Goal: Task Accomplishment & Management: Manage account settings

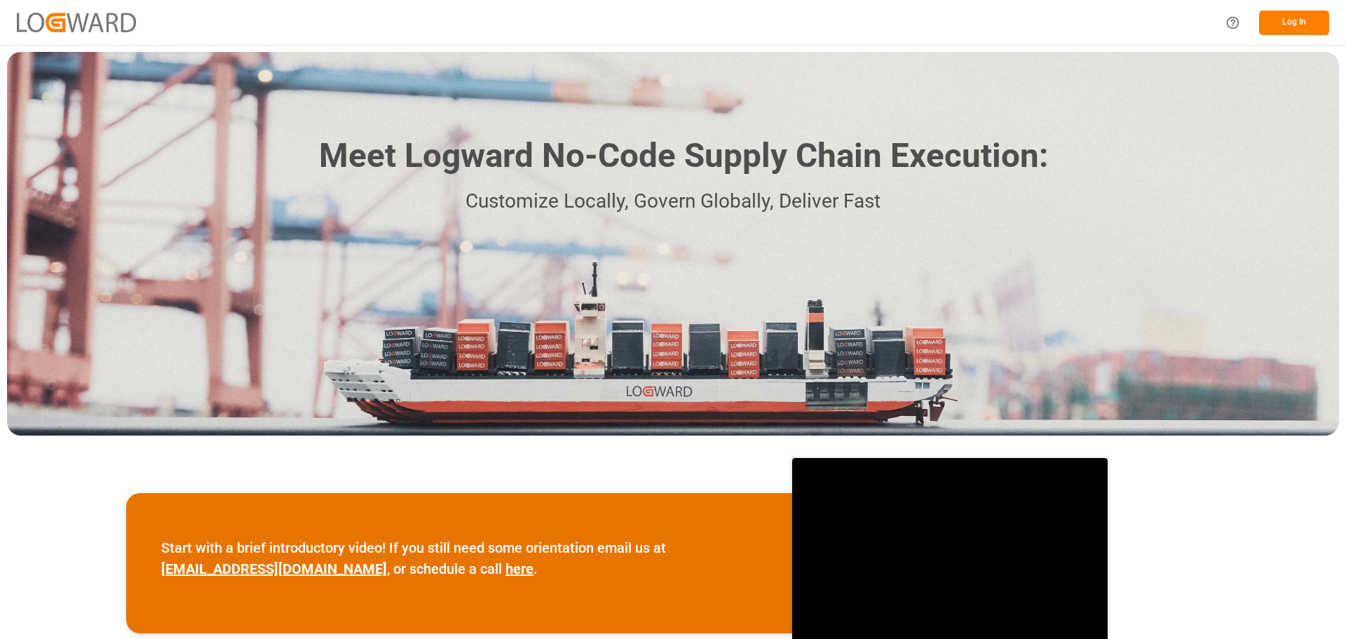
click at [1293, 29] on button "Log In" at bounding box center [1295, 23] width 70 height 25
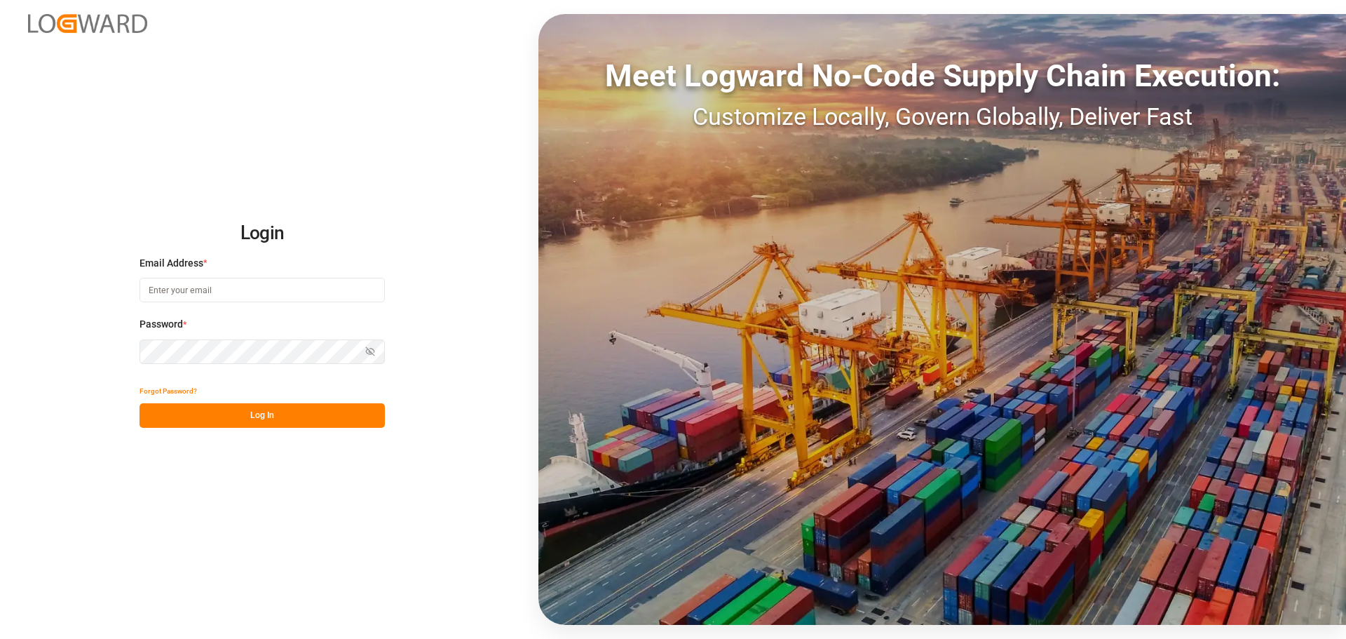
type input "emily.liu@jamindustries.com"
click at [289, 412] on button "Log In" at bounding box center [262, 415] width 245 height 25
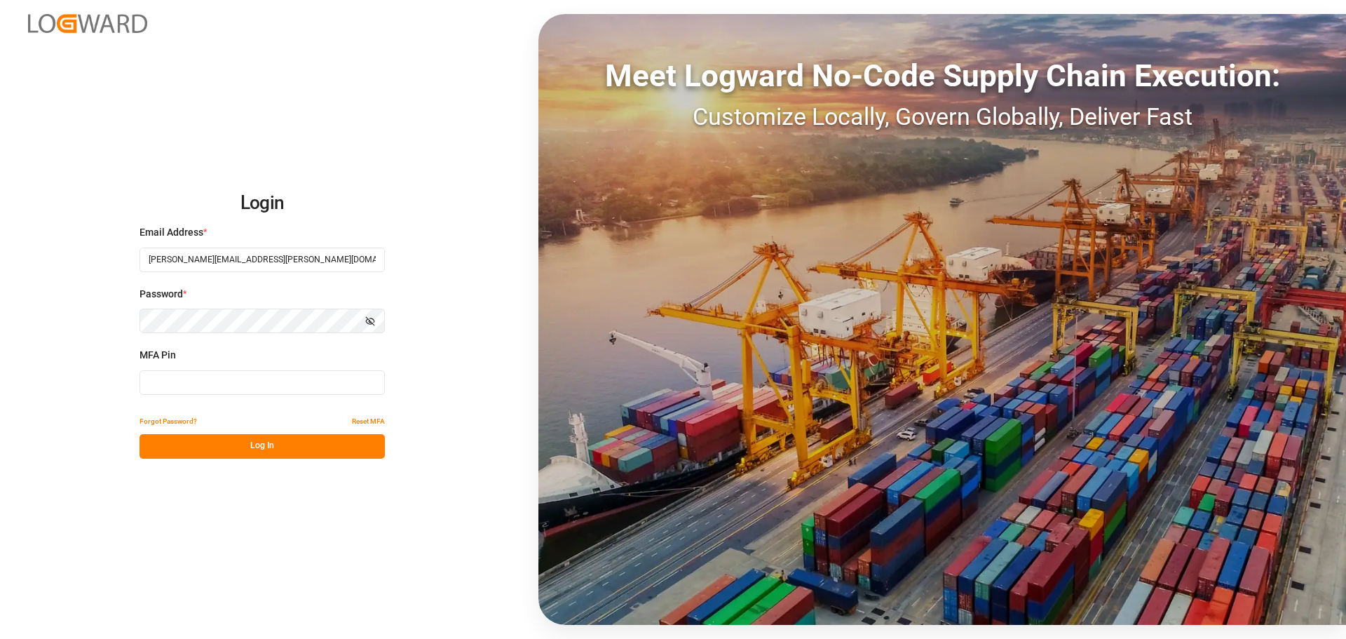
click at [263, 380] on input at bounding box center [262, 382] width 245 height 25
type input "425283"
click at [274, 450] on button "Log In" at bounding box center [262, 446] width 245 height 25
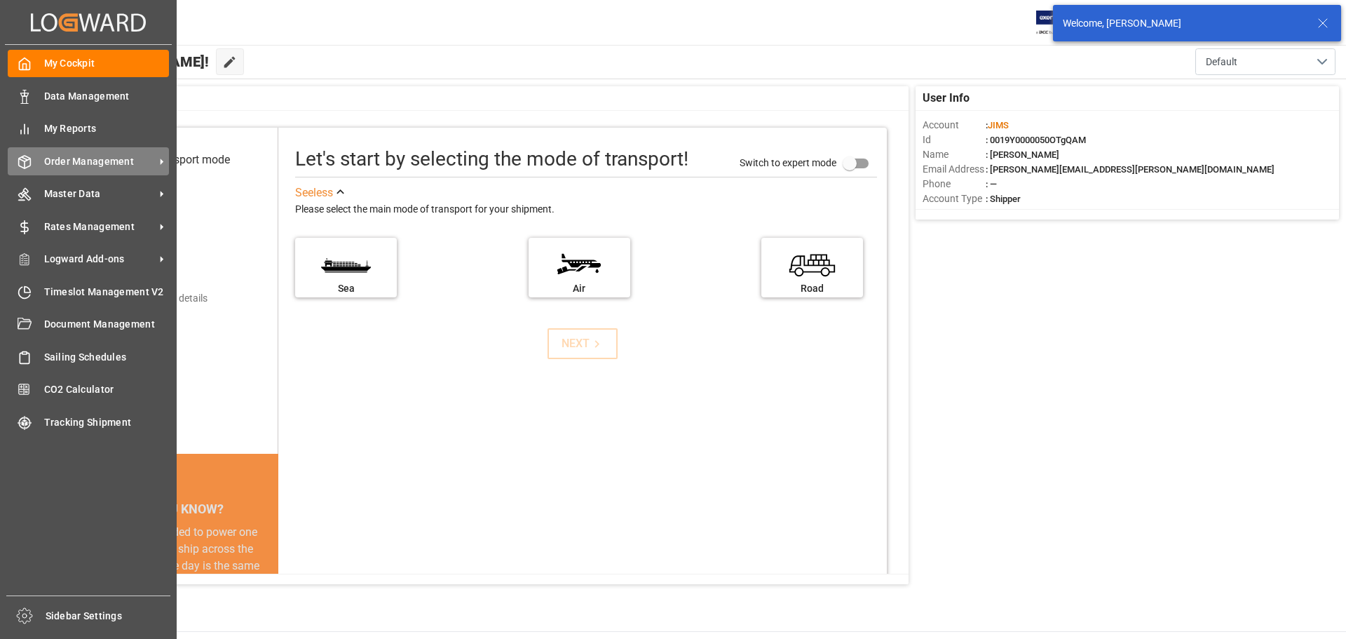
click at [92, 158] on span "Order Management" at bounding box center [99, 161] width 111 height 15
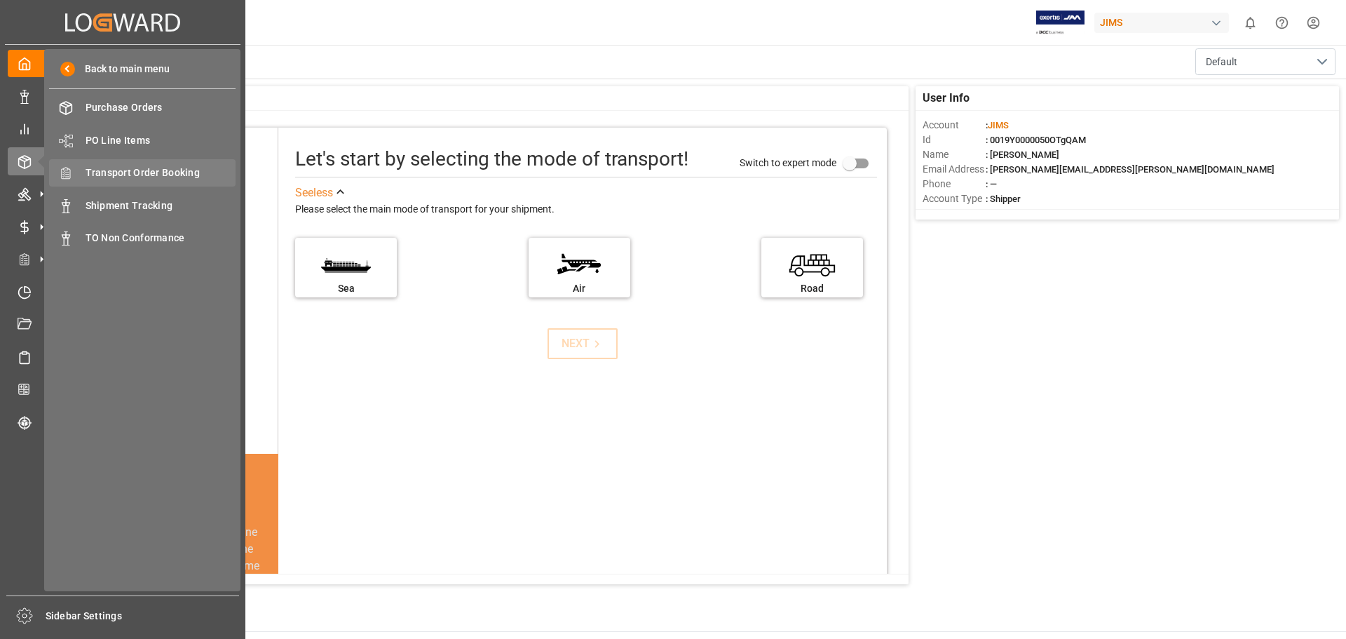
click at [182, 170] on span "Transport Order Booking" at bounding box center [161, 173] width 151 height 15
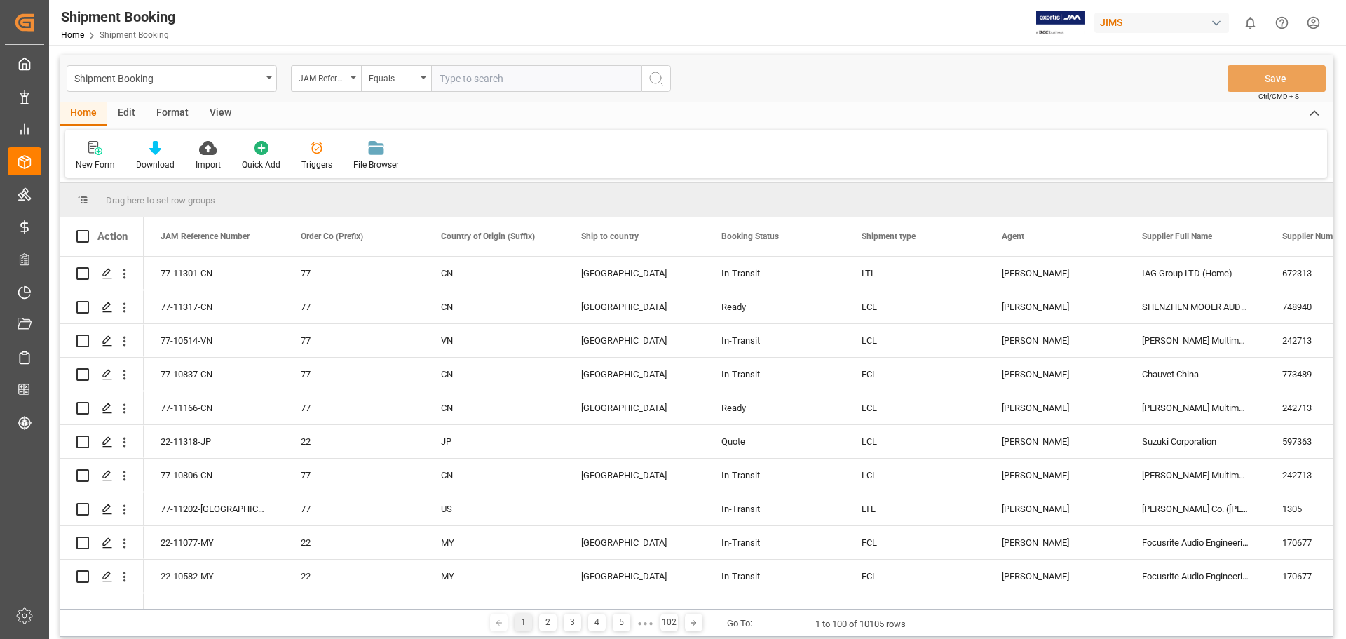
click at [511, 79] on input "text" at bounding box center [536, 78] width 210 height 27
type input "22-11313-us"
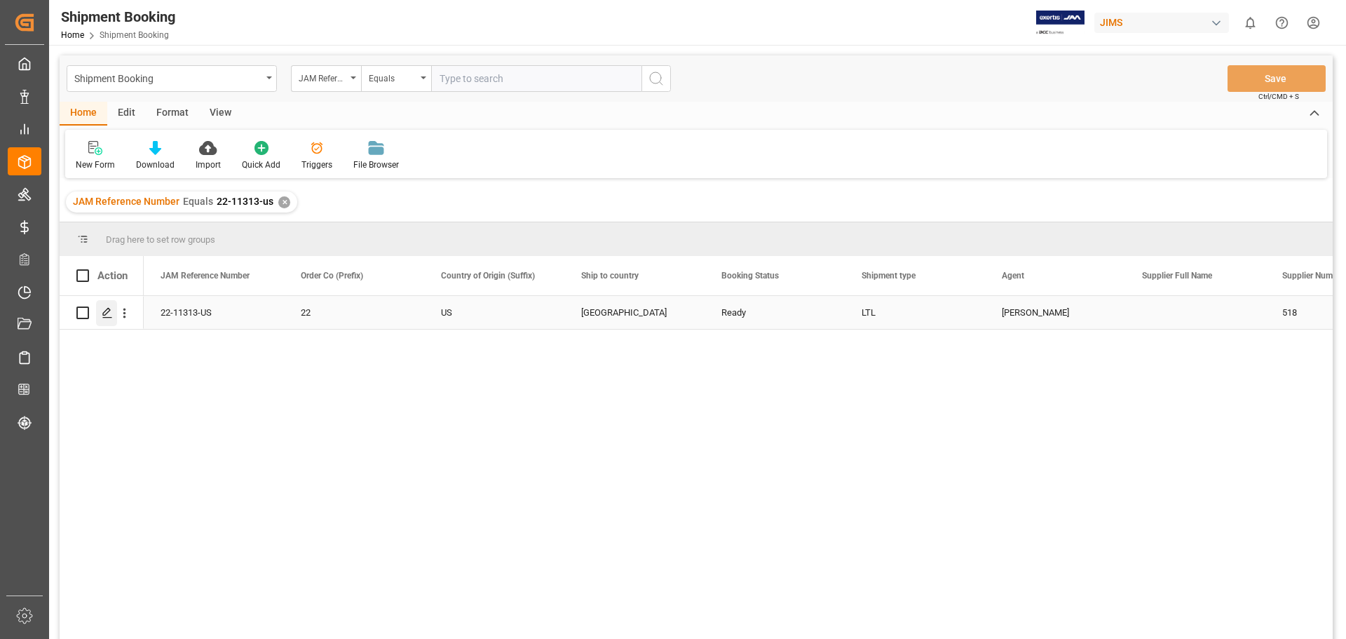
click at [112, 315] on icon "Press SPACE to select this row." at bounding box center [107, 312] width 11 height 11
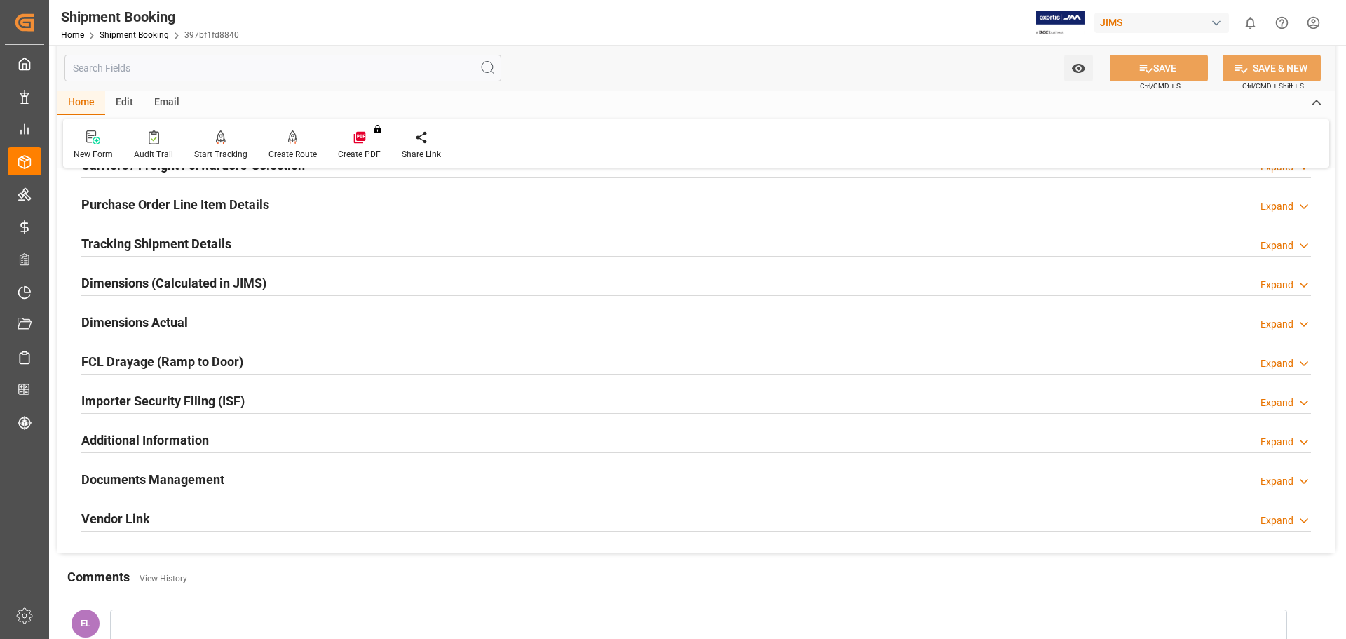
scroll to position [234, 0]
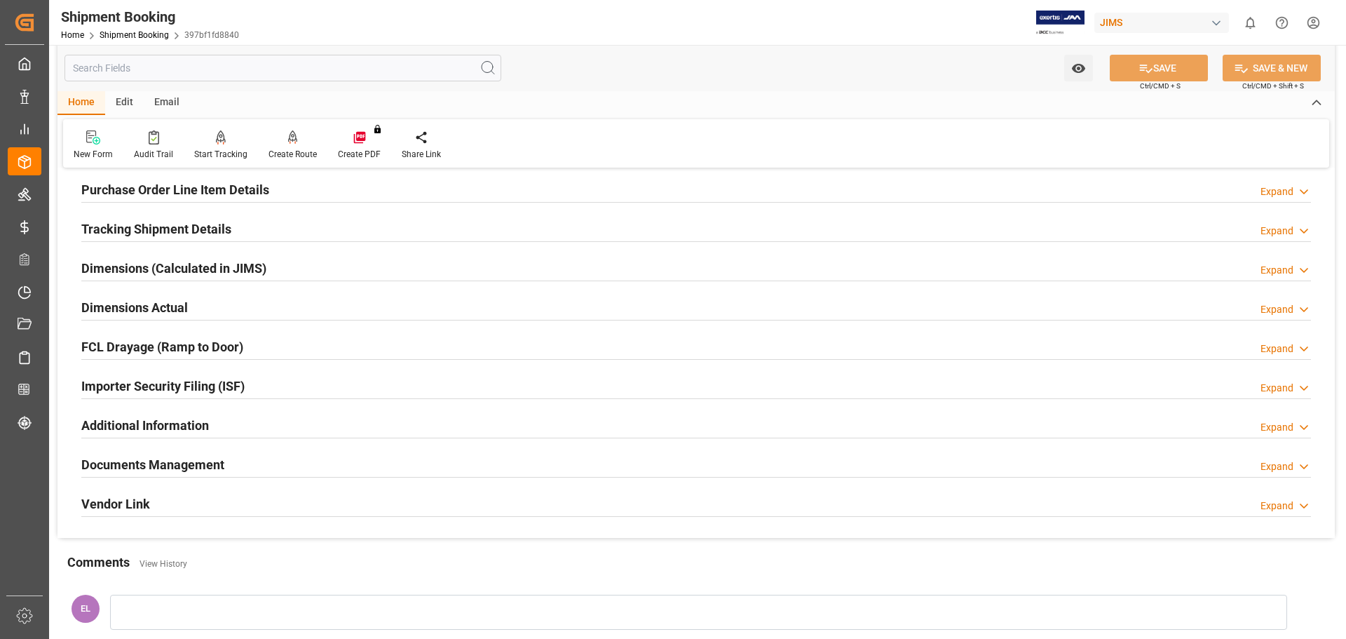
click at [191, 425] on h2 "Additional Information" at bounding box center [145, 425] width 128 height 19
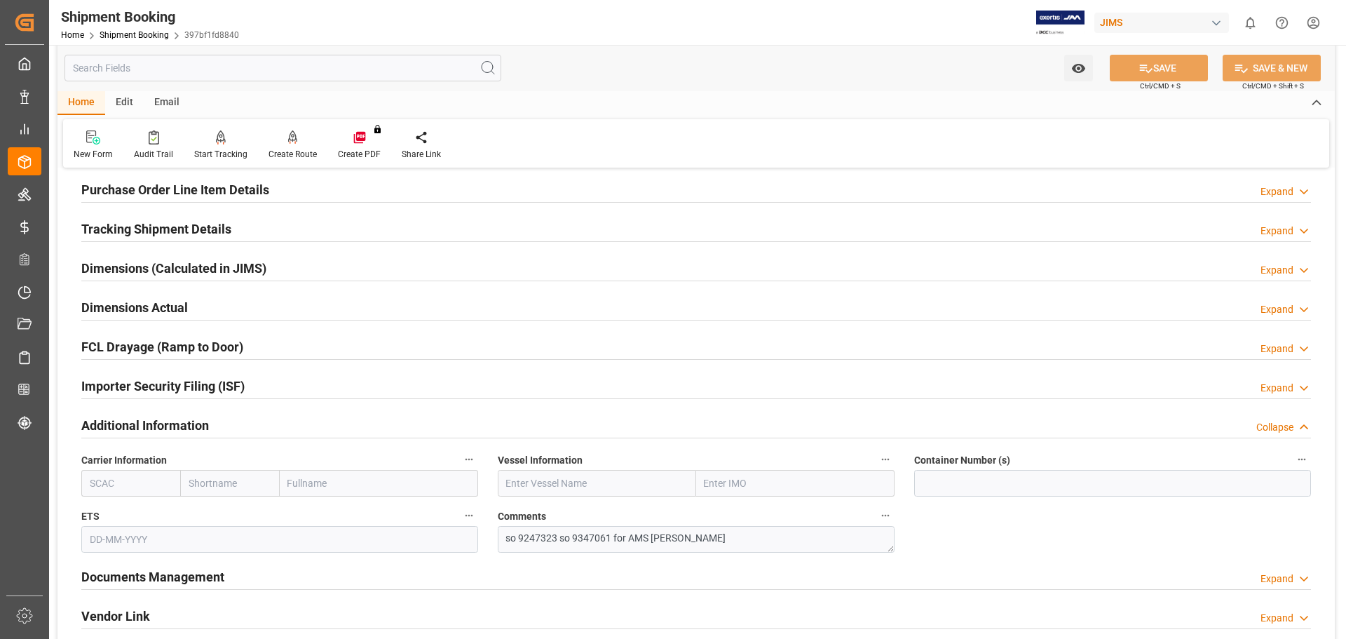
click at [191, 425] on h2 "Additional Information" at bounding box center [145, 425] width 128 height 19
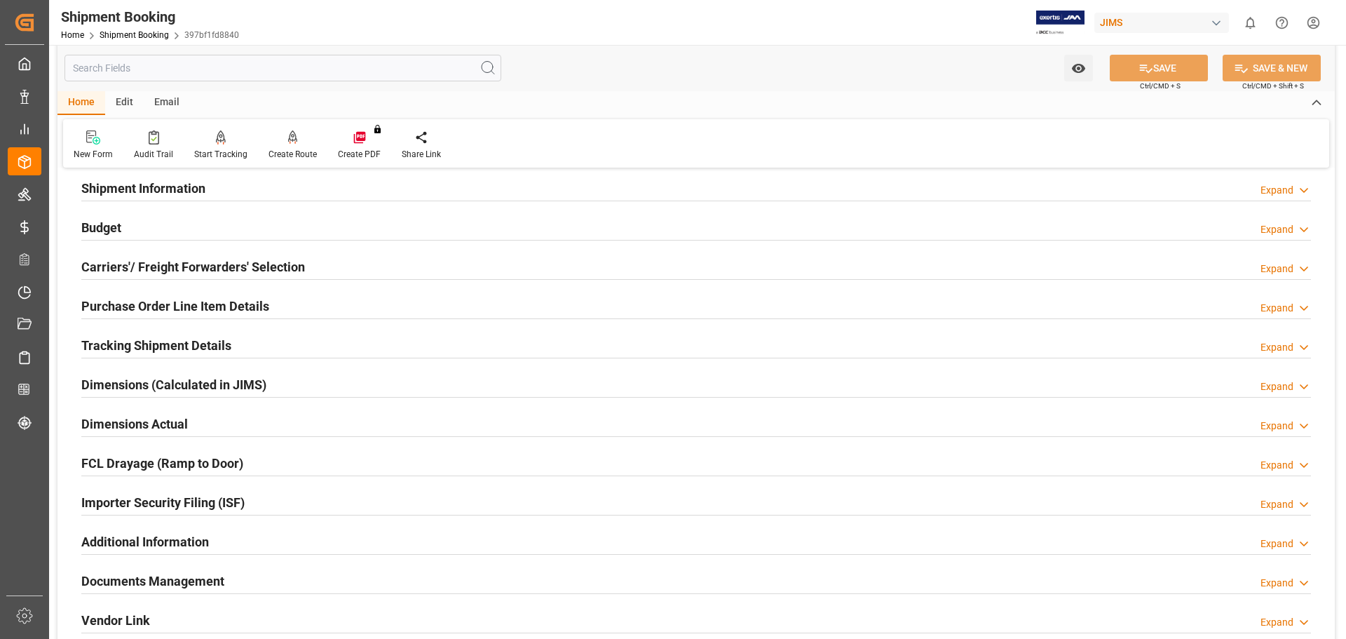
scroll to position [0, 0]
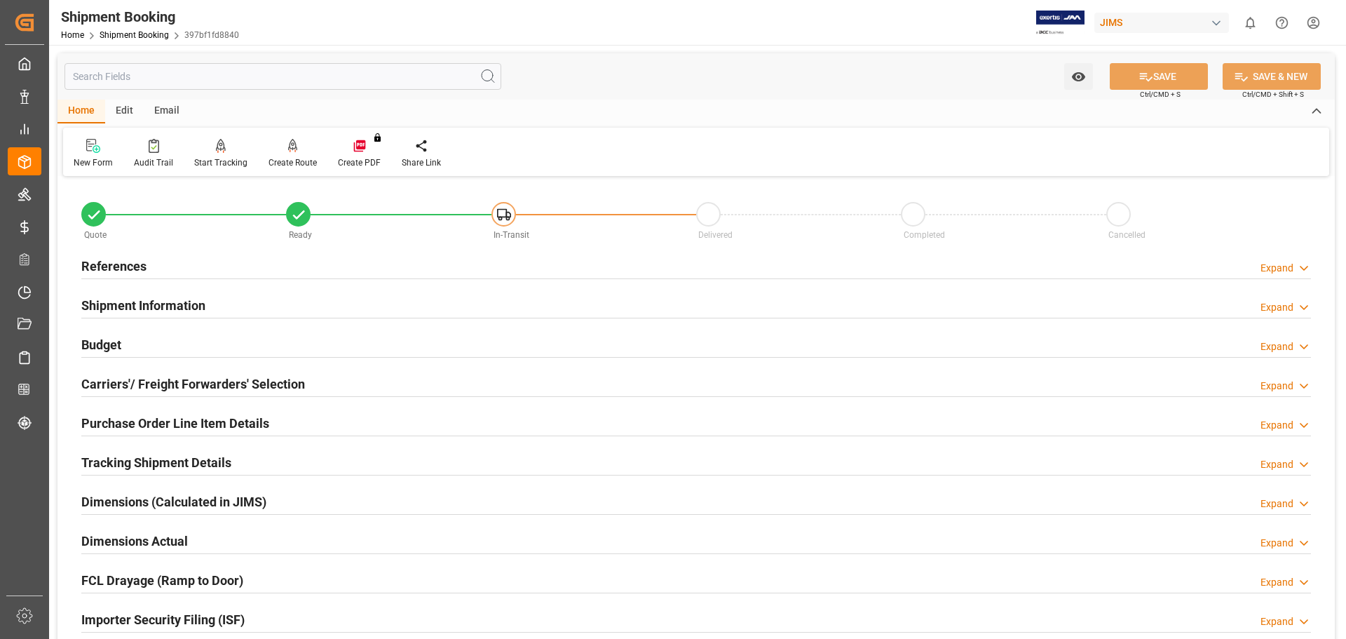
click at [93, 334] on div "Budget" at bounding box center [101, 343] width 40 height 27
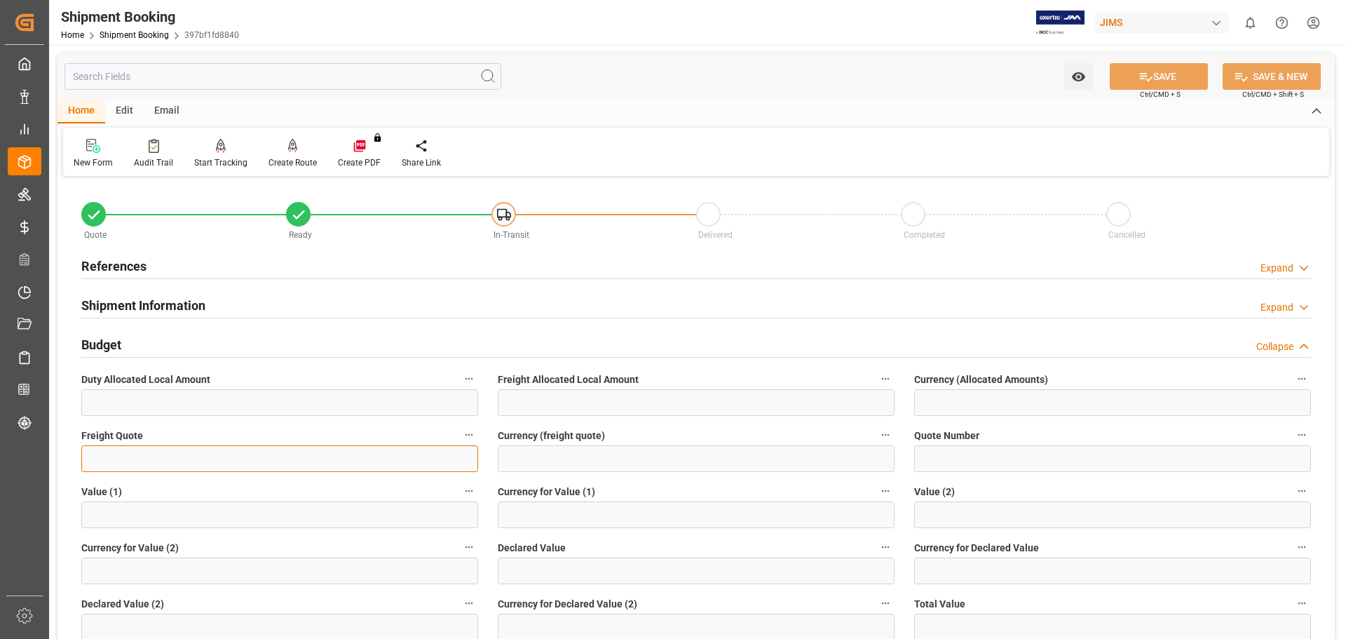
click at [264, 458] on input "text" at bounding box center [279, 458] width 397 height 27
type input "513.97"
click at [565, 450] on input at bounding box center [696, 458] width 397 height 27
type input "USD"
click at [945, 461] on input at bounding box center [1112, 458] width 397 height 27
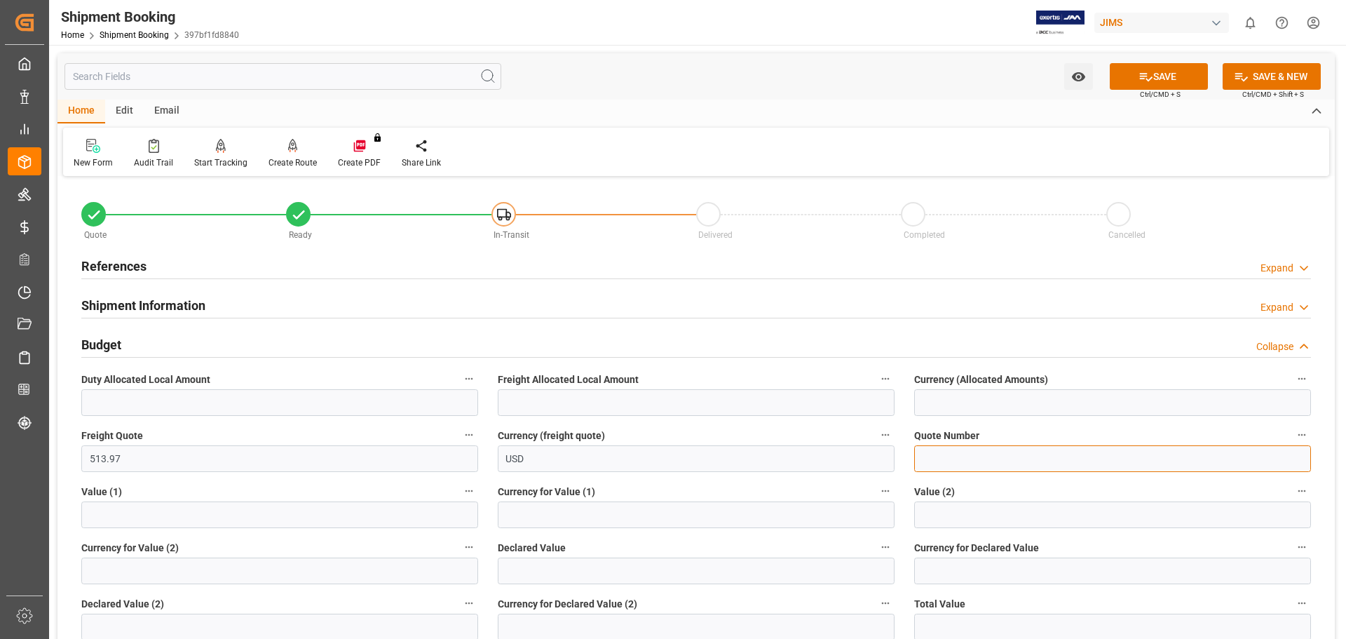
paste input "1996813256"
type input "1996813256"
click at [229, 523] on input "text" at bounding box center [279, 514] width 397 height 27
click at [111, 518] on input "text" at bounding box center [279, 514] width 397 height 27
type input "2622.81"
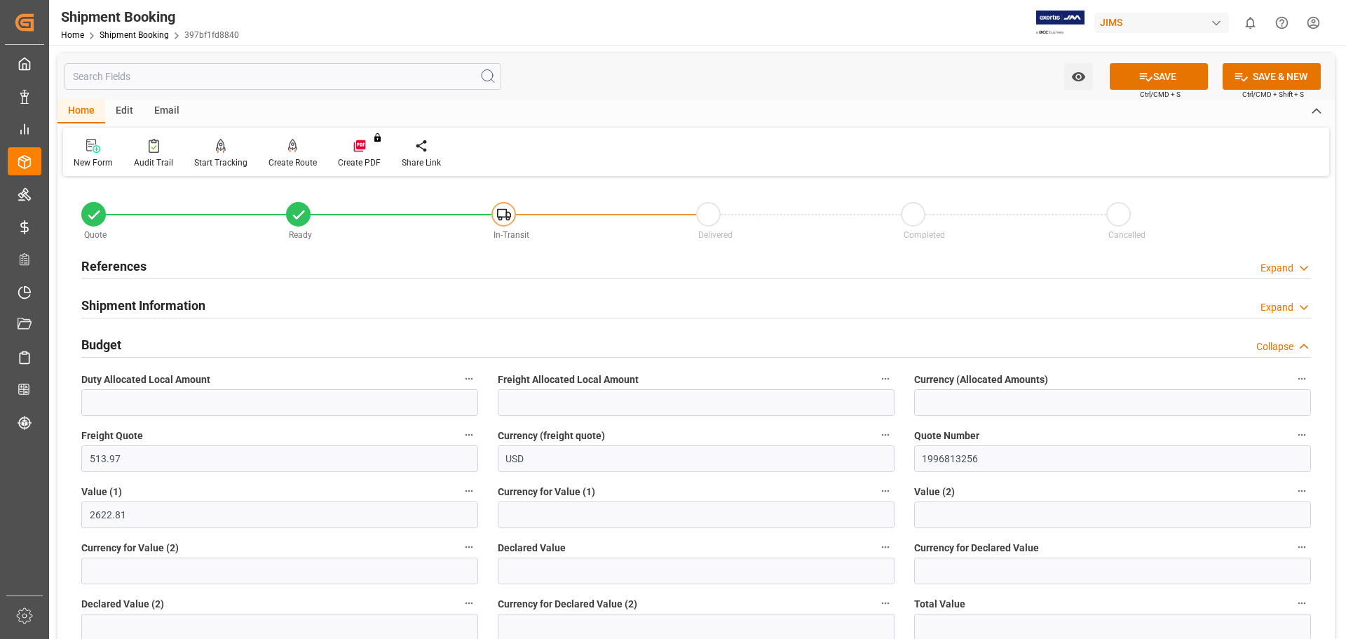
click at [851, 337] on div "Budget Collapse" at bounding box center [696, 343] width 1230 height 27
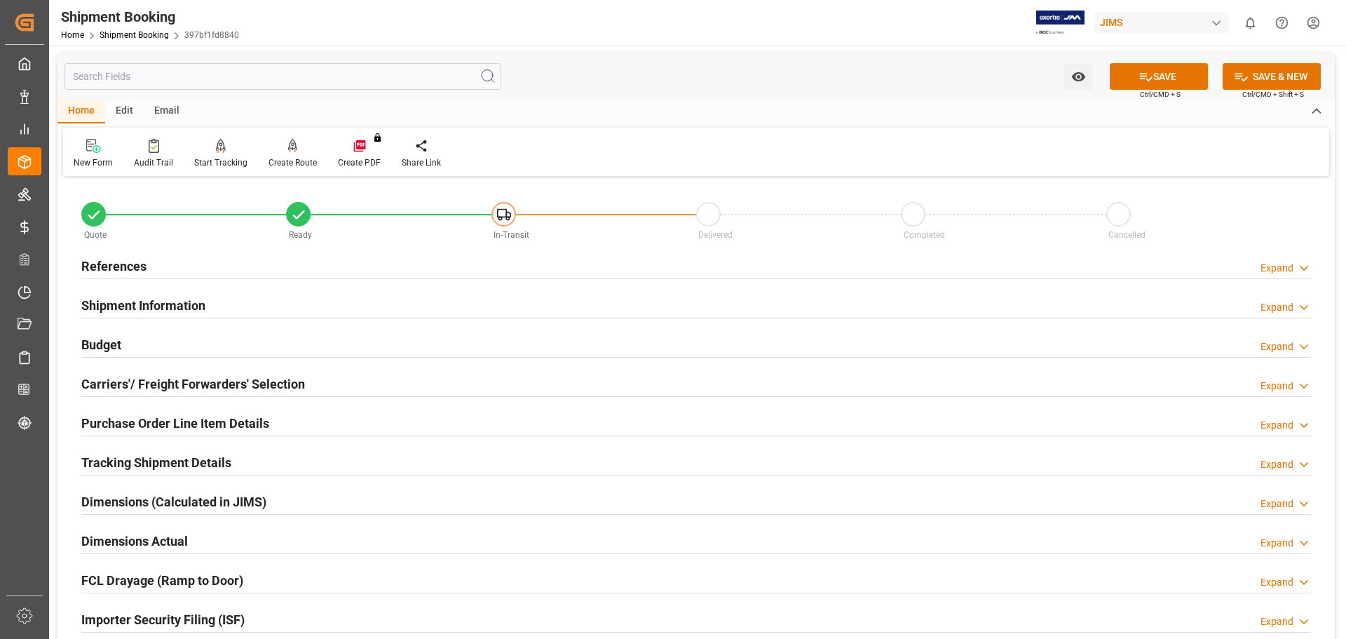
click at [87, 348] on h2 "Budget" at bounding box center [101, 344] width 40 height 19
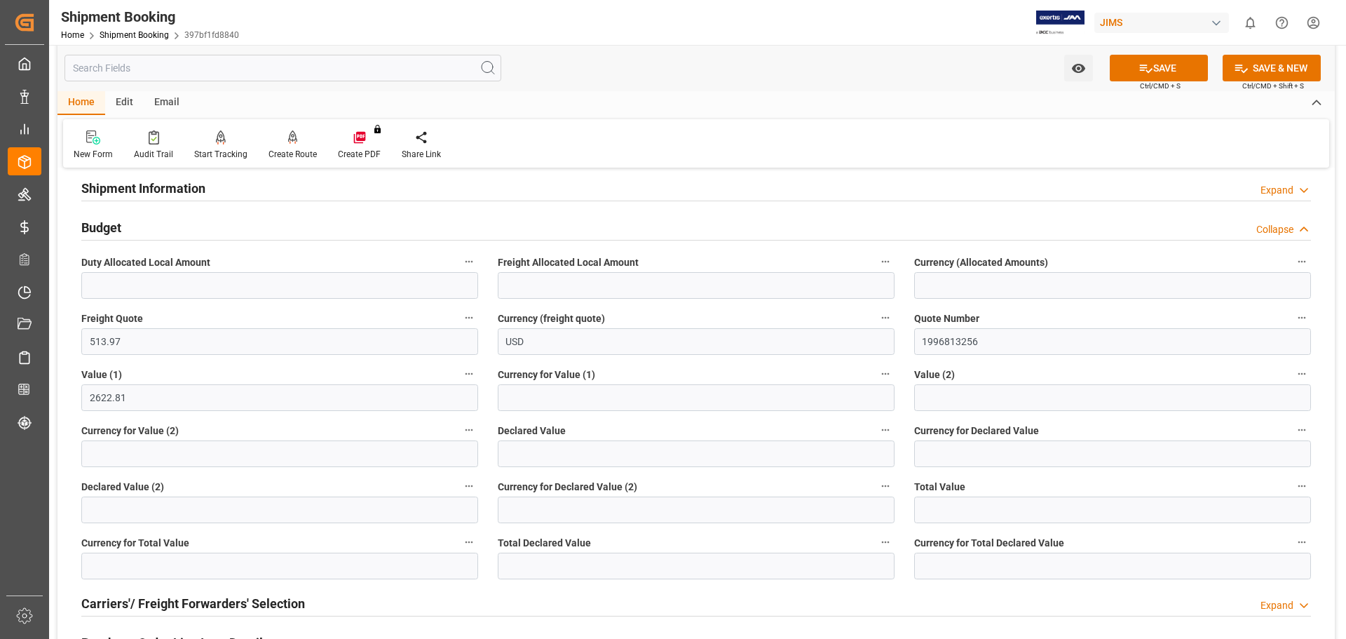
scroll to position [234, 0]
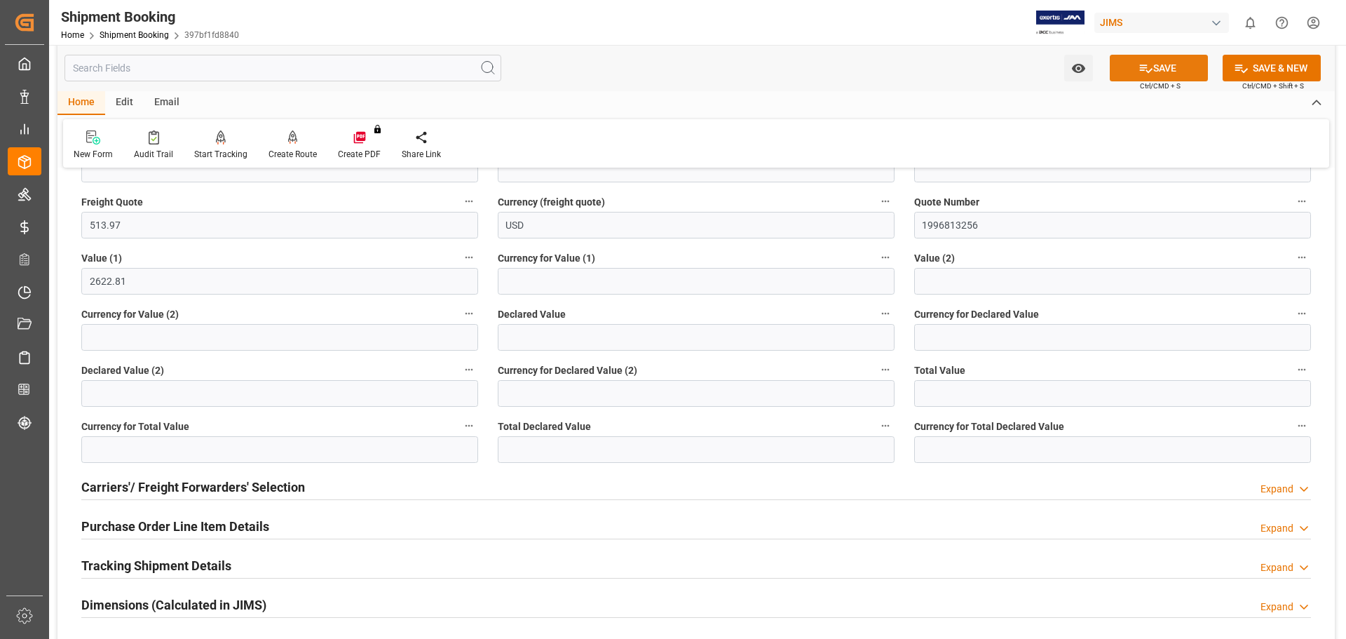
click at [1171, 65] on button "SAVE" at bounding box center [1159, 68] width 98 height 27
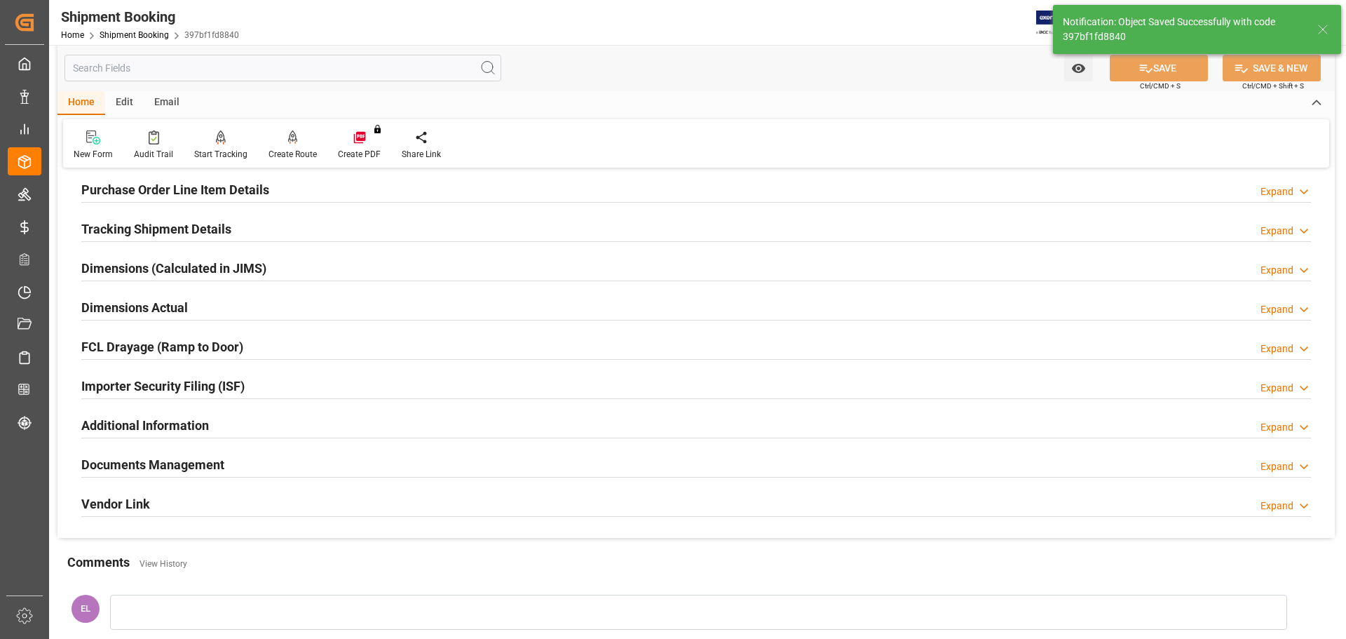
click at [123, 232] on h2 "Tracking Shipment Details" at bounding box center [156, 229] width 150 height 19
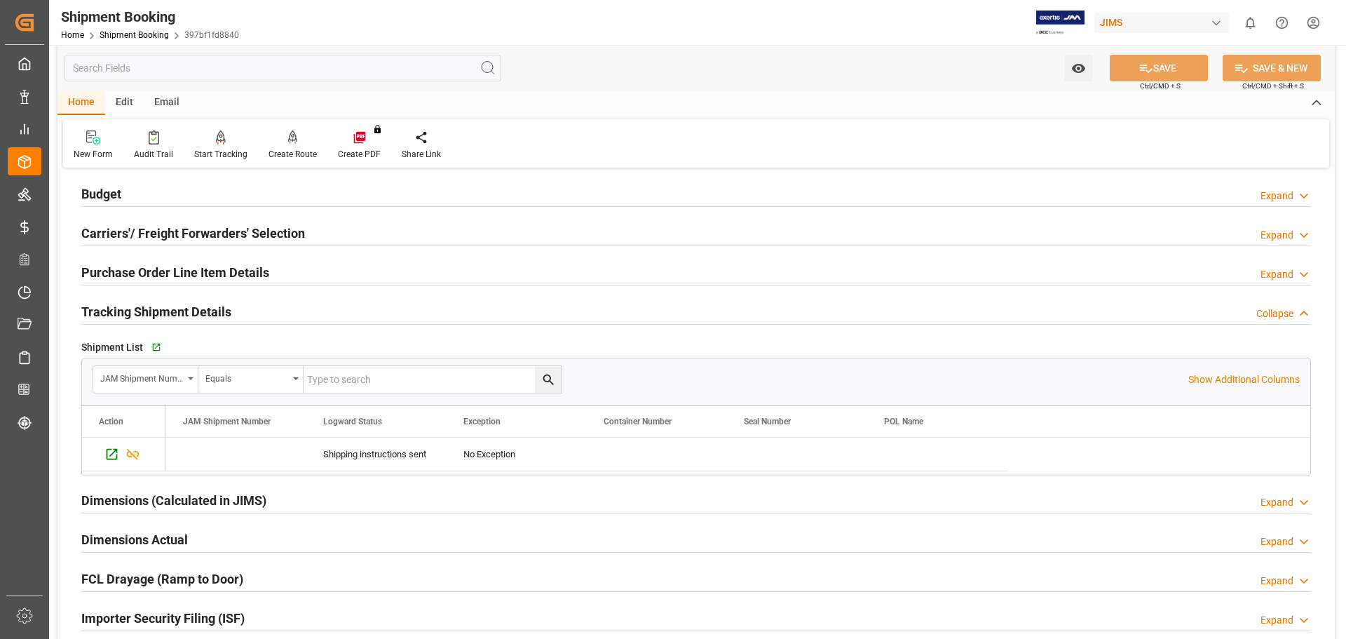
scroll to position [117, 0]
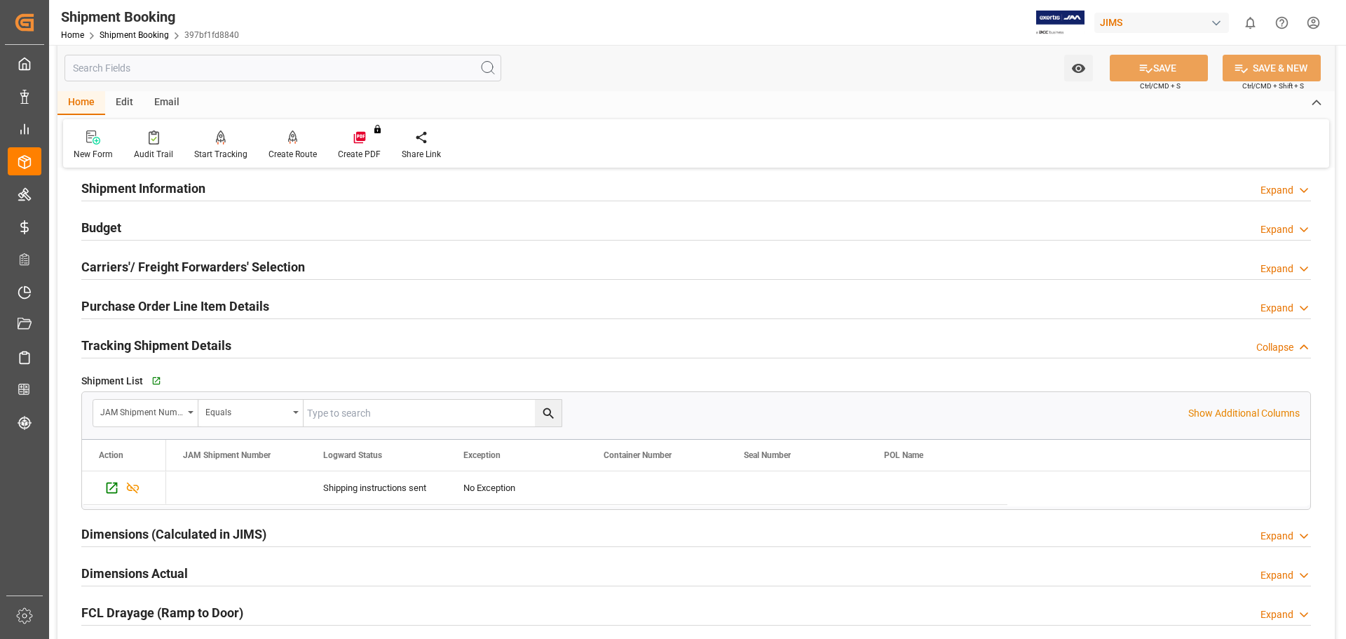
click at [151, 268] on h2 "Carriers'/ Freight Forwarders' Selection" at bounding box center [193, 266] width 224 height 19
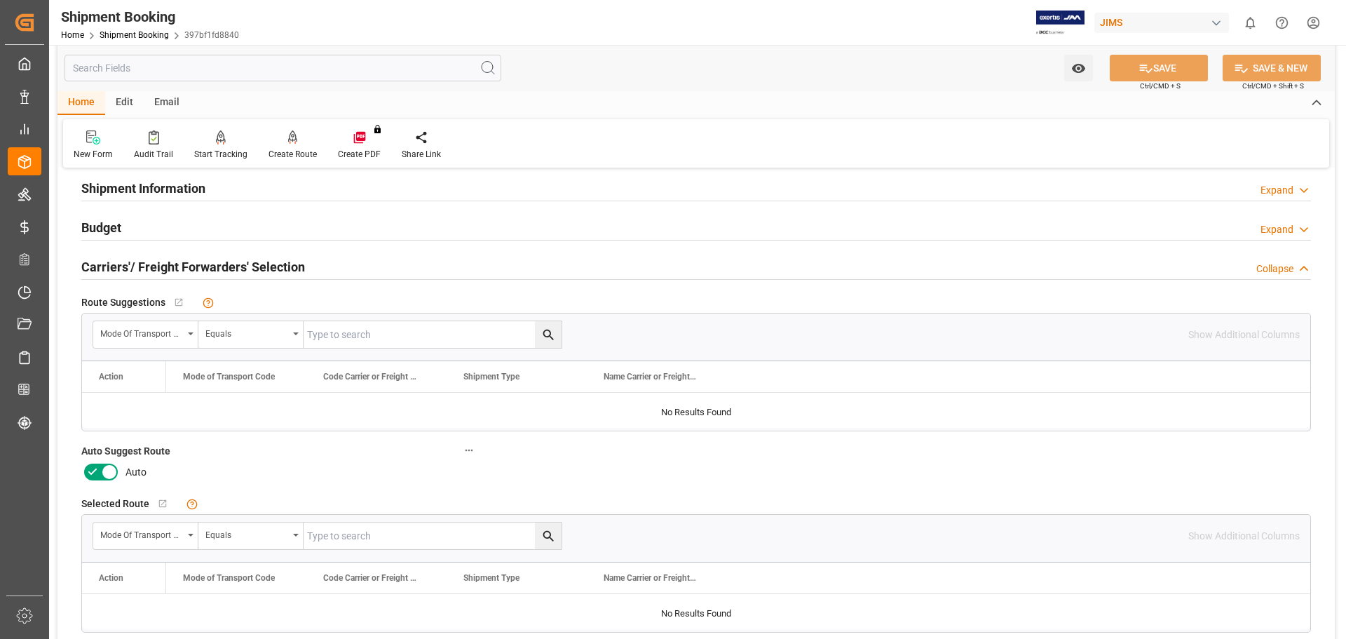
click at [95, 473] on icon at bounding box center [92, 472] width 17 height 17
click at [0, 0] on input "checkbox" at bounding box center [0, 0] width 0 height 0
click at [1154, 66] on button "SAVE" at bounding box center [1159, 68] width 98 height 27
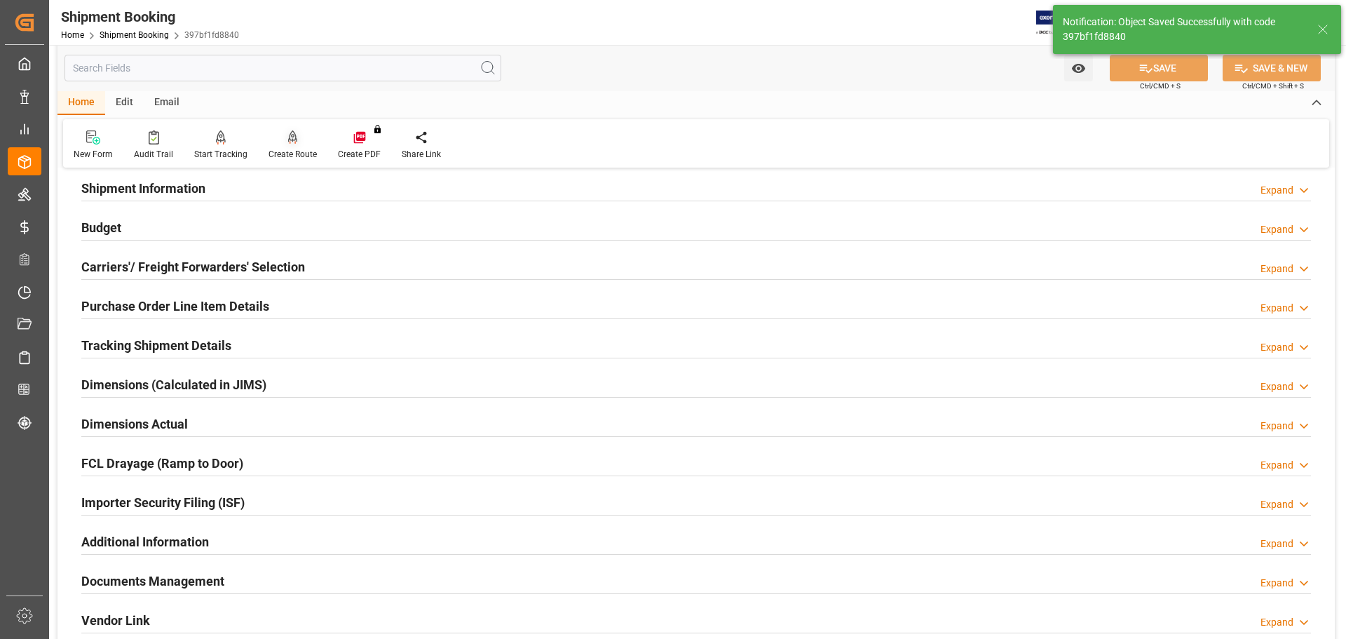
click at [288, 145] on div "Create Route" at bounding box center [292, 145] width 69 height 31
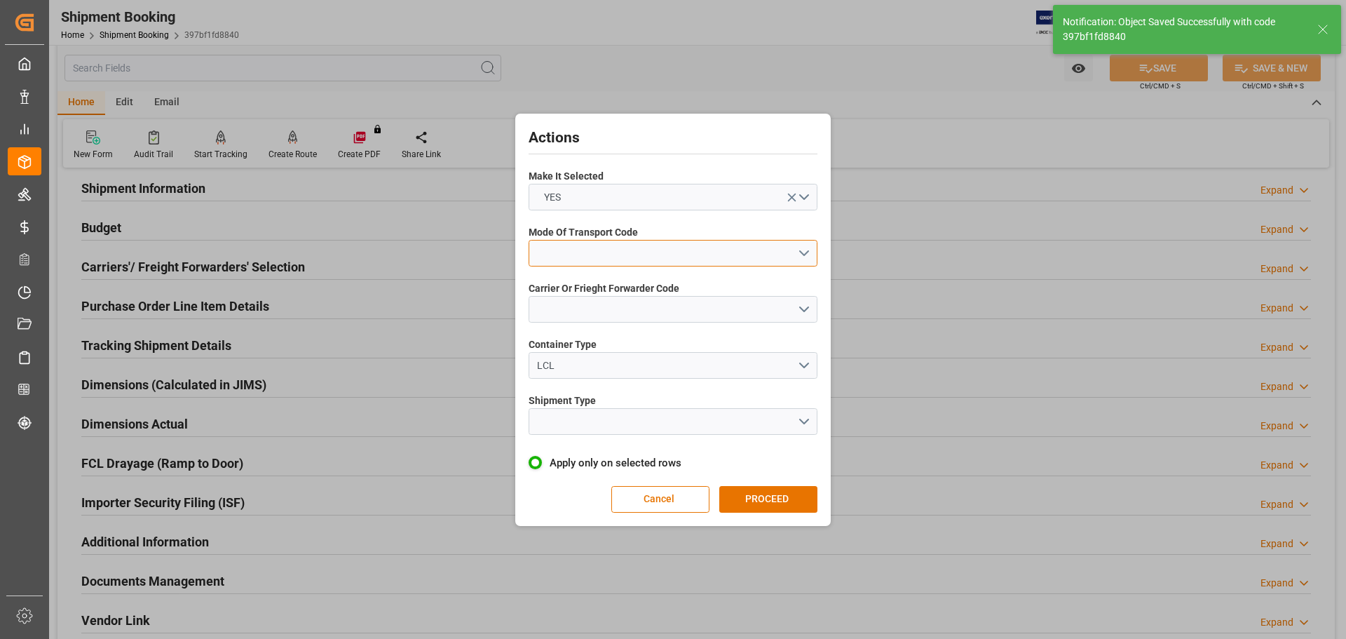
click at [578, 245] on button "open menu" at bounding box center [673, 253] width 289 height 27
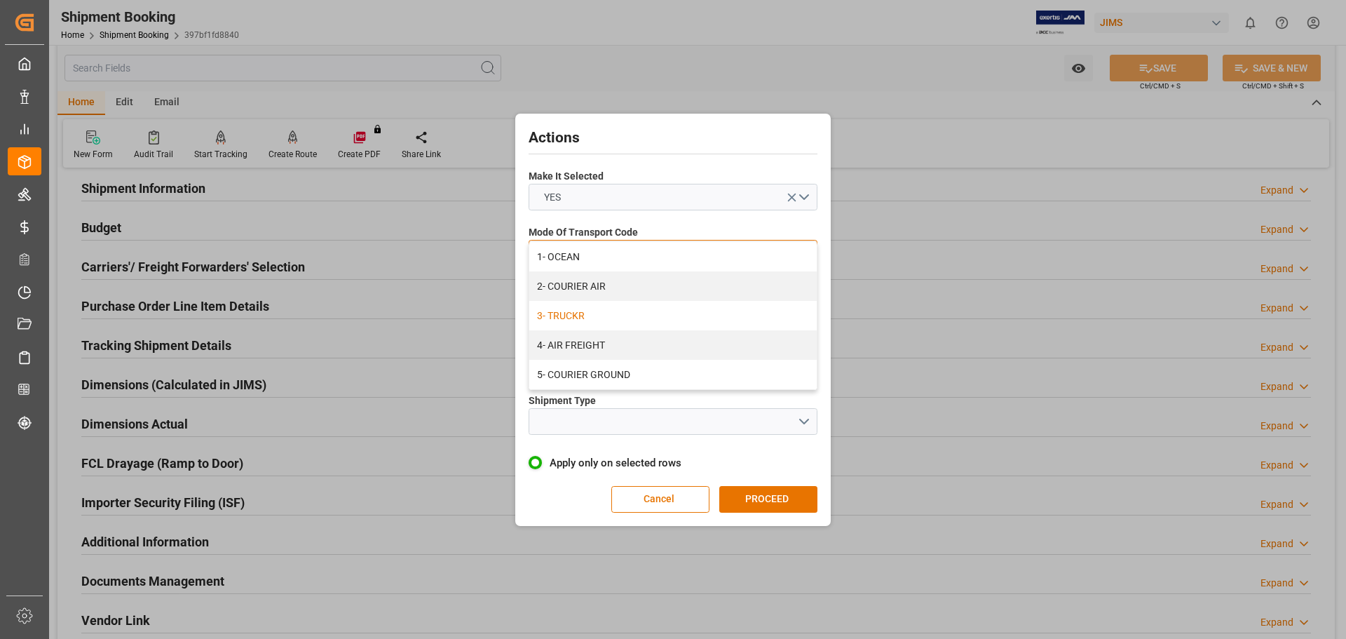
click at [595, 320] on div "3- TRUCKR" at bounding box center [673, 315] width 288 height 29
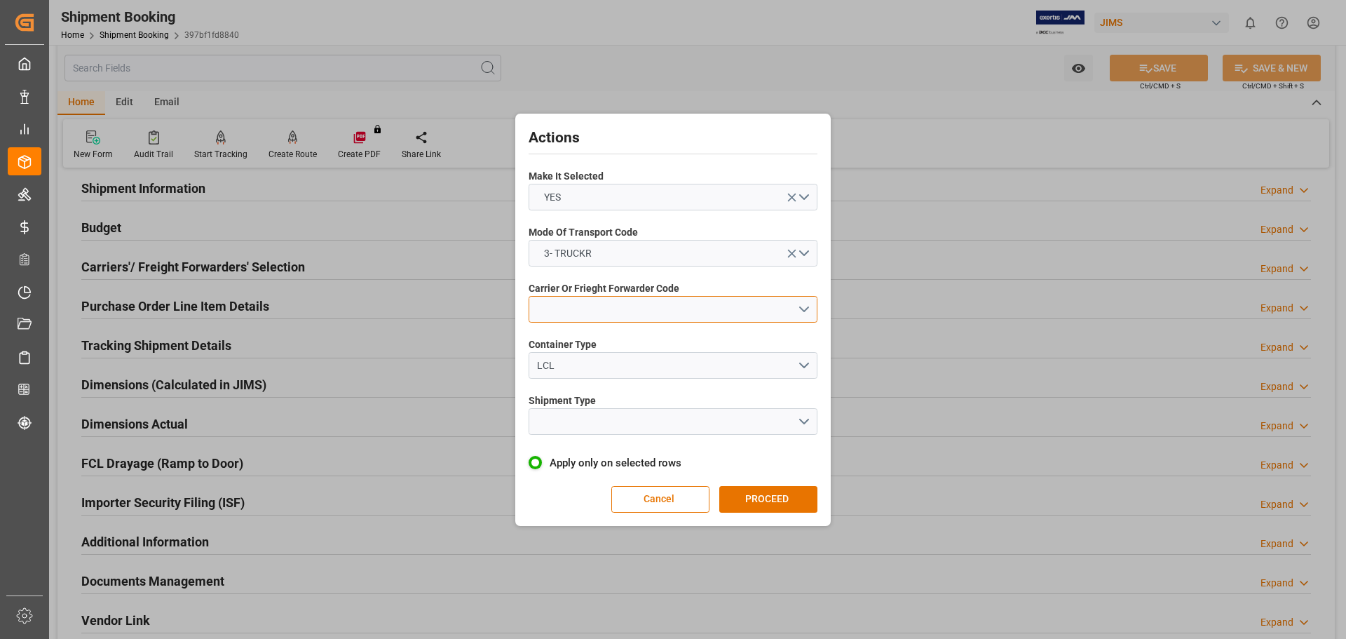
click at [594, 306] on button "open menu" at bounding box center [673, 309] width 289 height 27
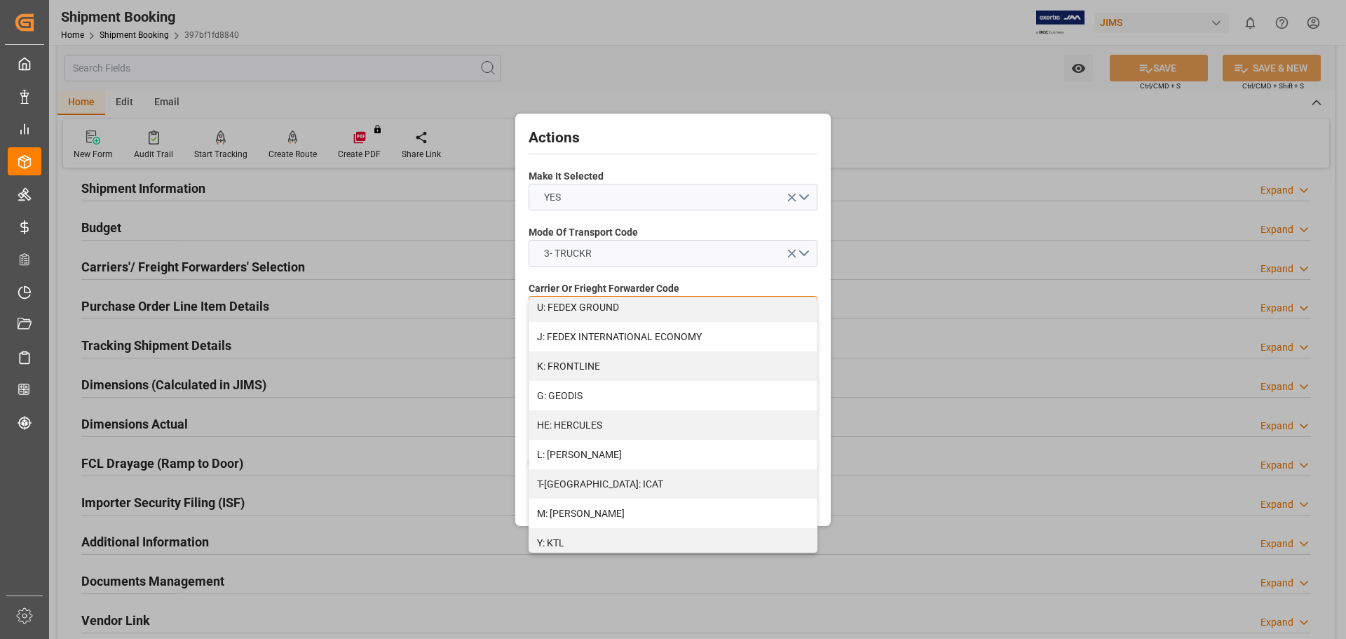
scroll to position [412, 0]
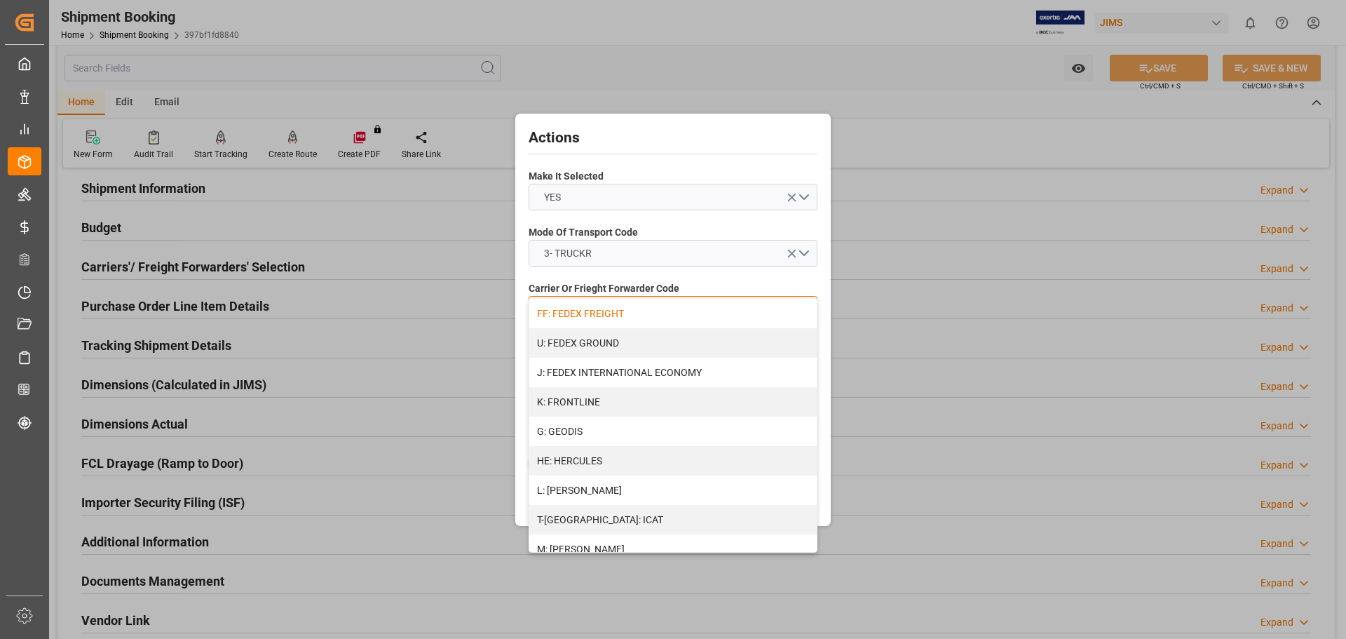
click at [586, 314] on div "FF: FEDEX FREIGHT" at bounding box center [673, 313] width 288 height 29
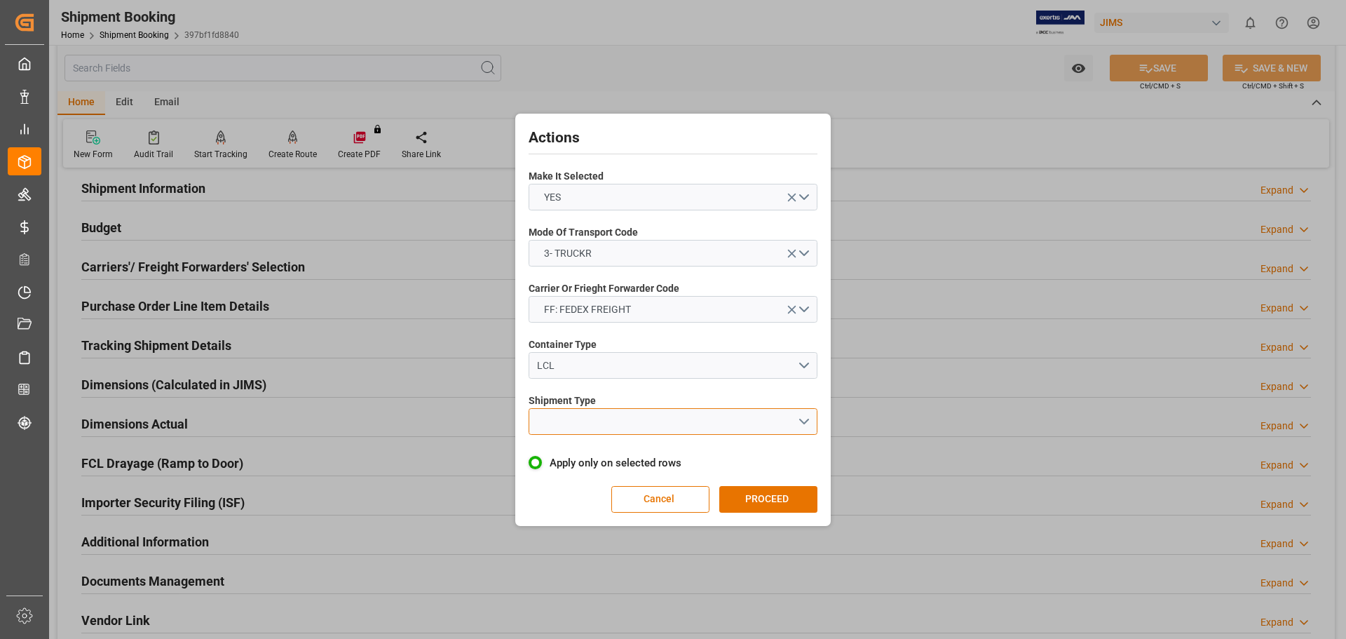
click at [580, 421] on button "open menu" at bounding box center [673, 421] width 289 height 27
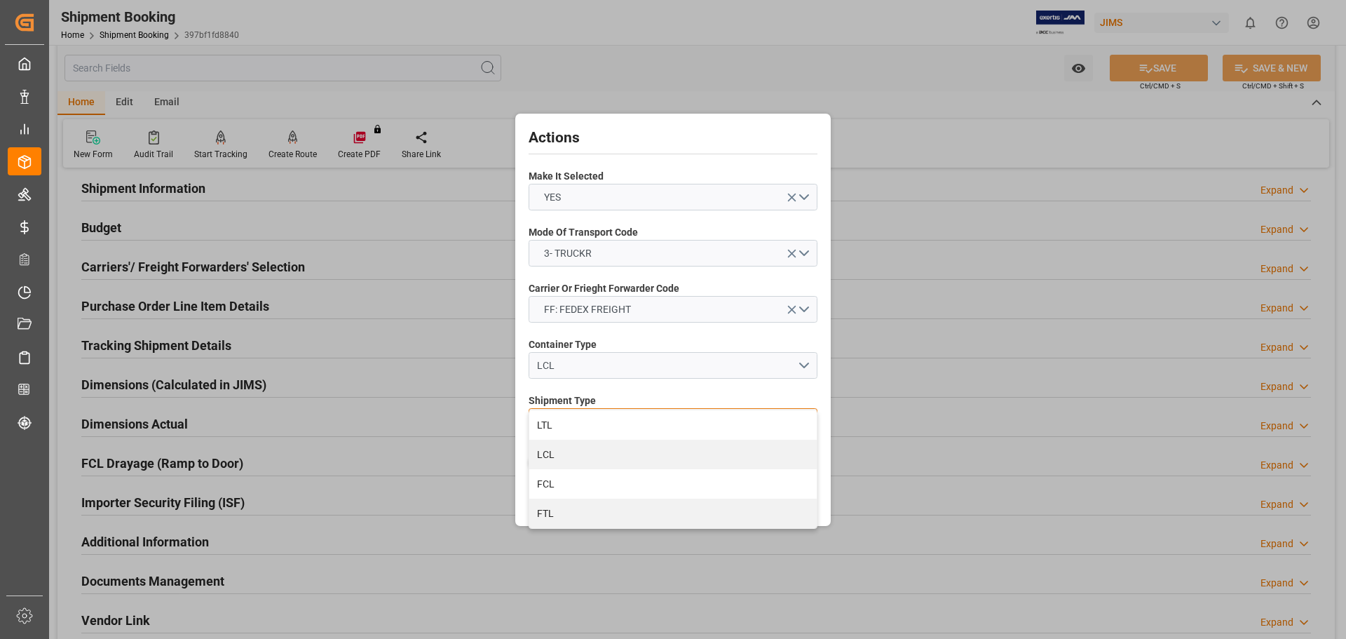
click at [592, 426] on div "LTL" at bounding box center [673, 424] width 288 height 29
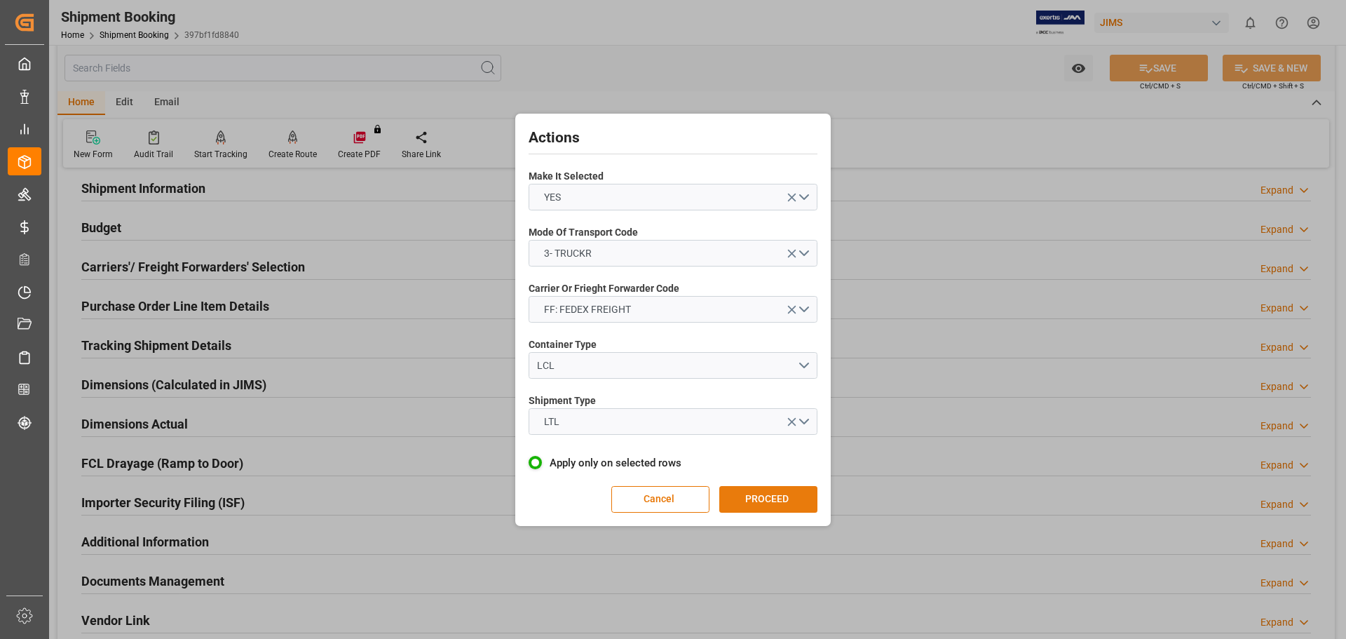
click at [755, 501] on button "PROCEED" at bounding box center [769, 499] width 98 height 27
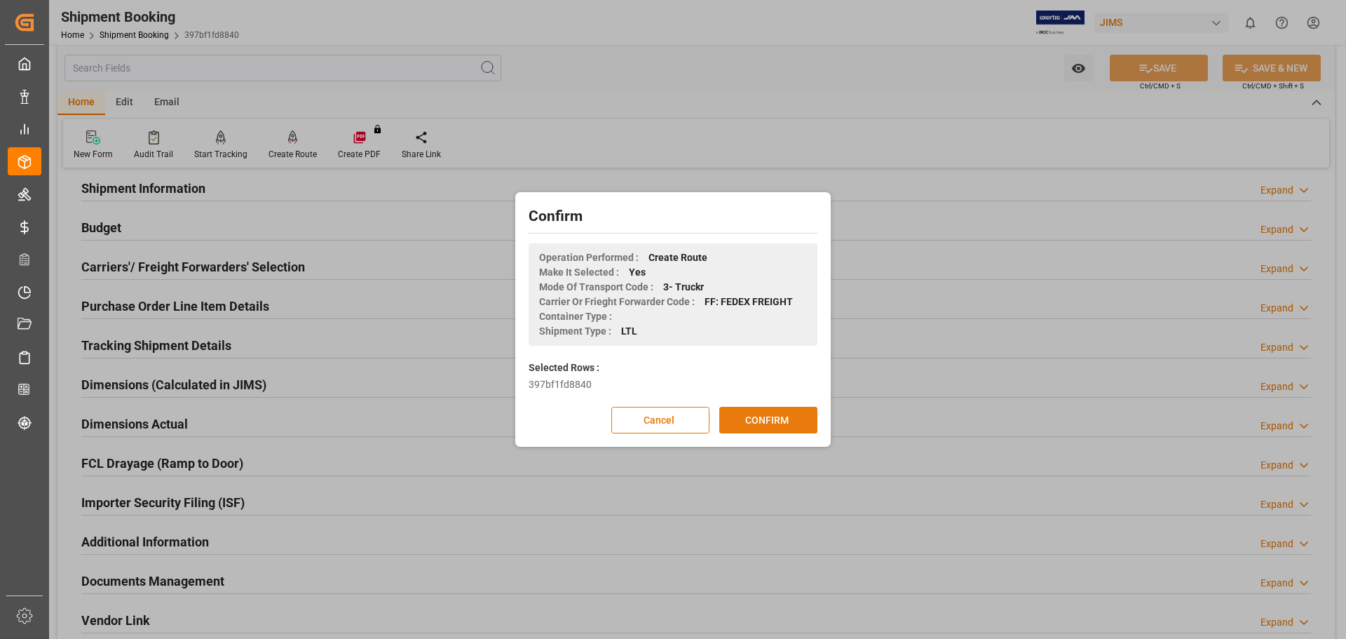
click at [760, 416] on button "CONFIRM" at bounding box center [769, 420] width 98 height 27
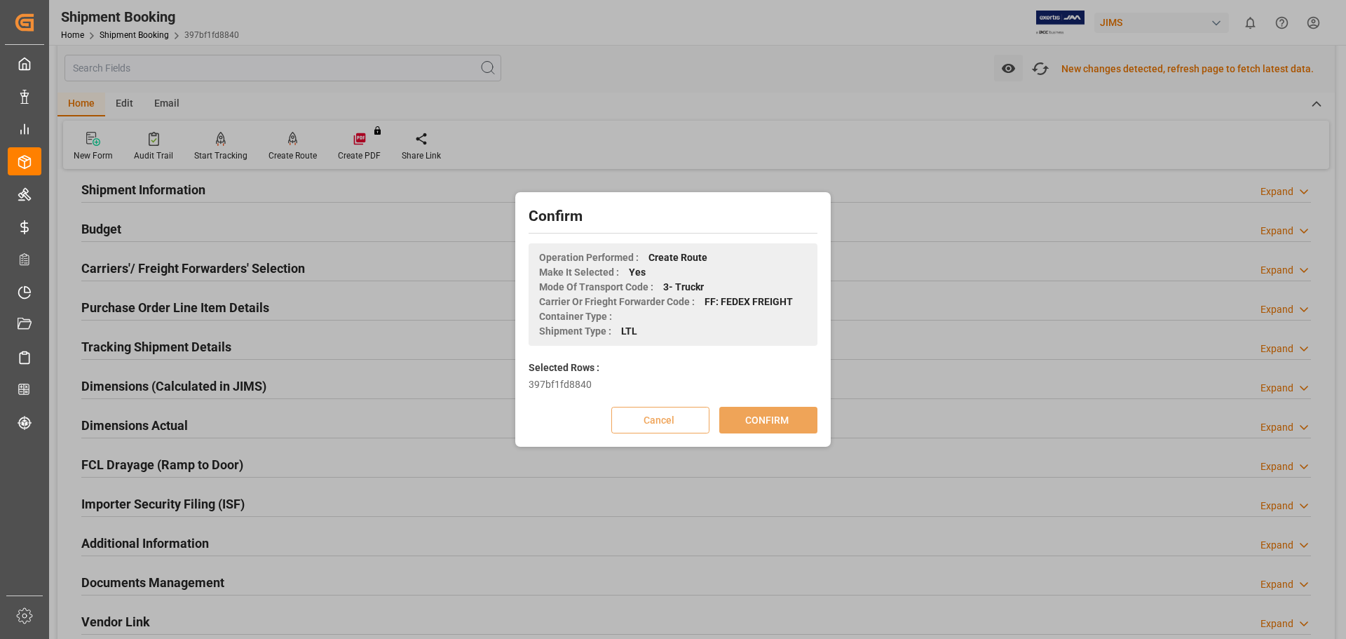
scroll to position [119, 0]
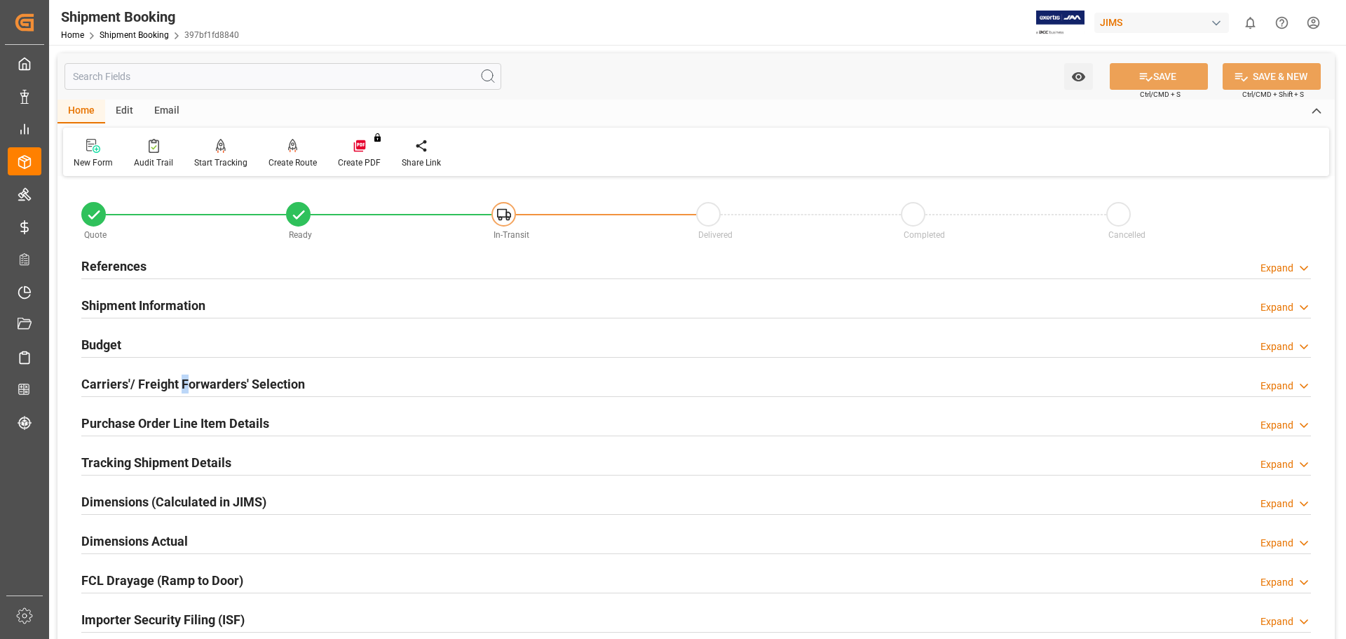
click at [184, 383] on h2 "Carriers'/ Freight Forwarders' Selection" at bounding box center [193, 383] width 224 height 19
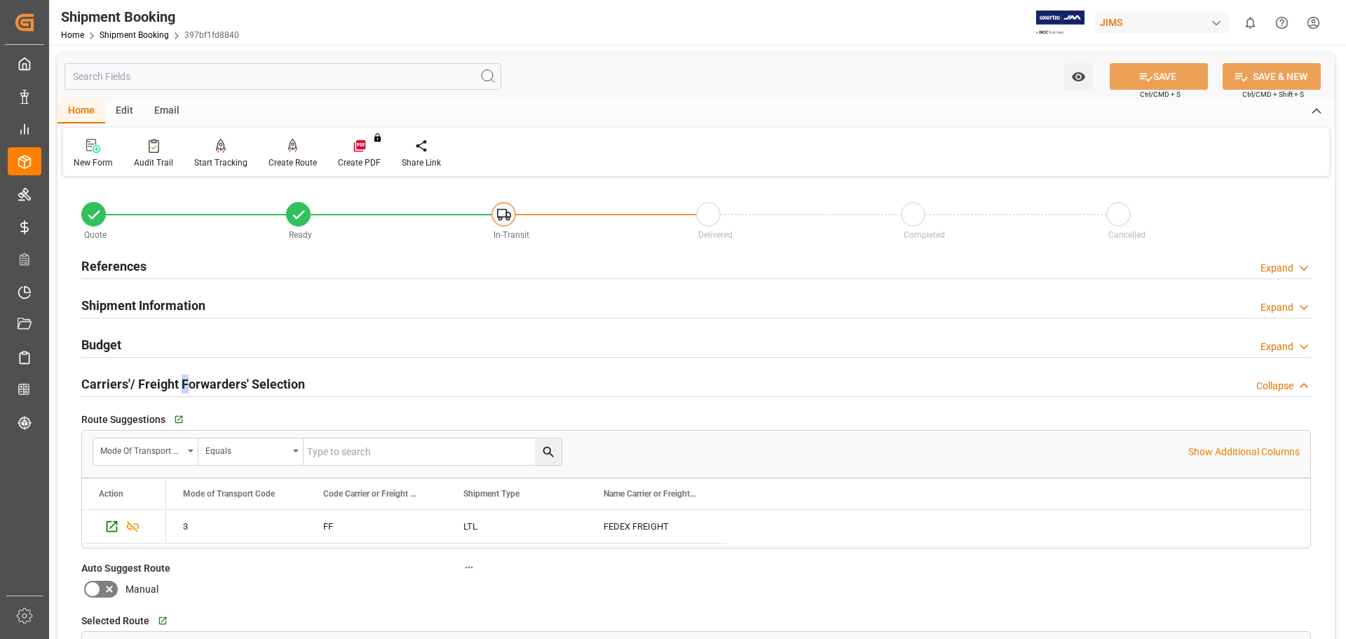
click at [184, 383] on h2 "Carriers'/ Freight Forwarders' Selection" at bounding box center [193, 383] width 224 height 19
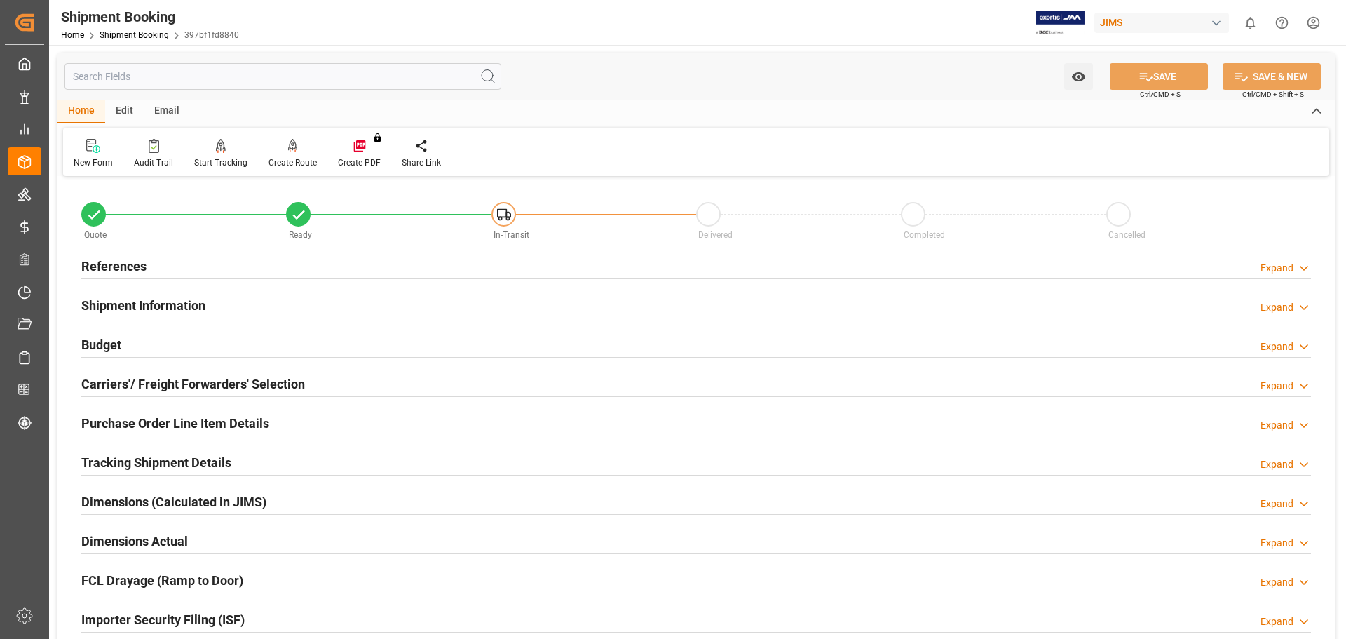
click at [149, 428] on h2 "Purchase Order Line Item Details" at bounding box center [175, 423] width 188 height 19
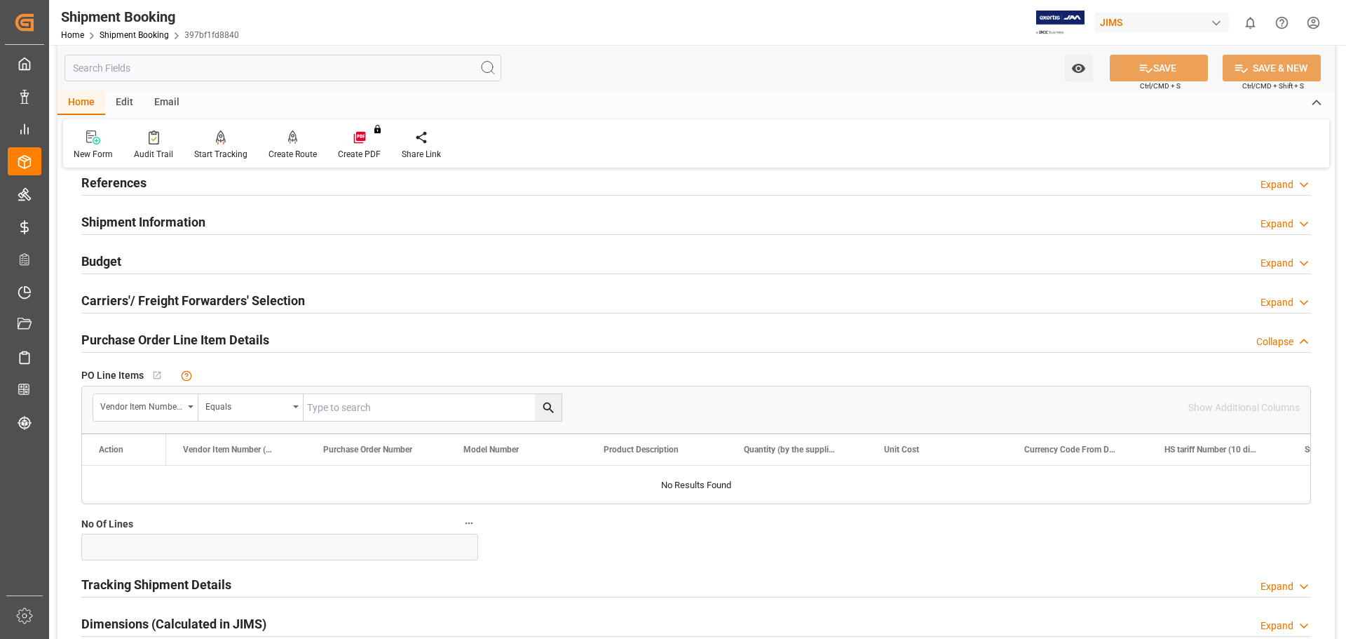
scroll to position [117, 0]
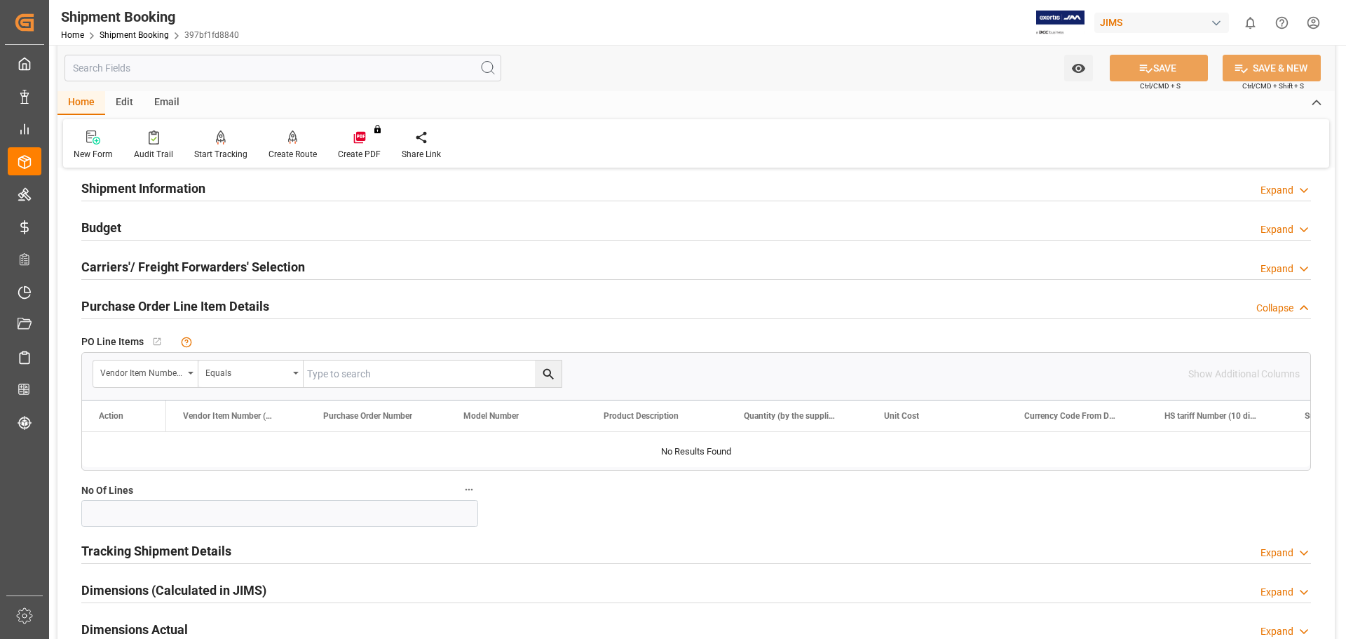
click at [187, 551] on h2 "Tracking Shipment Details" at bounding box center [156, 550] width 150 height 19
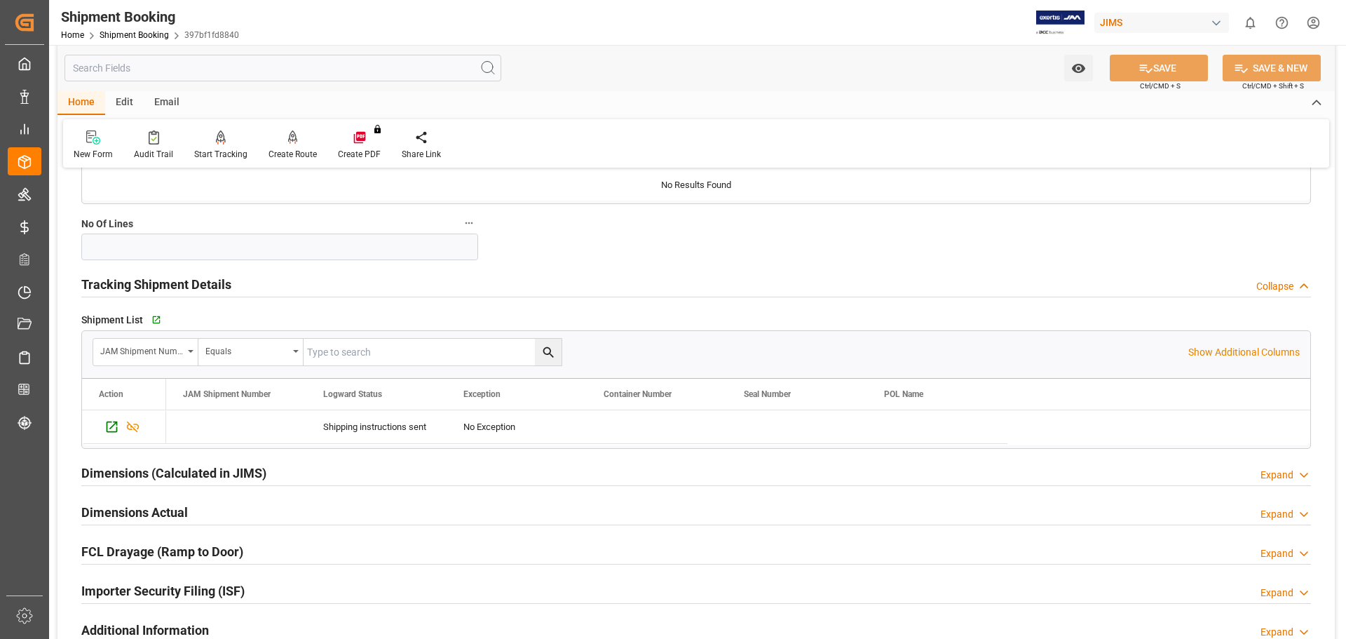
scroll to position [351, 0]
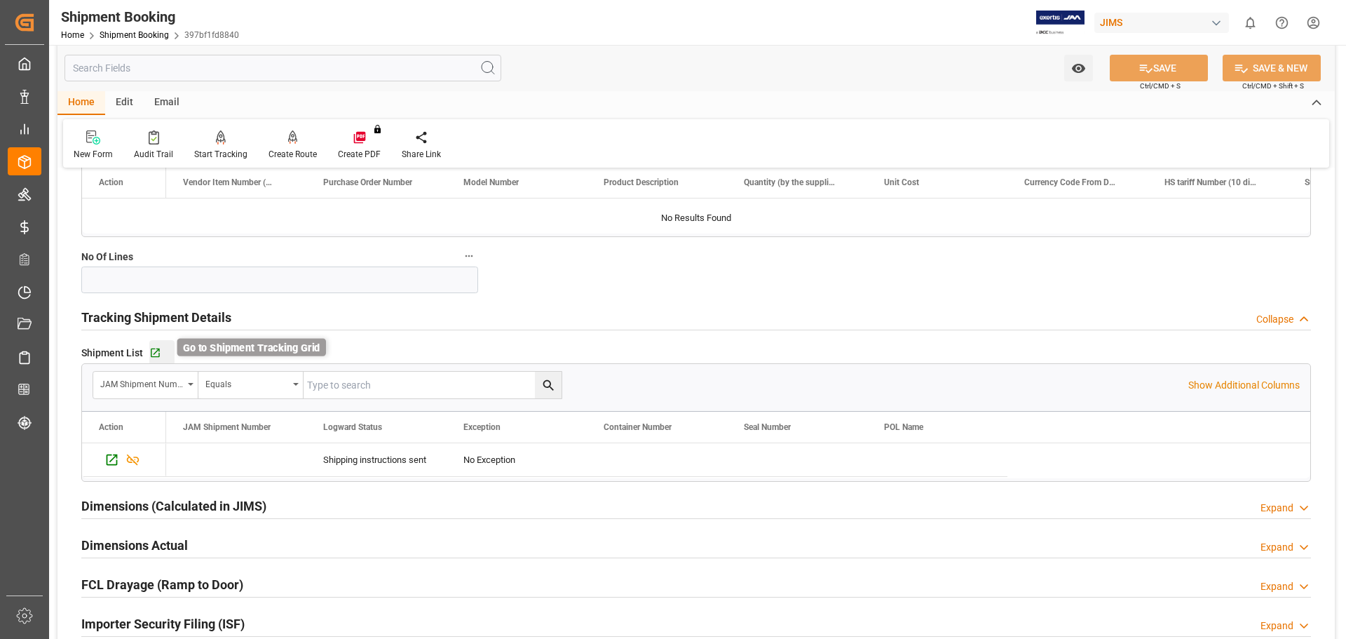
click at [153, 349] on icon "button" at bounding box center [155, 353] width 12 height 12
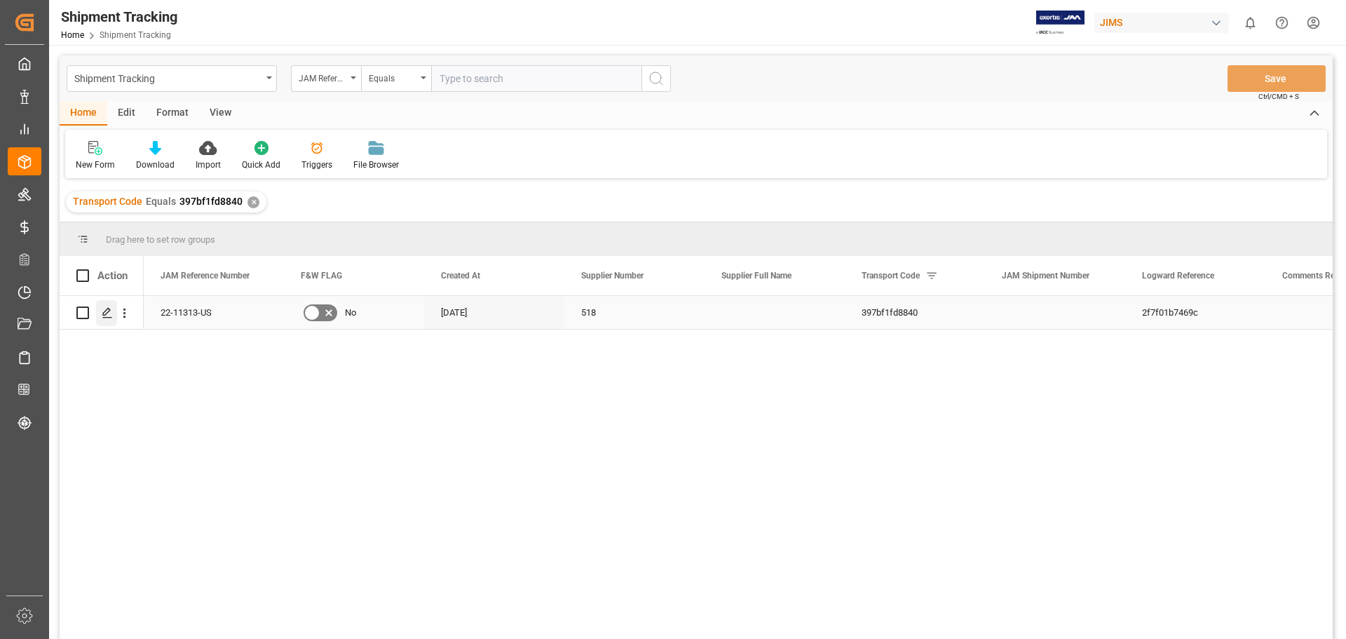
click at [107, 318] on line "Press SPACE to select this row." at bounding box center [107, 318] width 8 height 0
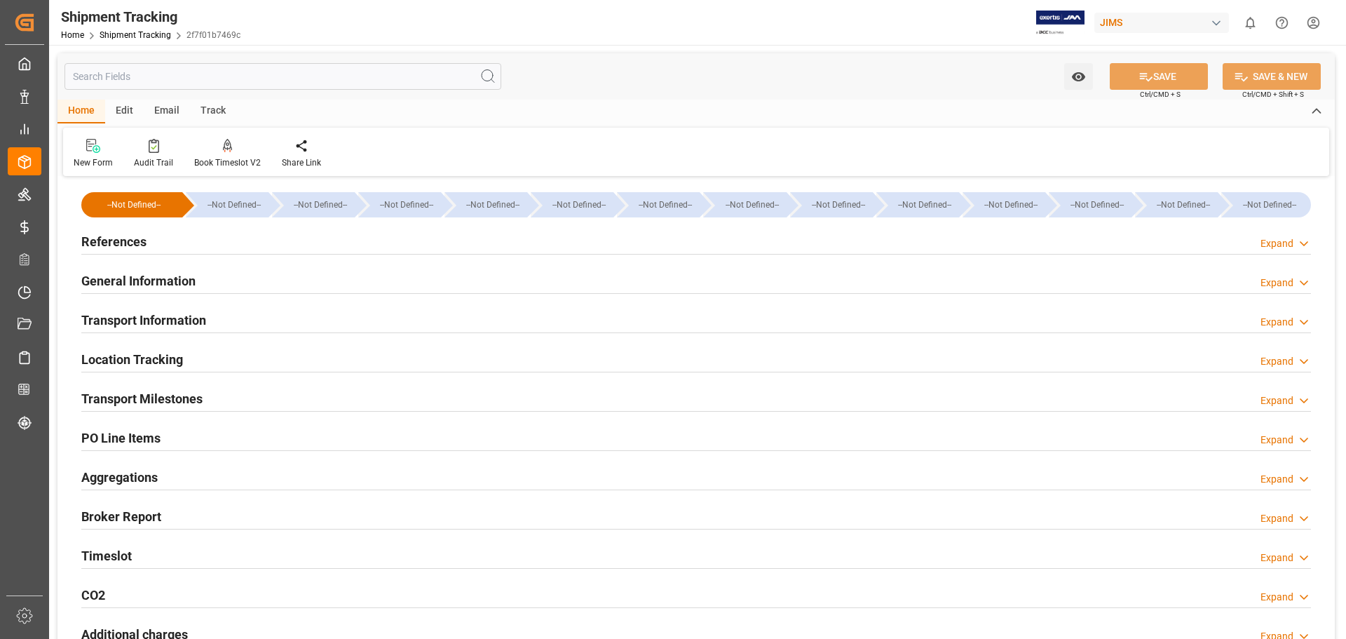
click at [113, 283] on h2 "General Information" at bounding box center [138, 280] width 114 height 19
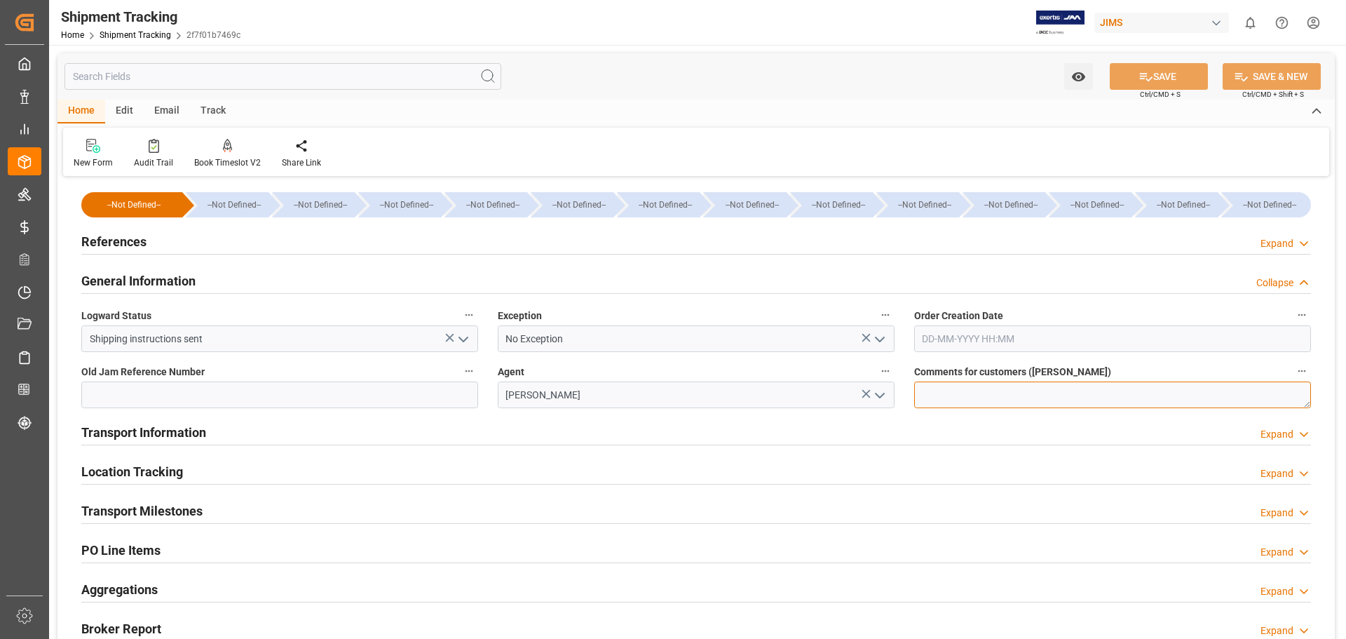
click at [959, 388] on textarea at bounding box center [1112, 395] width 397 height 27
click at [961, 394] on textarea at bounding box center [1112, 395] width 397 height 27
paste textarea "DAP BAIE D'URFE, QC, CANADA"
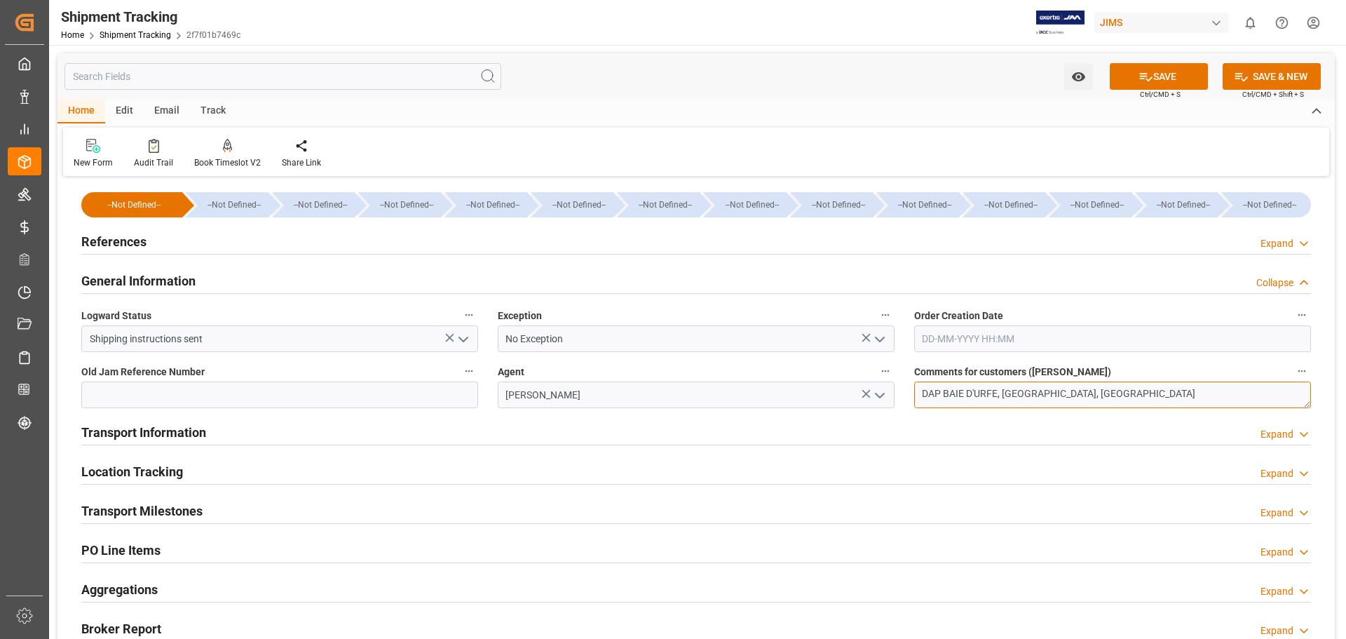
type textarea "DAP BAIE D'URFE, QC, CANADA"
click at [875, 341] on icon "open menu" at bounding box center [880, 339] width 17 height 17
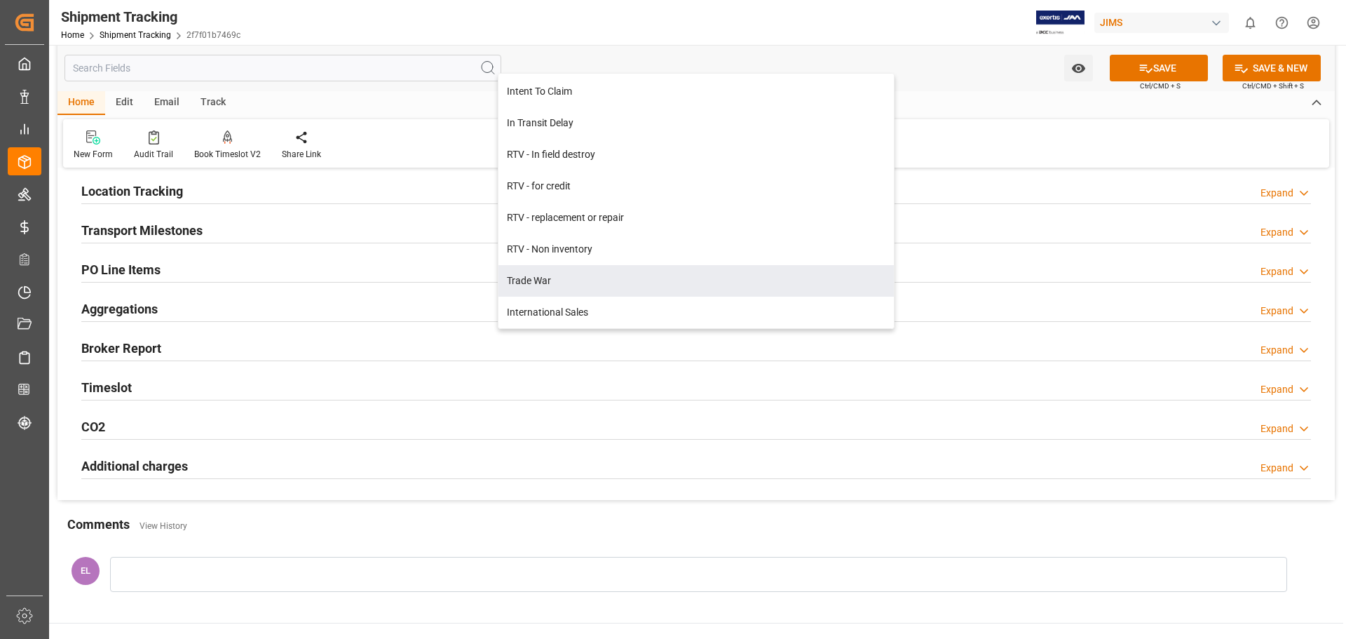
scroll to position [351, 0]
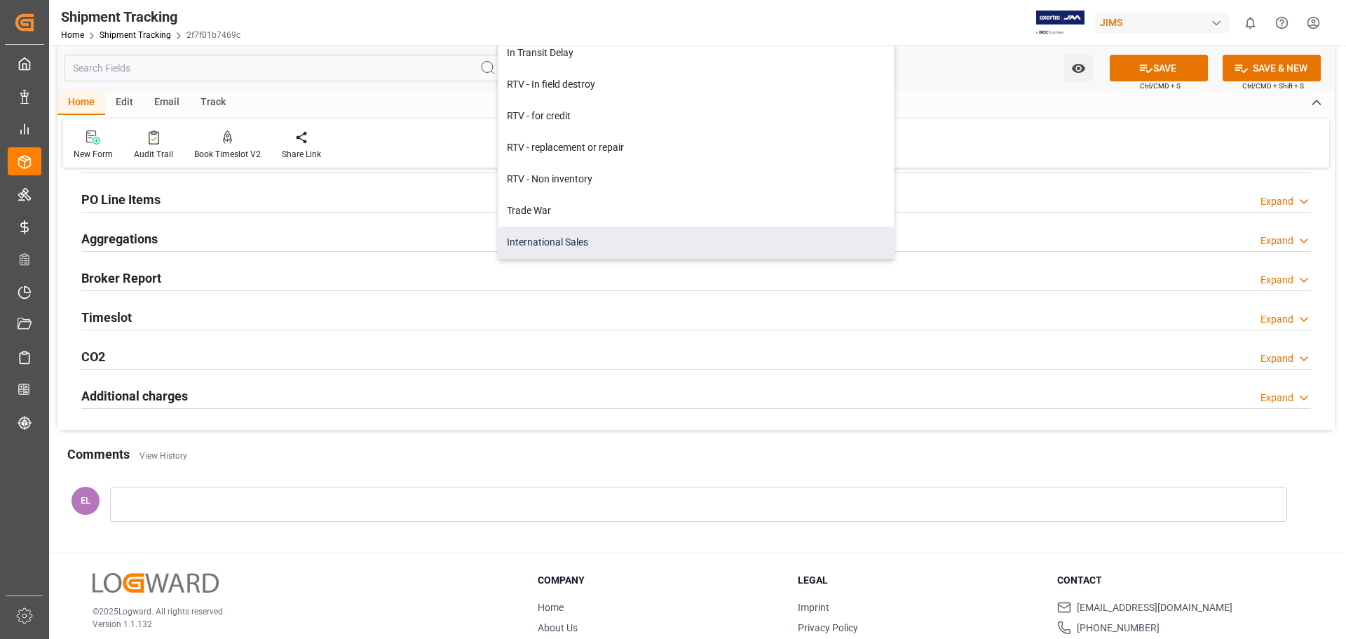
click at [567, 241] on div "International Sales" at bounding box center [697, 243] width 396 height 32
type input "International Sales"
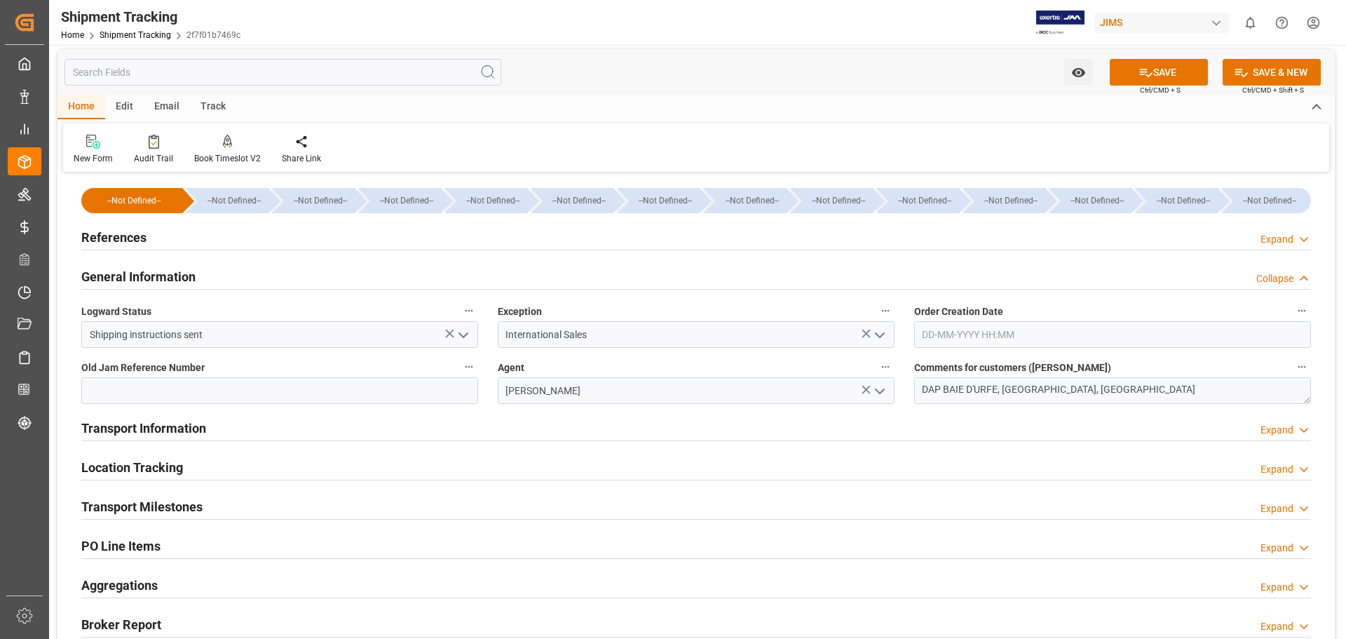
scroll to position [0, 0]
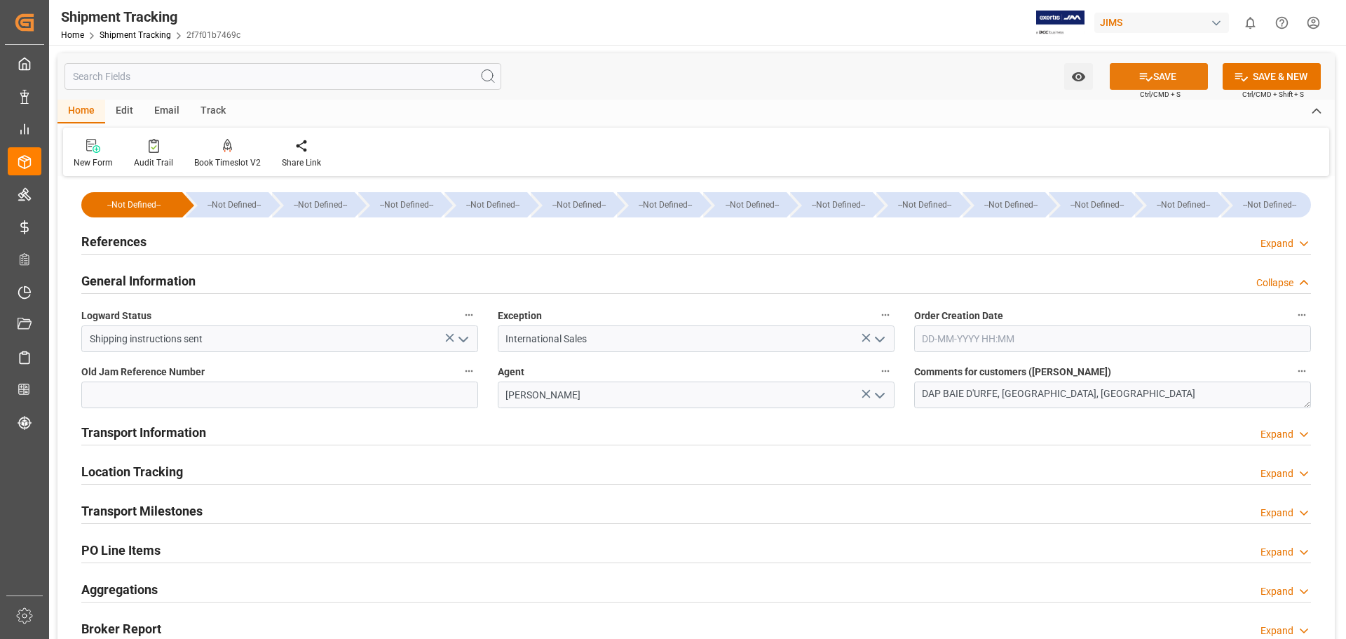
click at [1159, 80] on button "SAVE" at bounding box center [1159, 76] width 98 height 27
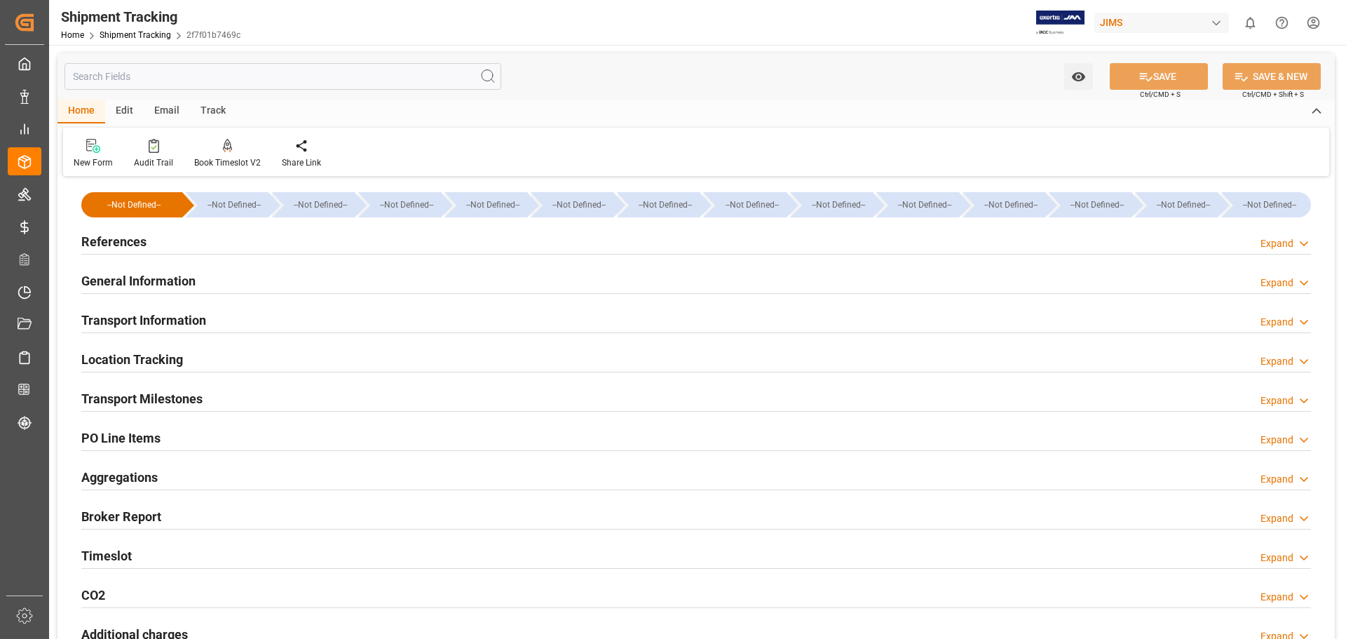
click at [173, 320] on h2 "Transport Information" at bounding box center [143, 320] width 125 height 19
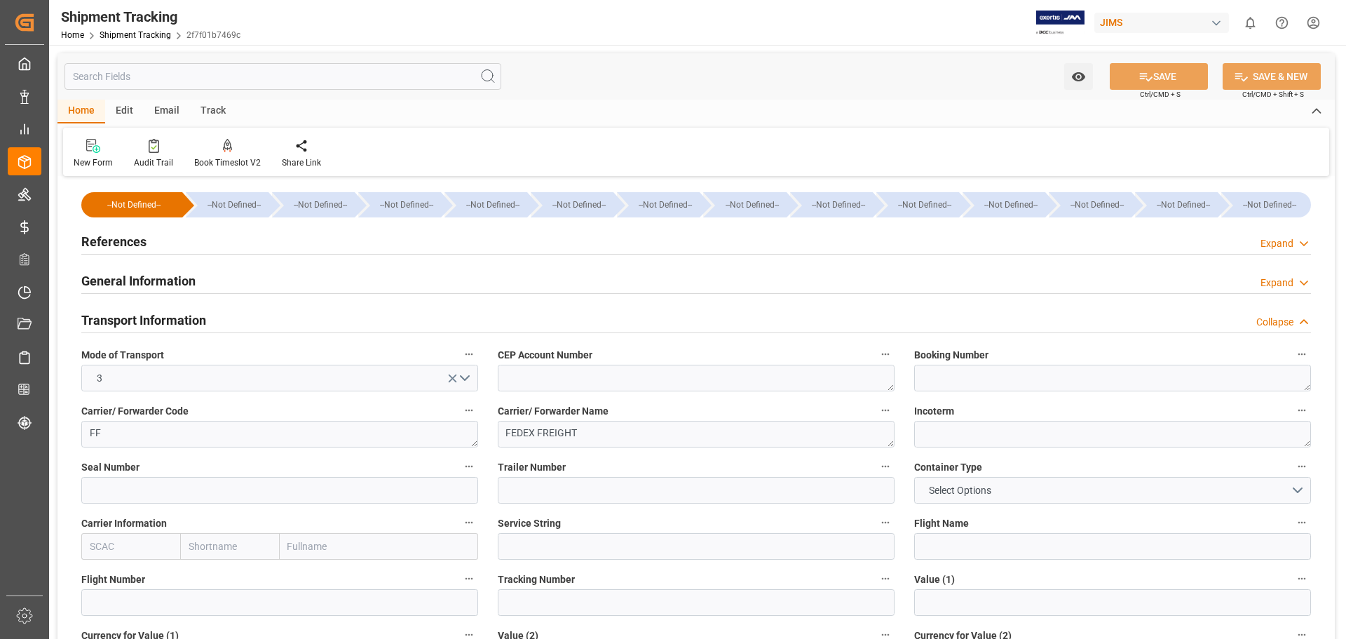
scroll to position [117, 0]
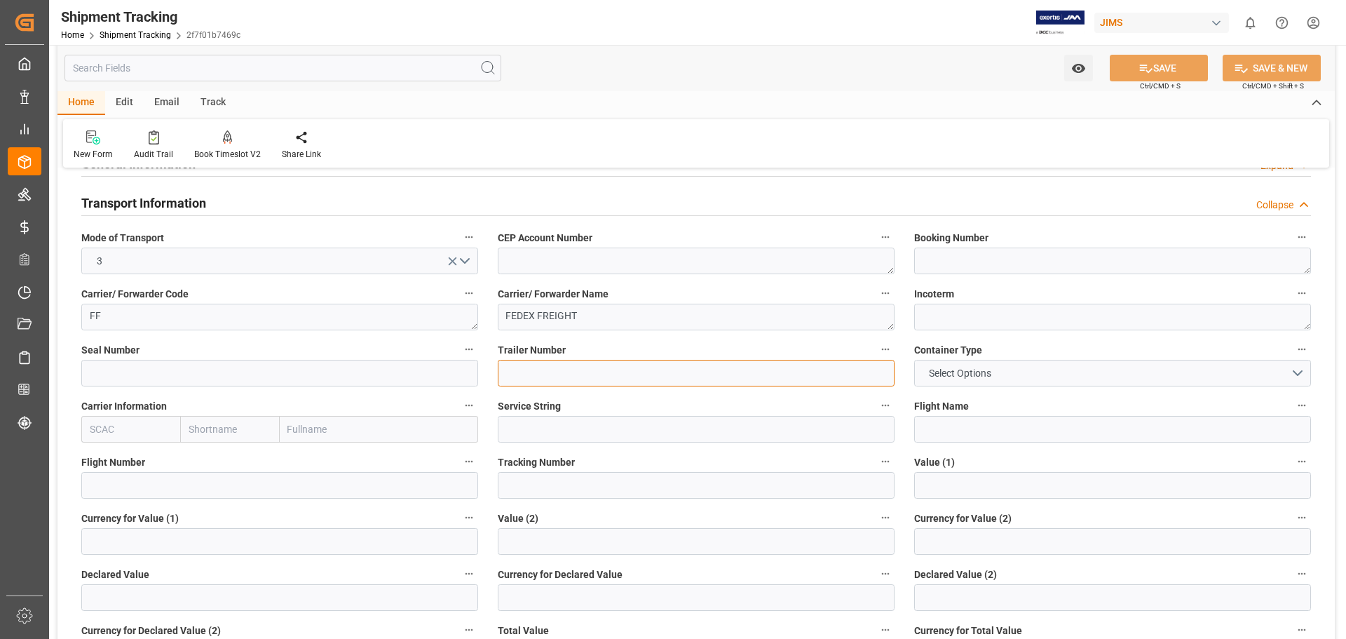
click at [537, 375] on input at bounding box center [696, 373] width 397 height 27
click at [934, 482] on input "text" at bounding box center [1112, 485] width 397 height 27
click at [964, 479] on input "text" at bounding box center [1112, 485] width 397 height 27
click at [971, 492] on input "text" at bounding box center [1112, 485] width 397 height 27
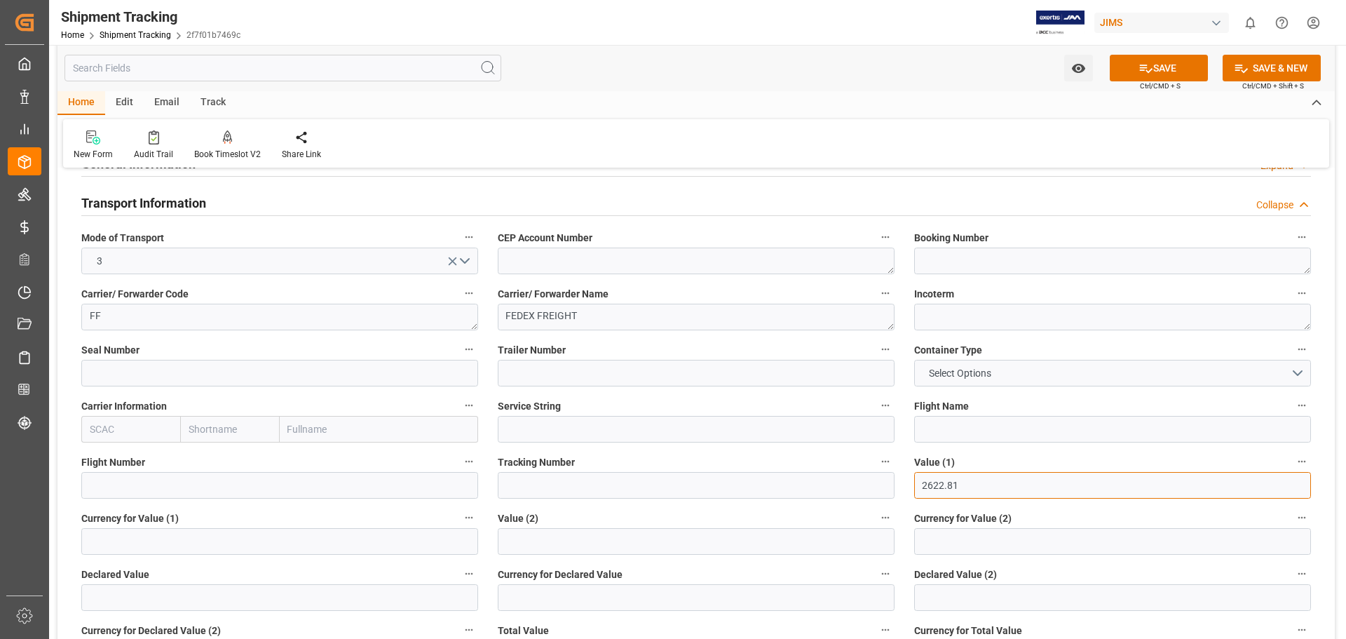
type input "2622.81"
click at [182, 546] on input at bounding box center [279, 541] width 397 height 27
type input "USD"
click at [521, 491] on input at bounding box center [696, 485] width 397 height 27
click at [670, 488] on input at bounding box center [696, 485] width 397 height 27
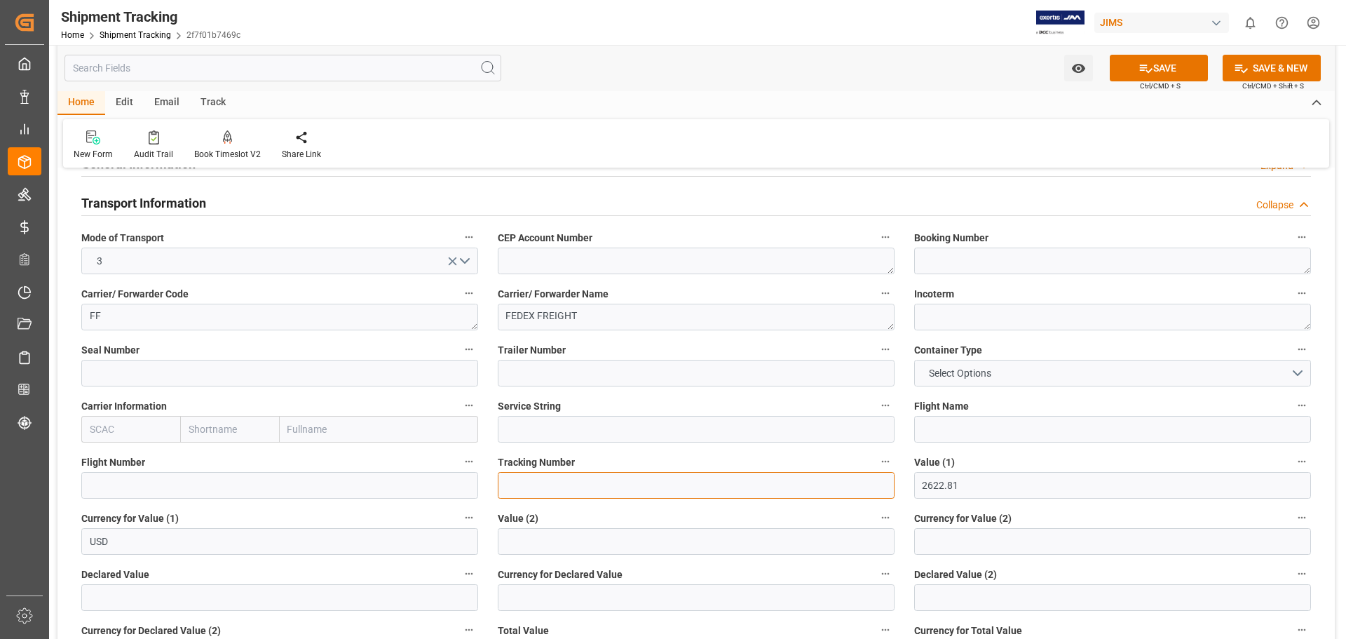
paste input "884822770912"
type input "884822770912"
click at [1170, 70] on button "SAVE" at bounding box center [1159, 68] width 98 height 27
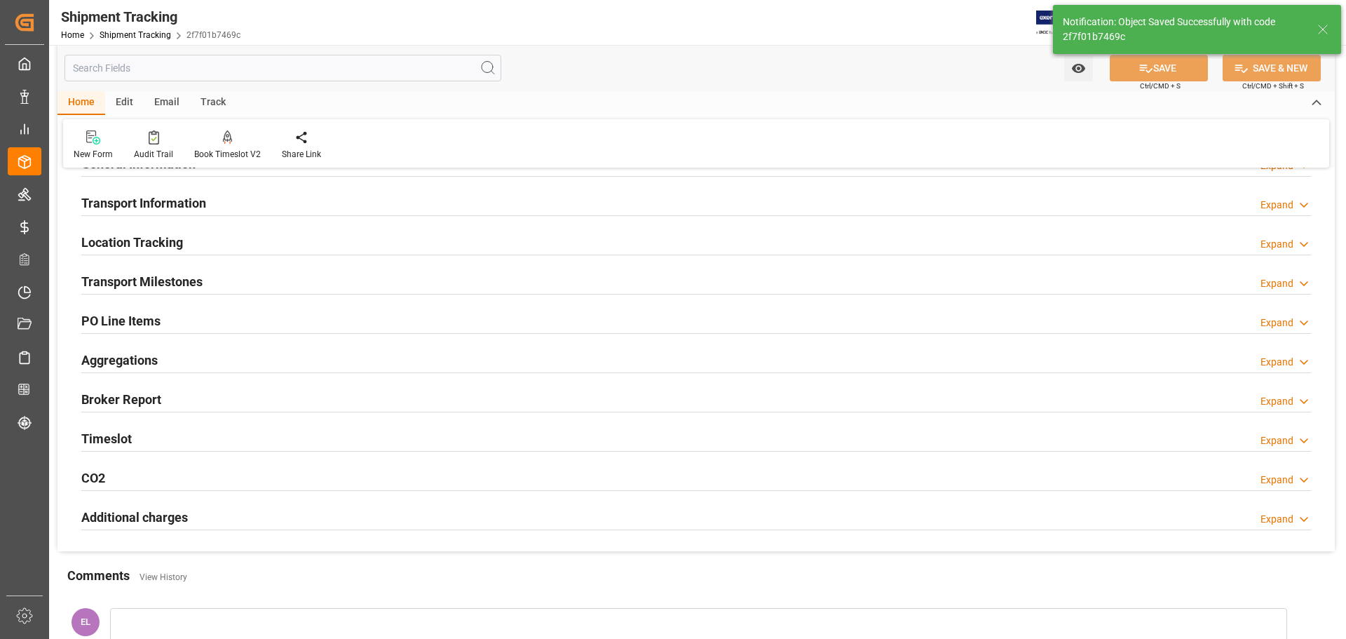
click at [107, 279] on h2 "Transport Milestones" at bounding box center [141, 281] width 121 height 19
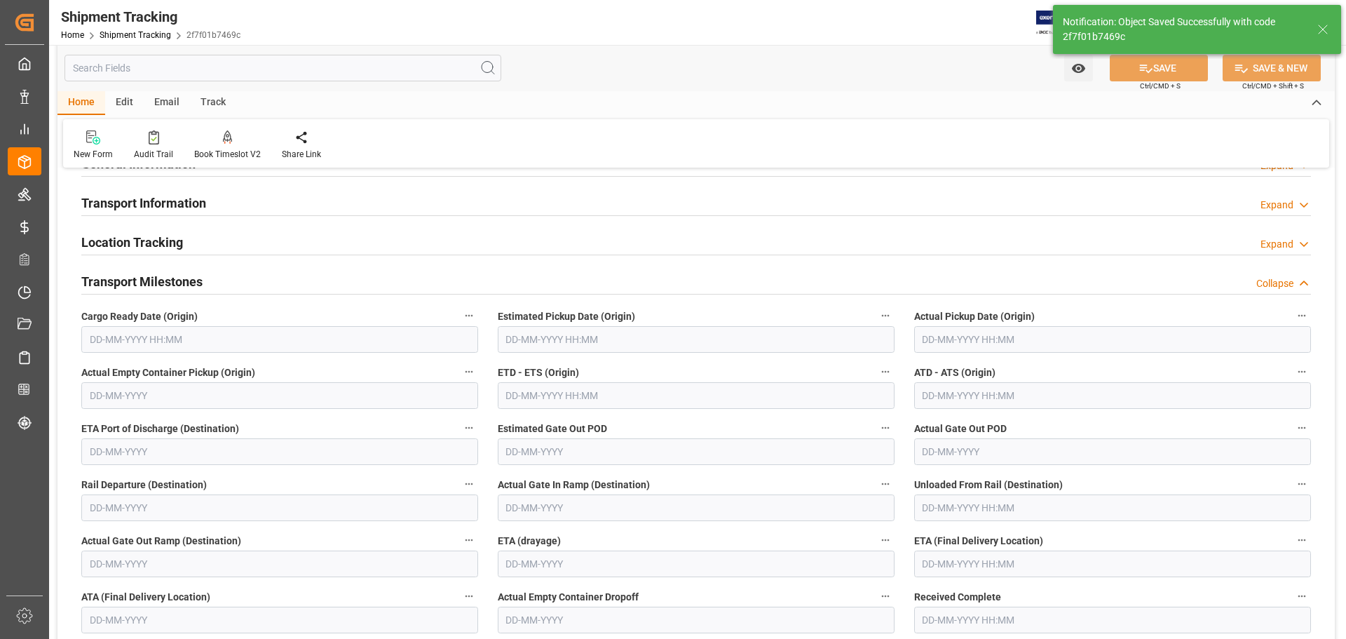
click at [126, 335] on input "text" at bounding box center [279, 339] width 397 height 27
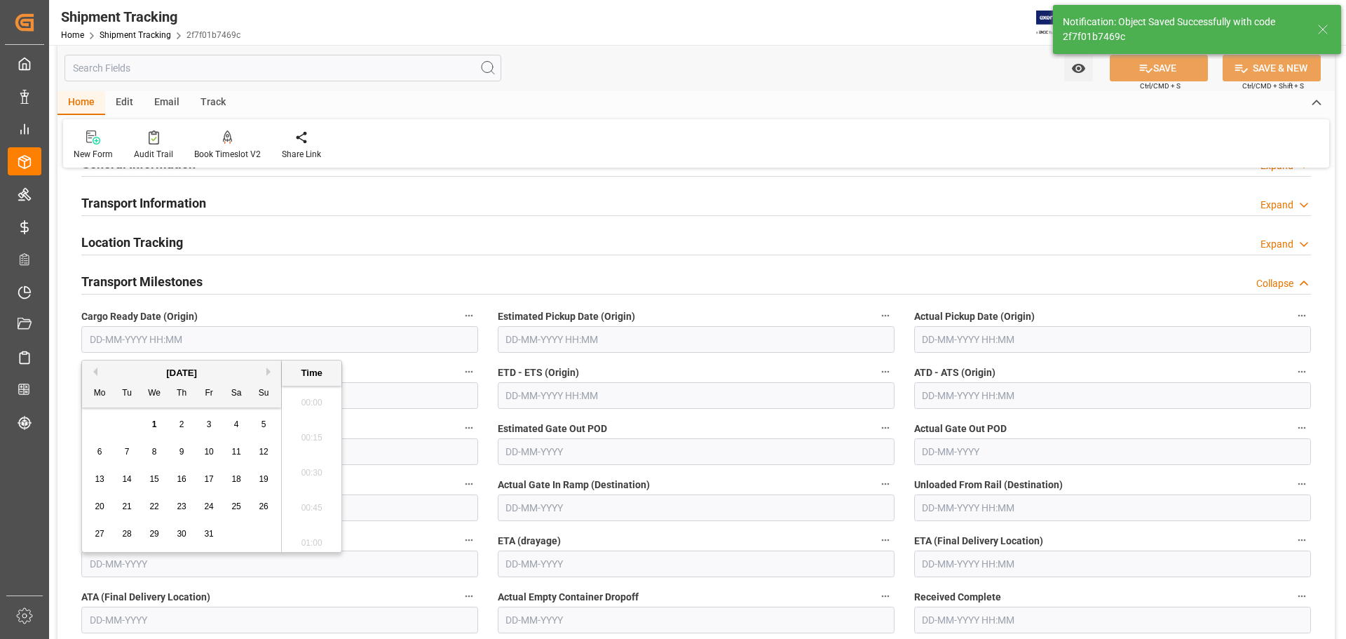
scroll to position [1372, 0]
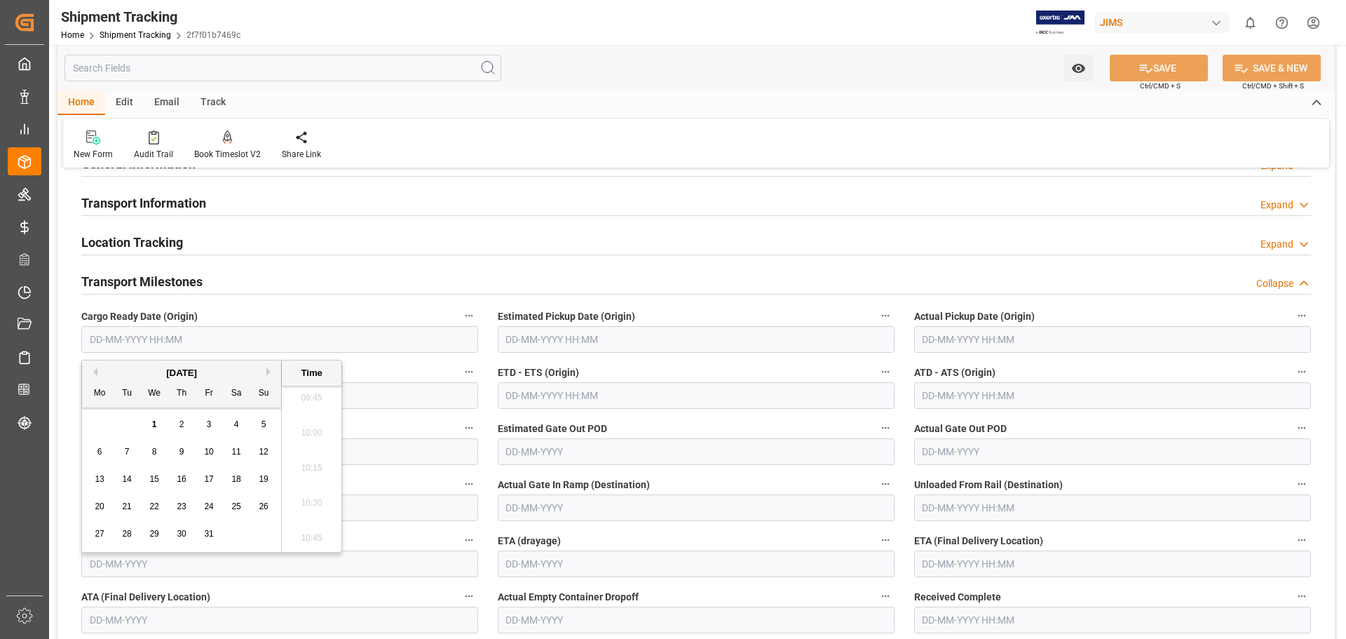
click at [109, 431] on div "29 30 1 2 3 4 5" at bounding box center [181, 424] width 191 height 27
click at [158, 424] on div "1" at bounding box center [155, 425] width 18 height 17
type input "[DATE] 00:00"
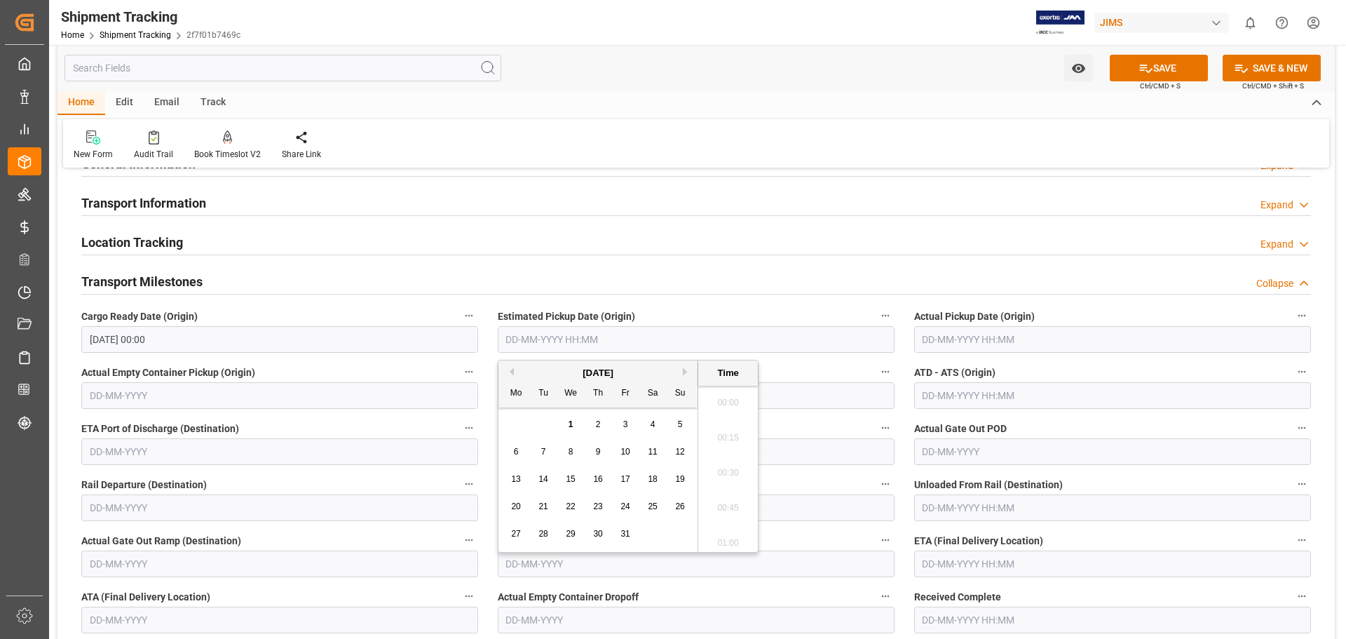
click at [595, 340] on input "text" at bounding box center [696, 339] width 397 height 27
click at [516, 428] on div "29 30 1 2 3 4 5" at bounding box center [598, 424] width 191 height 27
click at [572, 427] on span "1" at bounding box center [571, 424] width 5 height 10
type input "[DATE] 00:00"
click at [795, 262] on div "Location Tracking Expand" at bounding box center [697, 242] width 1250 height 39
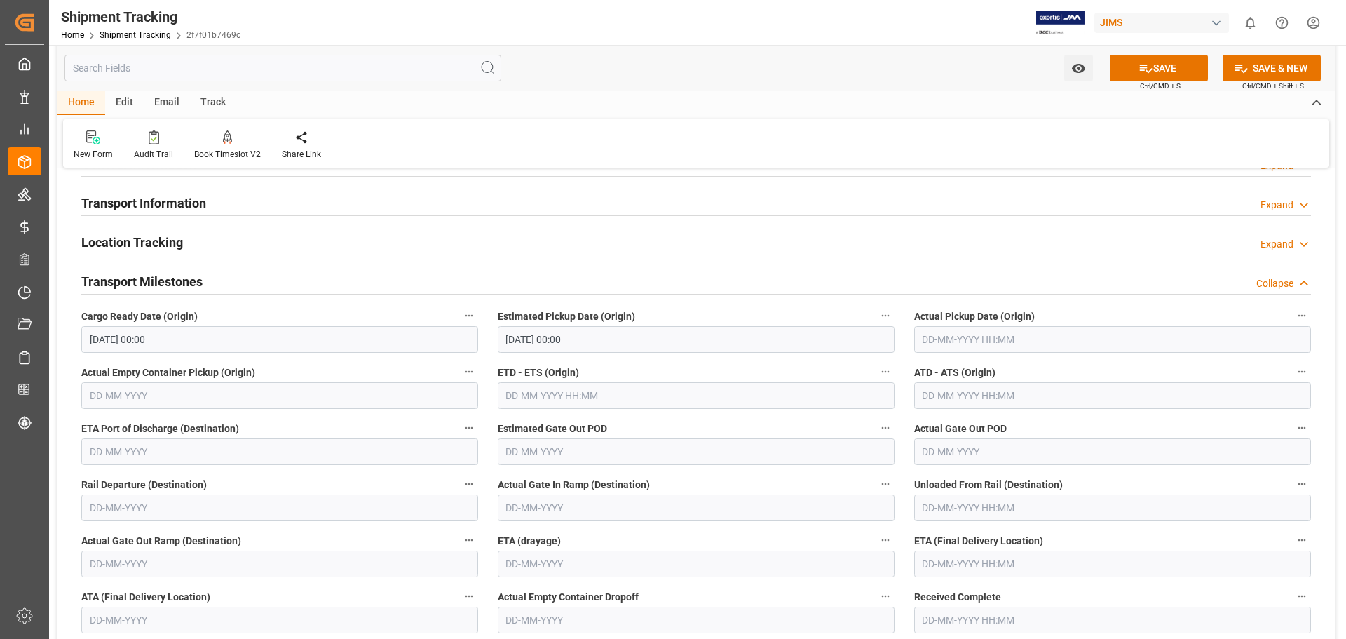
scroll to position [234, 0]
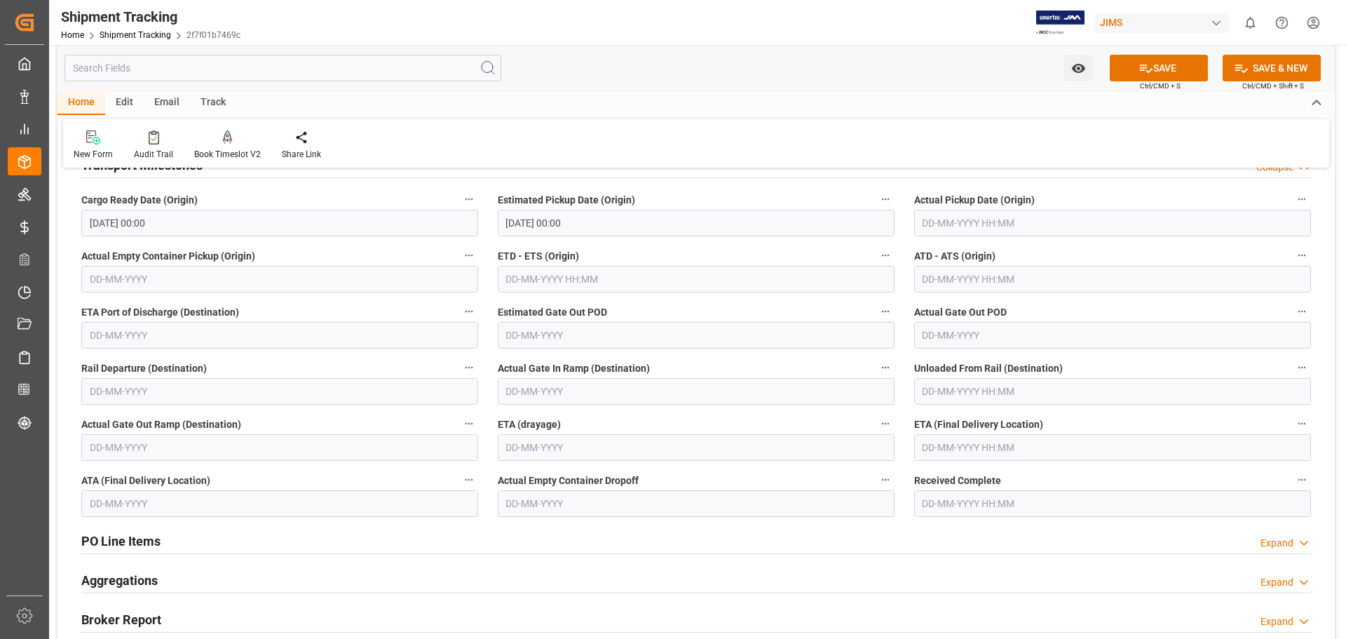
click at [940, 450] on input "text" at bounding box center [1112, 447] width 397 height 27
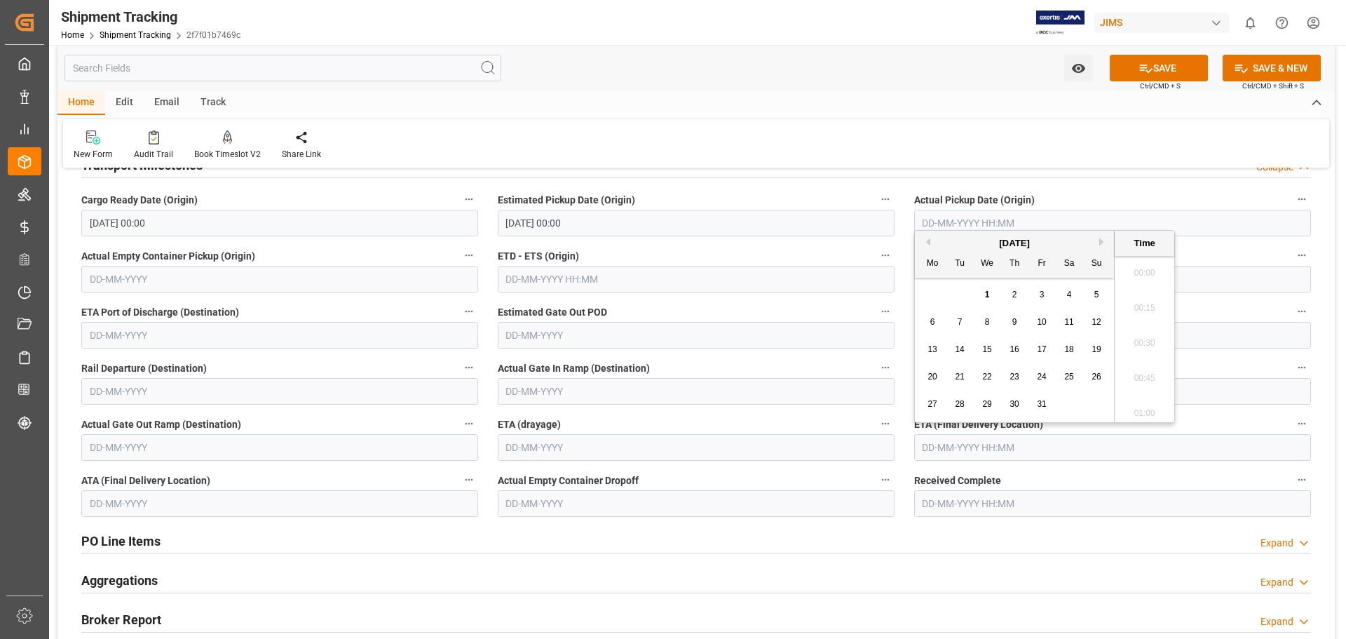
scroll to position [1372, 0]
click at [934, 324] on span "6" at bounding box center [933, 322] width 5 height 10
type input "06-10-2025 00:00"
click at [1156, 71] on button "SAVE" at bounding box center [1159, 68] width 98 height 27
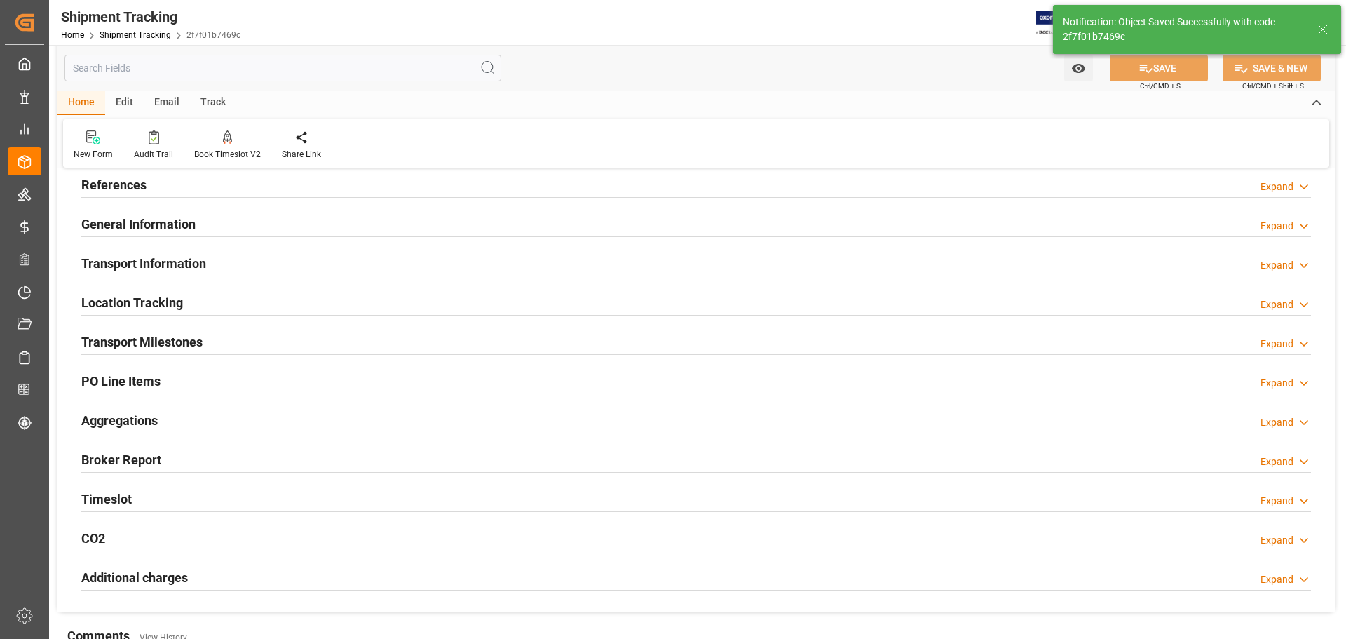
scroll to position [0, 0]
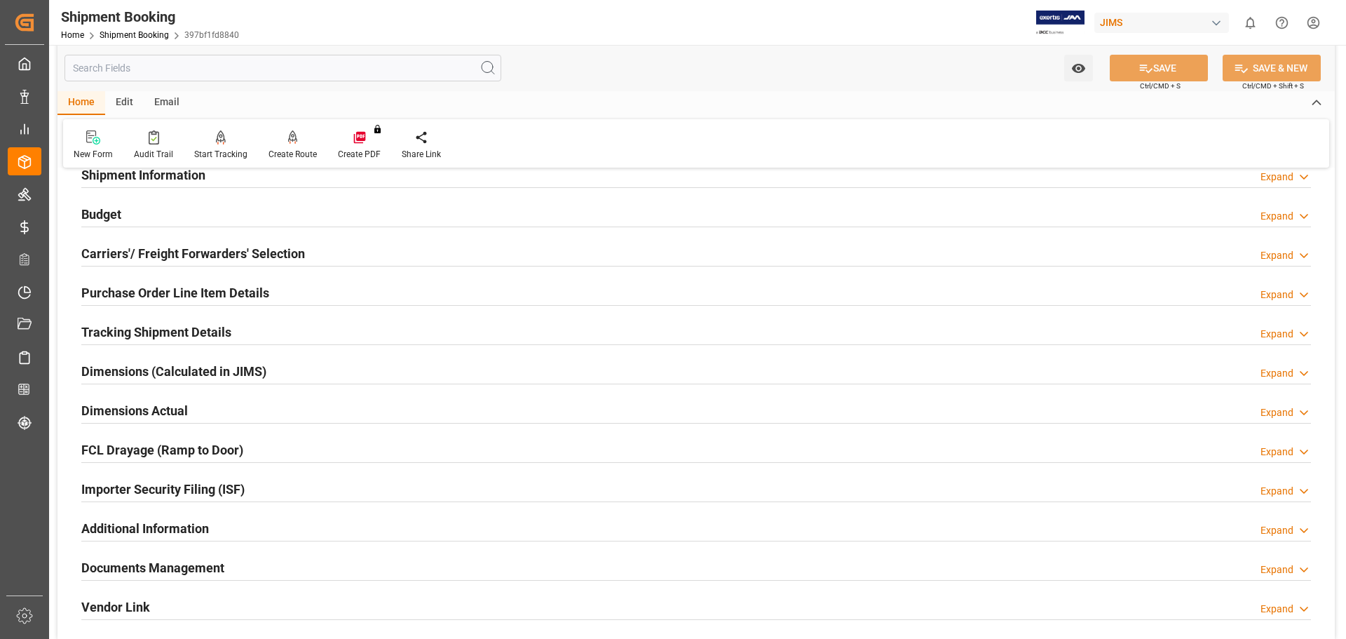
scroll to position [234, 0]
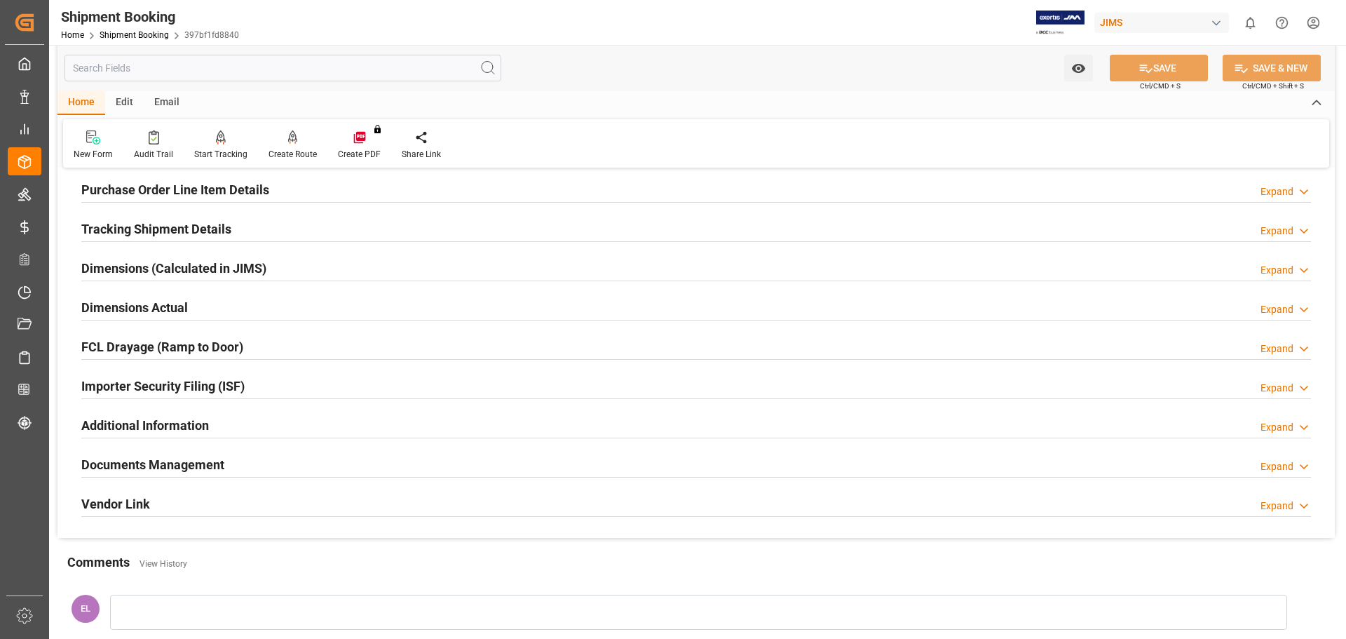
click at [179, 462] on h2 "Documents Management" at bounding box center [152, 464] width 143 height 19
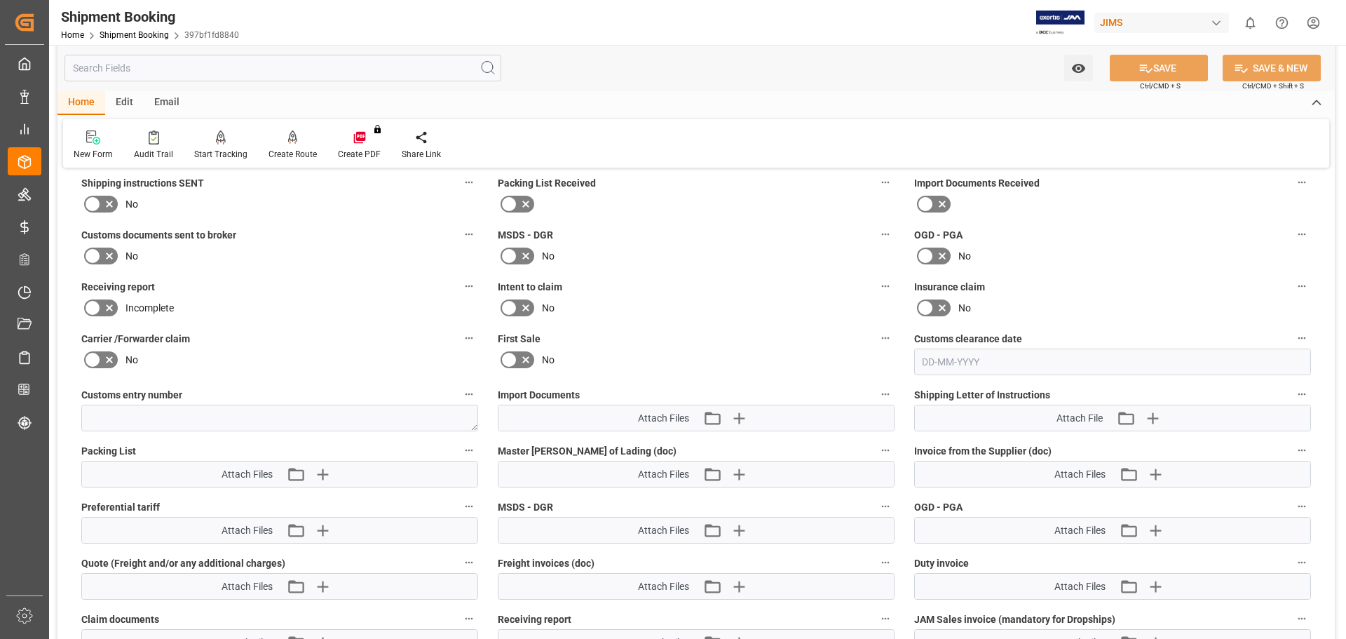
scroll to position [584, 0]
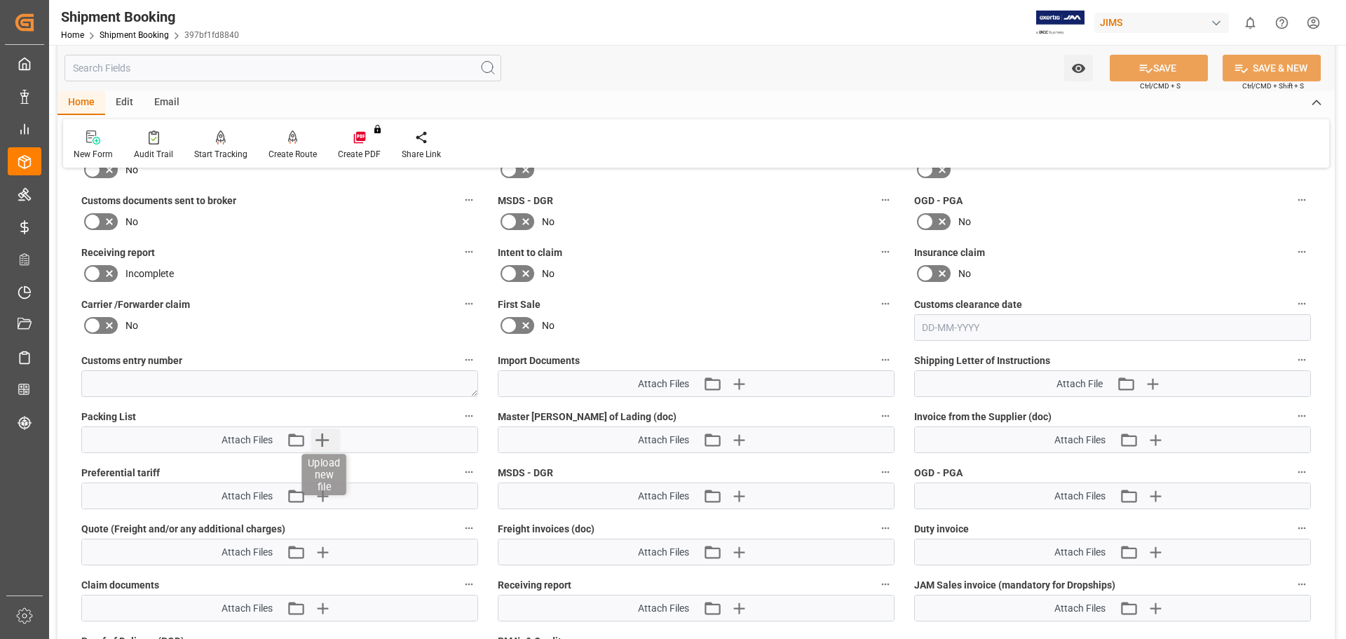
click at [320, 443] on icon "button" at bounding box center [322, 439] width 22 height 22
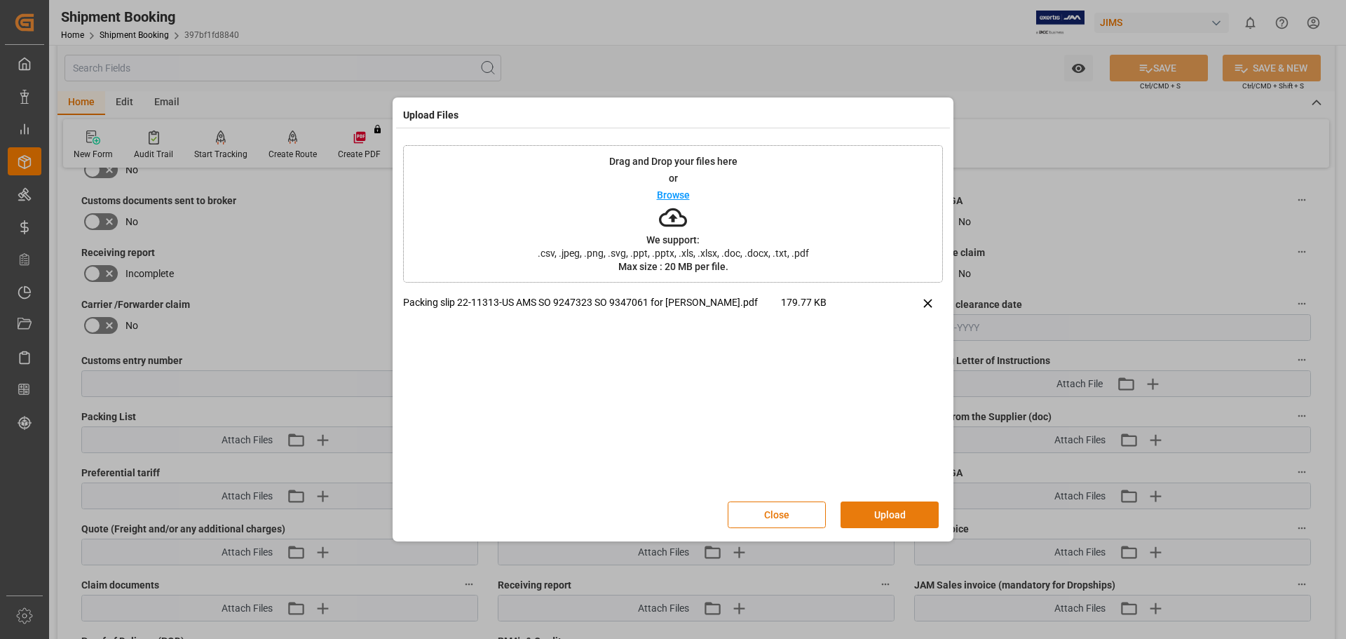
click at [884, 517] on button "Upload" at bounding box center [890, 514] width 98 height 27
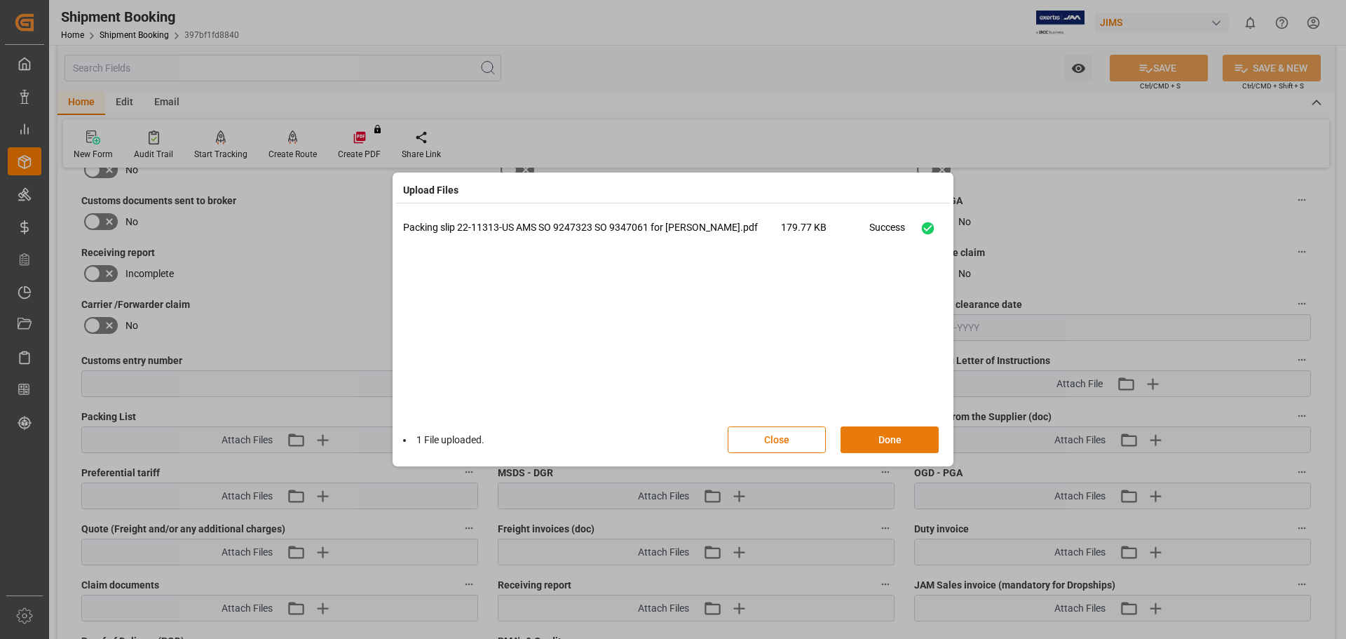
click at [878, 441] on button "Done" at bounding box center [890, 439] width 98 height 27
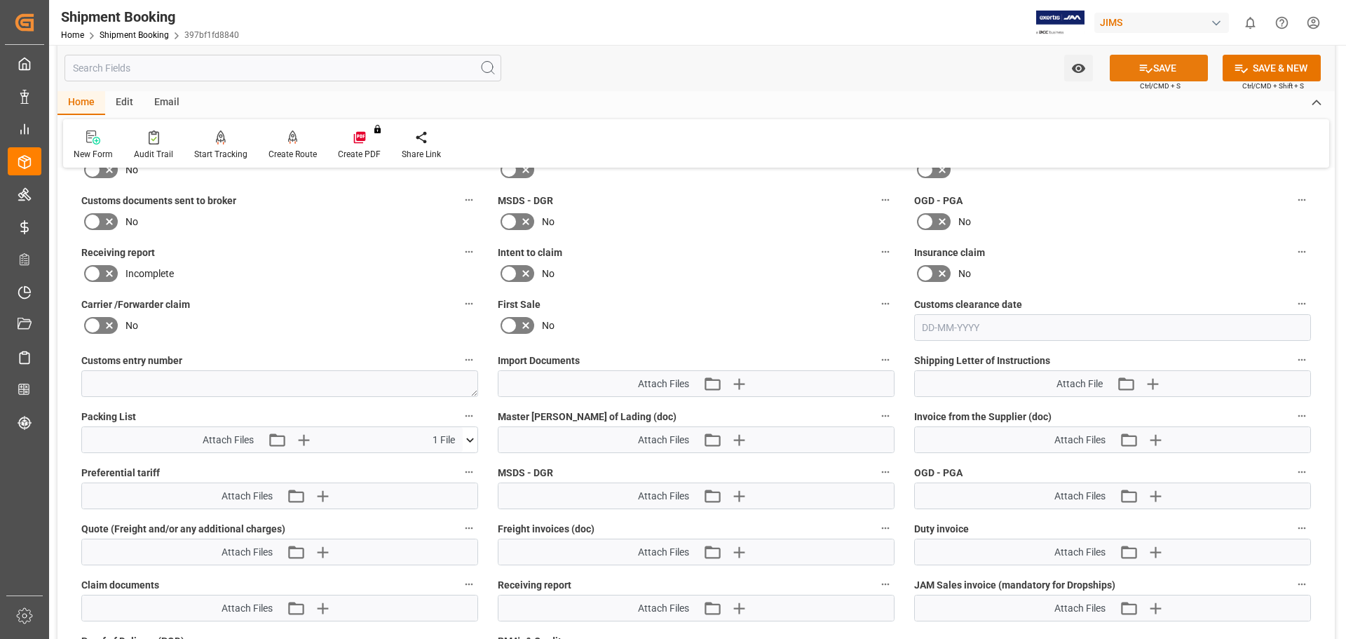
click at [1152, 72] on button "SAVE" at bounding box center [1159, 68] width 98 height 27
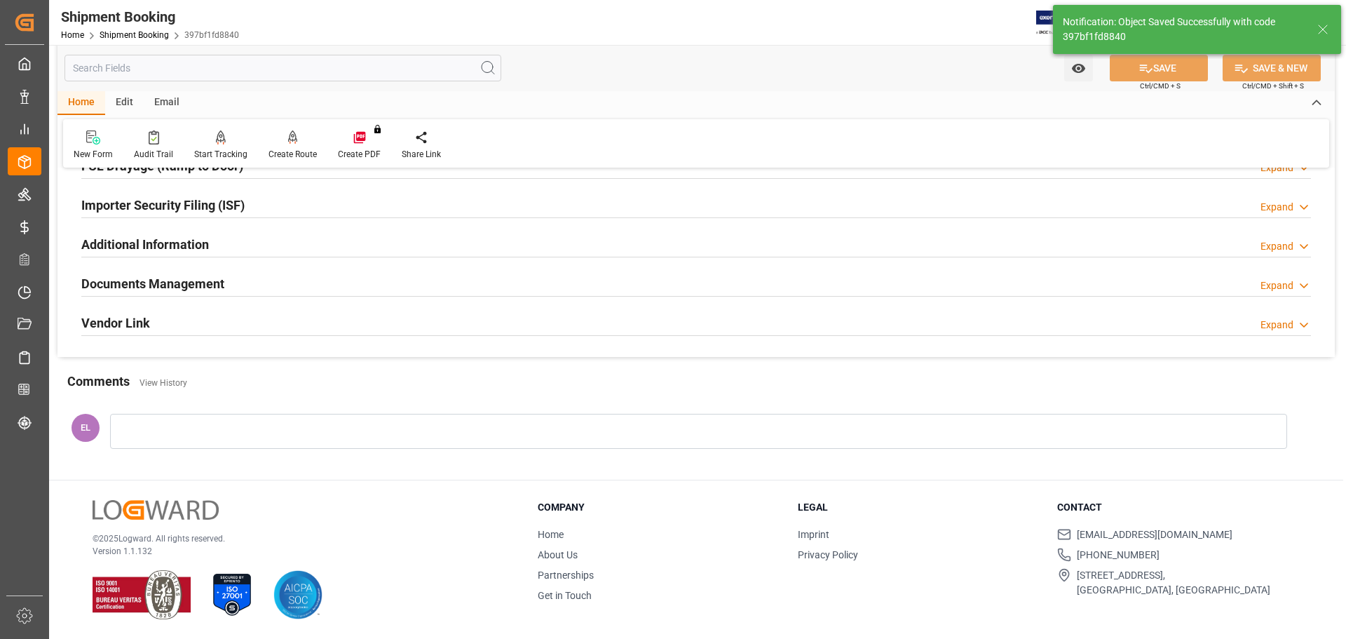
scroll to position [414, 0]
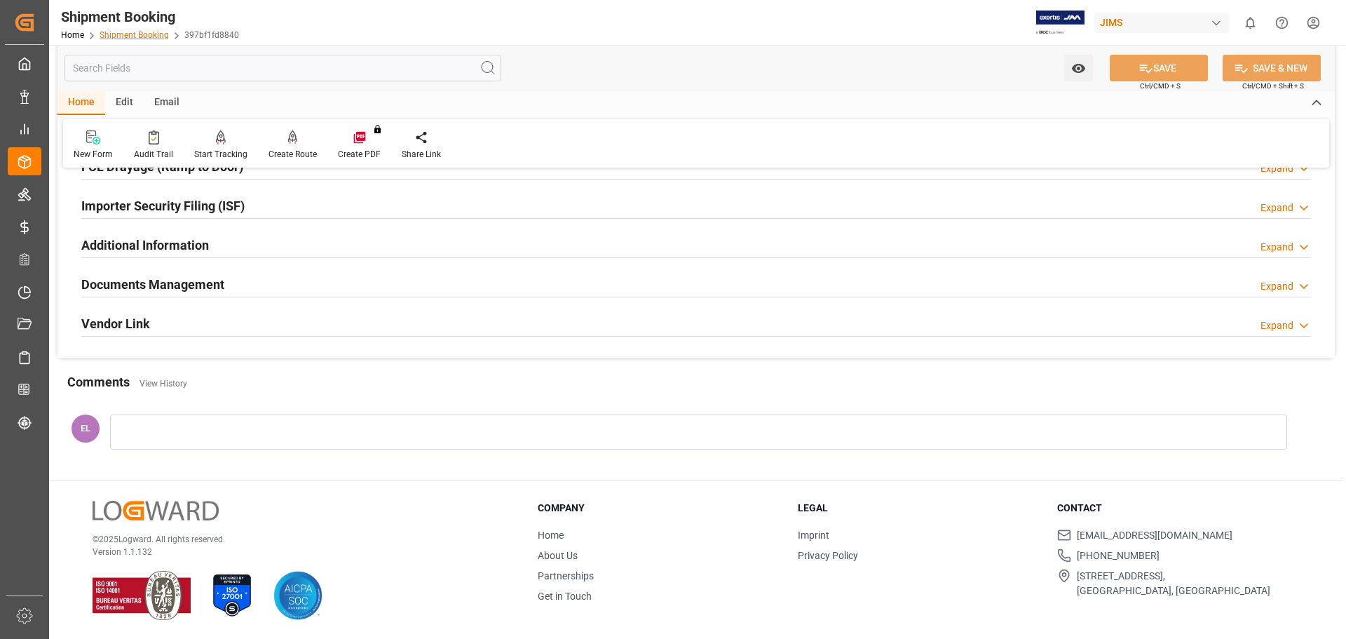
click at [125, 37] on link "Shipment Booking" at bounding box center [134, 35] width 69 height 10
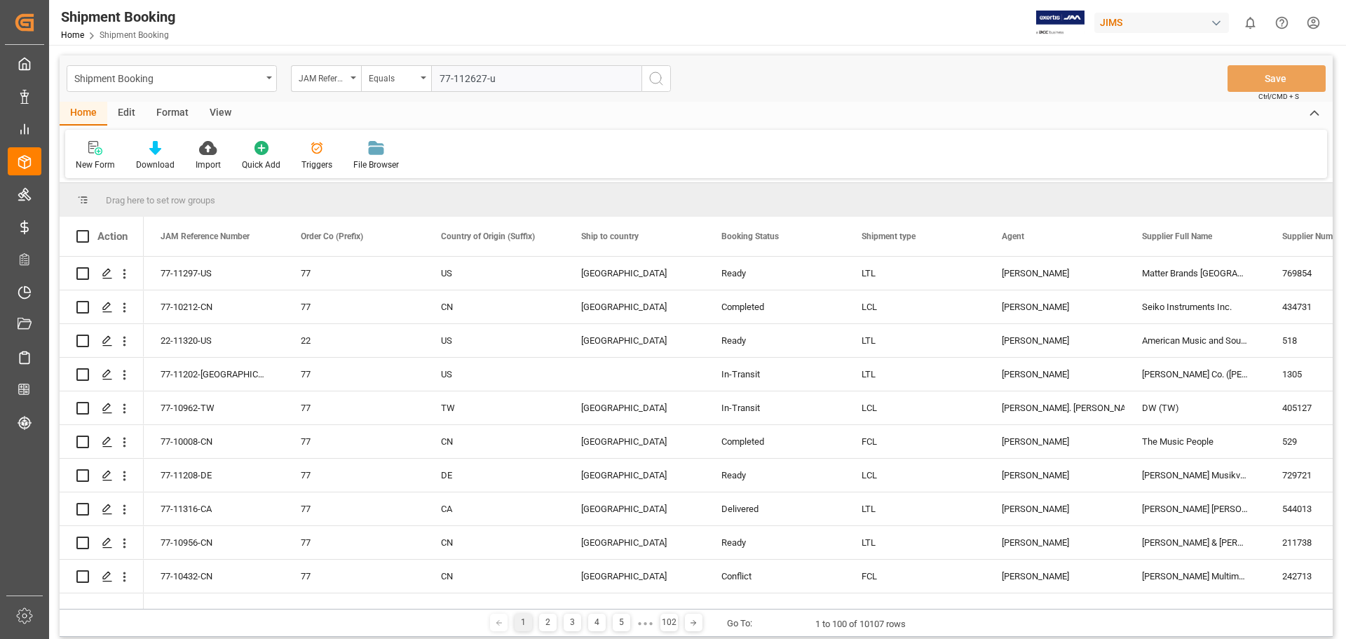
type input "77-112627-us"
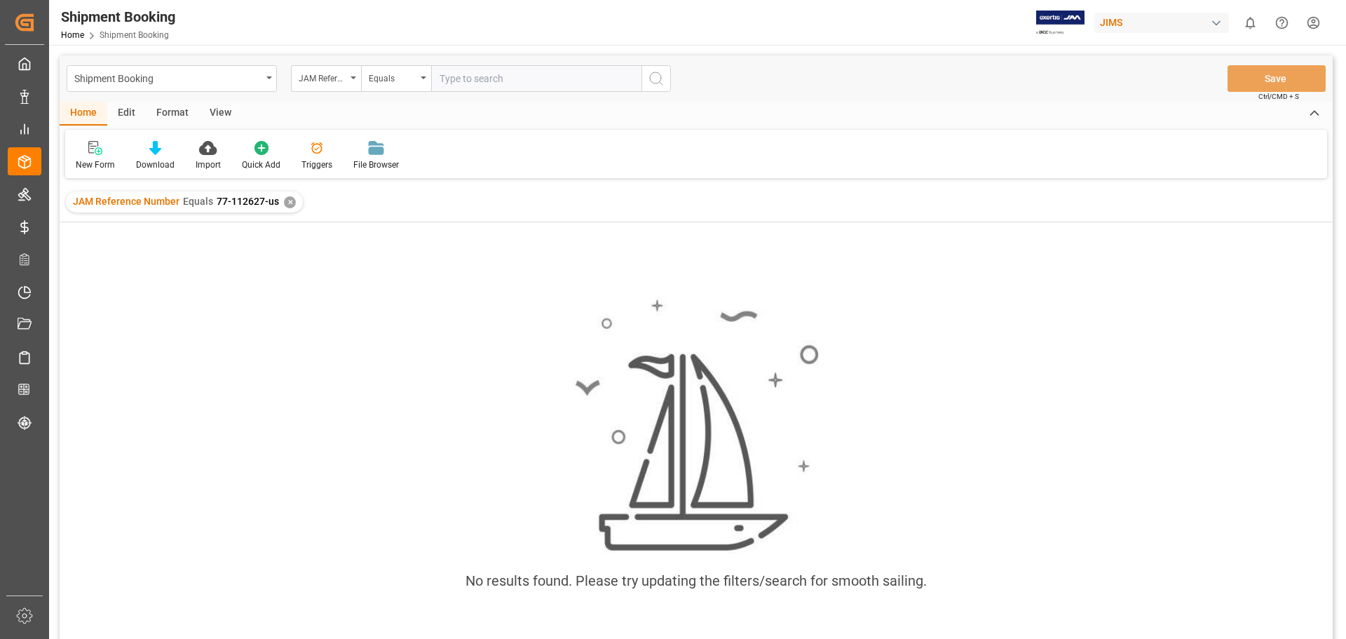
click at [507, 79] on input "text" at bounding box center [536, 78] width 210 height 27
type input "77-11267-us"
click at [288, 203] on div "✕" at bounding box center [290, 202] width 12 height 12
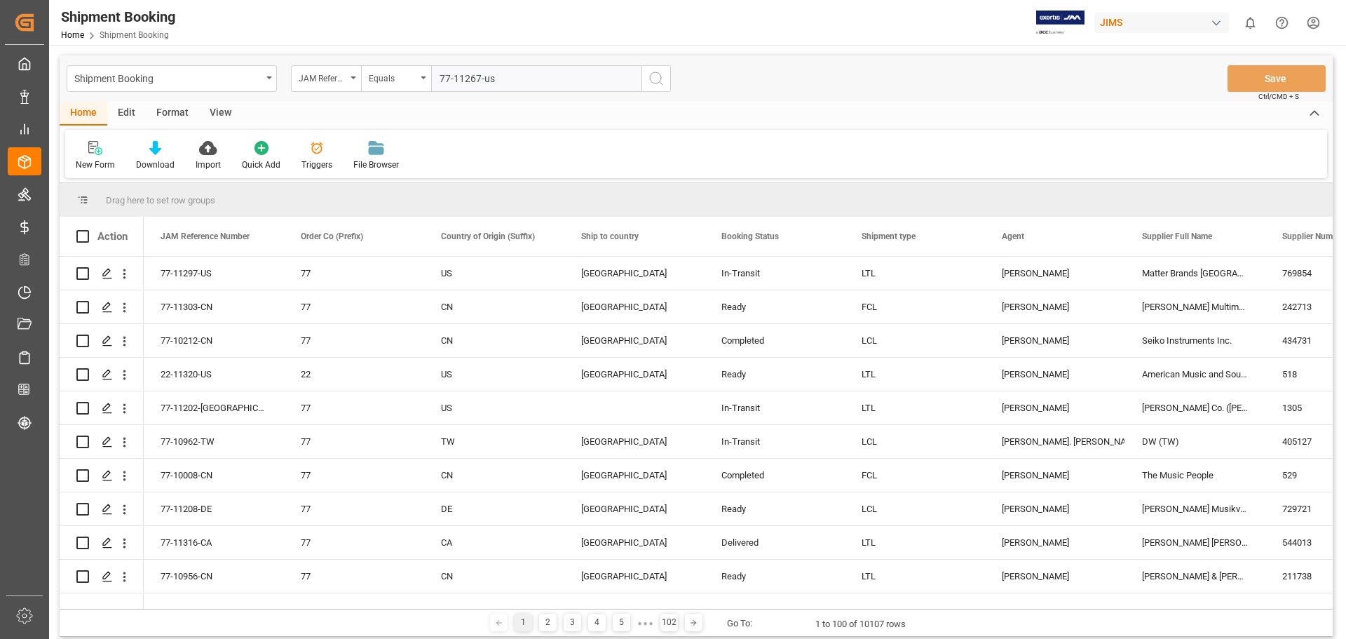
click at [659, 80] on icon "search button" at bounding box center [656, 78] width 17 height 17
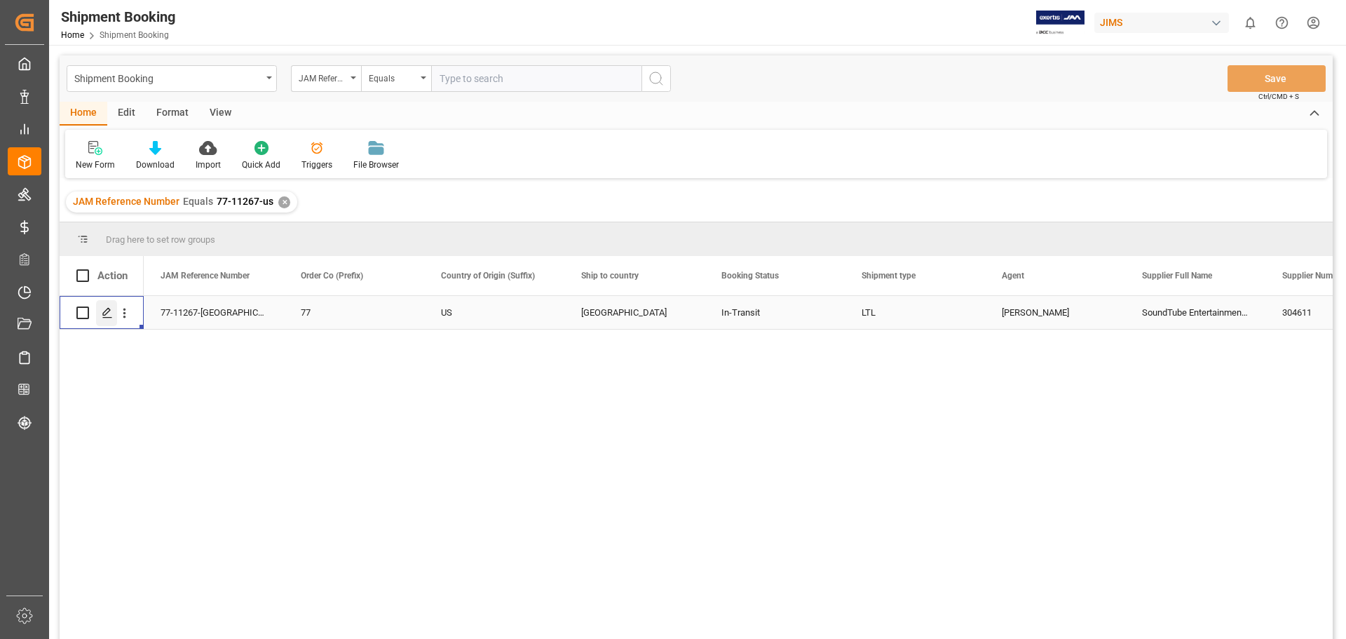
click at [109, 317] on icon "Press SPACE to select this row." at bounding box center [107, 312] width 11 height 11
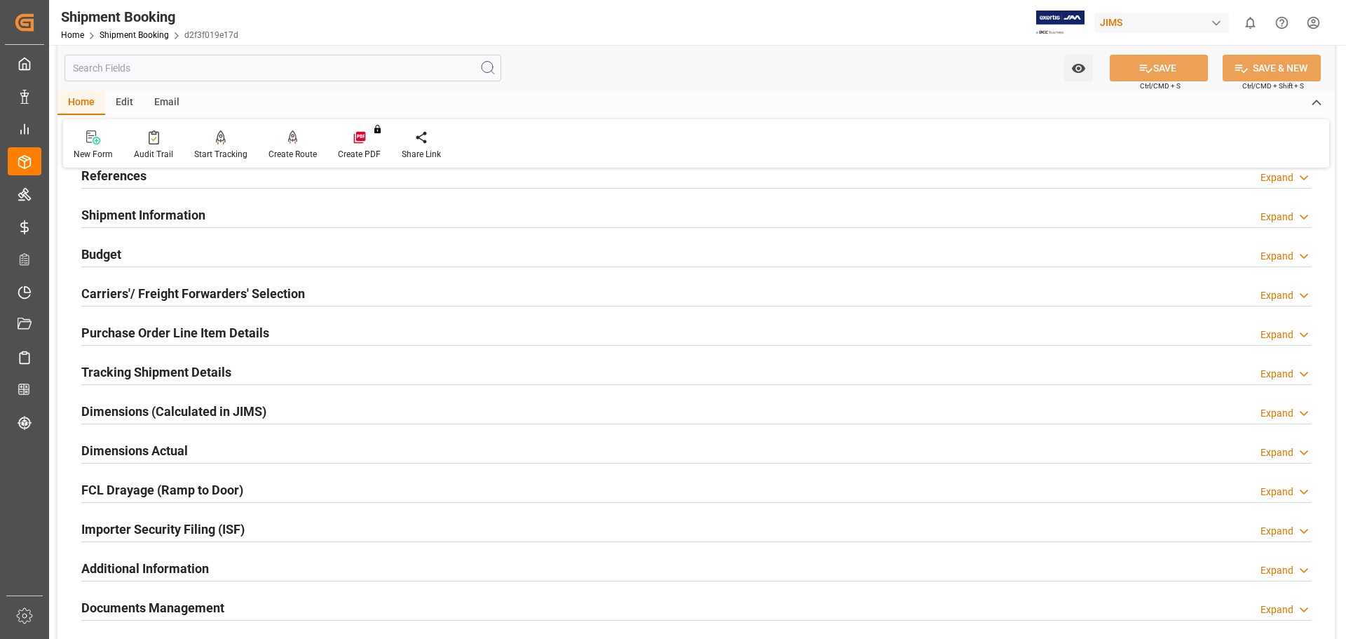
scroll to position [117, 0]
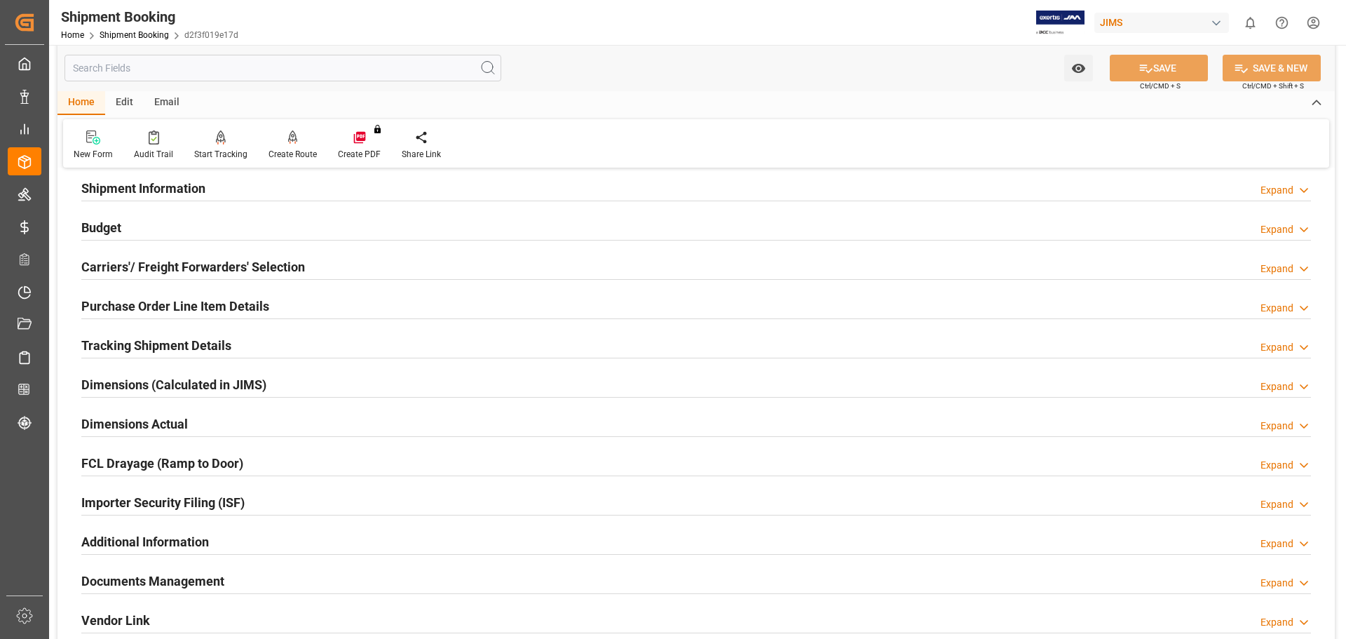
click at [135, 350] on h2 "Tracking Shipment Details" at bounding box center [156, 345] width 150 height 19
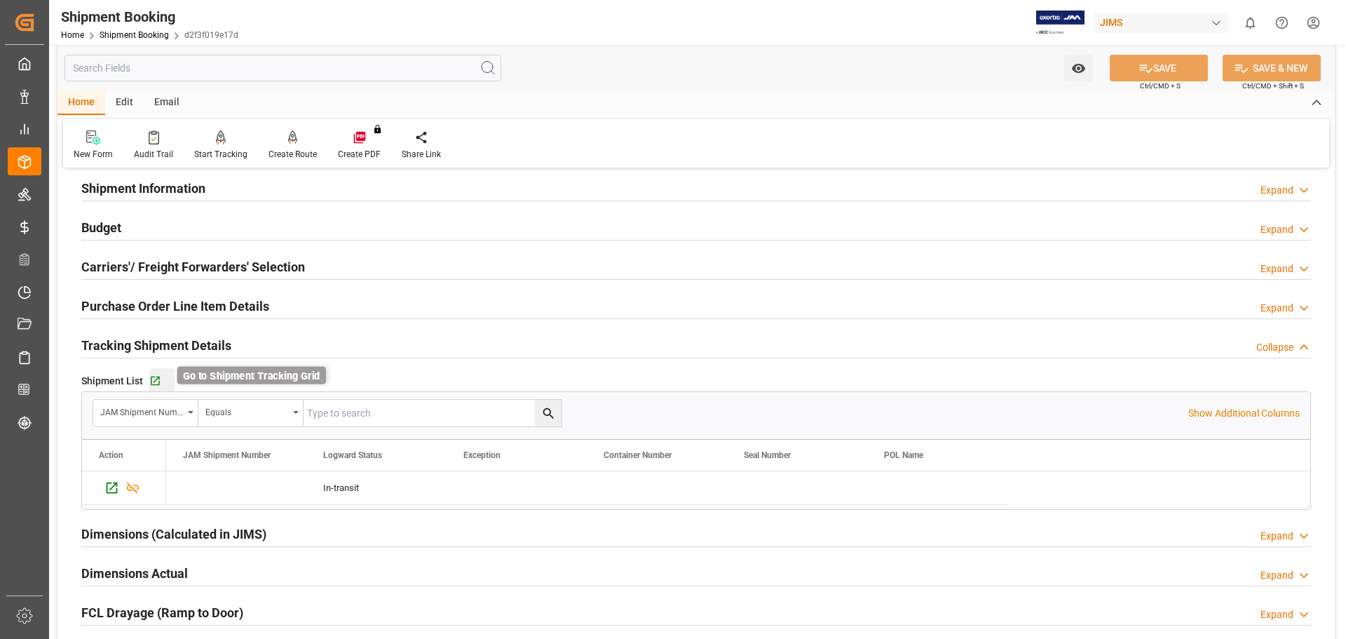
click at [157, 377] on icon "button" at bounding box center [155, 381] width 9 height 9
click at [132, 38] on link "Shipment Booking" at bounding box center [134, 35] width 69 height 10
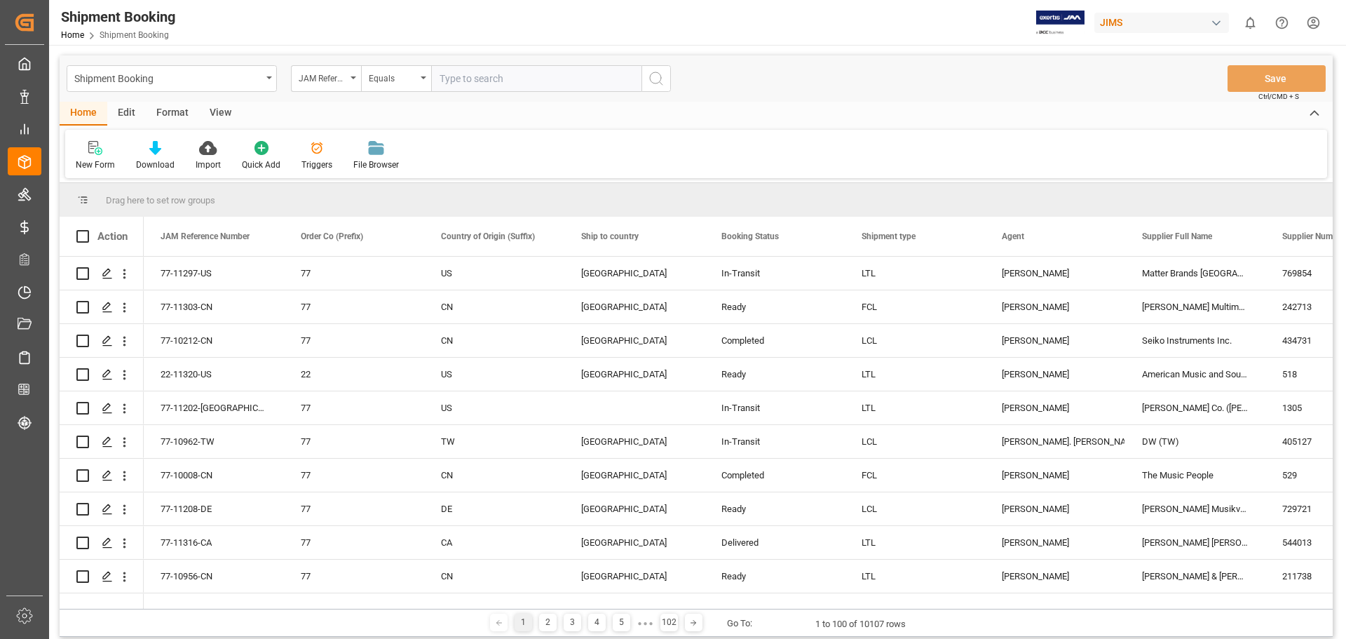
click at [579, 81] on input "text" at bounding box center [536, 78] width 210 height 27
type input "77-11160-us"
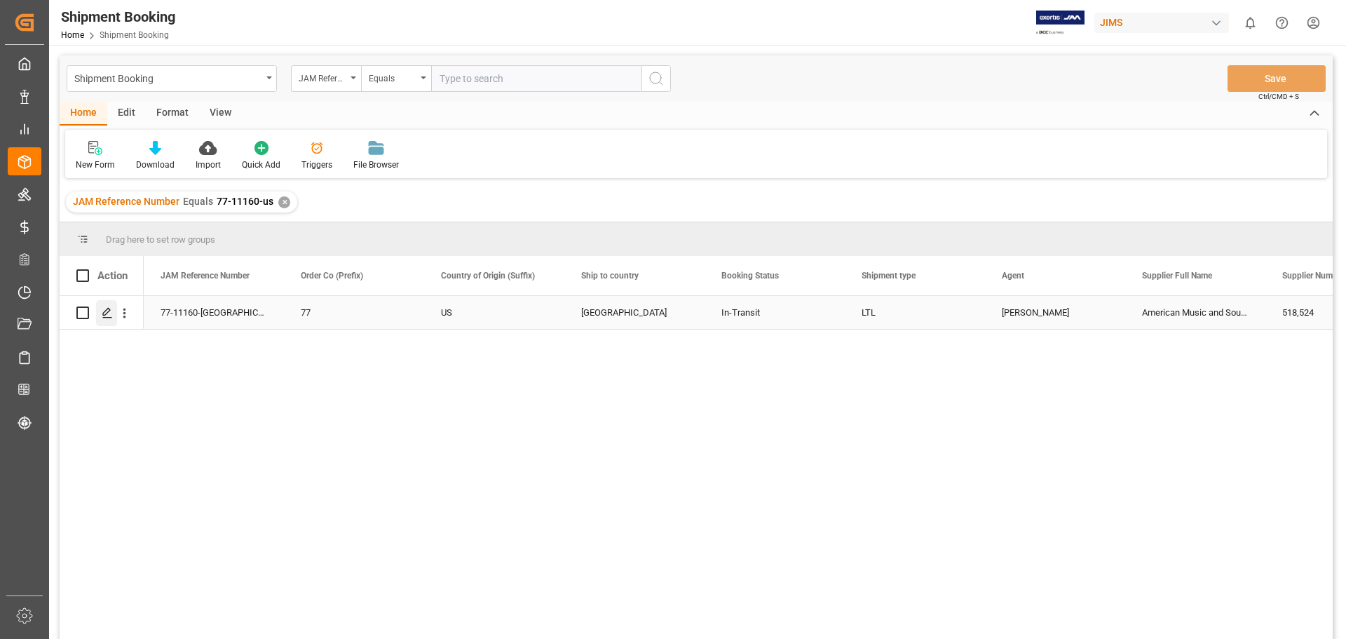
click at [112, 320] on div "Press SPACE to select this row." at bounding box center [106, 313] width 21 height 26
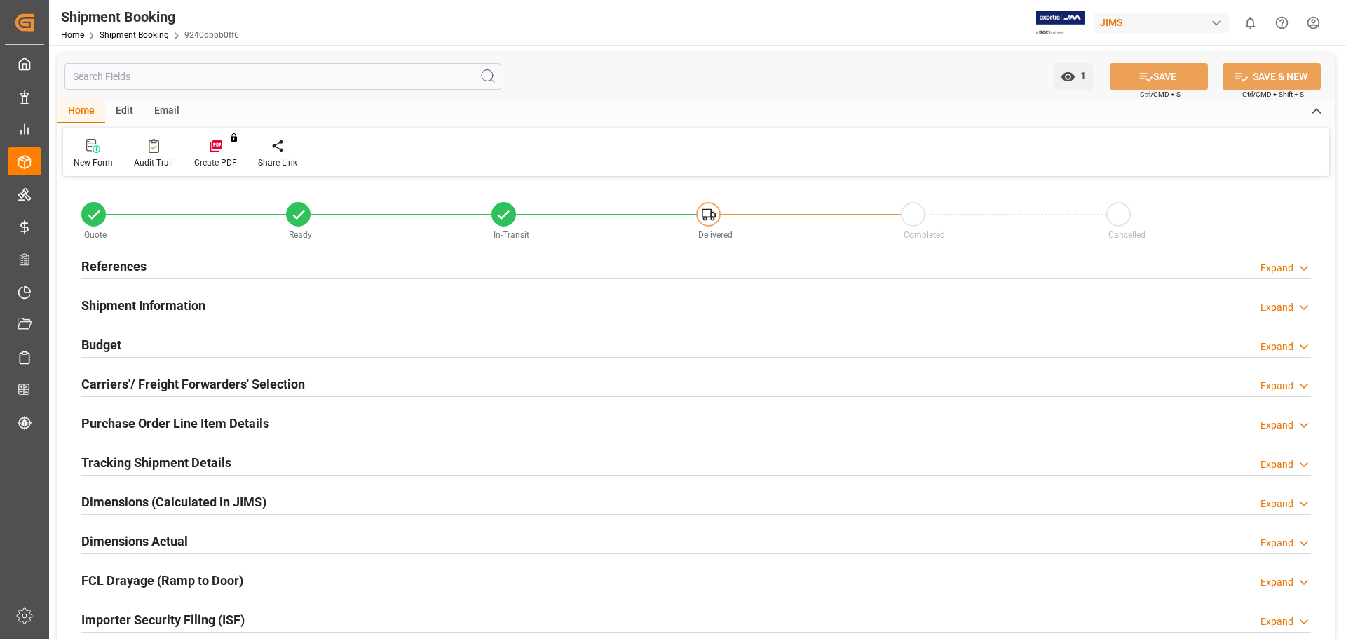
type input "154.7605"
type input "1274.8094"
type input "687.64"
type input "15071.0325"
click at [115, 348] on h2 "Budget" at bounding box center [101, 344] width 40 height 19
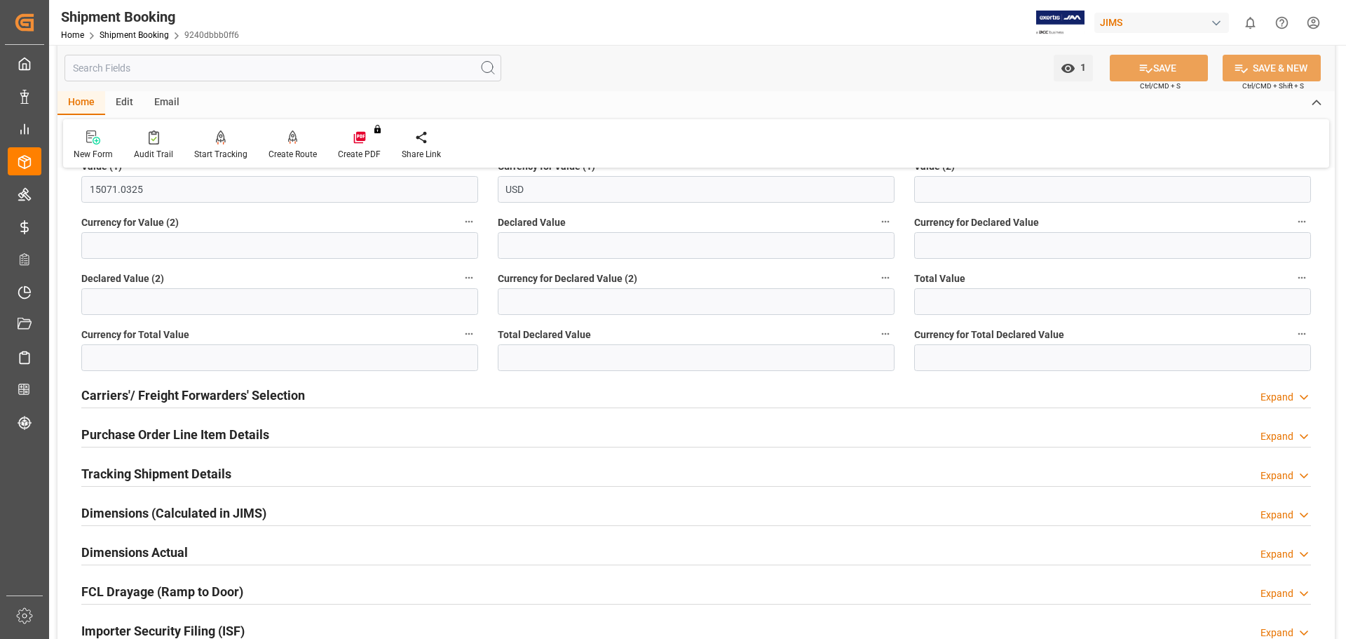
scroll to position [351, 0]
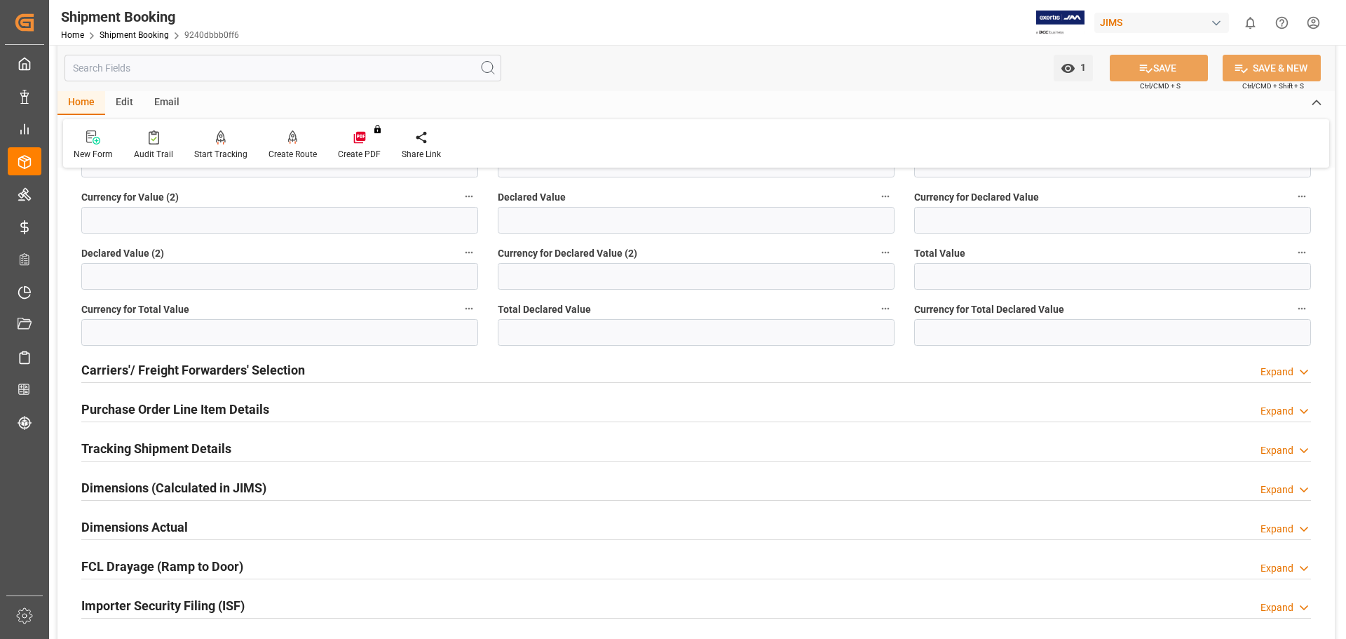
click at [144, 402] on h2 "Purchase Order Line Item Details" at bounding box center [175, 409] width 188 height 19
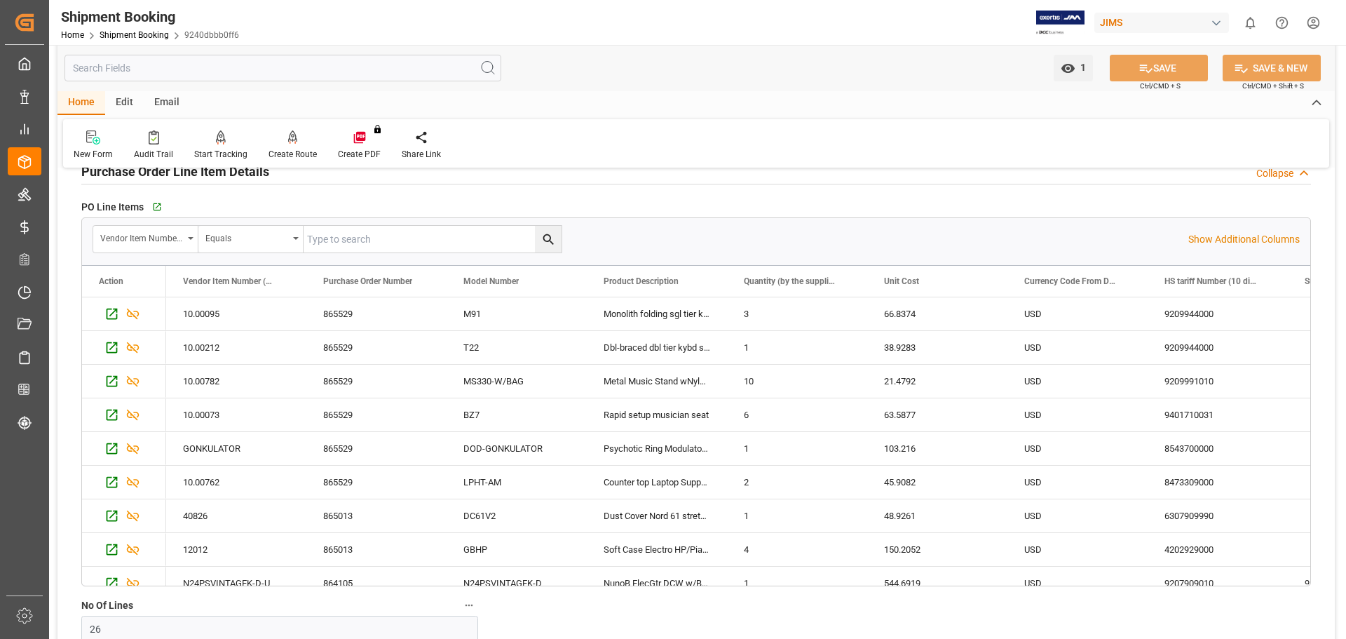
scroll to position [468, 0]
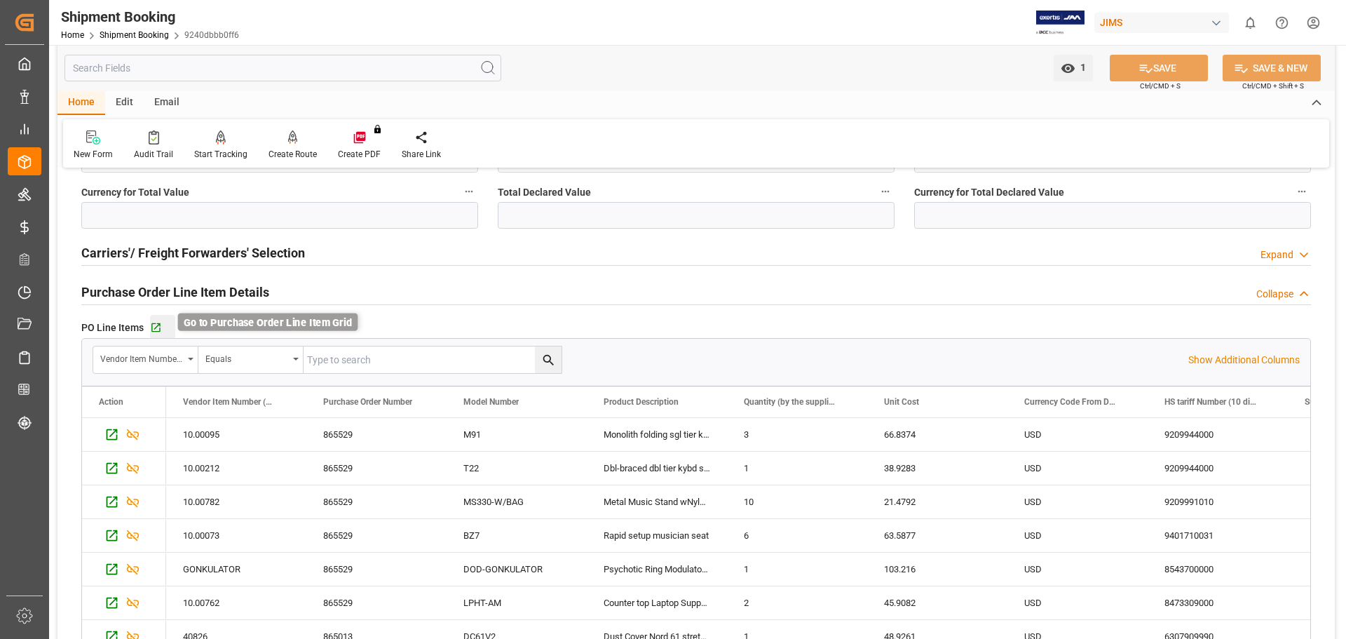
click at [160, 326] on icon "button" at bounding box center [156, 328] width 12 height 12
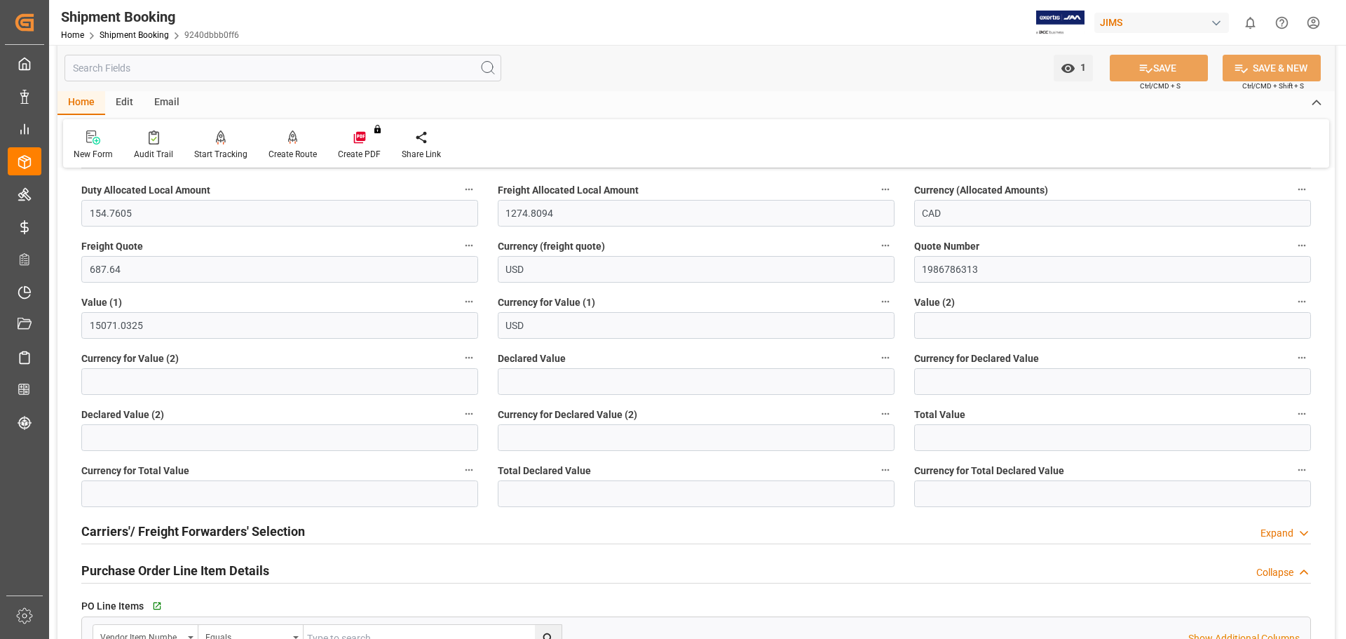
scroll to position [0, 0]
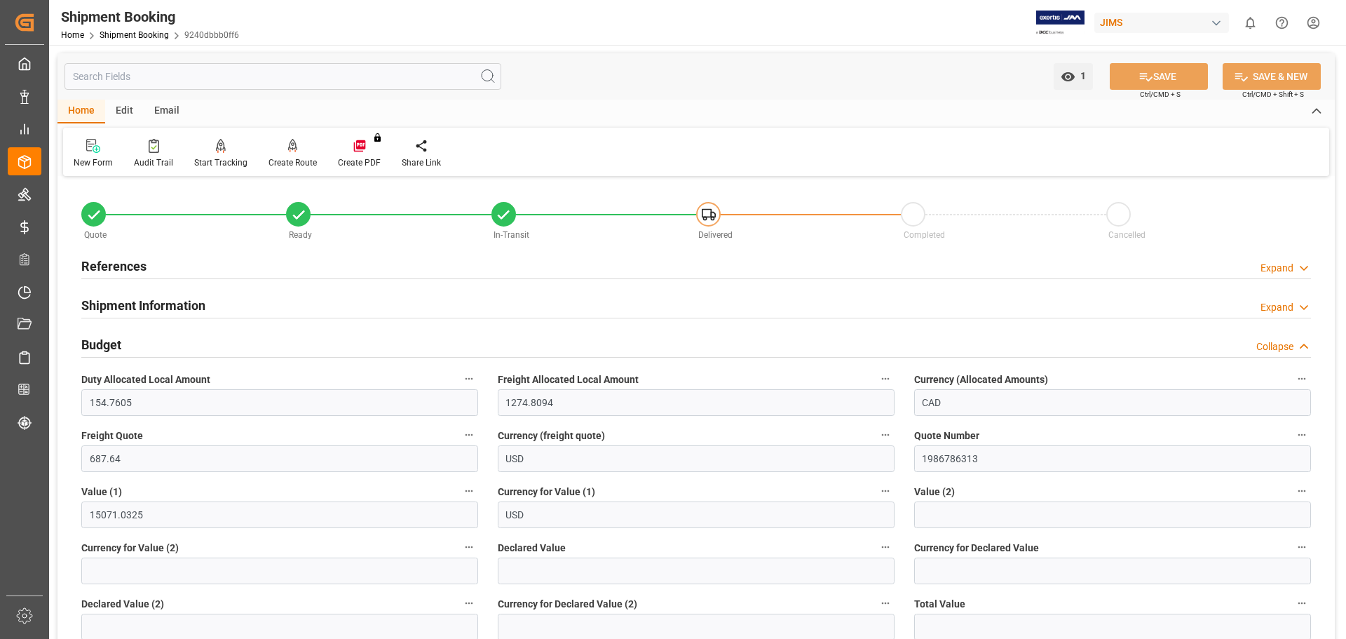
click at [126, 260] on h2 "References" at bounding box center [113, 266] width 65 height 19
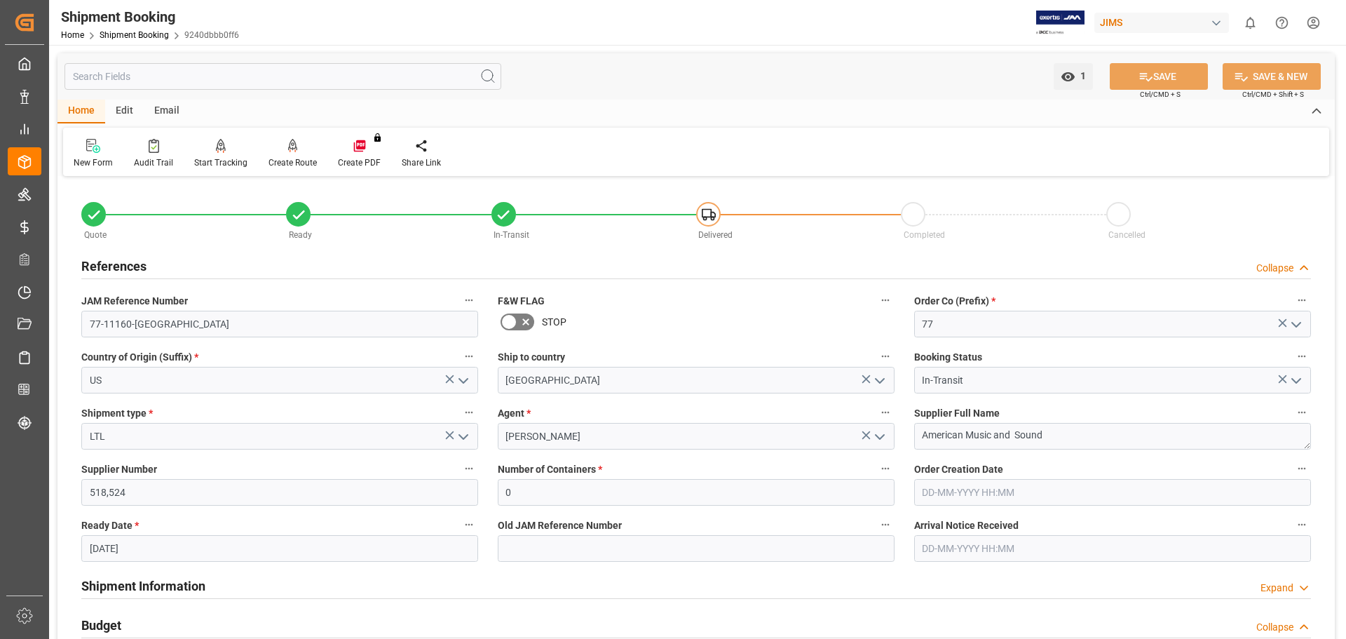
click at [126, 260] on h2 "References" at bounding box center [113, 266] width 65 height 19
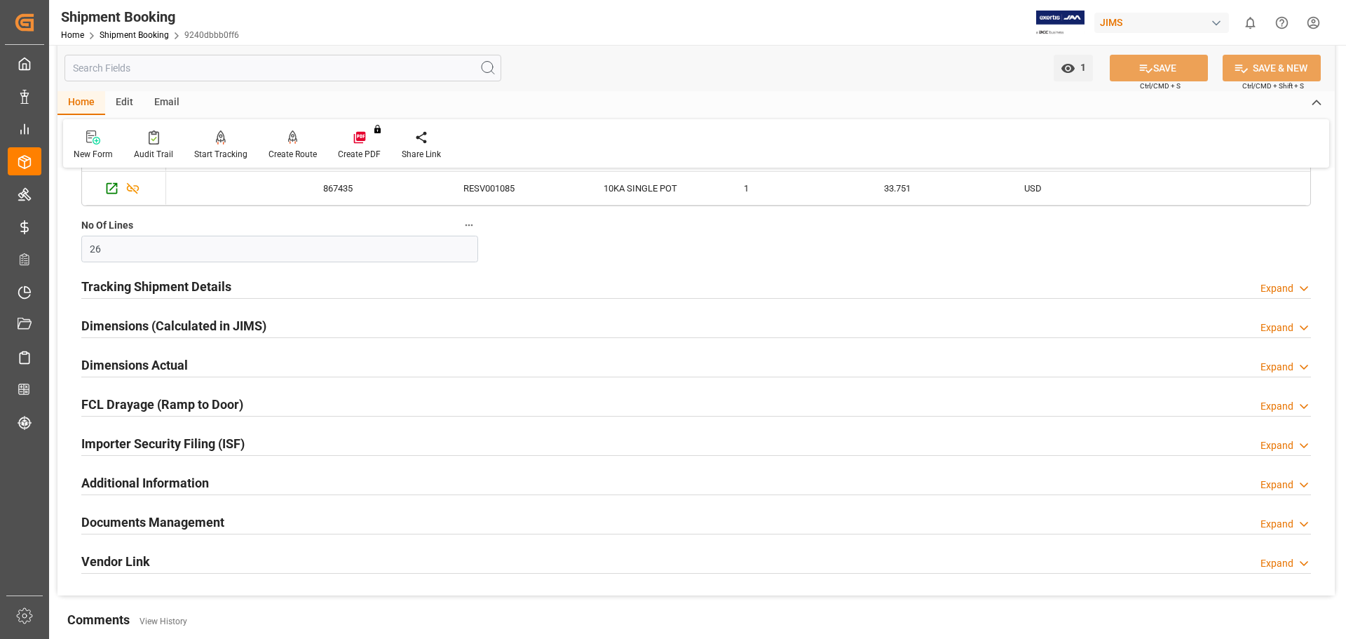
scroll to position [935, 0]
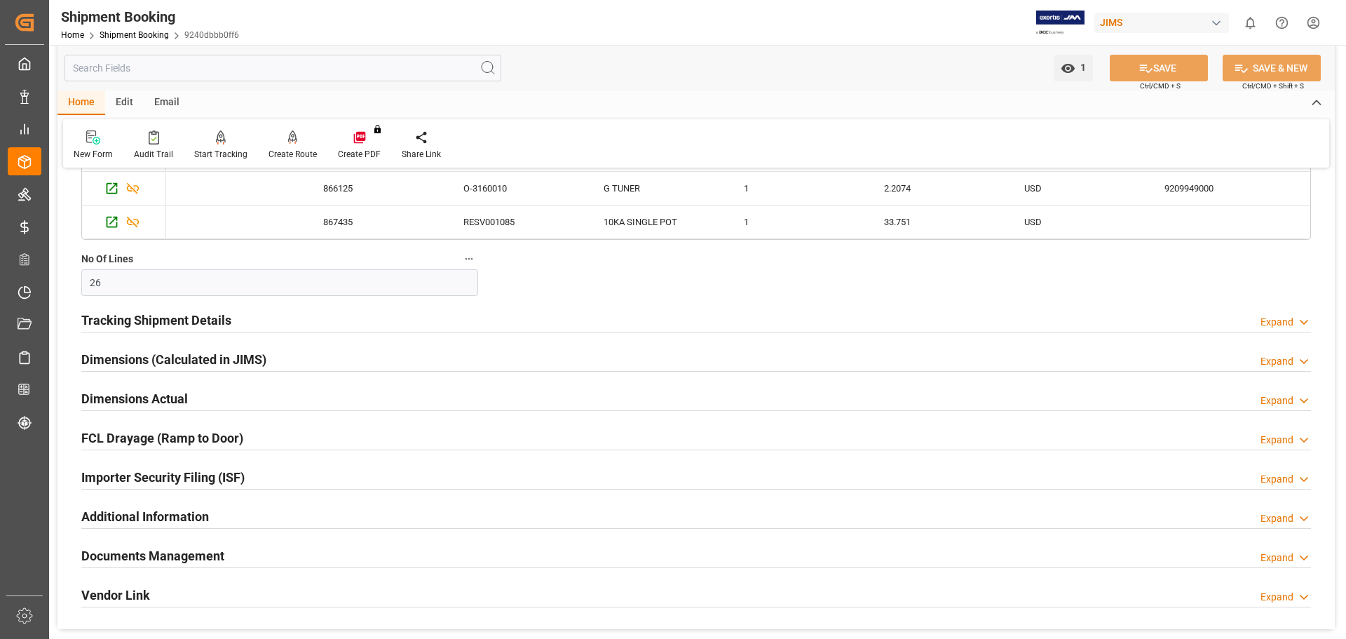
click at [151, 553] on h2 "Documents Management" at bounding box center [152, 555] width 143 height 19
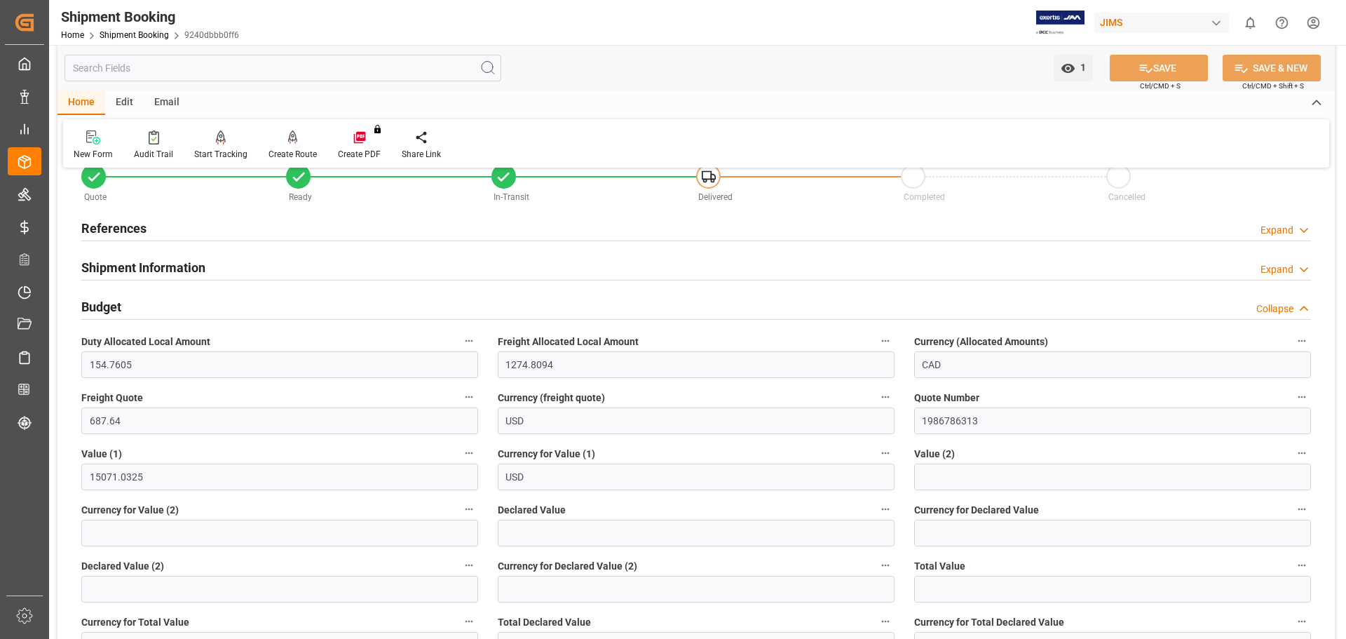
scroll to position [0, 0]
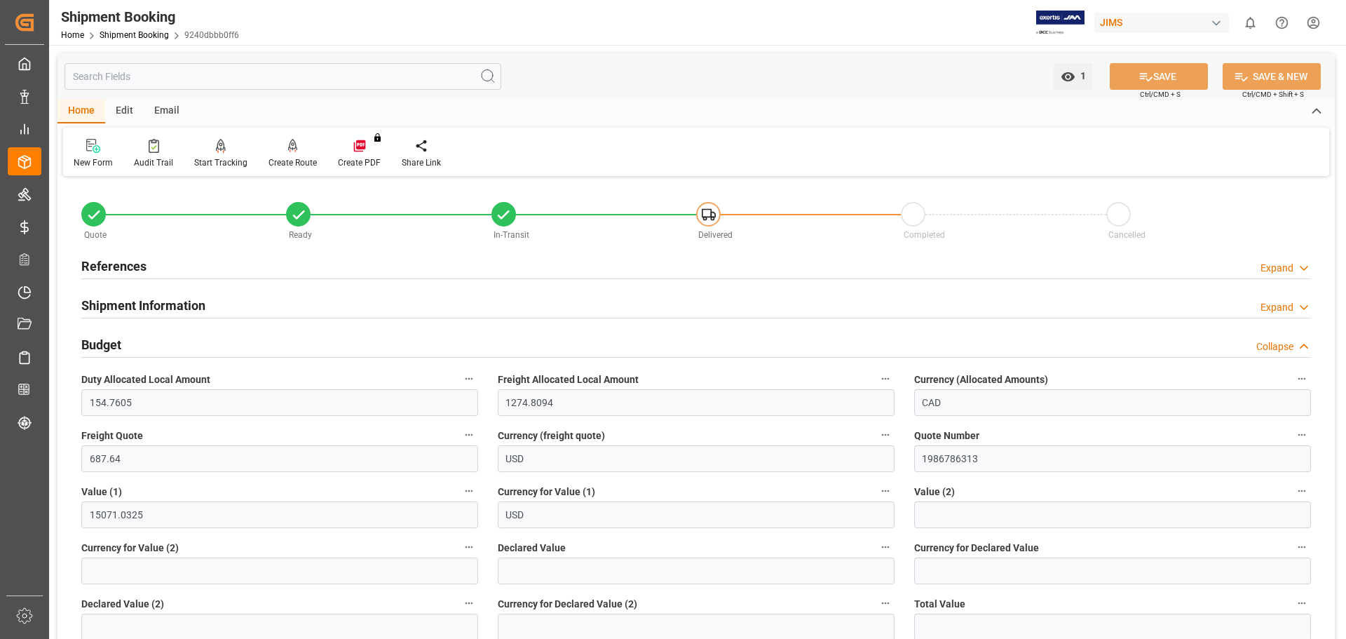
click at [662, 133] on div "New Form Audit Trail Start Tracking Create Empty Shipment Tracking Create Route…" at bounding box center [696, 152] width 1267 height 48
click at [1157, 62] on div "1 Watch Option SAVE Ctrl/CMD + S SAVE & NEW Ctrl/CMD + Shift + S" at bounding box center [697, 76] width 1278 height 46
click at [132, 36] on link "Shipment Booking" at bounding box center [134, 35] width 69 height 10
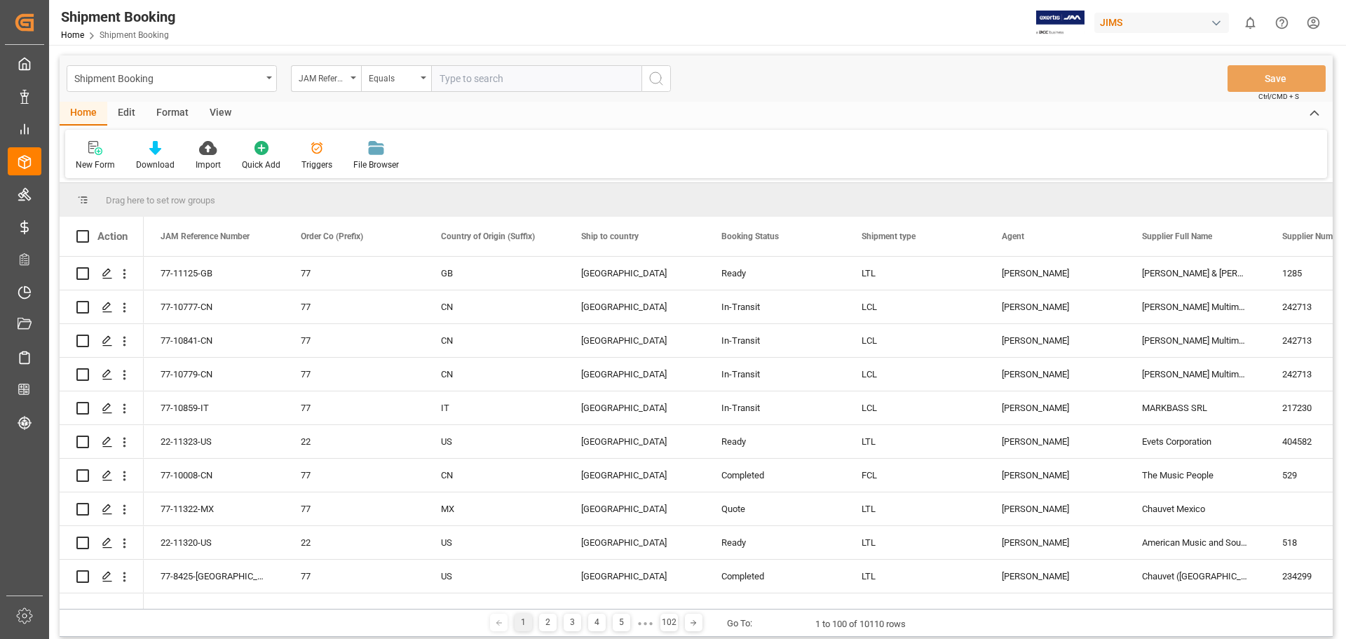
click at [551, 77] on input "text" at bounding box center [536, 78] width 210 height 27
type input "77-10253-US"
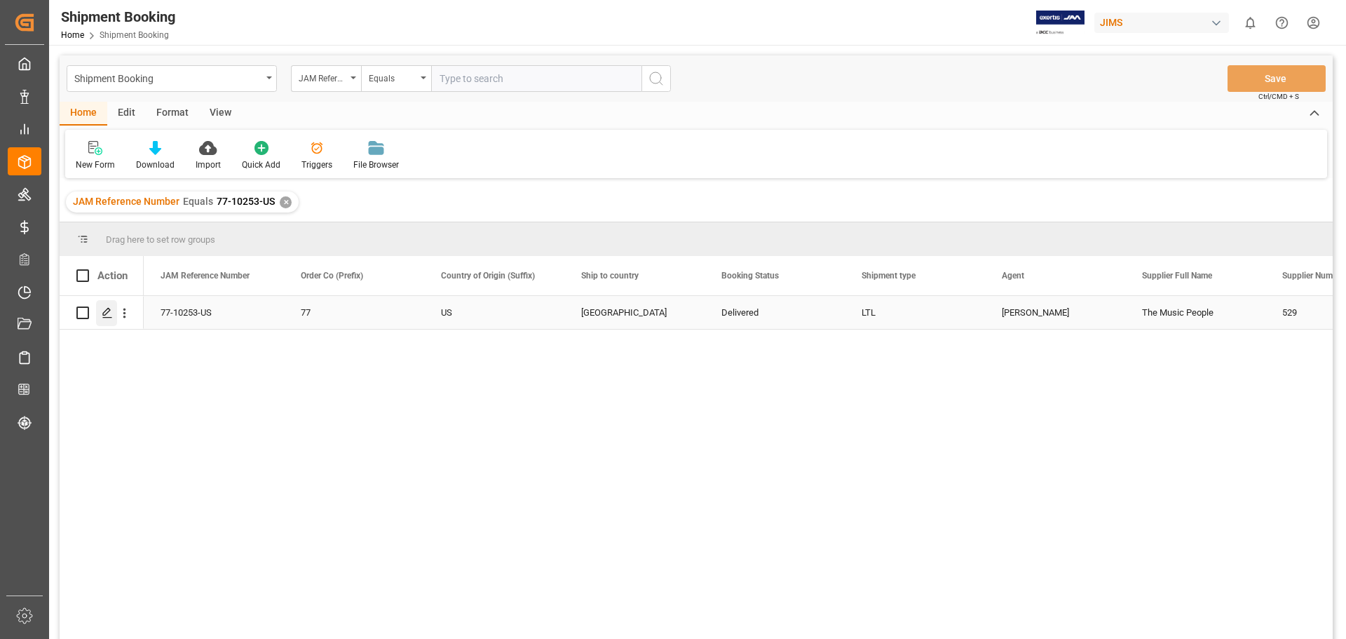
click at [102, 316] on icon "Press SPACE to select this row." at bounding box center [107, 312] width 11 height 11
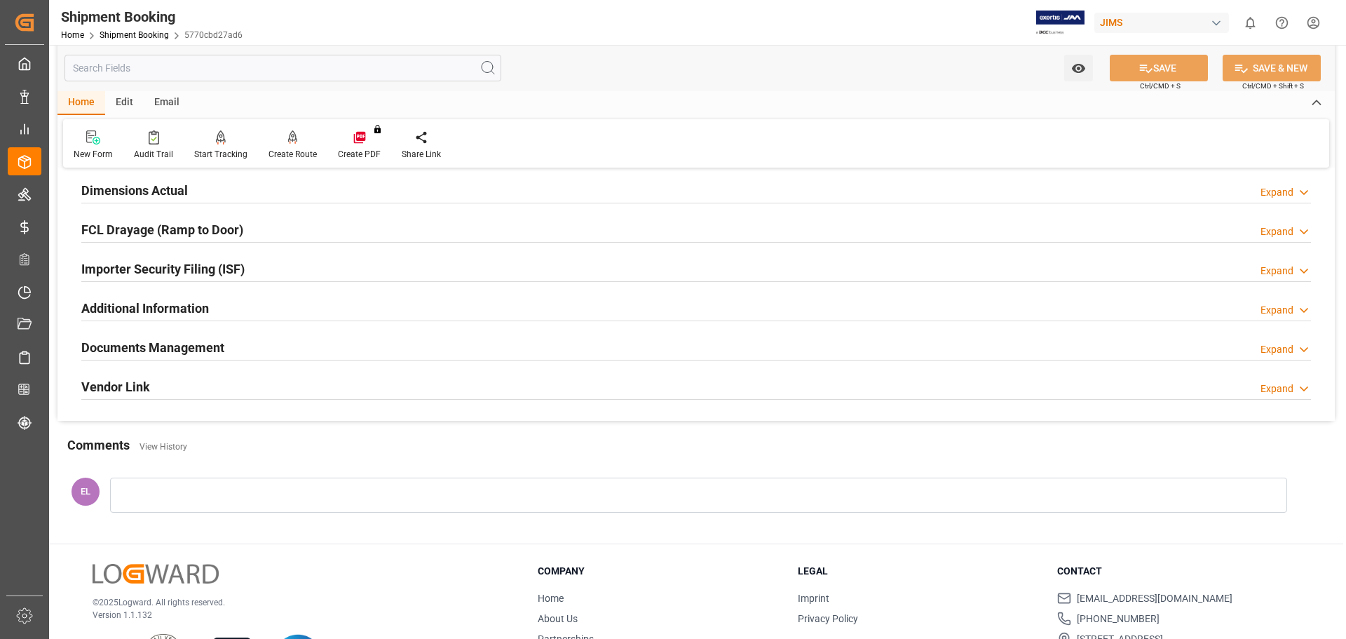
scroll to position [234, 0]
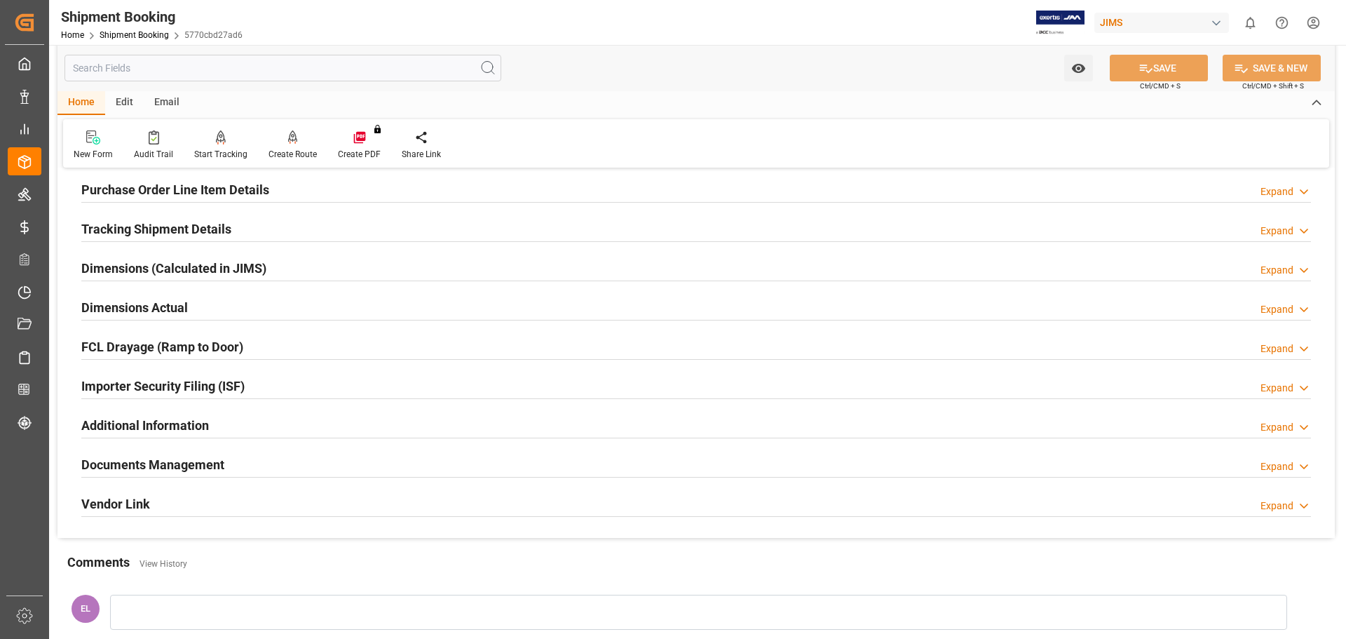
click at [200, 461] on h2 "Documents Management" at bounding box center [152, 464] width 143 height 19
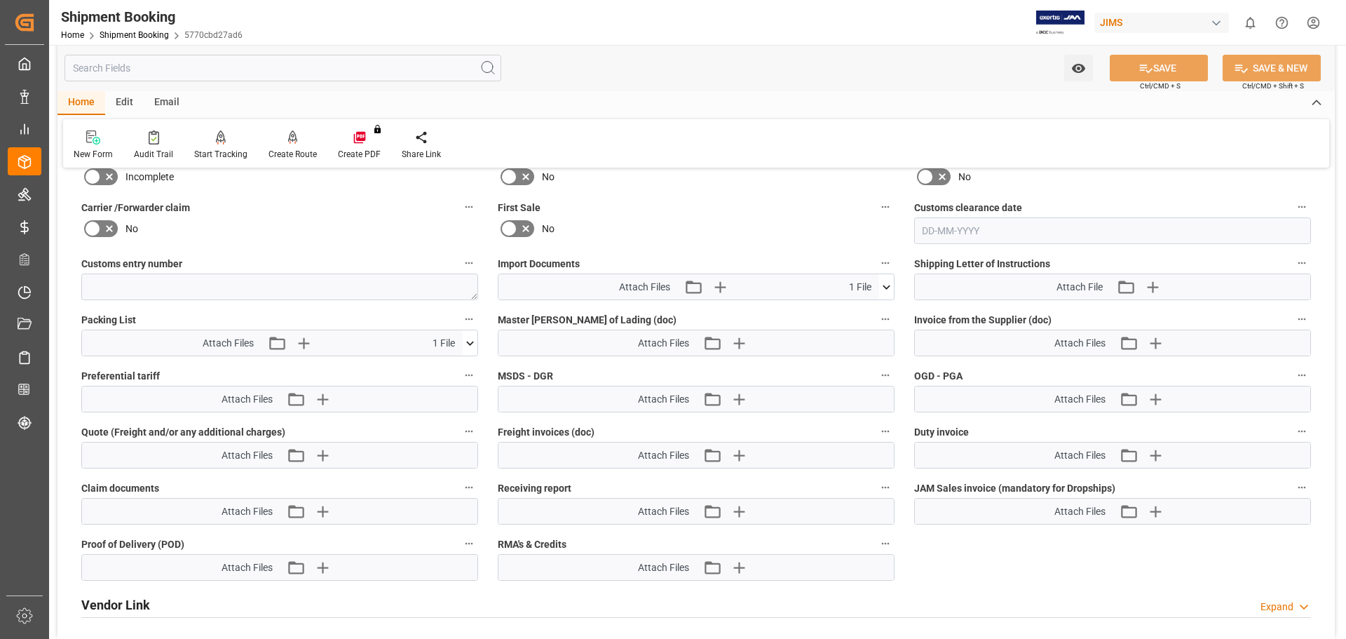
scroll to position [701, 0]
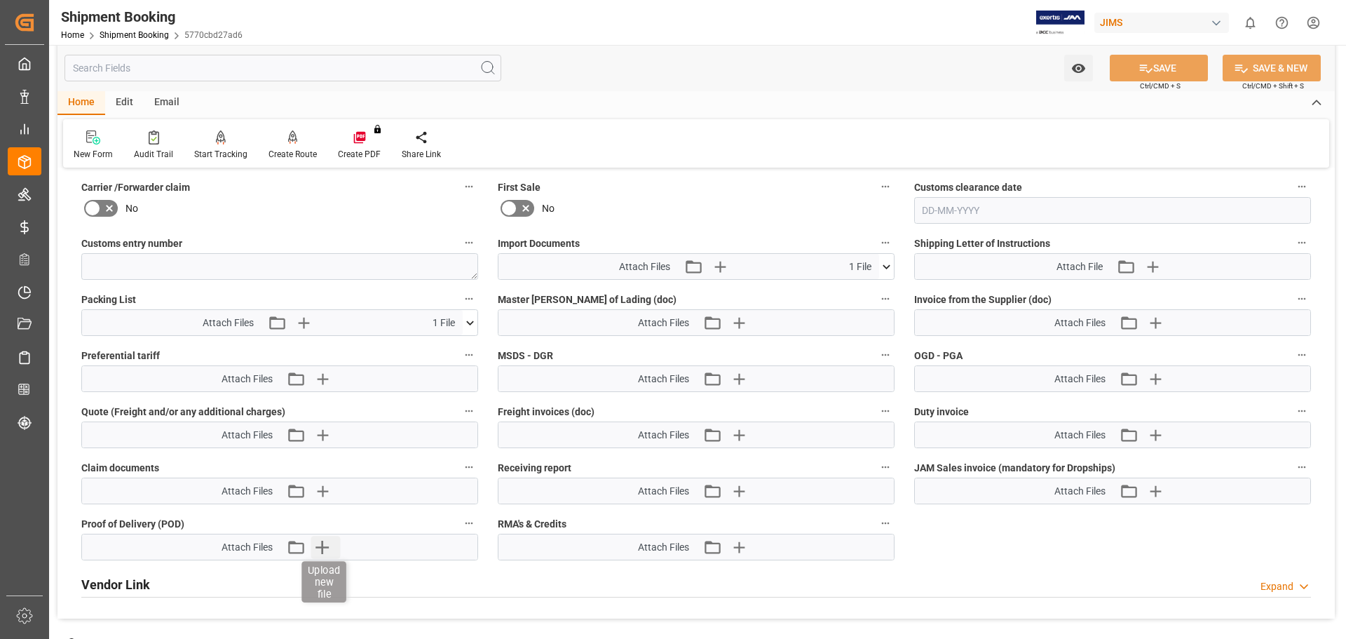
click at [325, 548] on icon "button" at bounding box center [322, 547] width 22 height 22
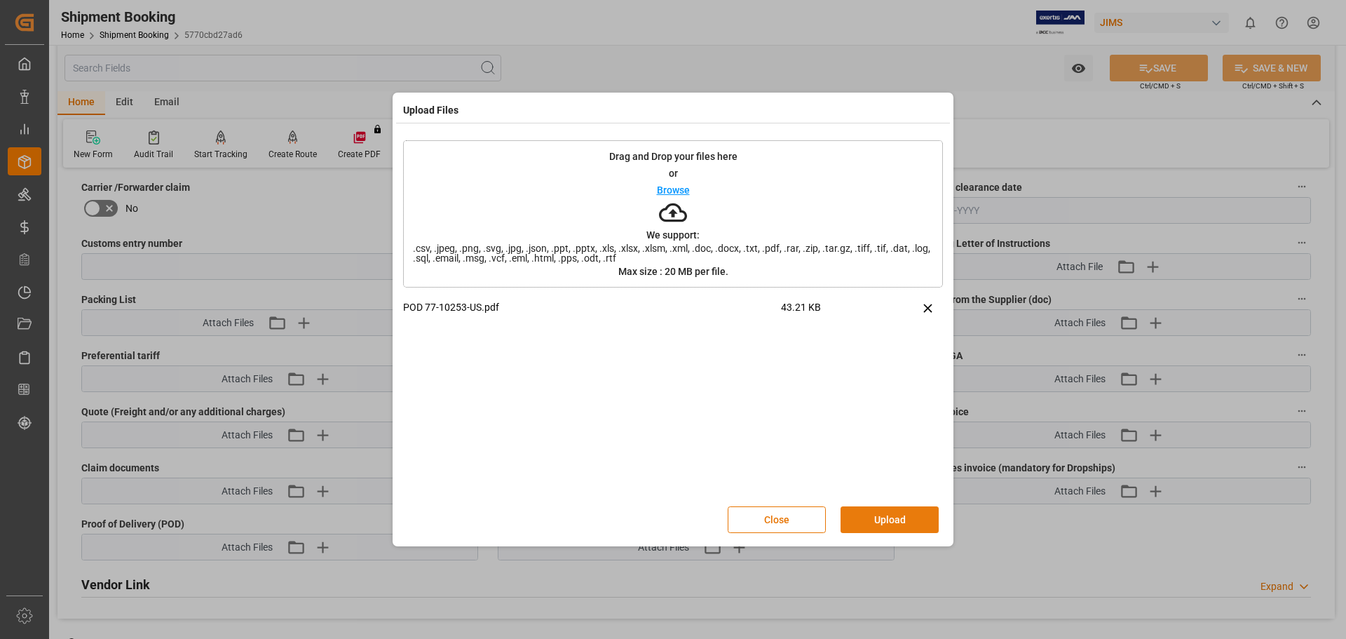
click at [892, 522] on button "Upload" at bounding box center [890, 519] width 98 height 27
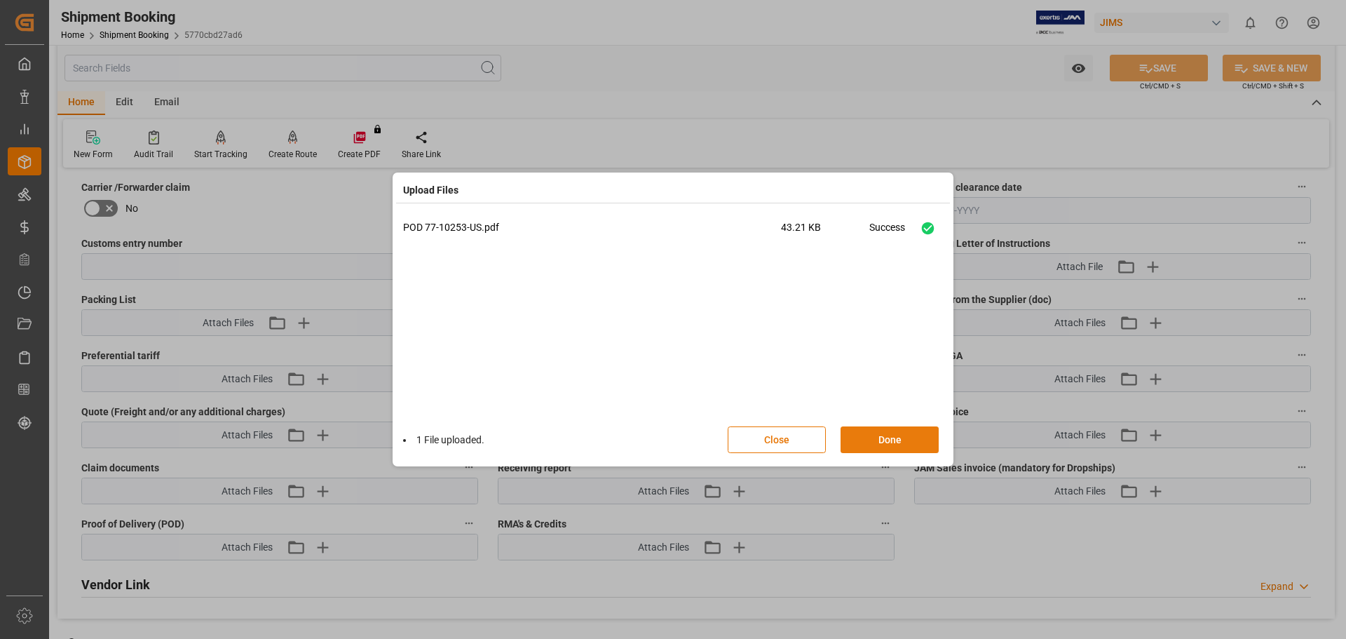
click at [873, 446] on button "Done" at bounding box center [890, 439] width 98 height 27
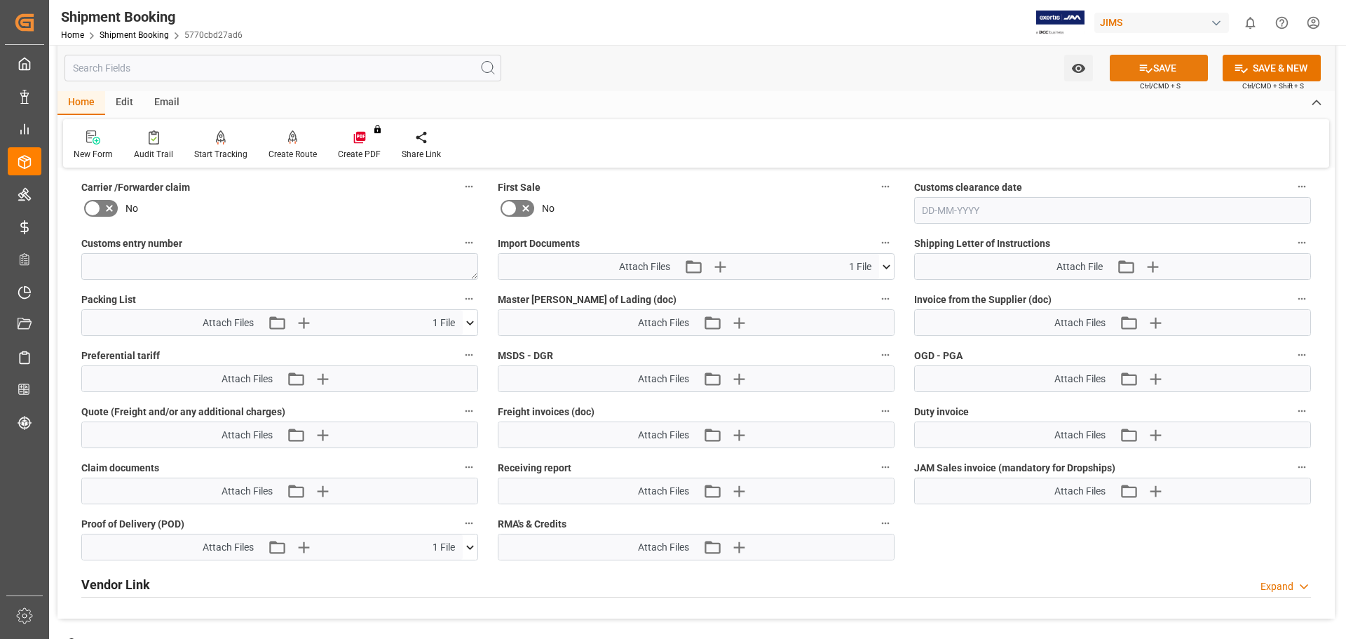
click at [1140, 67] on icon at bounding box center [1146, 68] width 15 height 15
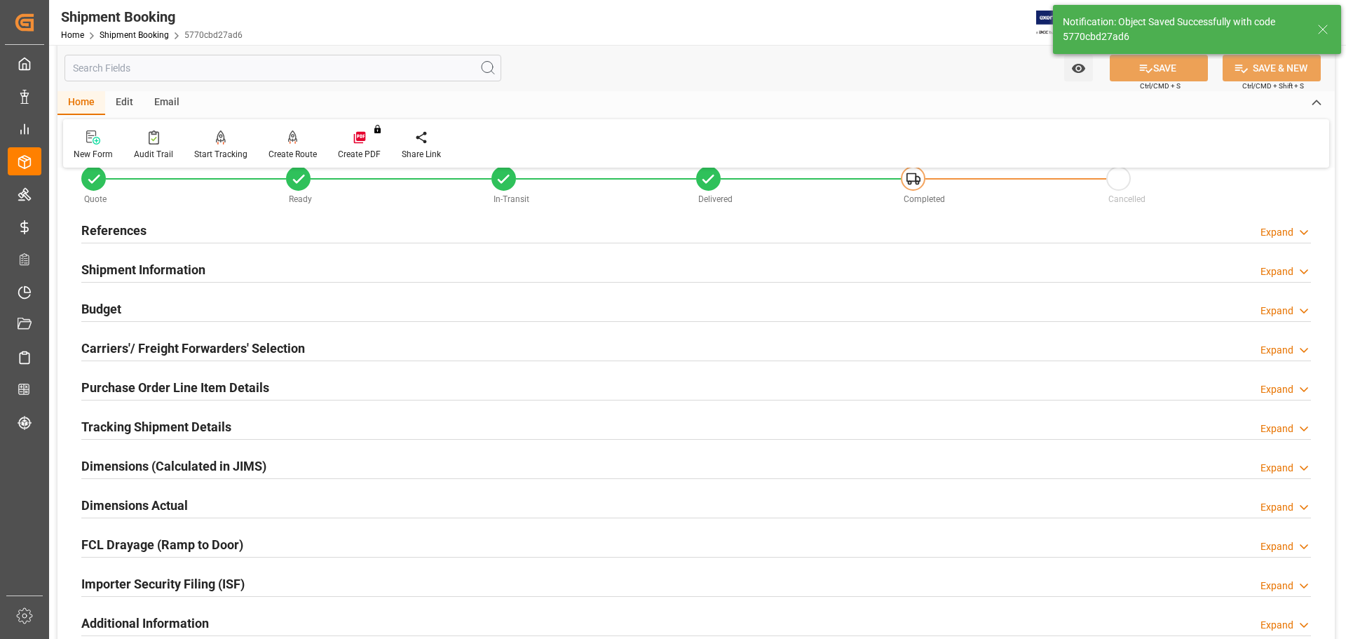
scroll to position [153, 0]
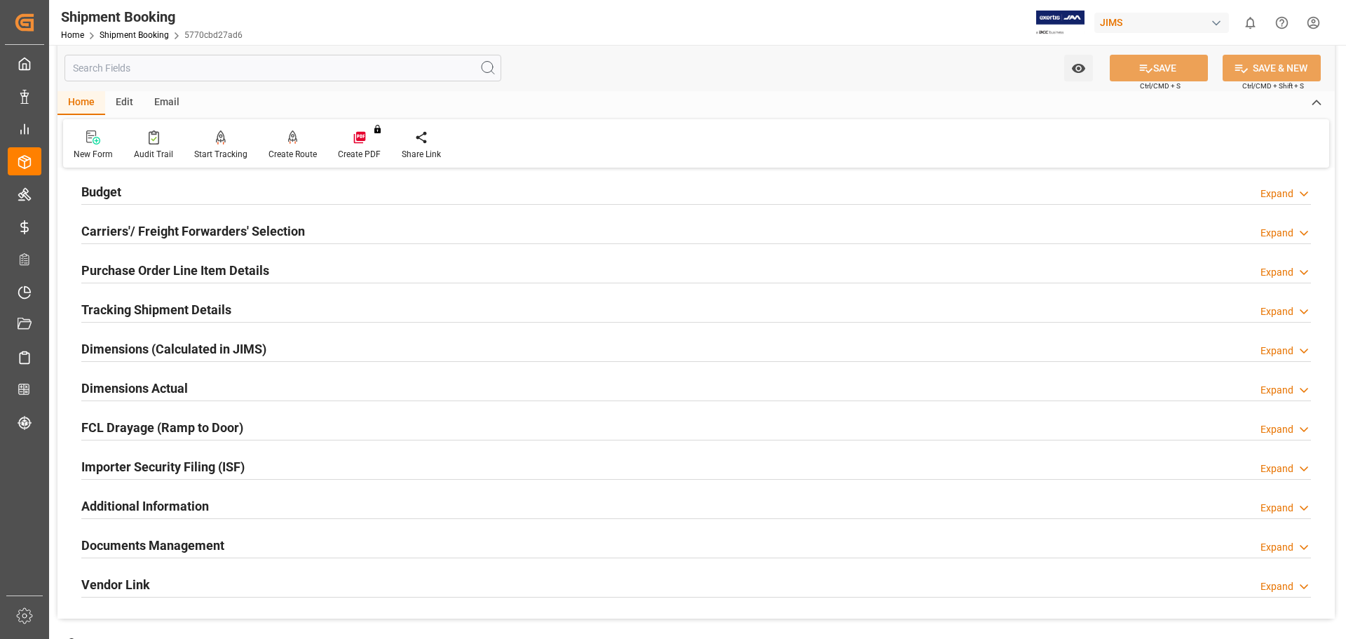
click at [170, 543] on h2 "Documents Management" at bounding box center [152, 545] width 143 height 19
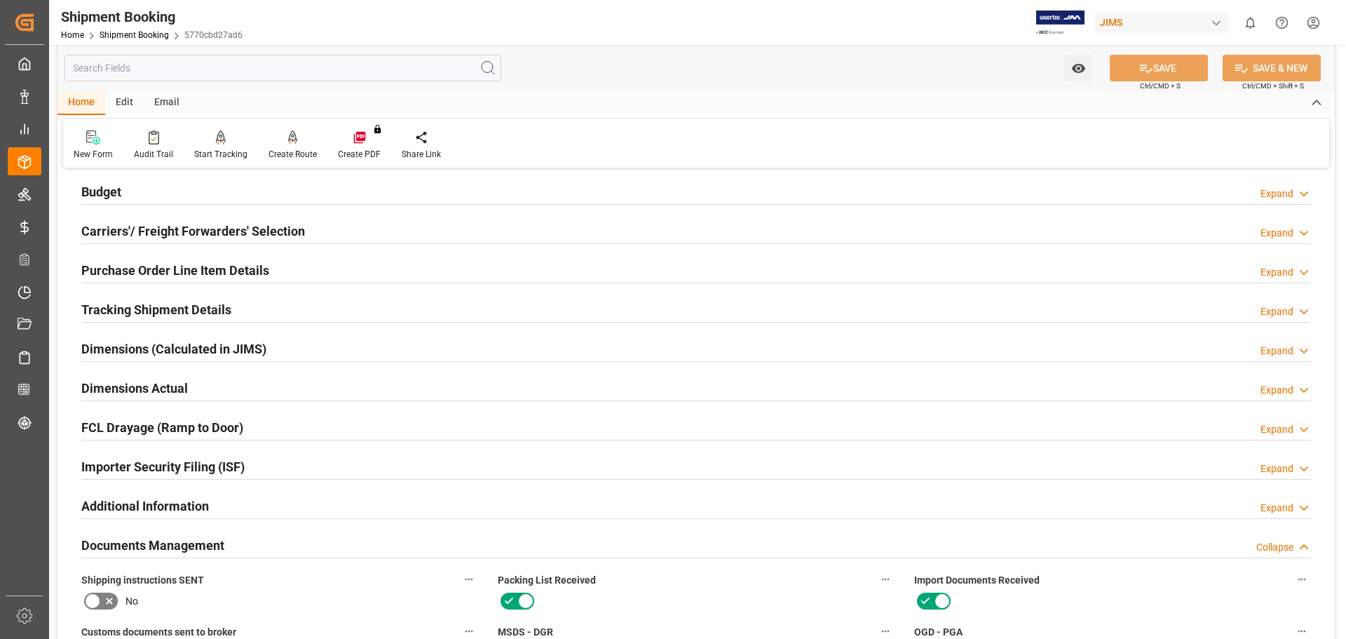
click at [135, 304] on h2 "Tracking Shipment Details" at bounding box center [156, 309] width 150 height 19
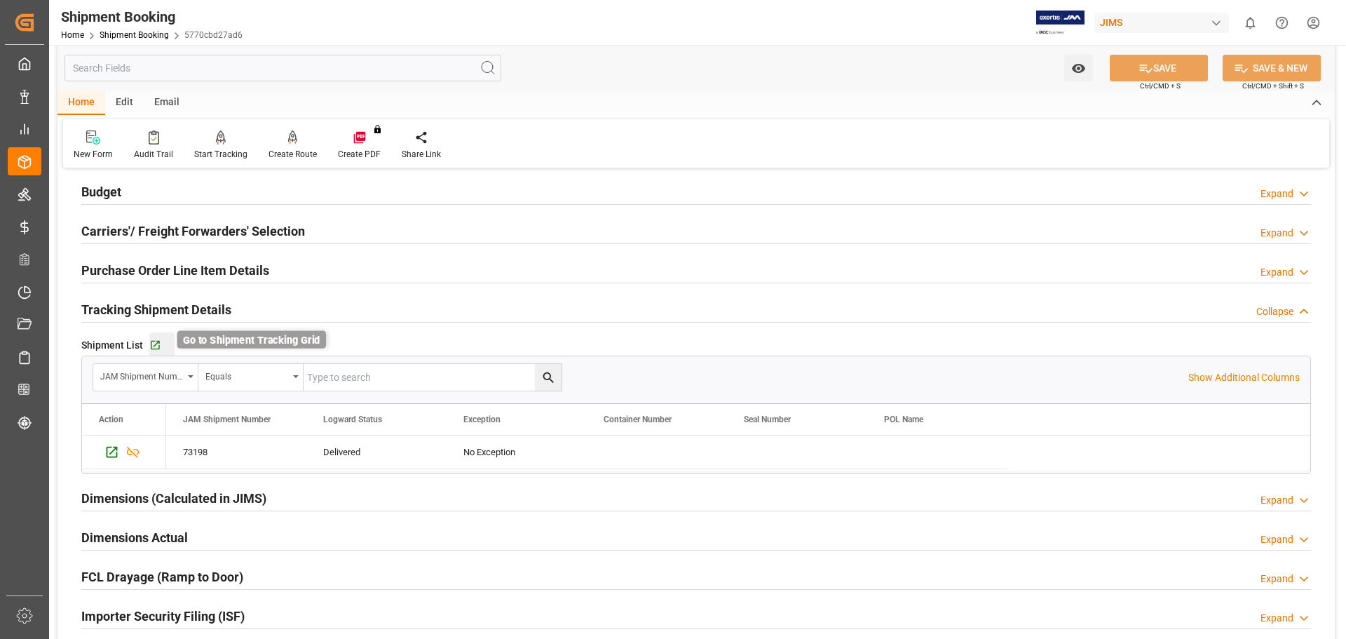
click at [156, 339] on icon "button" at bounding box center [155, 345] width 12 height 12
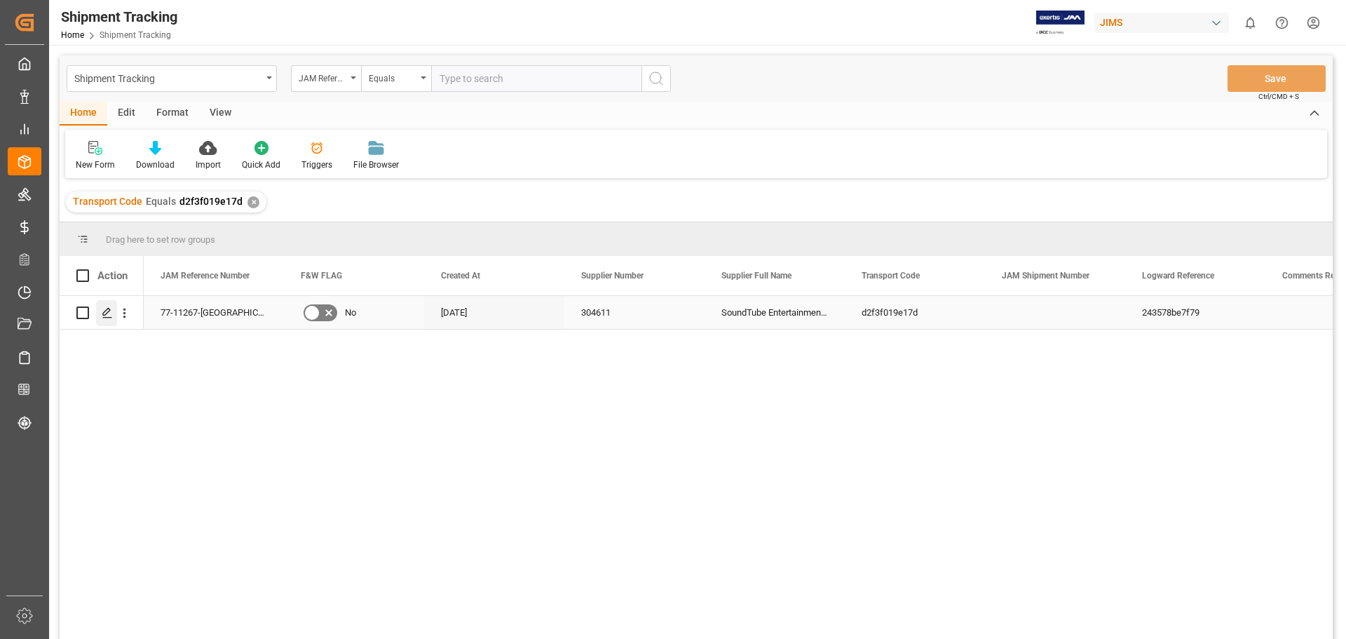
click at [103, 313] on polygon "Press SPACE to select this row." at bounding box center [106, 312] width 7 height 7
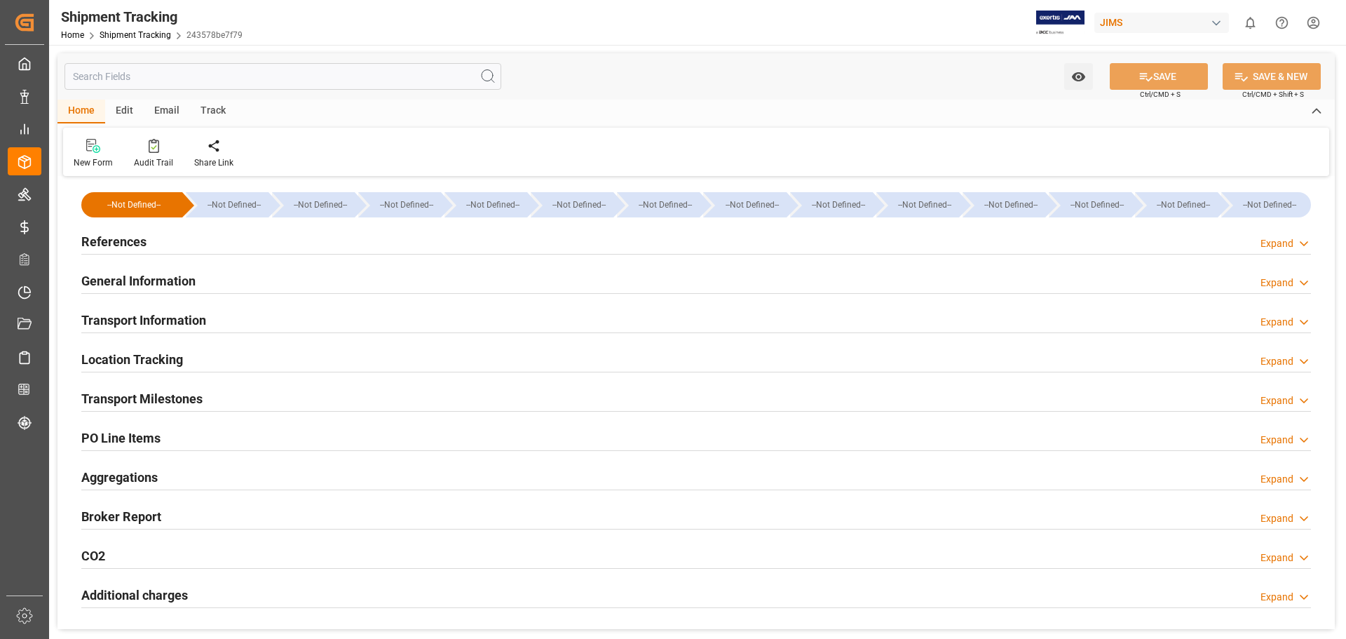
type input "[DATE] 00:00"
type input "[DATE]"
click at [114, 396] on h2 "Transport Milestones" at bounding box center [141, 398] width 121 height 19
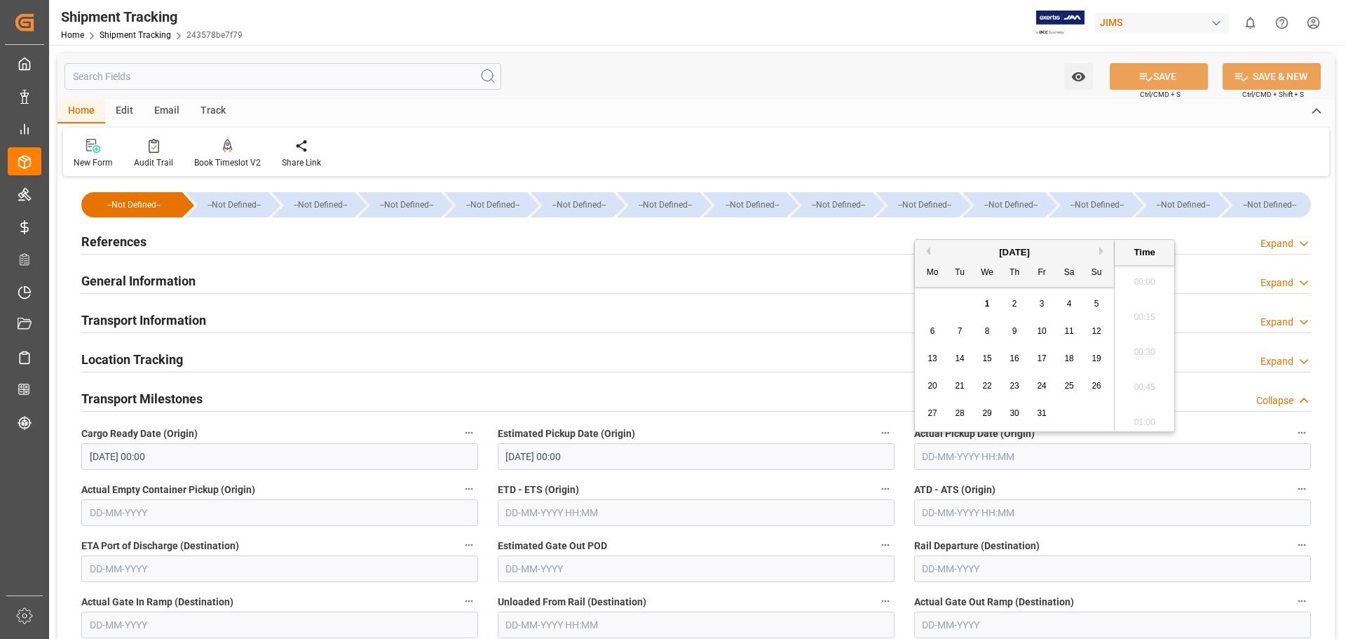
click at [931, 456] on input "text" at bounding box center [1112, 456] width 397 height 27
click at [1012, 415] on span "30" at bounding box center [1014, 413] width 9 height 10
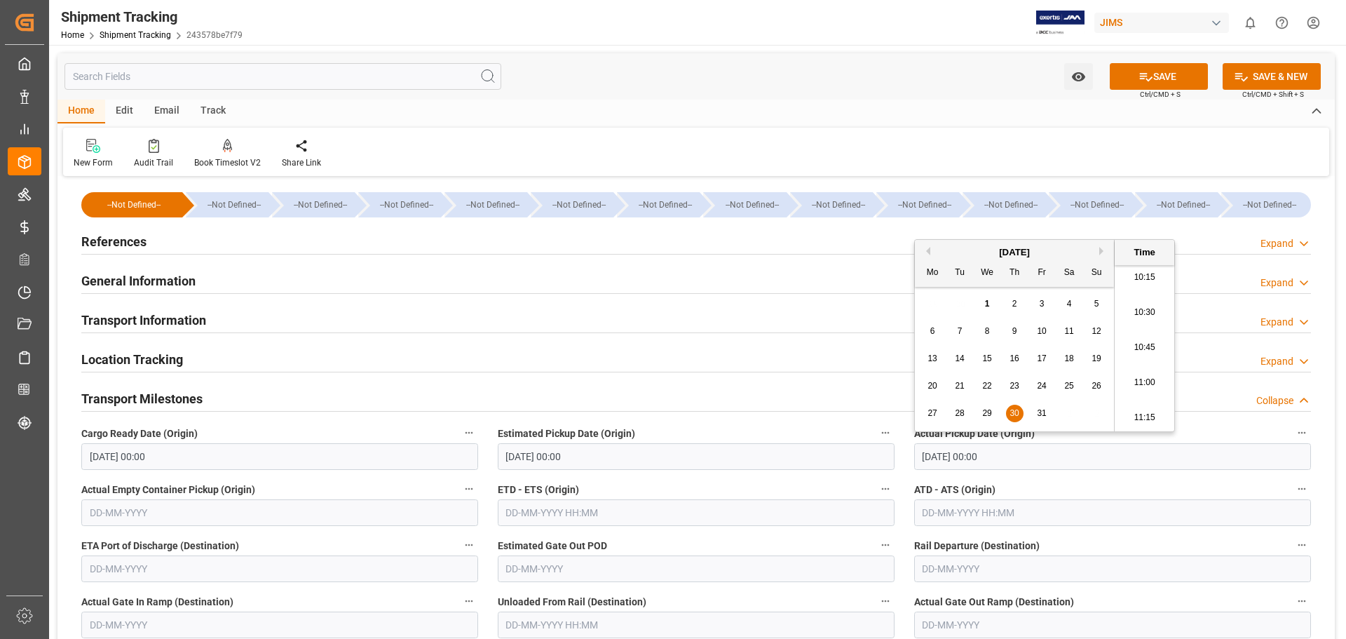
click at [961, 297] on div "29 30 1 2 3 4 5" at bounding box center [1014, 303] width 191 height 27
click at [928, 252] on button "Previous Month" at bounding box center [926, 251] width 8 height 8
click at [956, 413] on span "30" at bounding box center [959, 413] width 9 height 10
type input "[DATE] 00:00"
click at [806, 356] on div "Location Tracking Expand" at bounding box center [696, 358] width 1230 height 27
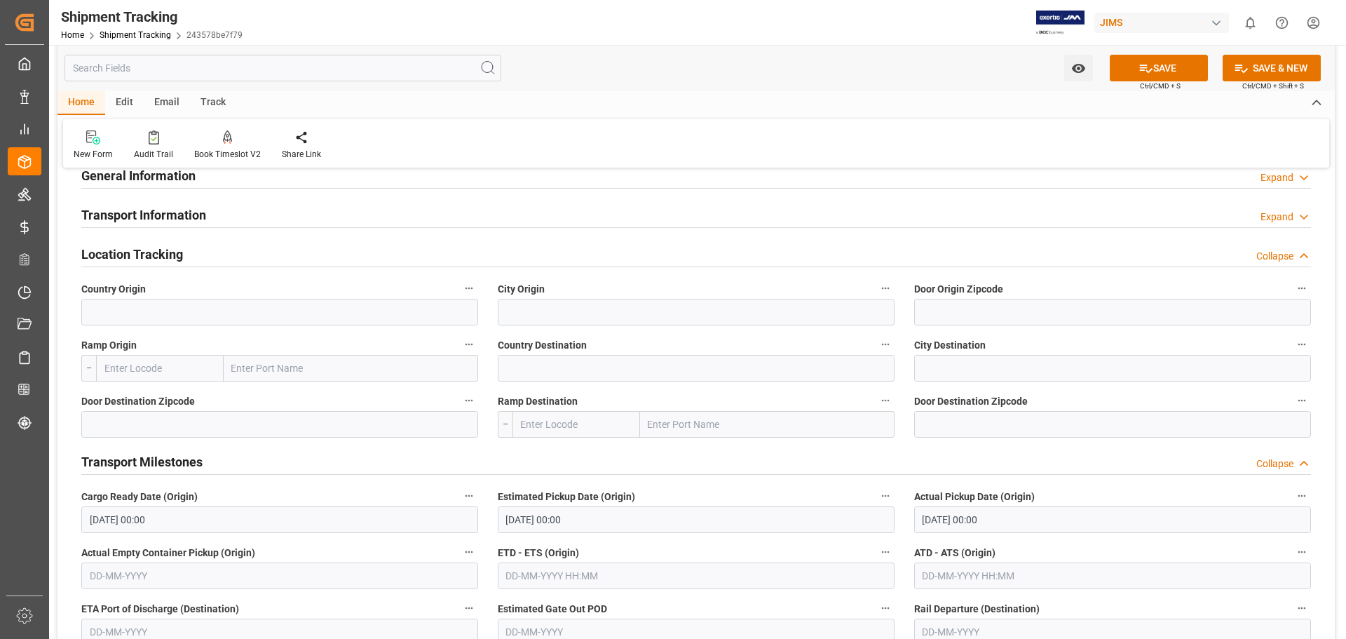
scroll to position [234, 0]
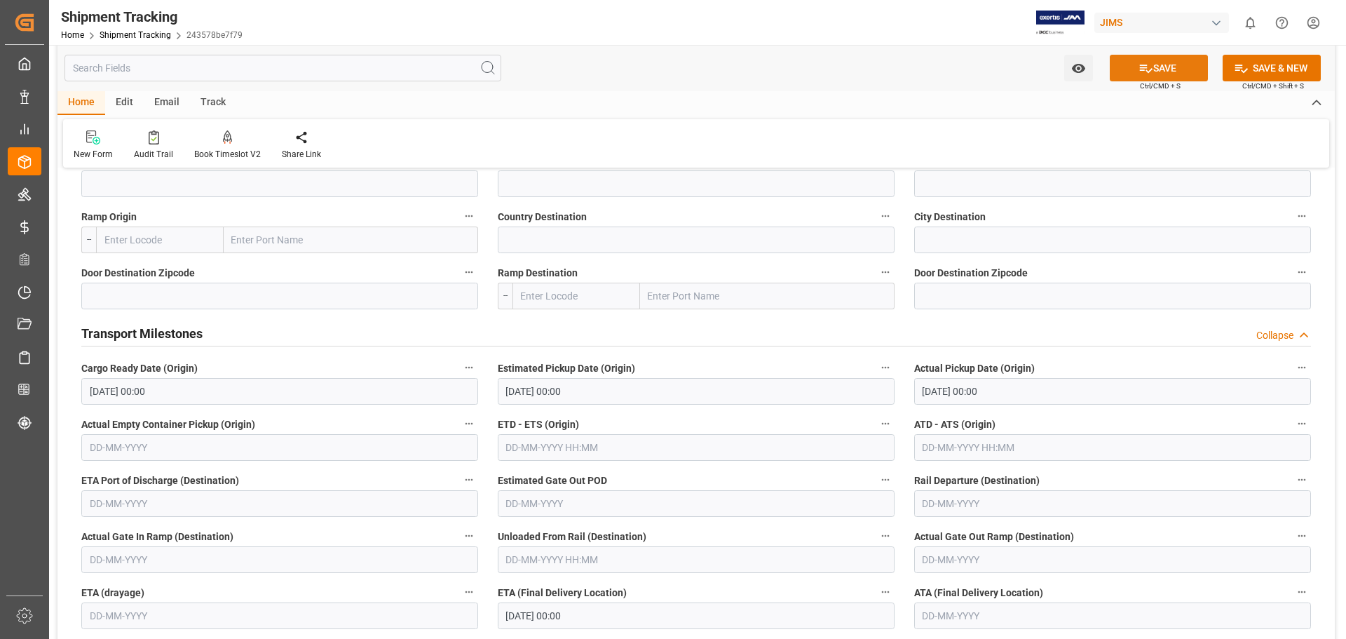
click at [1163, 62] on button "SAVE" at bounding box center [1159, 68] width 98 height 27
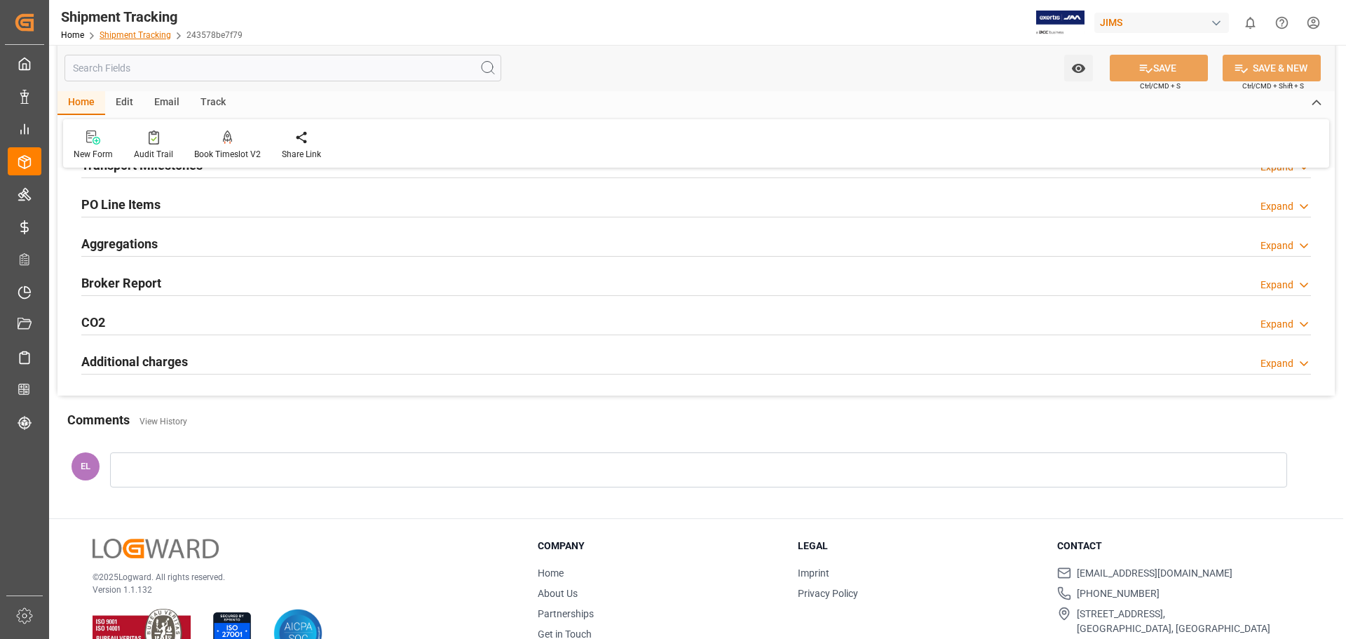
click at [147, 39] on link "Shipment Tracking" at bounding box center [136, 35] width 72 height 10
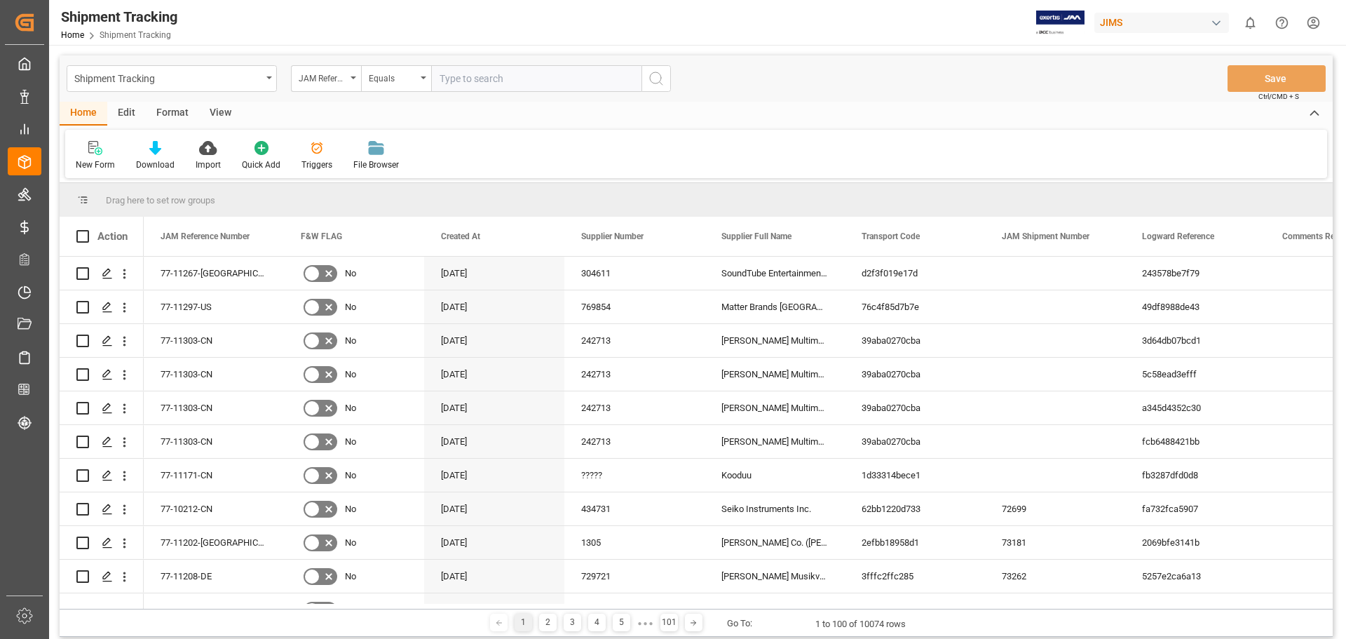
click at [483, 79] on input "text" at bounding box center [536, 78] width 210 height 27
type input "77-11160-us"
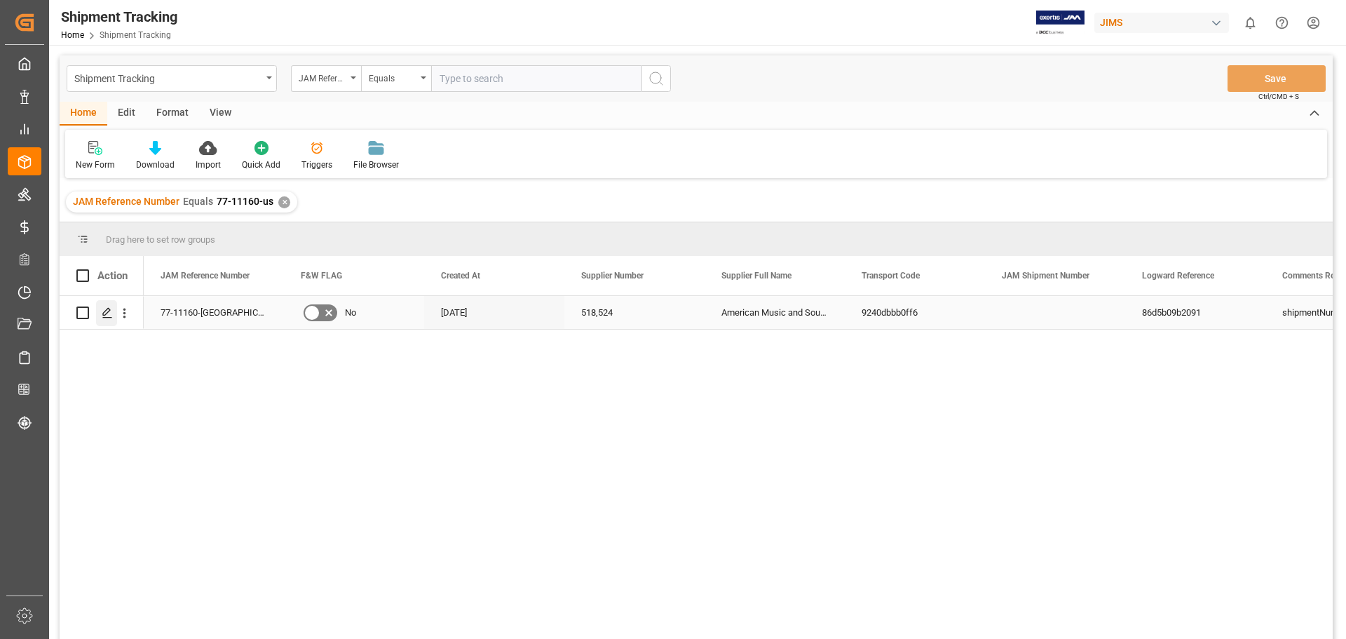
click at [102, 318] on icon "Press SPACE to select this row." at bounding box center [107, 312] width 11 height 11
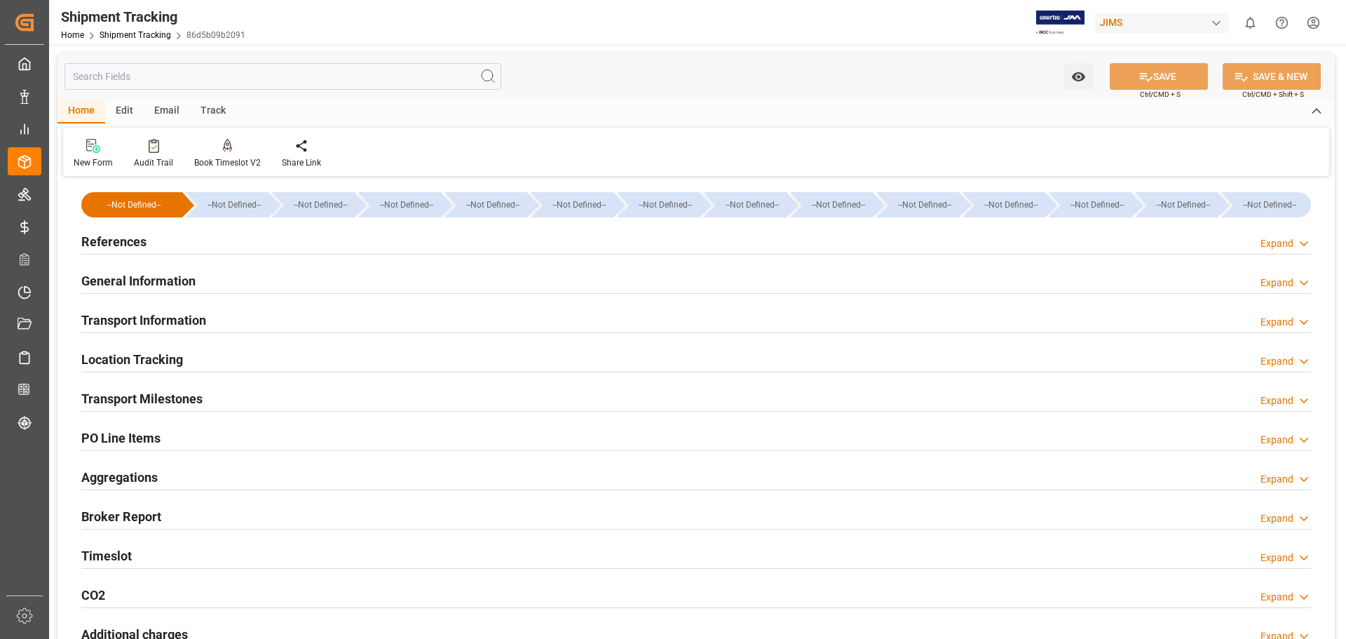
click at [114, 238] on h2 "References" at bounding box center [113, 241] width 65 height 19
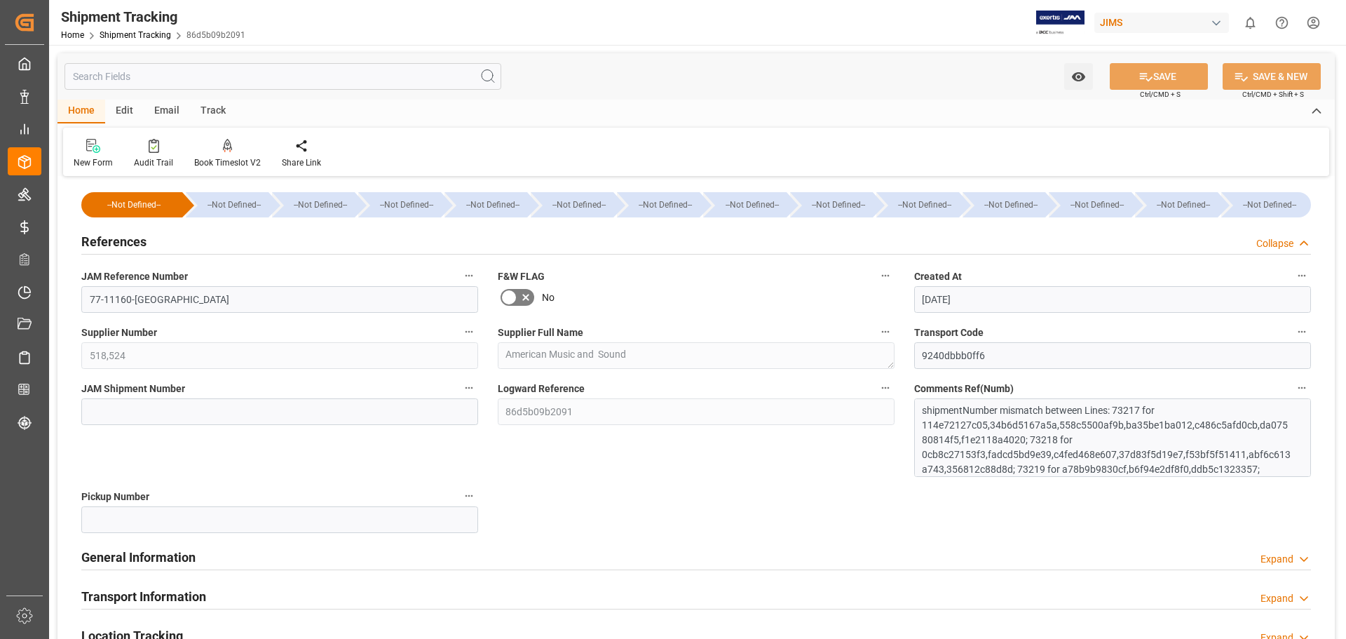
click at [114, 238] on h2 "References" at bounding box center [113, 241] width 65 height 19
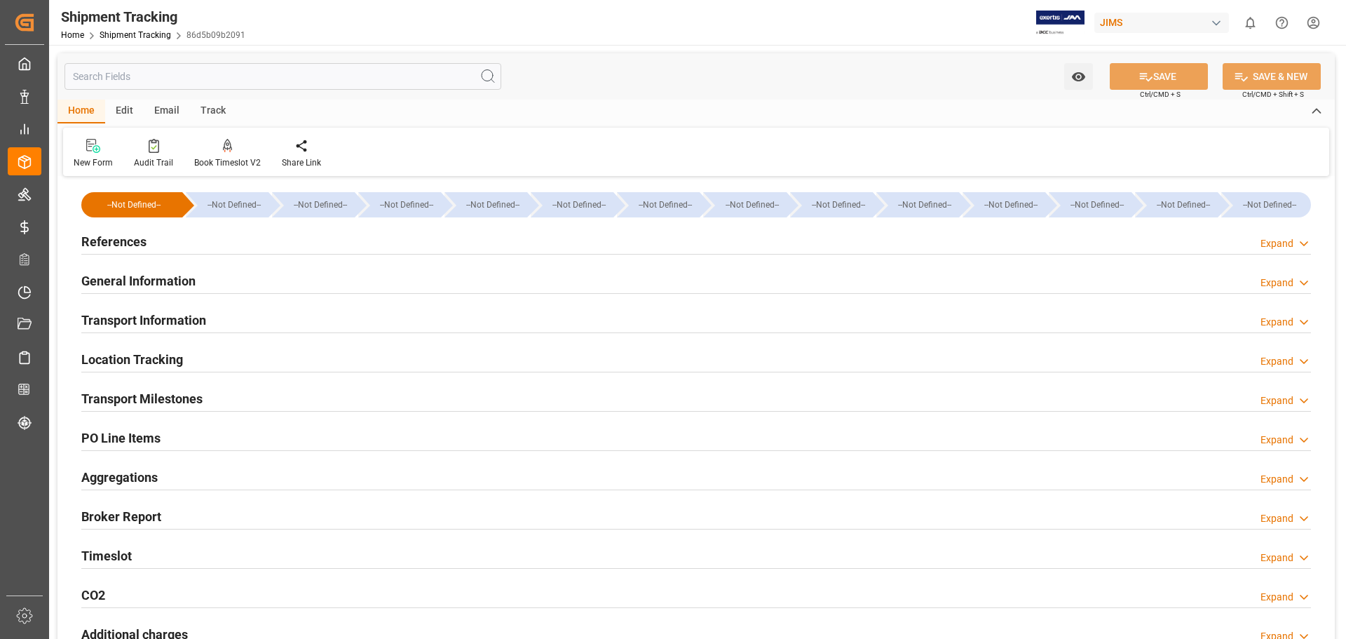
click at [131, 396] on h2 "Transport Milestones" at bounding box center [141, 398] width 121 height 19
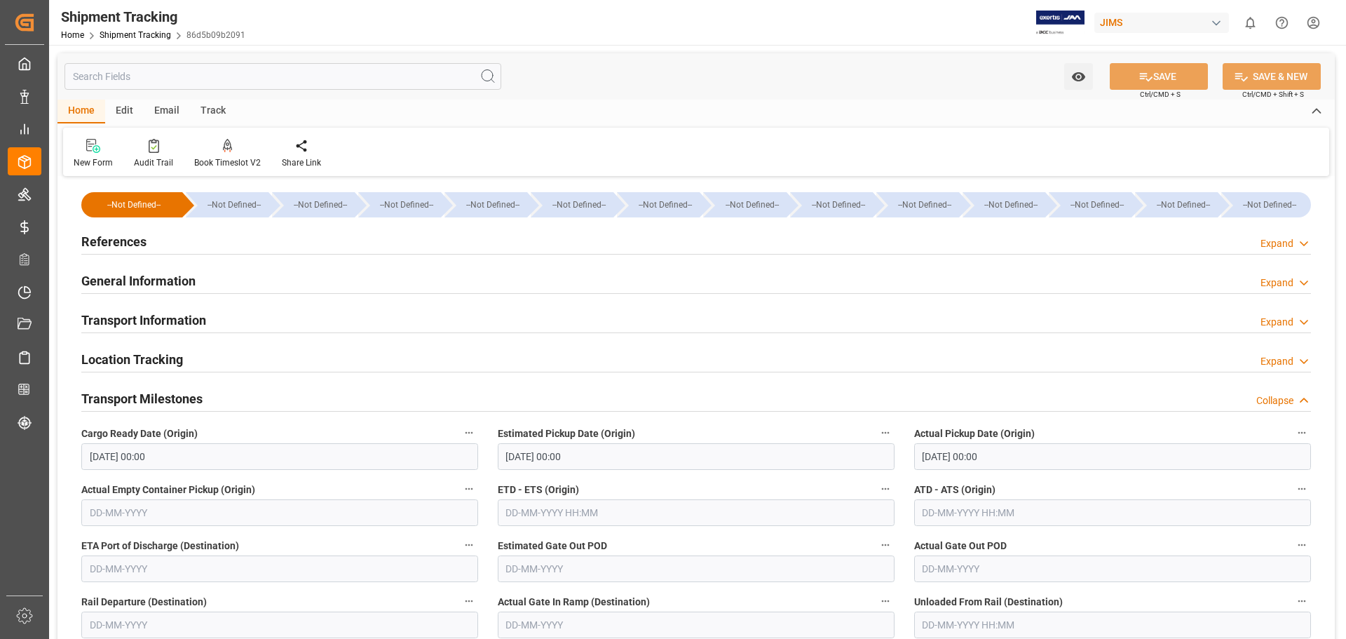
click at [131, 396] on h2 "Transport Milestones" at bounding box center [141, 398] width 121 height 19
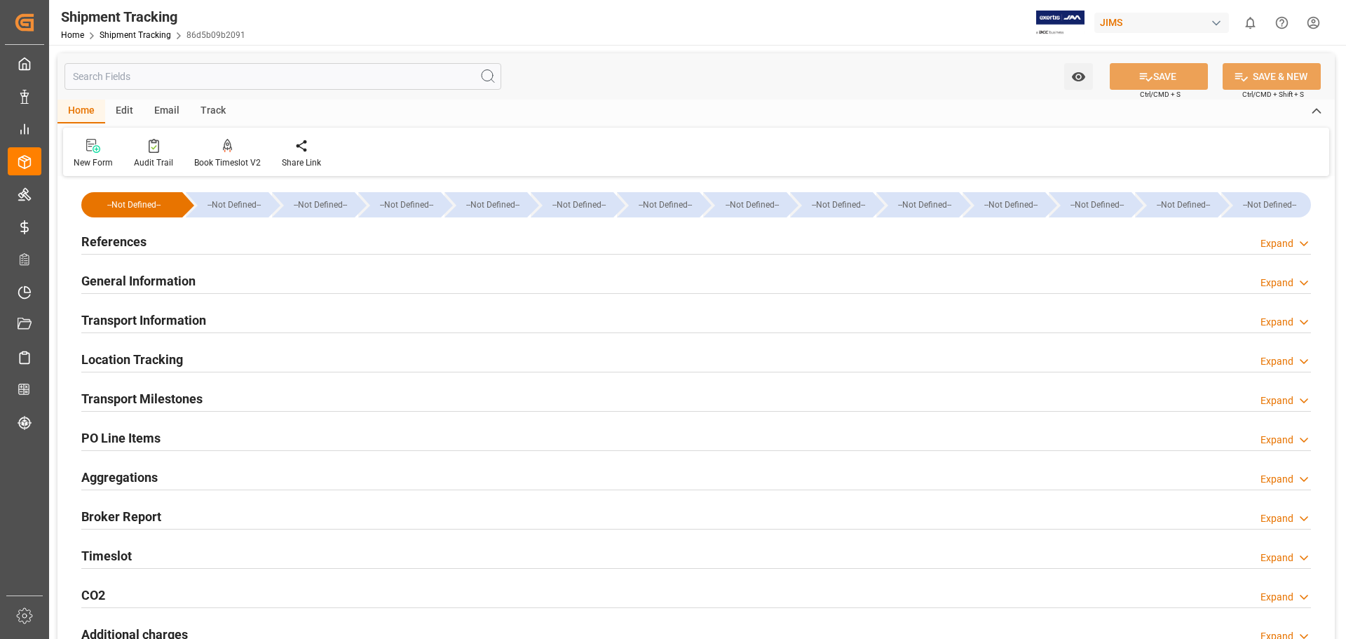
click at [130, 399] on h2 "Transport Milestones" at bounding box center [141, 398] width 121 height 19
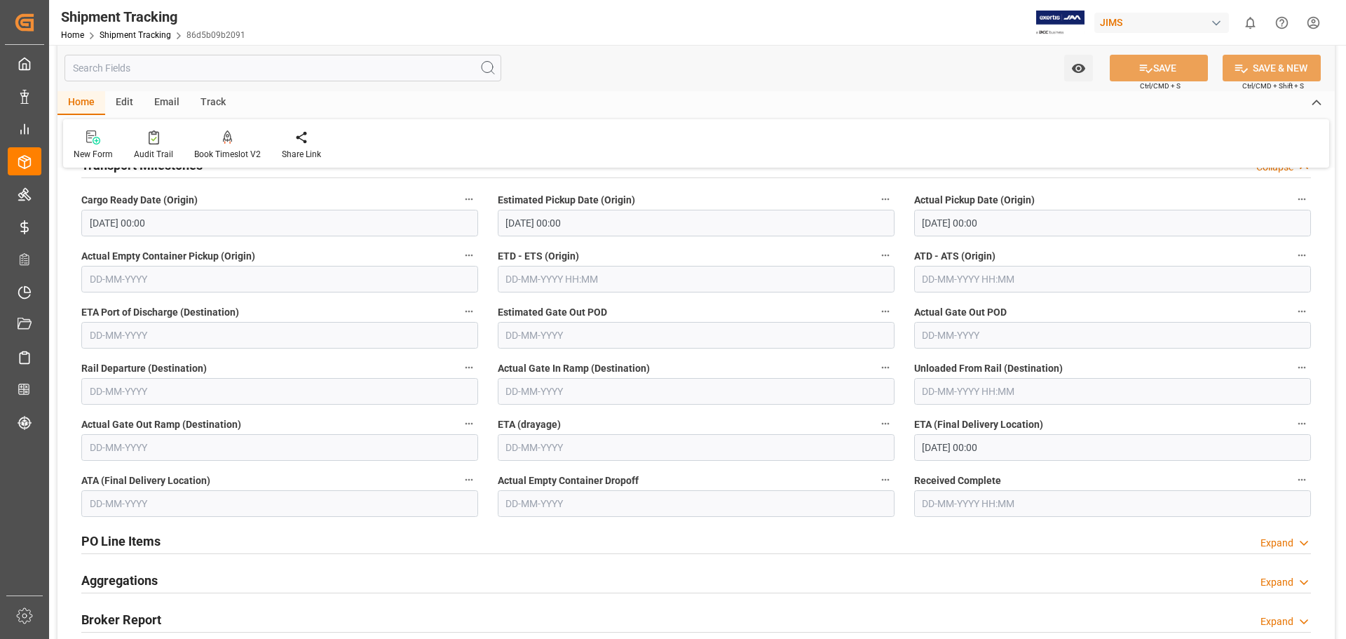
scroll to position [351, 0]
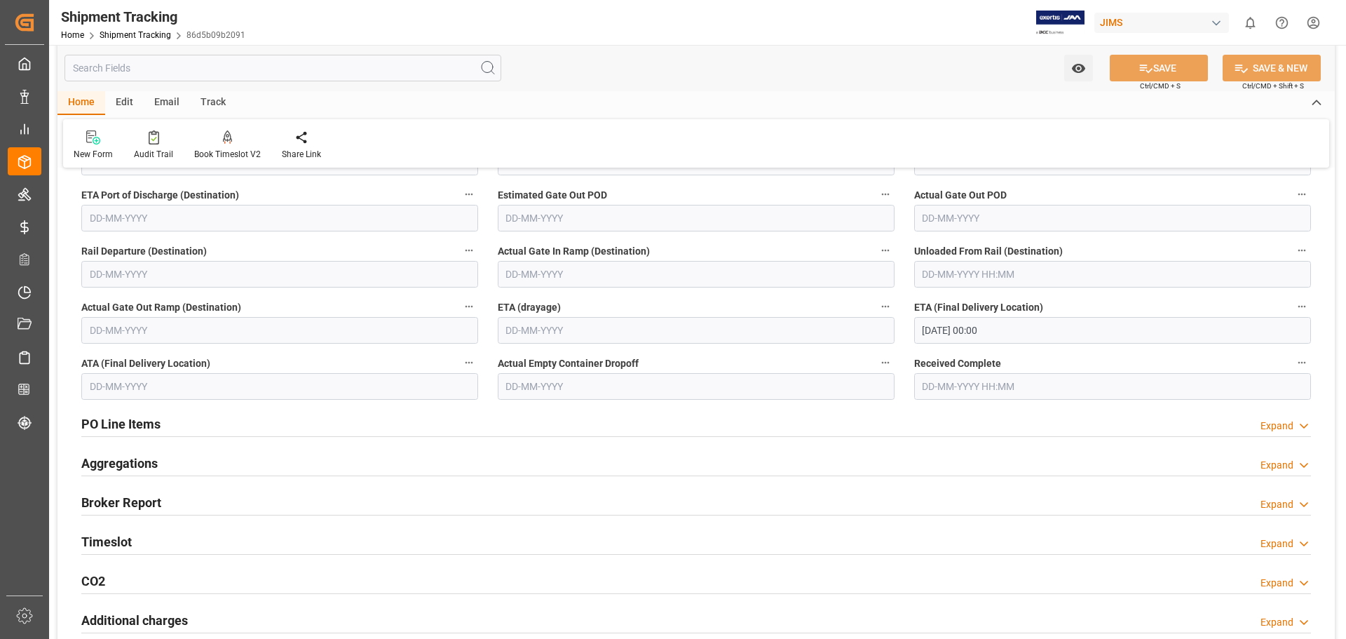
click at [121, 535] on h2 "Timeslot" at bounding box center [106, 541] width 50 height 19
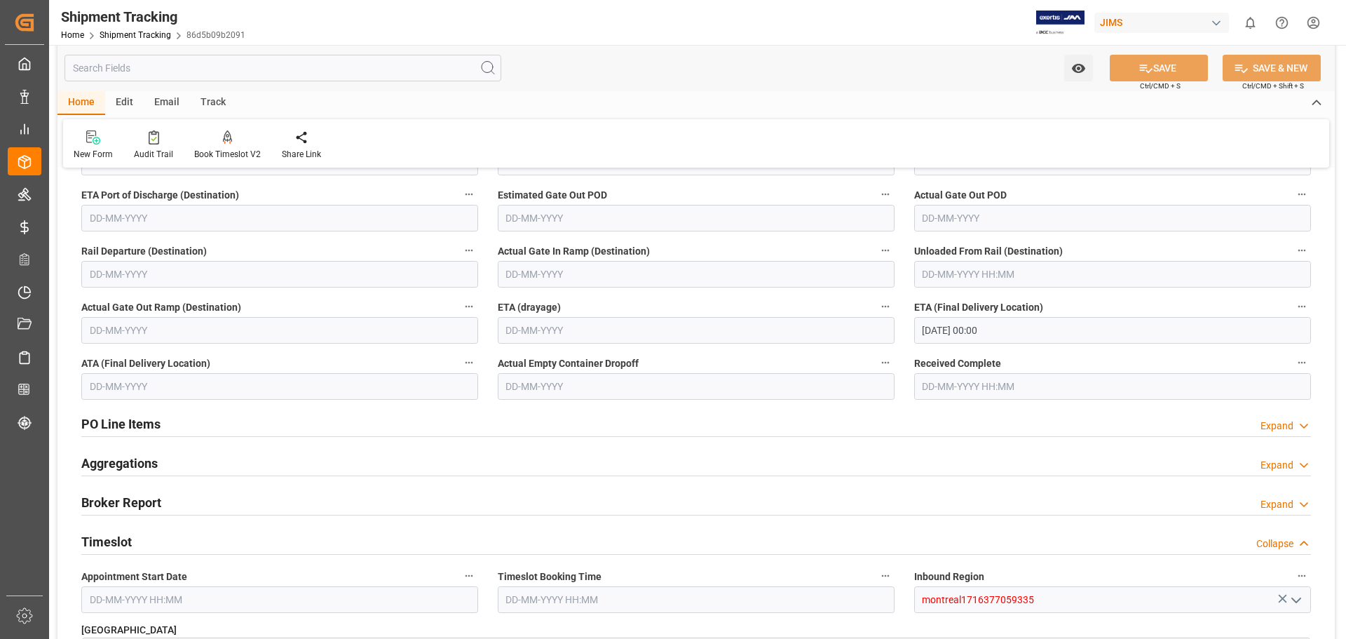
click at [121, 535] on h2 "Timeslot" at bounding box center [106, 541] width 50 height 19
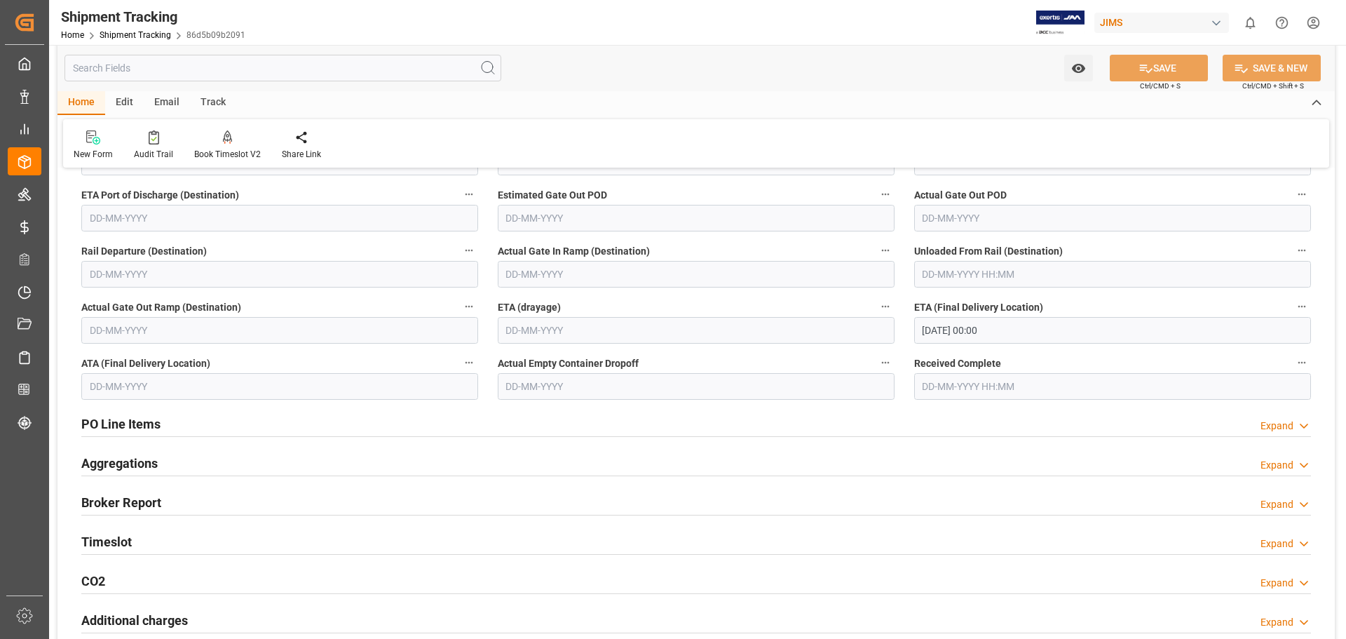
click at [119, 421] on h2 "PO Line Items" at bounding box center [120, 423] width 79 height 19
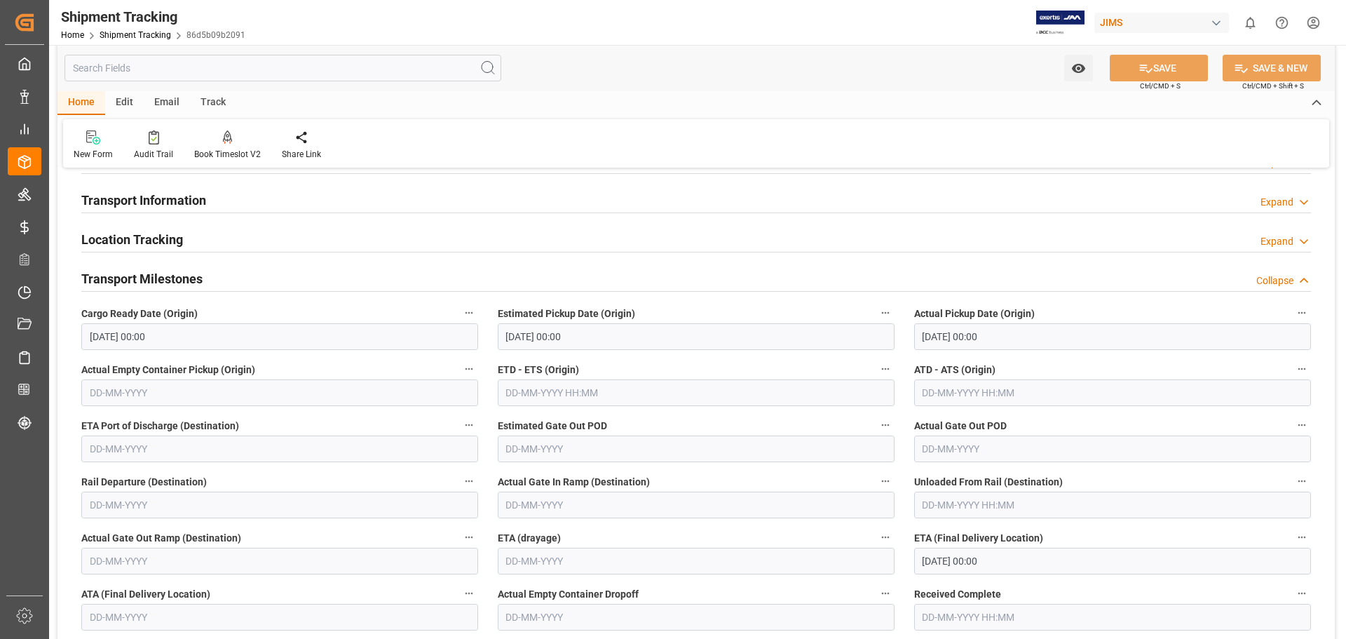
scroll to position [117, 0]
click at [121, 200] on h2 "Transport Information" at bounding box center [143, 203] width 125 height 19
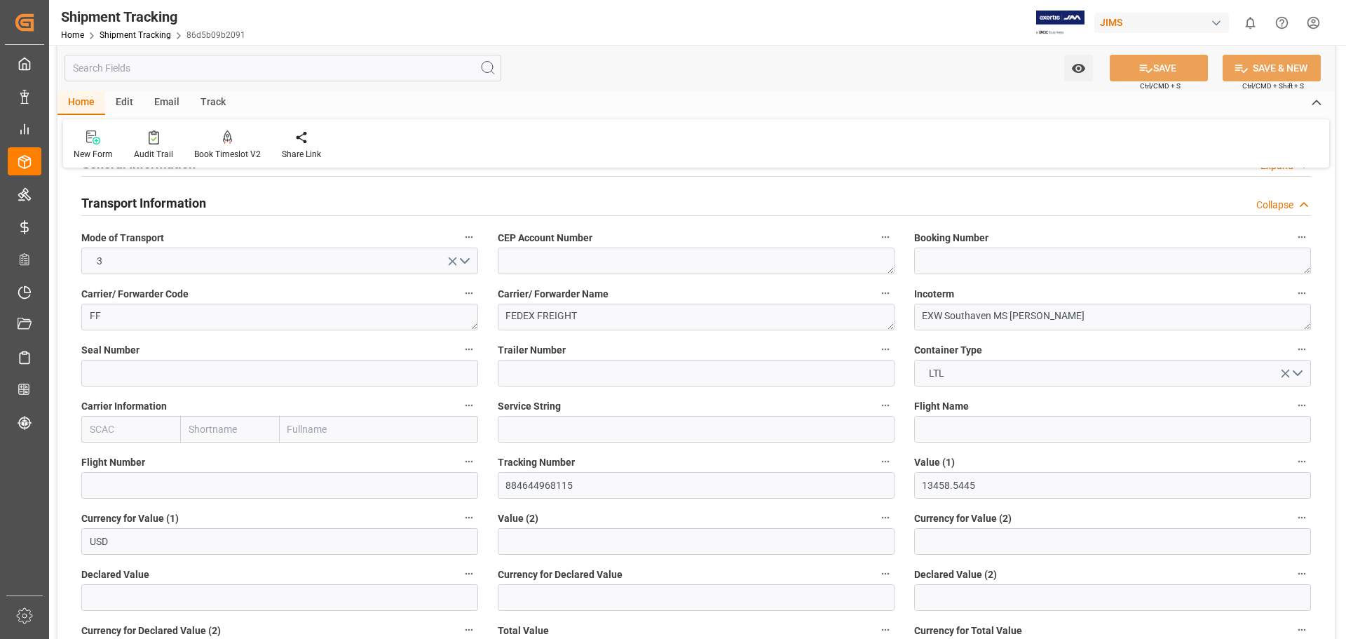
click at [122, 200] on h2 "Transport Information" at bounding box center [143, 203] width 125 height 19
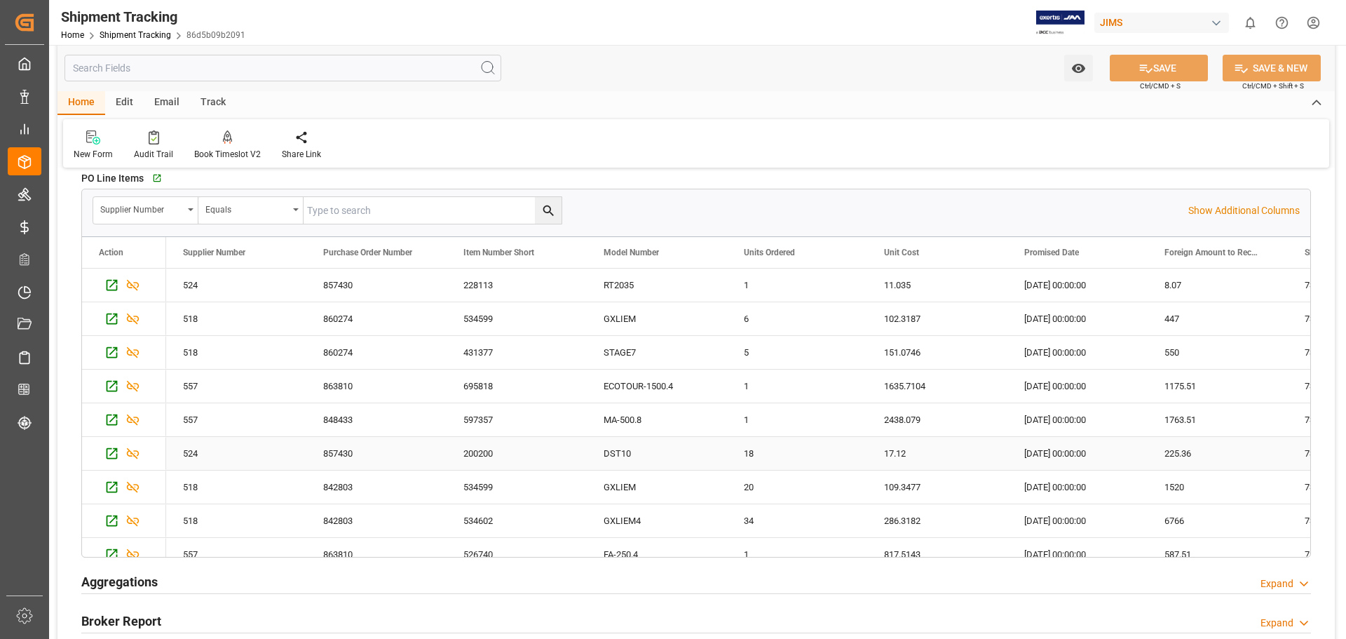
scroll to position [584, 0]
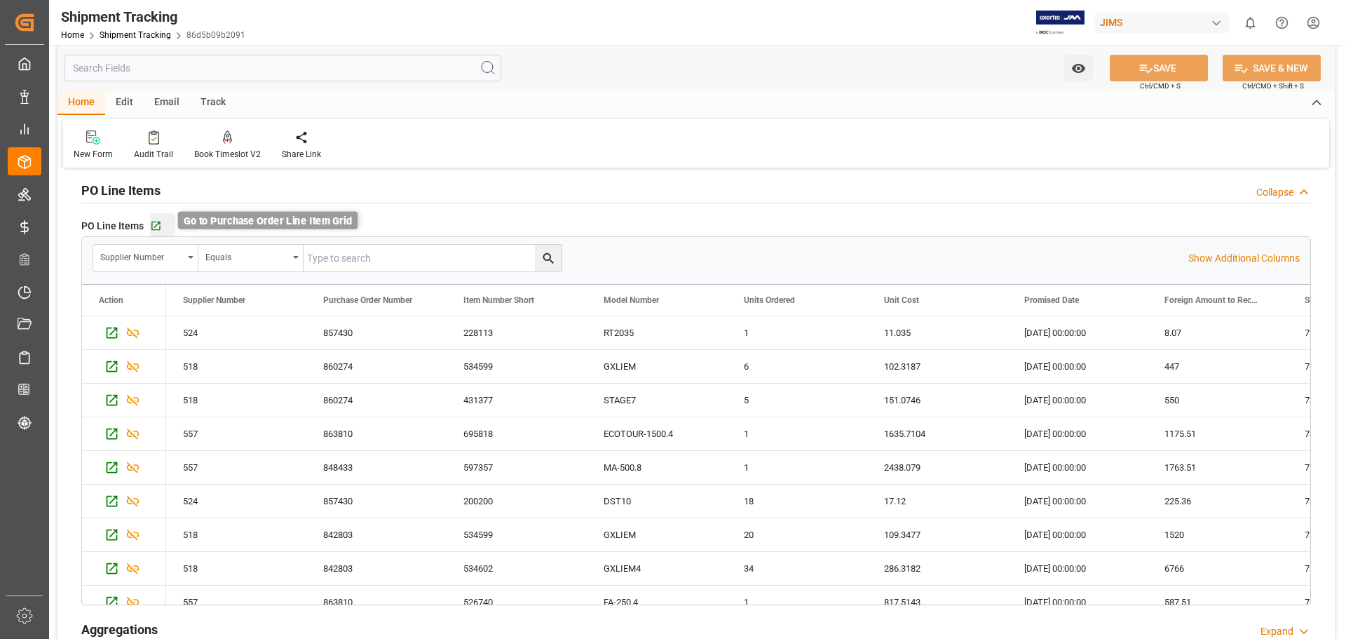
click at [158, 220] on icon "button" at bounding box center [156, 226] width 12 height 12
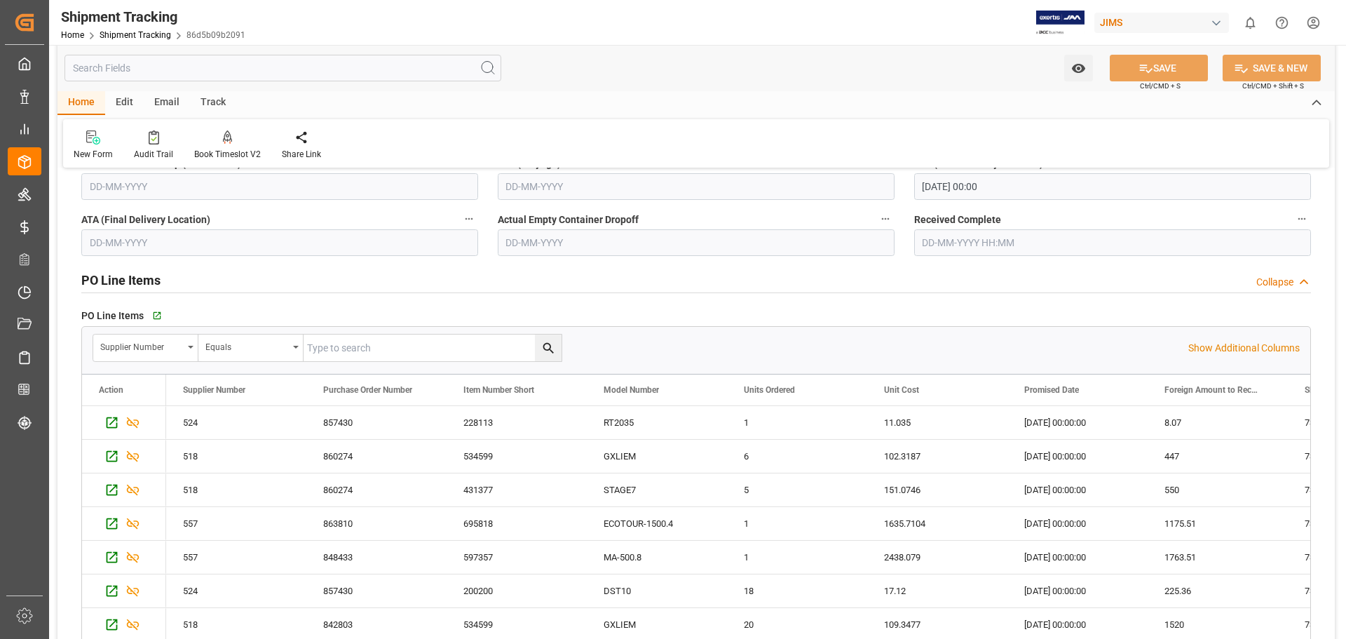
scroll to position [468, 0]
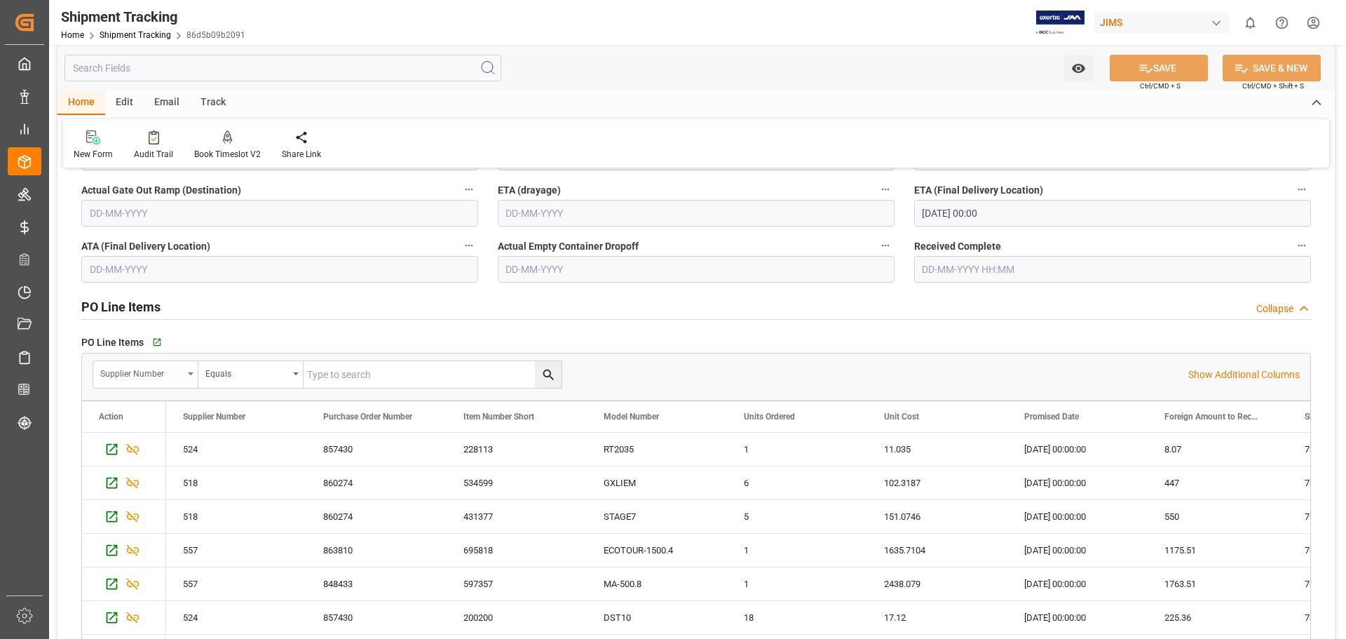
click at [191, 371] on div "Supplier Number" at bounding box center [145, 374] width 105 height 27
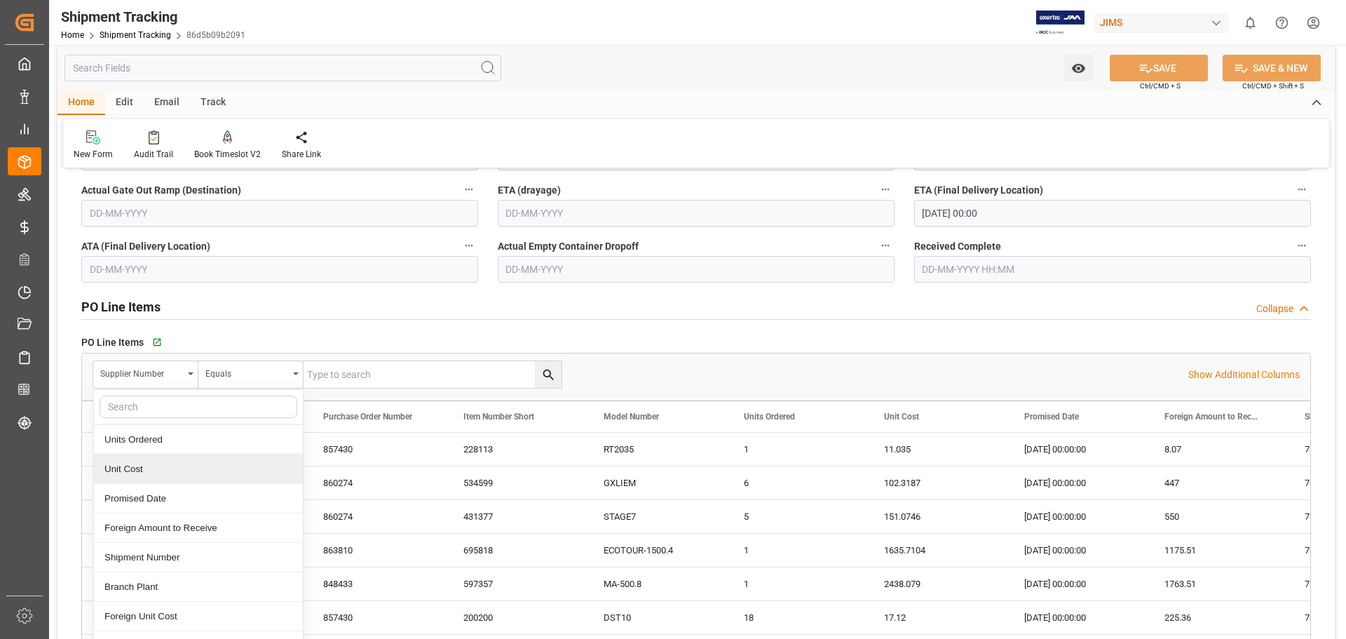
scroll to position [172, 0]
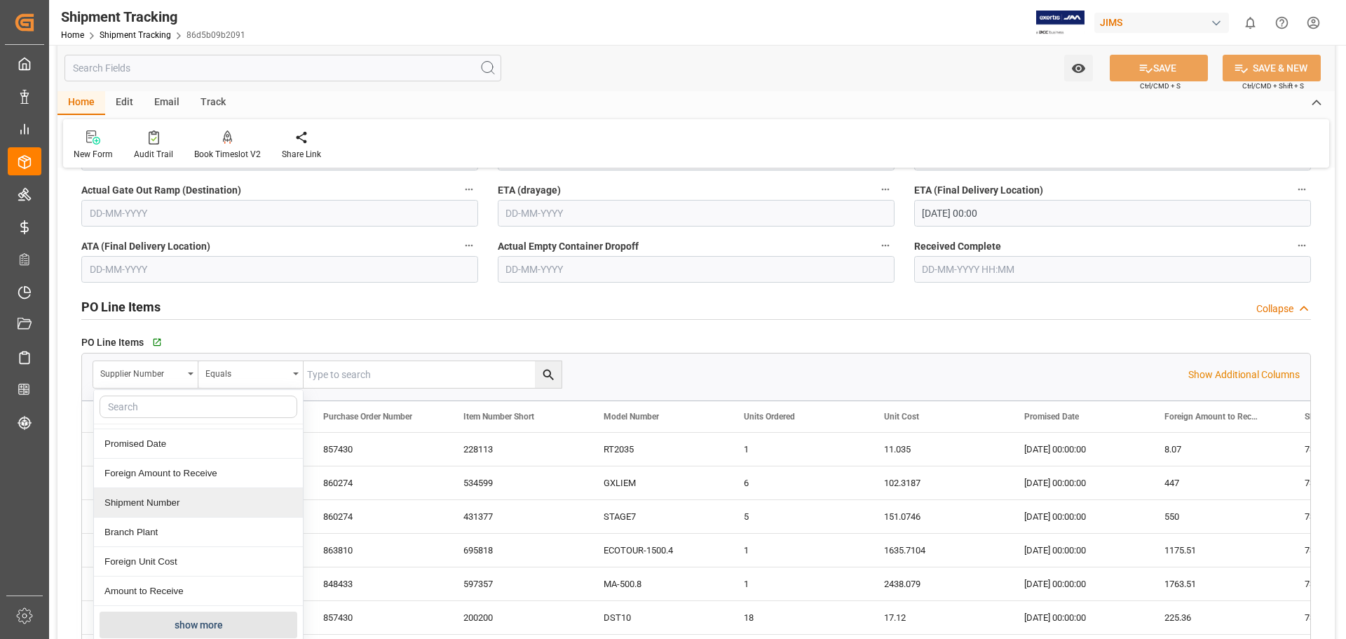
click at [151, 507] on div "Shipment Number" at bounding box center [198, 502] width 209 height 29
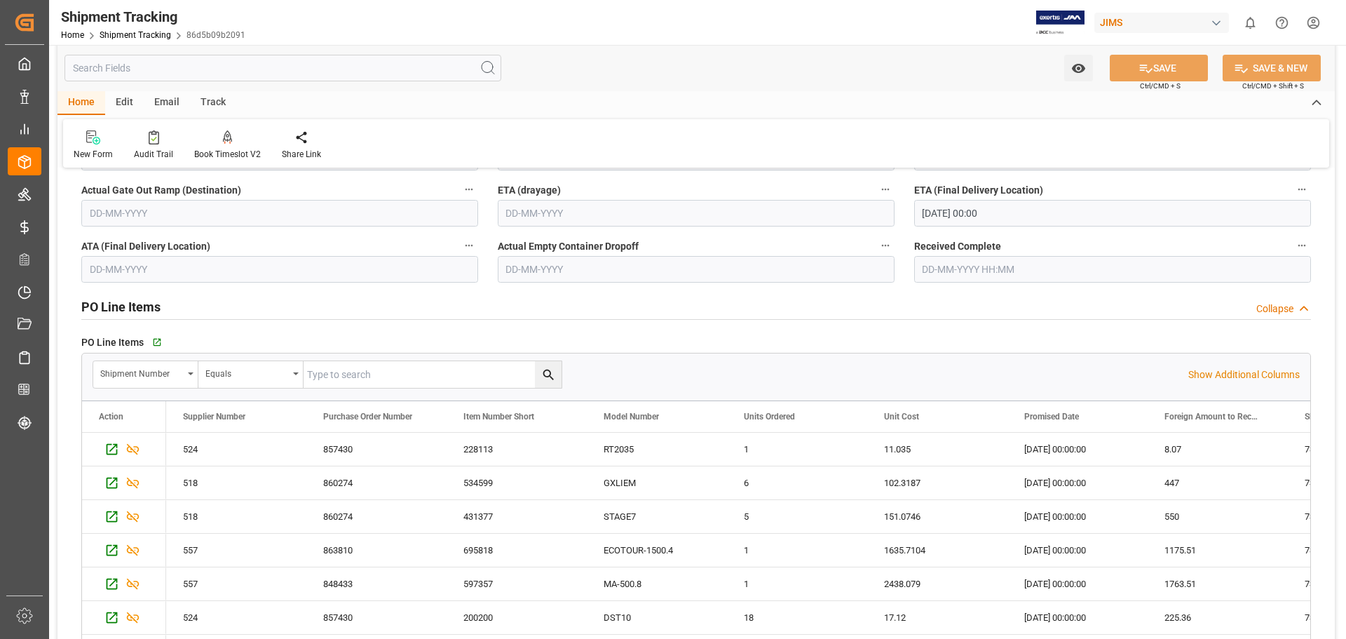
click at [419, 373] on input "text" at bounding box center [433, 374] width 258 height 27
click at [490, 379] on input "text" at bounding box center [433, 374] width 258 height 27
paste input "Vicki Weed <vaweed@soundtube.com>"
type input "Vicki Weed <vaweed@soundtube.com>"
drag, startPoint x: 487, startPoint y: 377, endPoint x: 122, endPoint y: 307, distance: 372.0
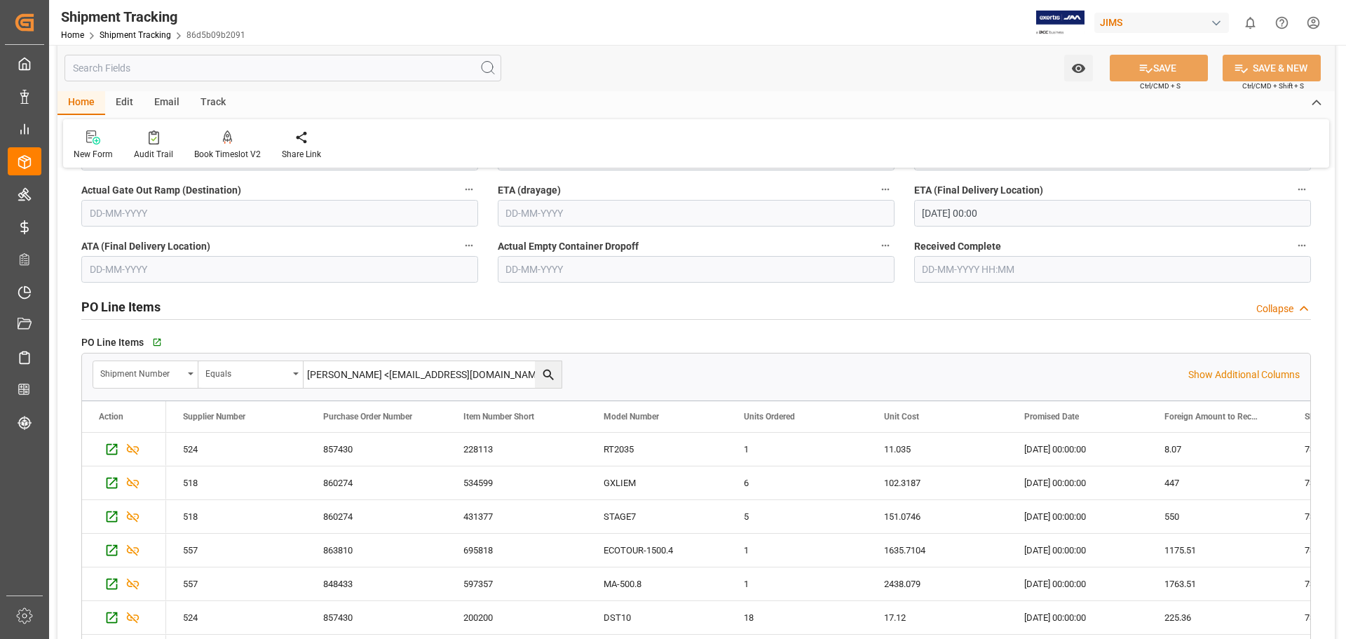
click at [133, 310] on div "--Not Defined-- --Not Defined-- --Not Defined-- --Not Defined-- --Not Defined--…" at bounding box center [697, 324] width 1278 height 1224
type input "73216"
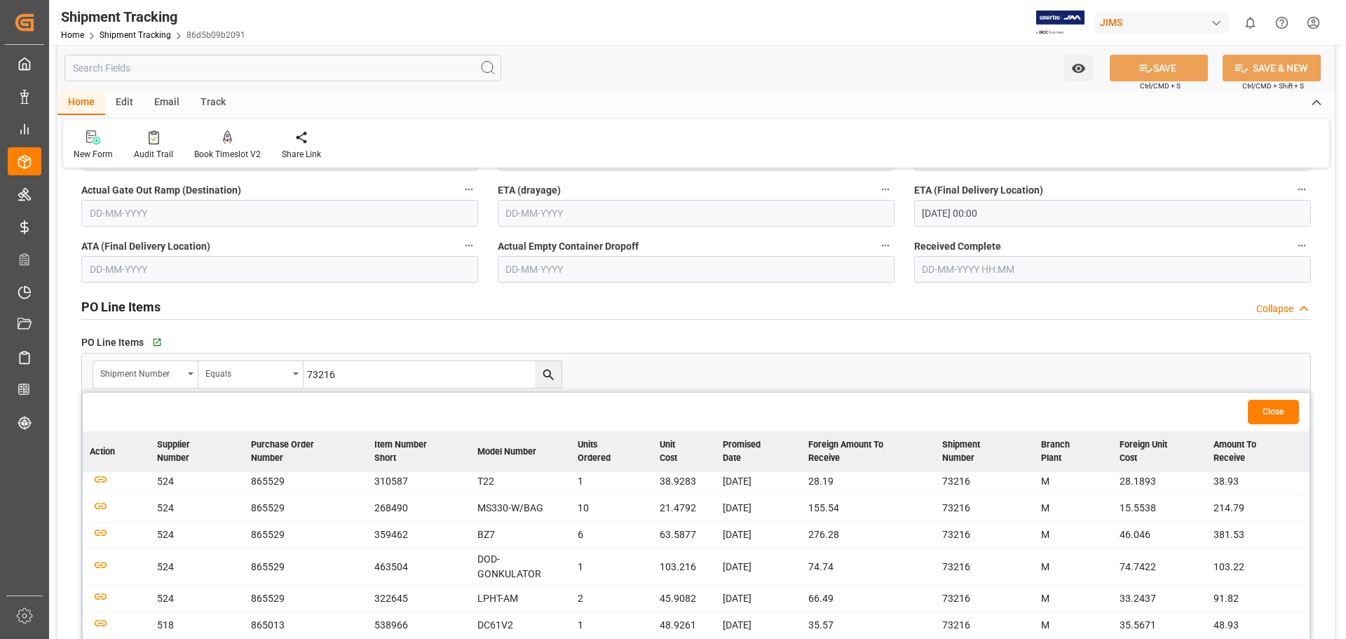
scroll to position [0, 0]
click at [97, 482] on icon "button" at bounding box center [101, 483] width 18 height 18
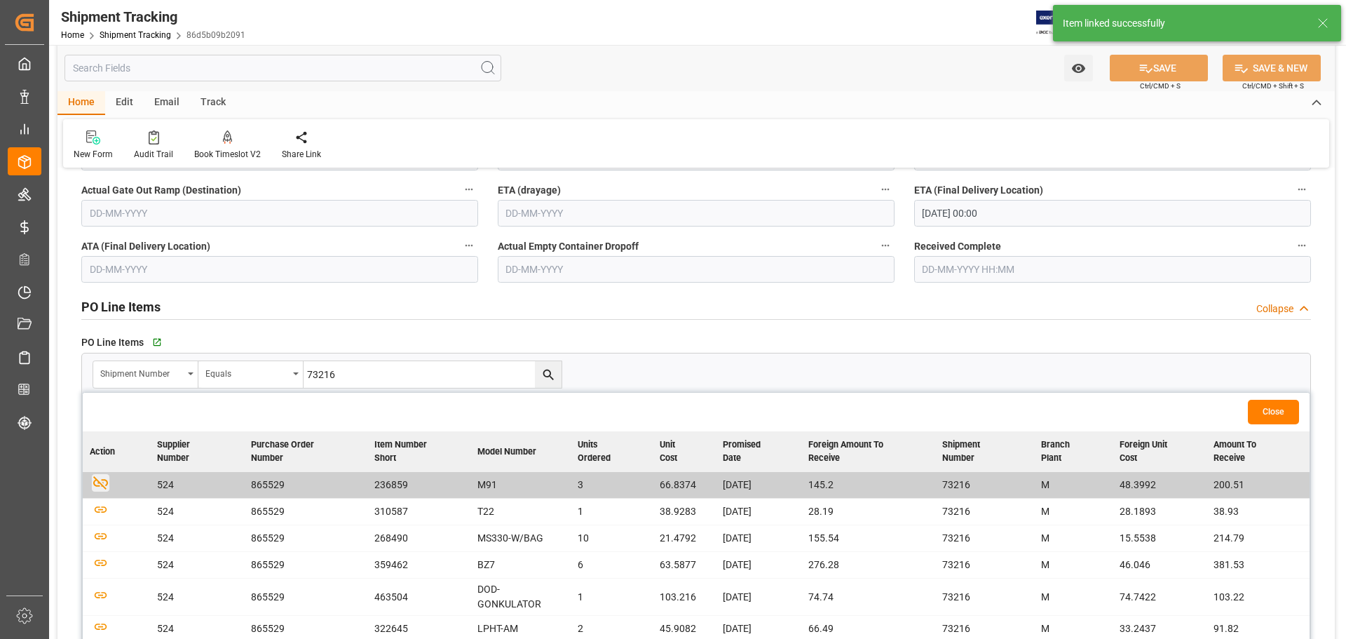
scroll to position [468, 0]
click at [102, 515] on icon "button" at bounding box center [101, 510] width 18 height 18
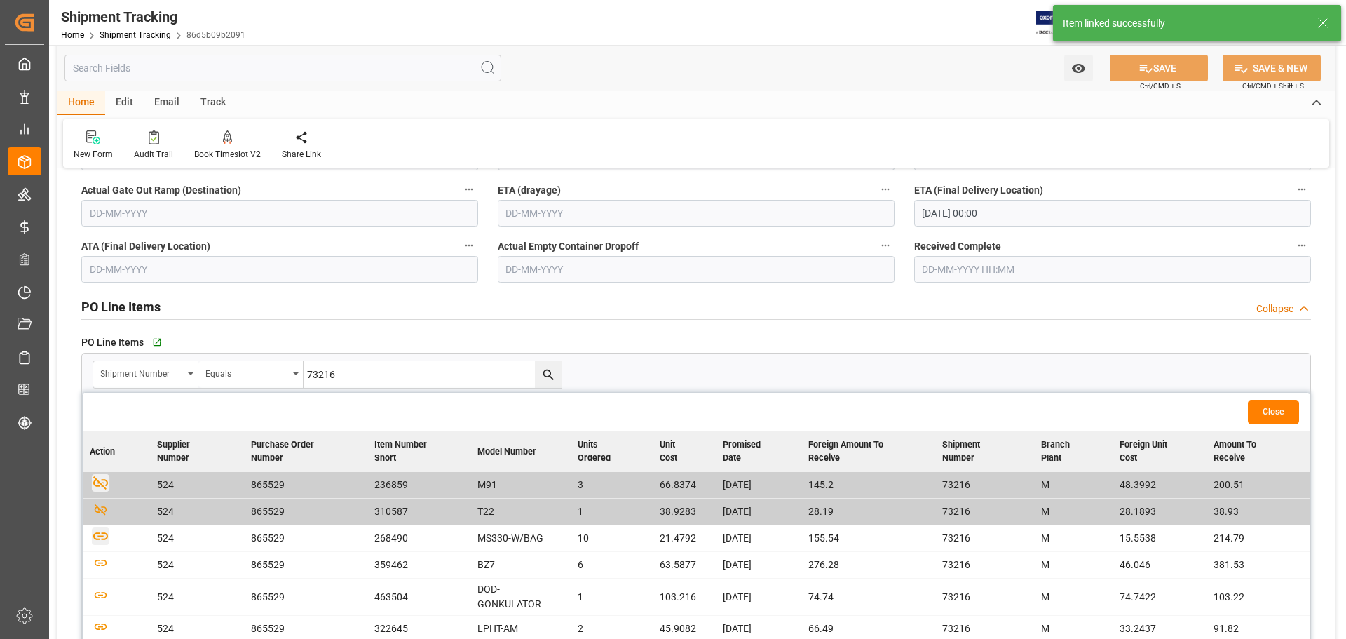
click at [99, 539] on icon "button" at bounding box center [100, 536] width 15 height 8
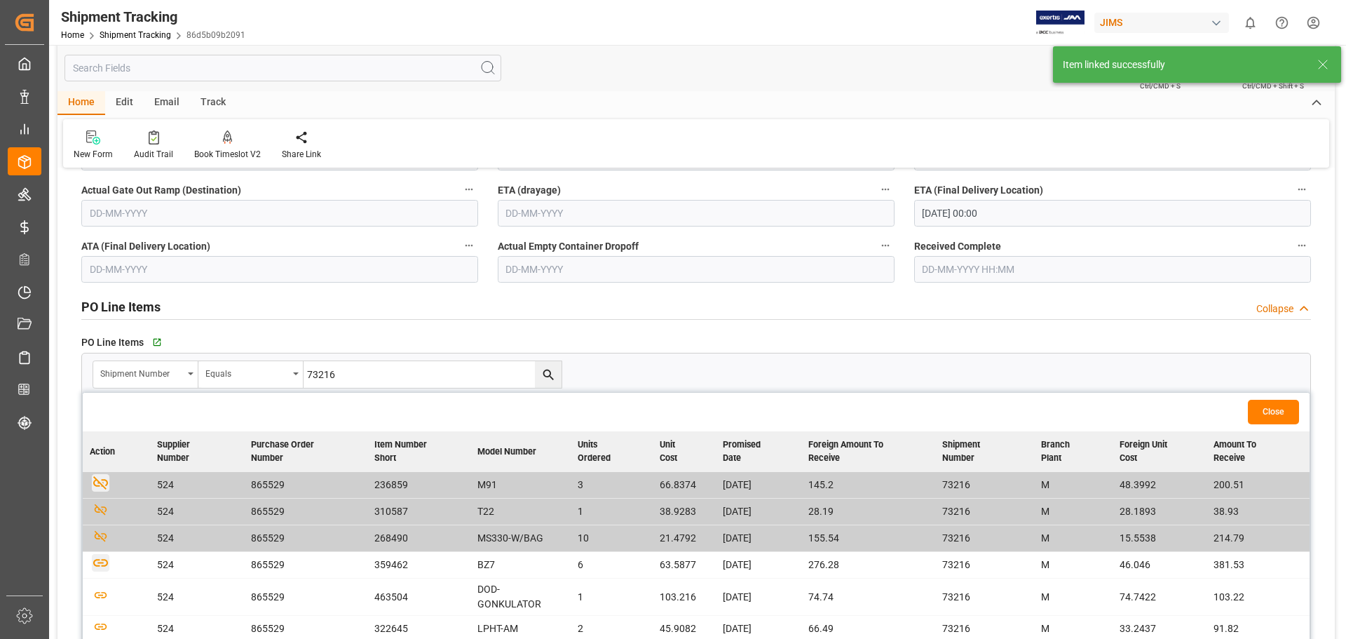
click at [101, 564] on icon "button" at bounding box center [101, 563] width 18 height 18
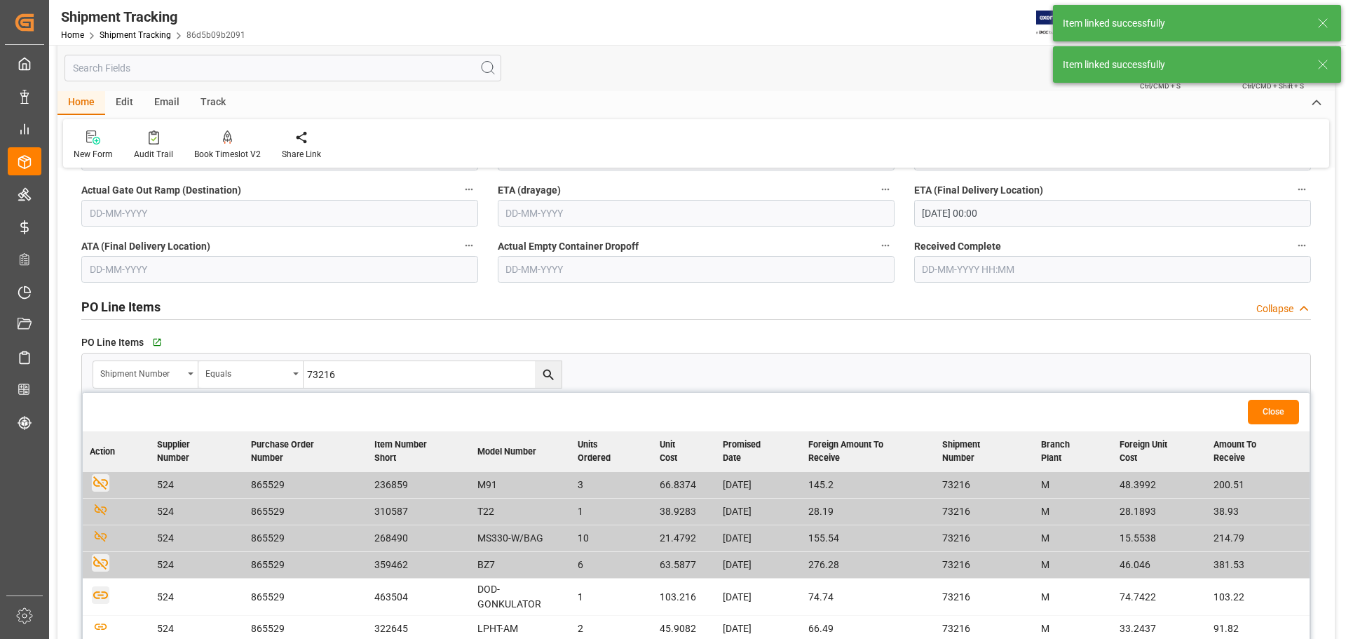
click at [102, 591] on icon "button" at bounding box center [101, 595] width 18 height 18
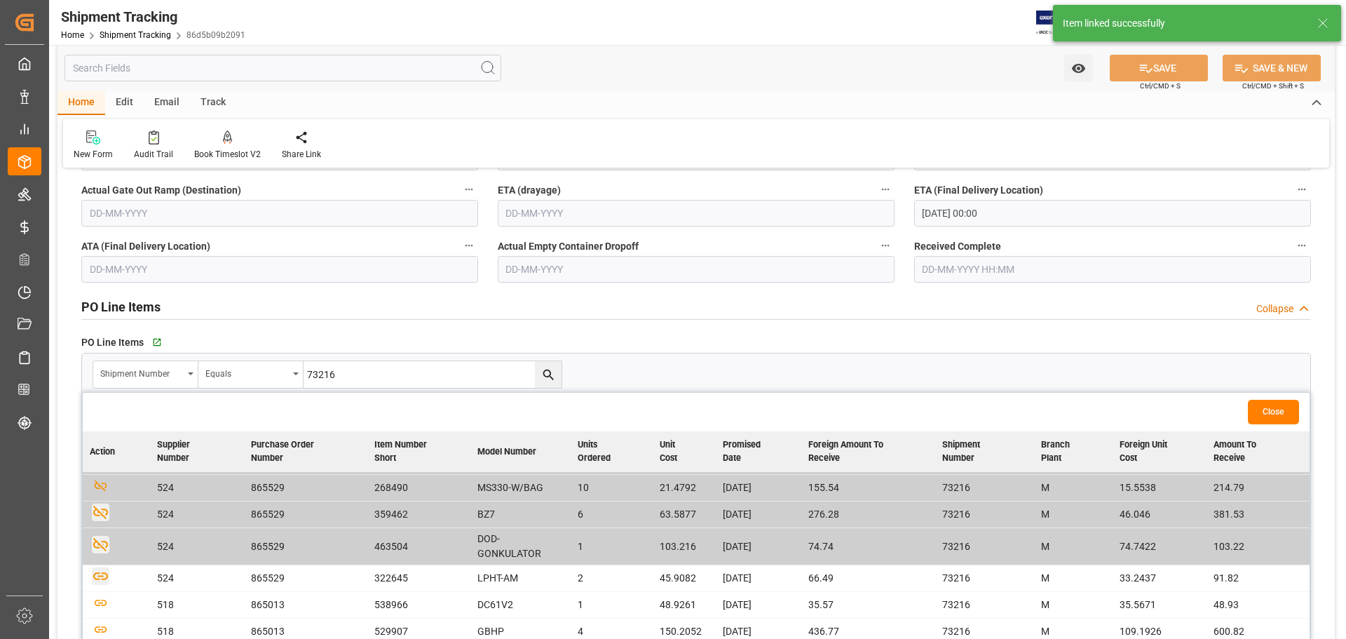
click at [104, 571] on icon "button" at bounding box center [101, 576] width 18 height 18
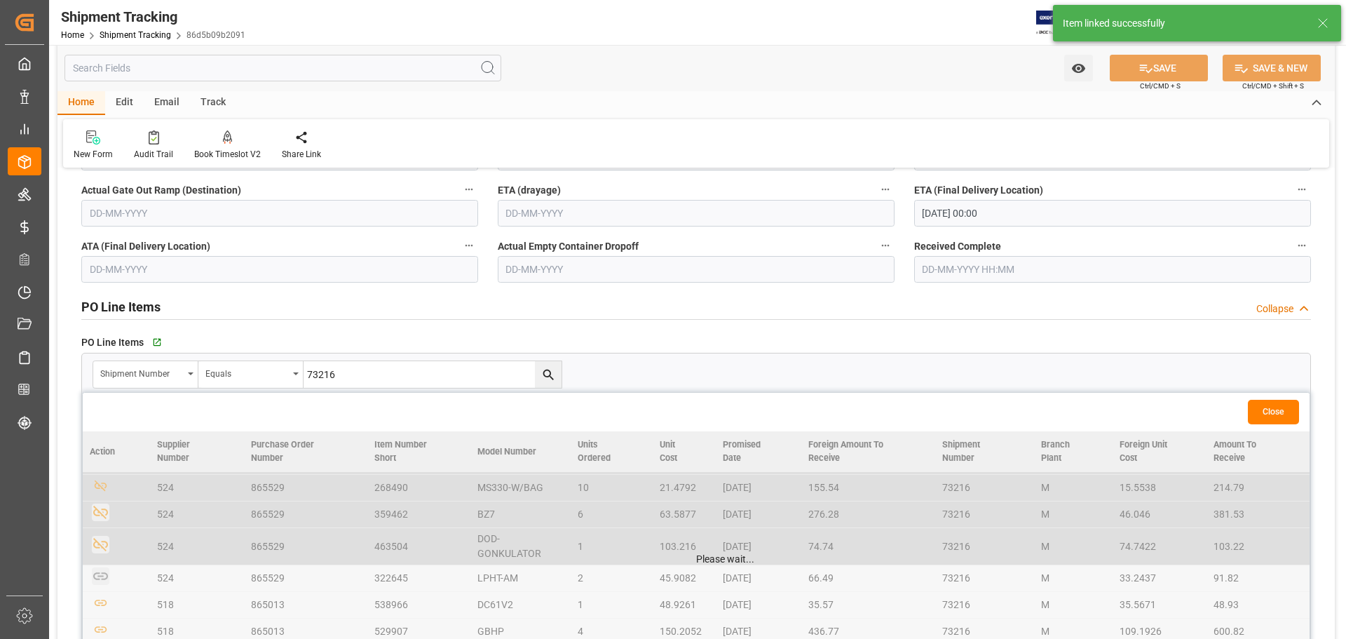
scroll to position [61, 0]
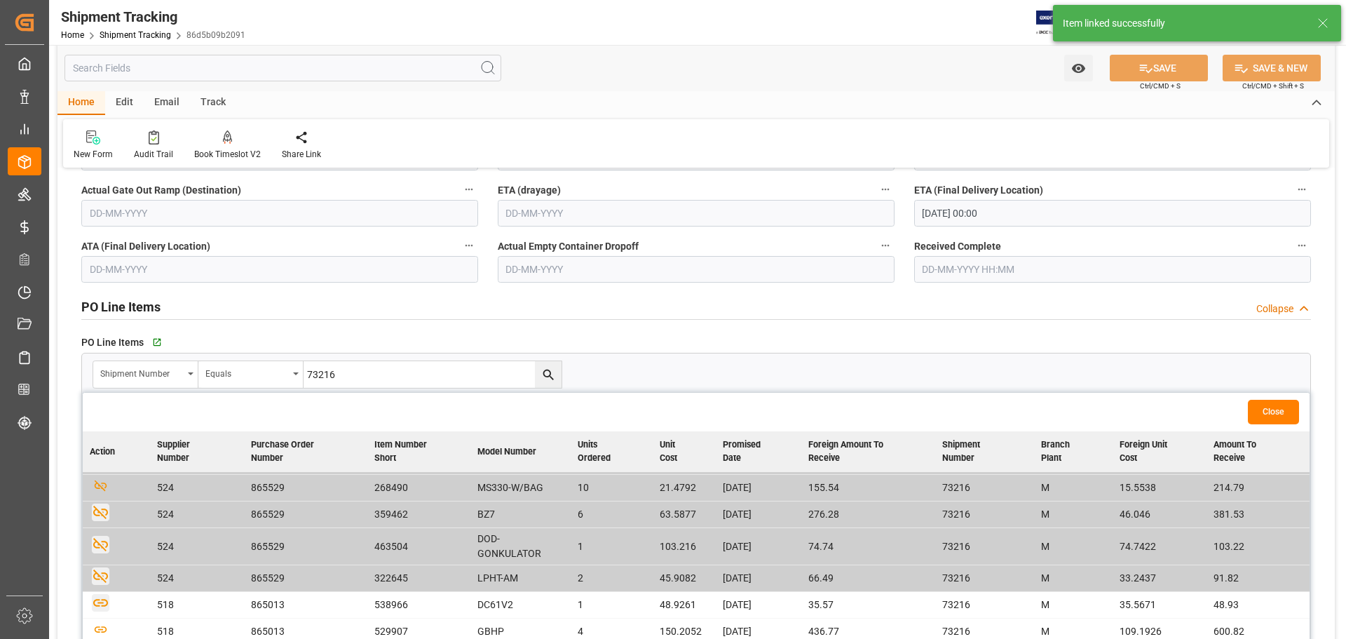
click at [97, 594] on icon "button" at bounding box center [101, 603] width 18 height 18
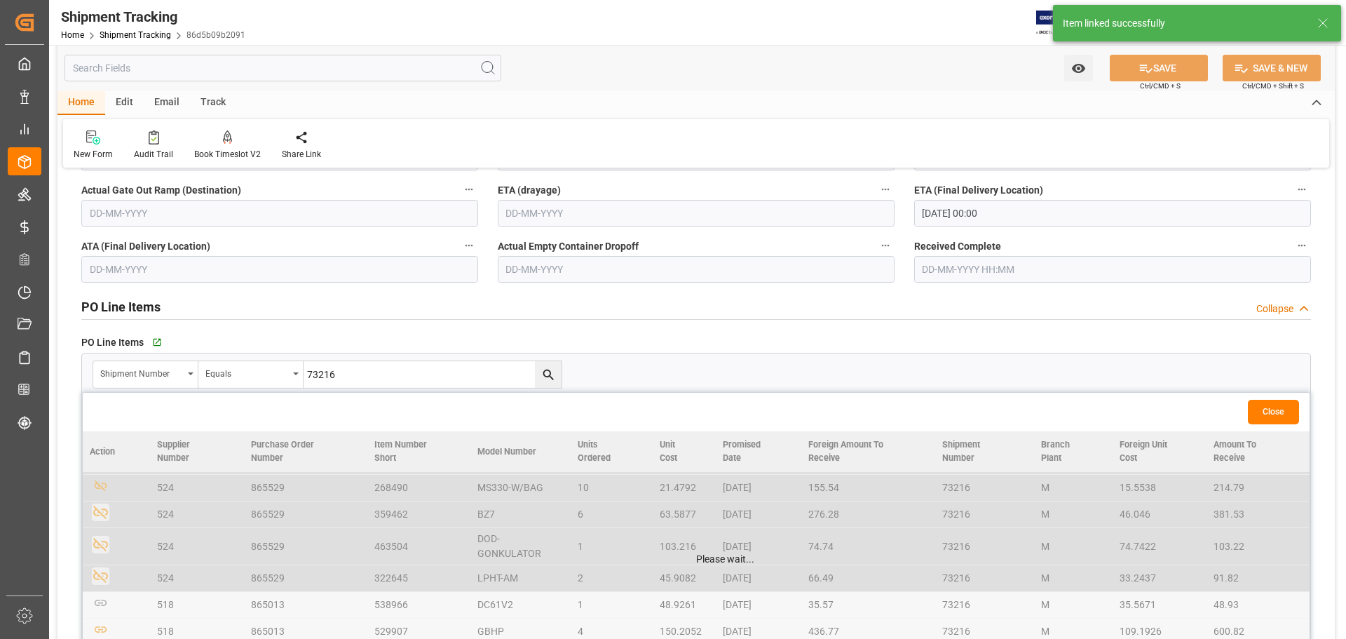
scroll to position [468, 0]
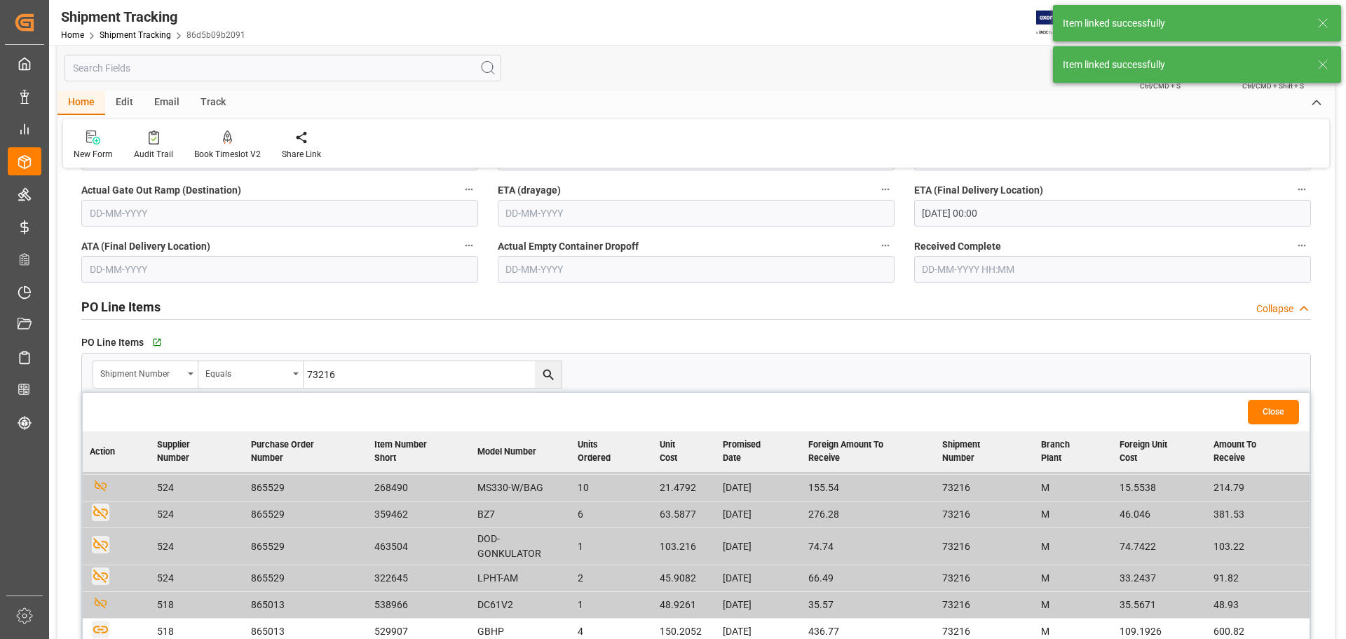
click at [100, 621] on icon "button" at bounding box center [101, 630] width 18 height 18
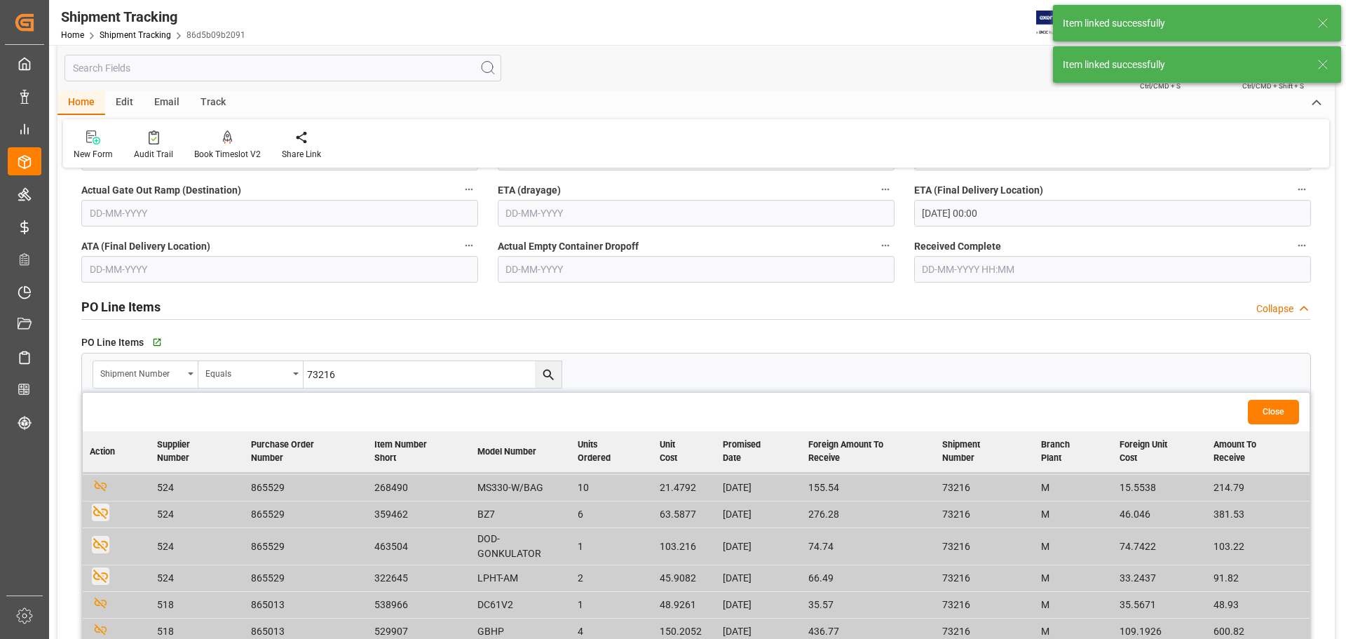
scroll to position [584, 0]
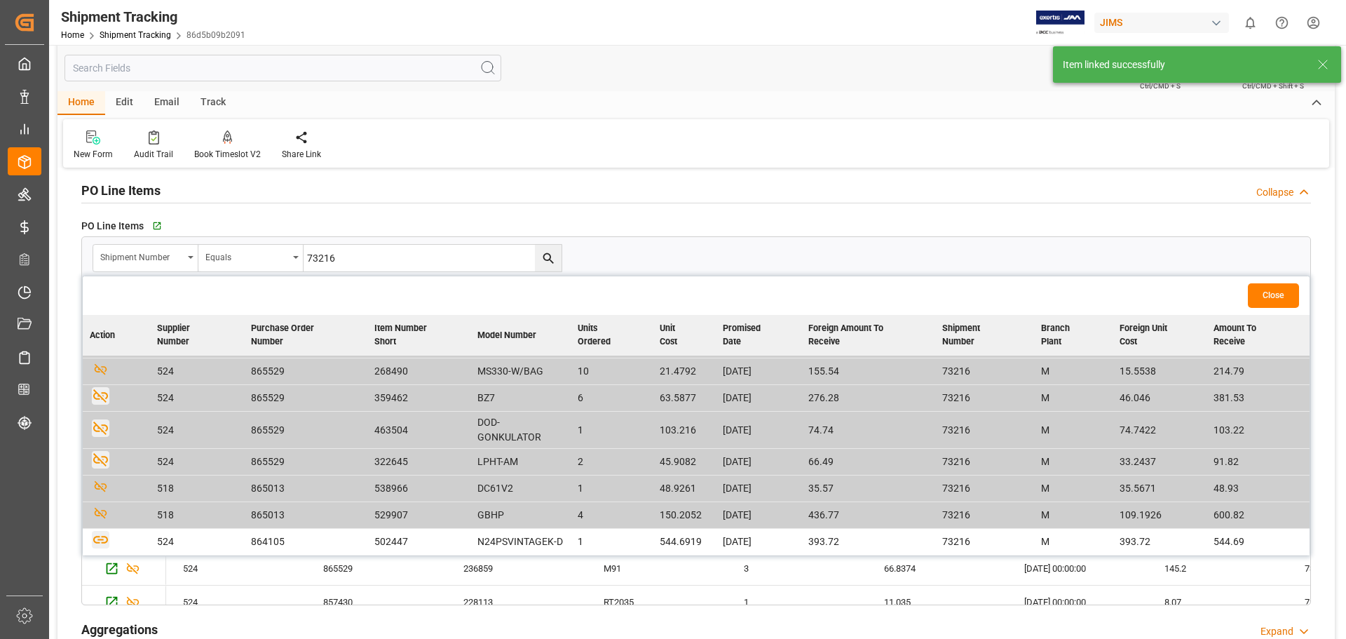
click at [100, 537] on icon "button" at bounding box center [100, 540] width 15 height 8
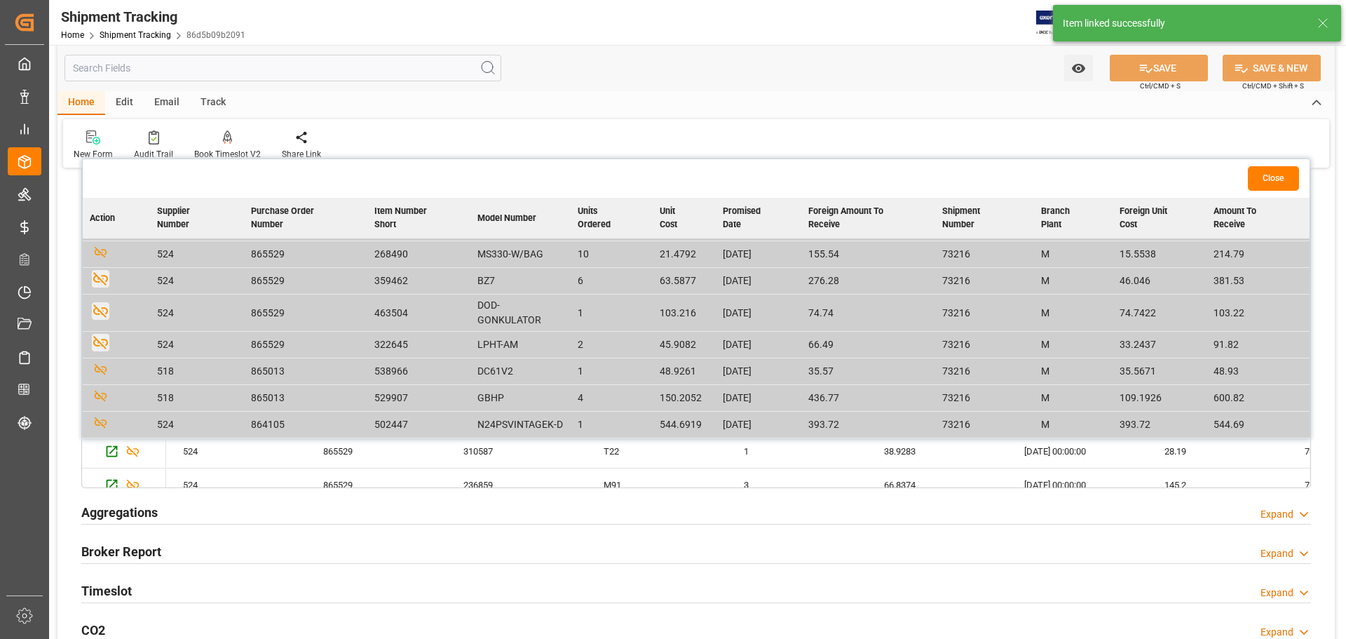
scroll to position [0, 0]
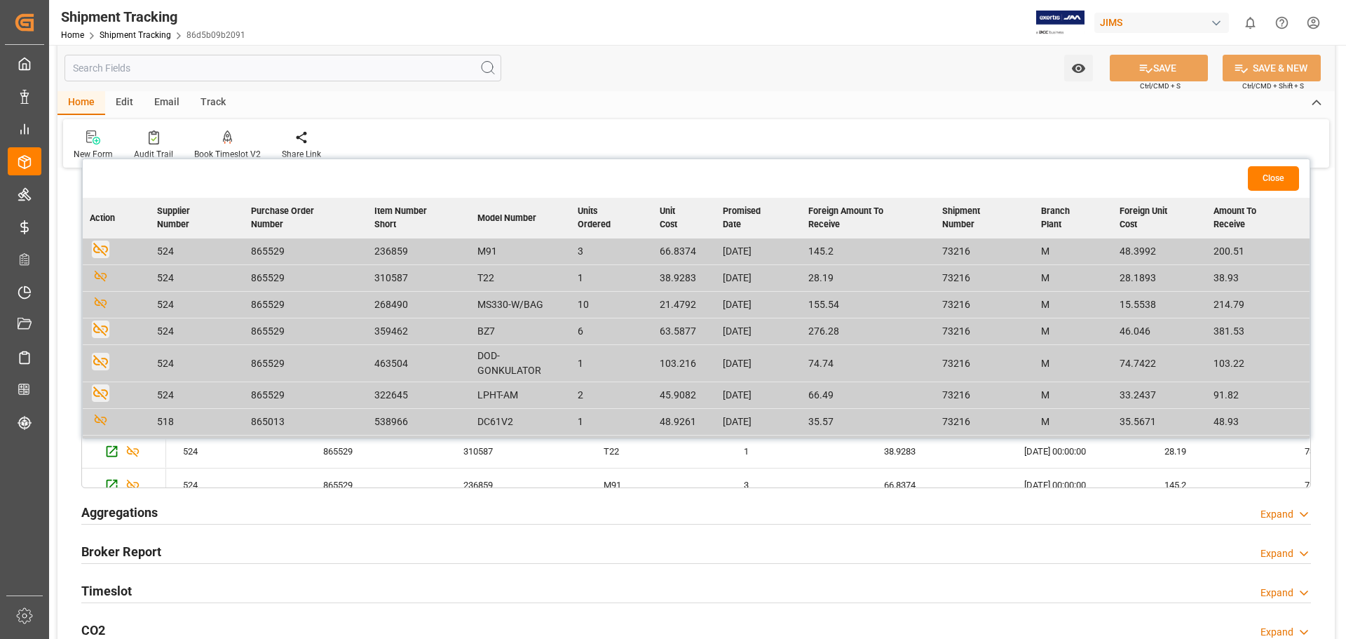
click at [1272, 180] on button "Close" at bounding box center [1273, 178] width 51 height 25
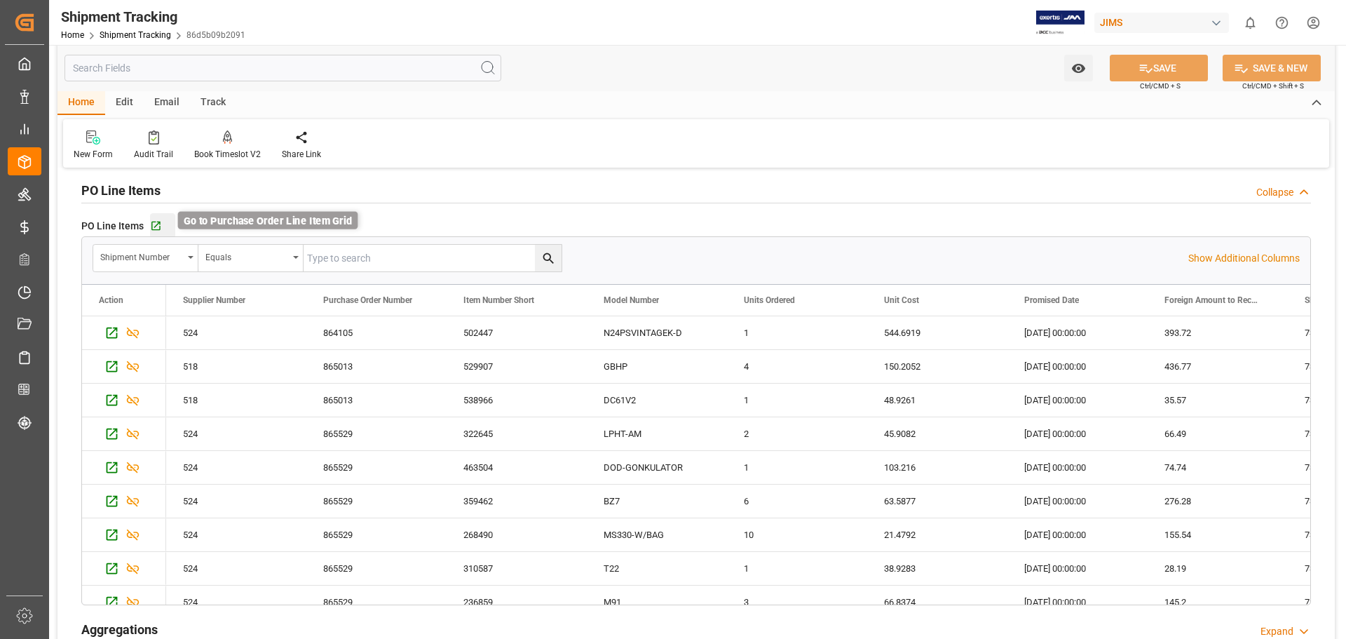
click at [152, 226] on icon "button" at bounding box center [156, 226] width 12 height 12
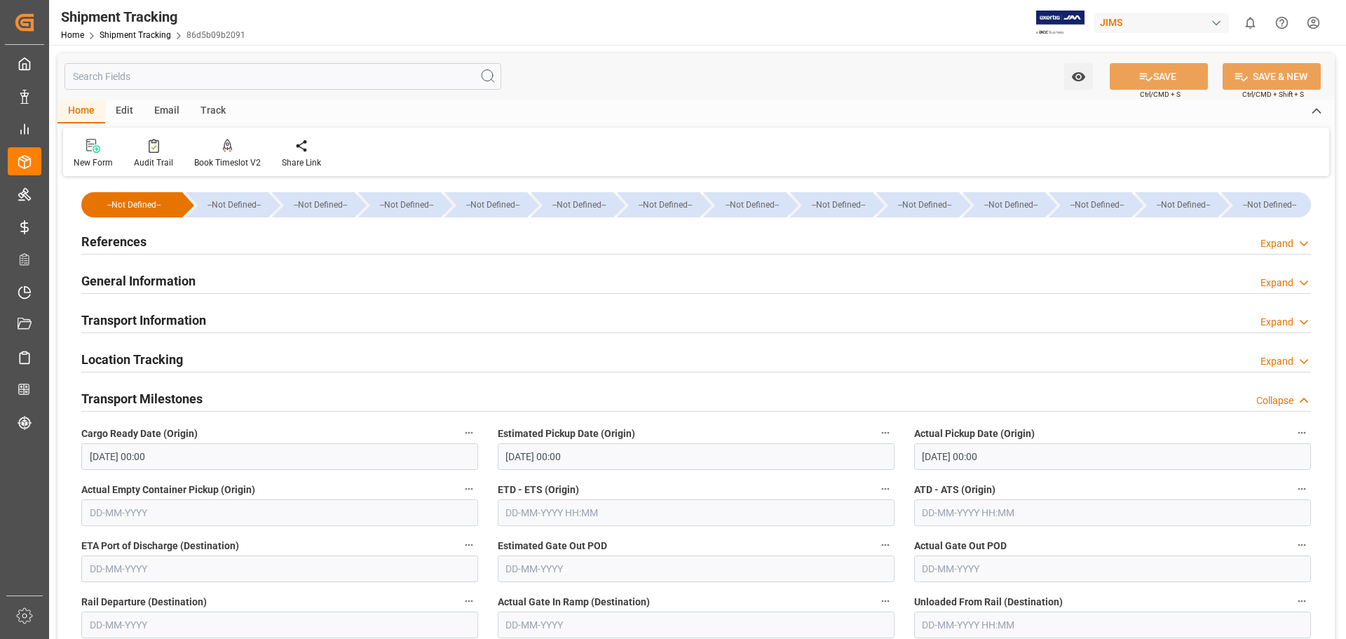
click at [151, 323] on h2 "Transport Information" at bounding box center [143, 320] width 125 height 19
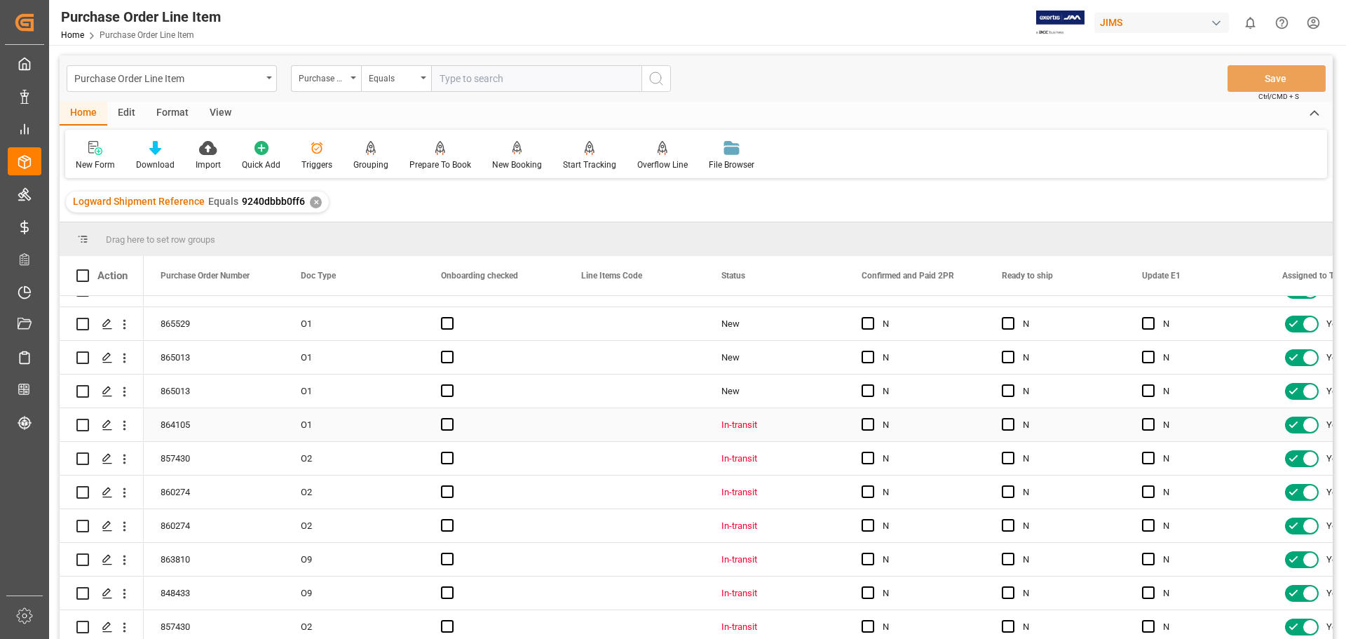
scroll to position [65, 0]
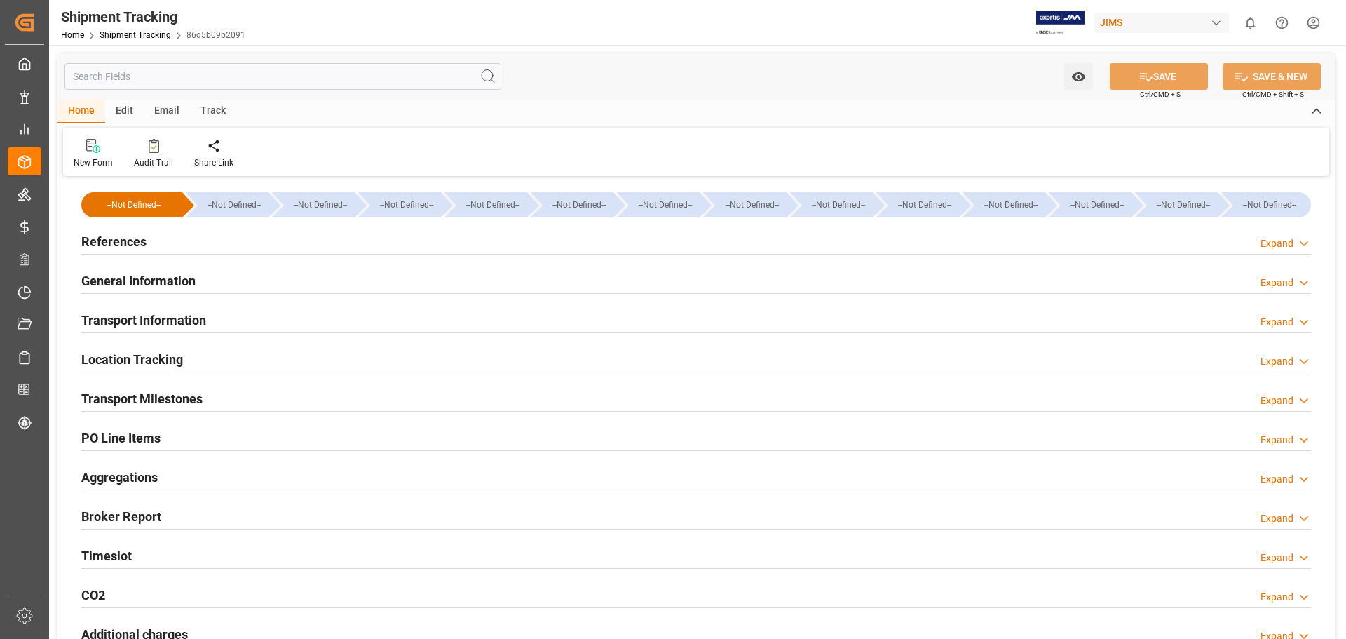
type input "15071.0325"
click at [156, 321] on h2 "Transport Information" at bounding box center [143, 320] width 125 height 19
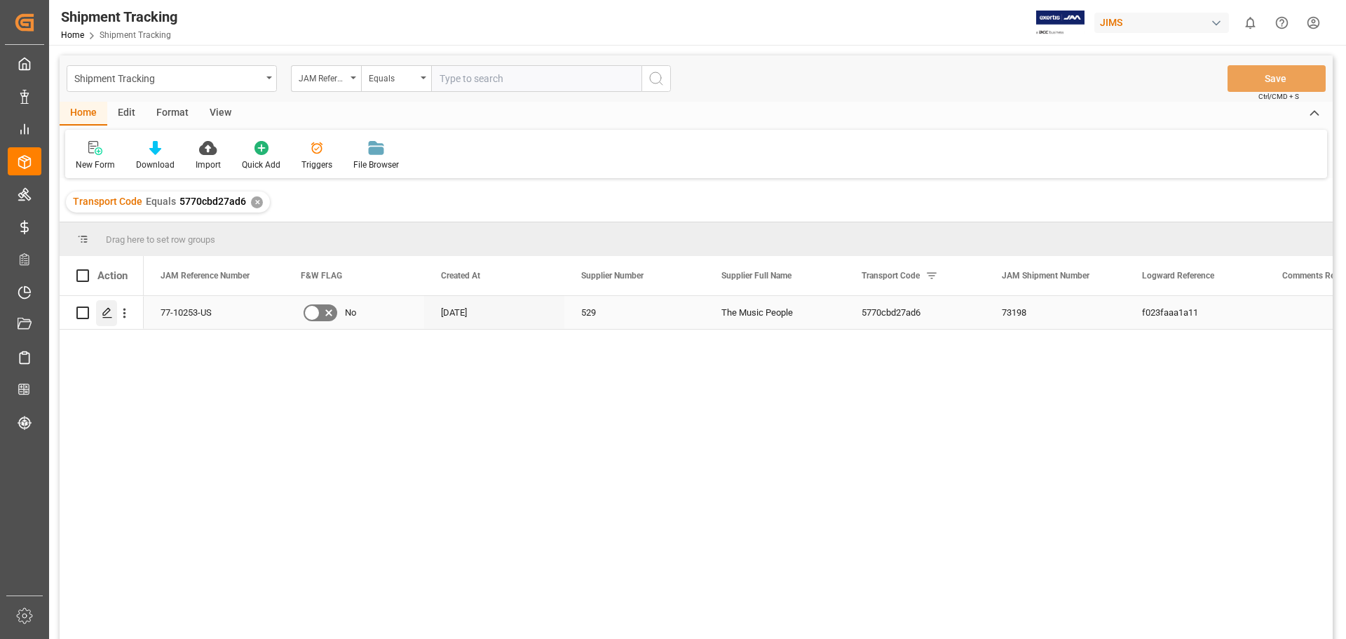
click at [112, 318] on icon "Press SPACE to select this row." at bounding box center [107, 312] width 11 height 11
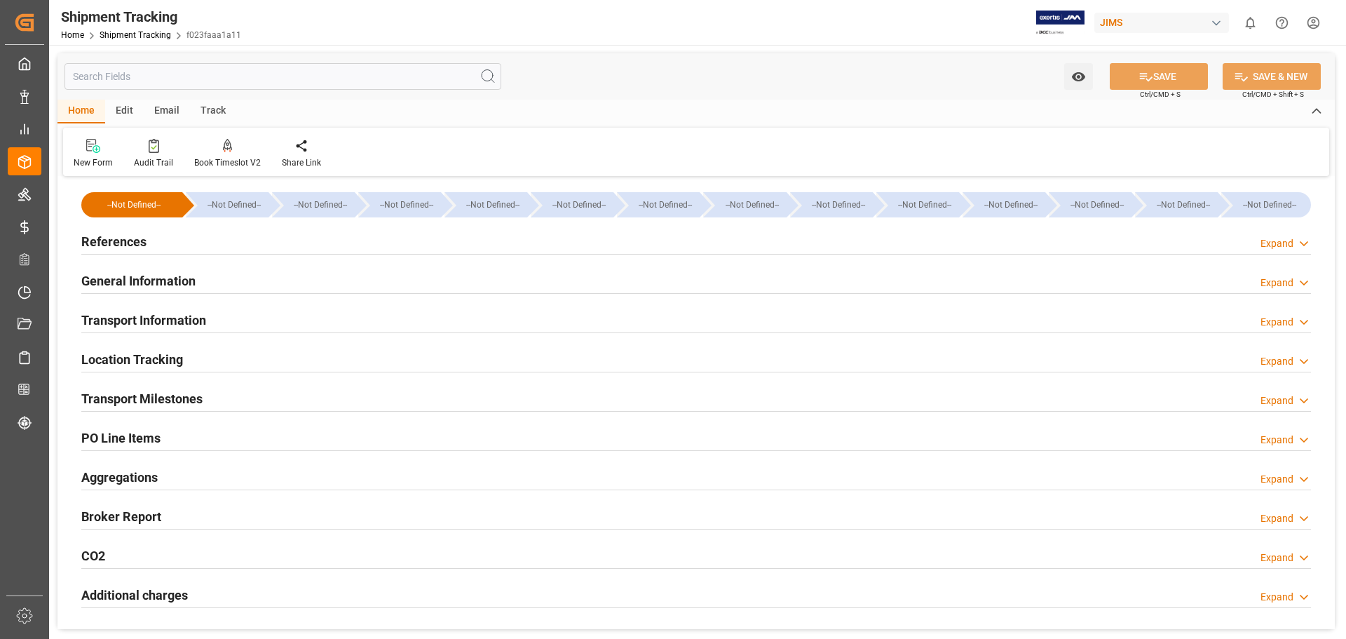
type input "[DATE]"
click at [128, 239] on h2 "References" at bounding box center [113, 241] width 65 height 19
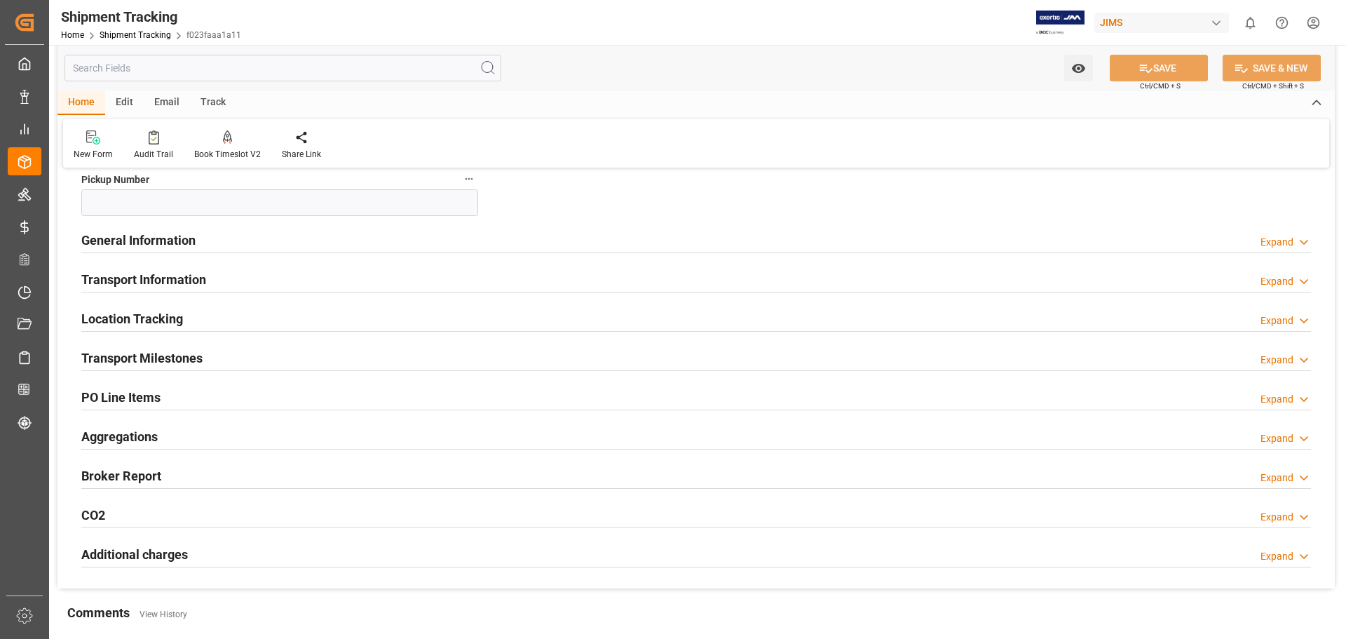
scroll to position [351, 0]
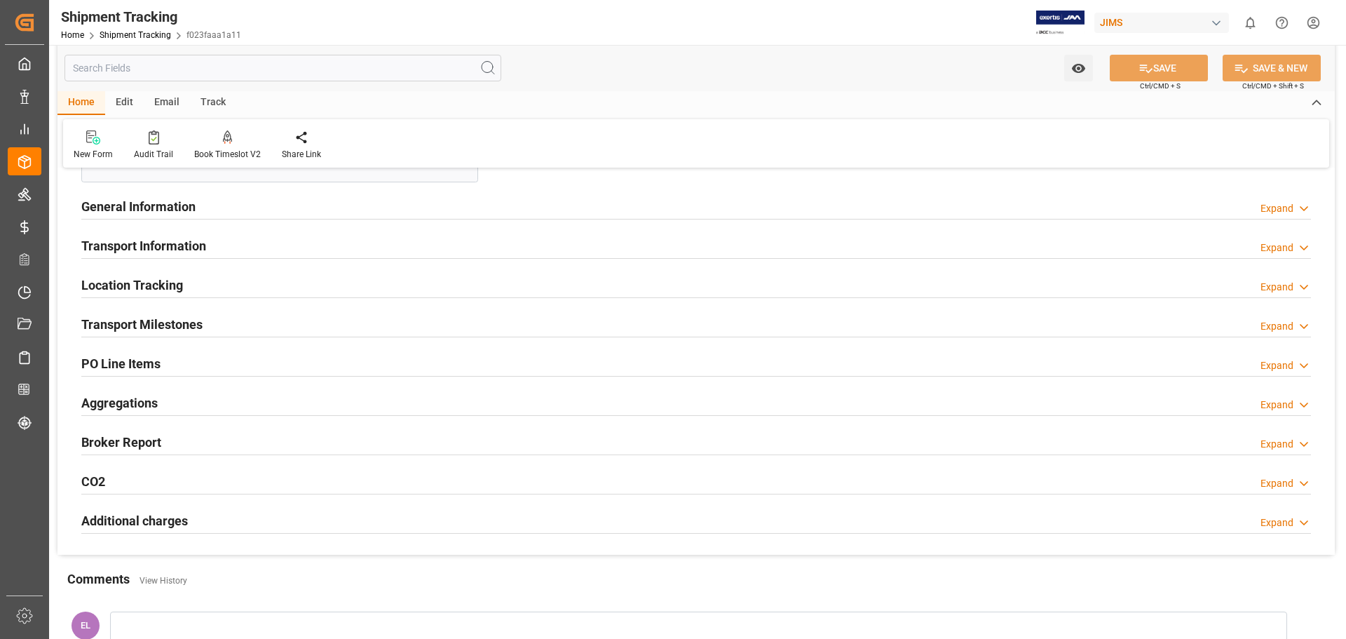
click at [151, 318] on h2 "Transport Milestones" at bounding box center [141, 324] width 121 height 19
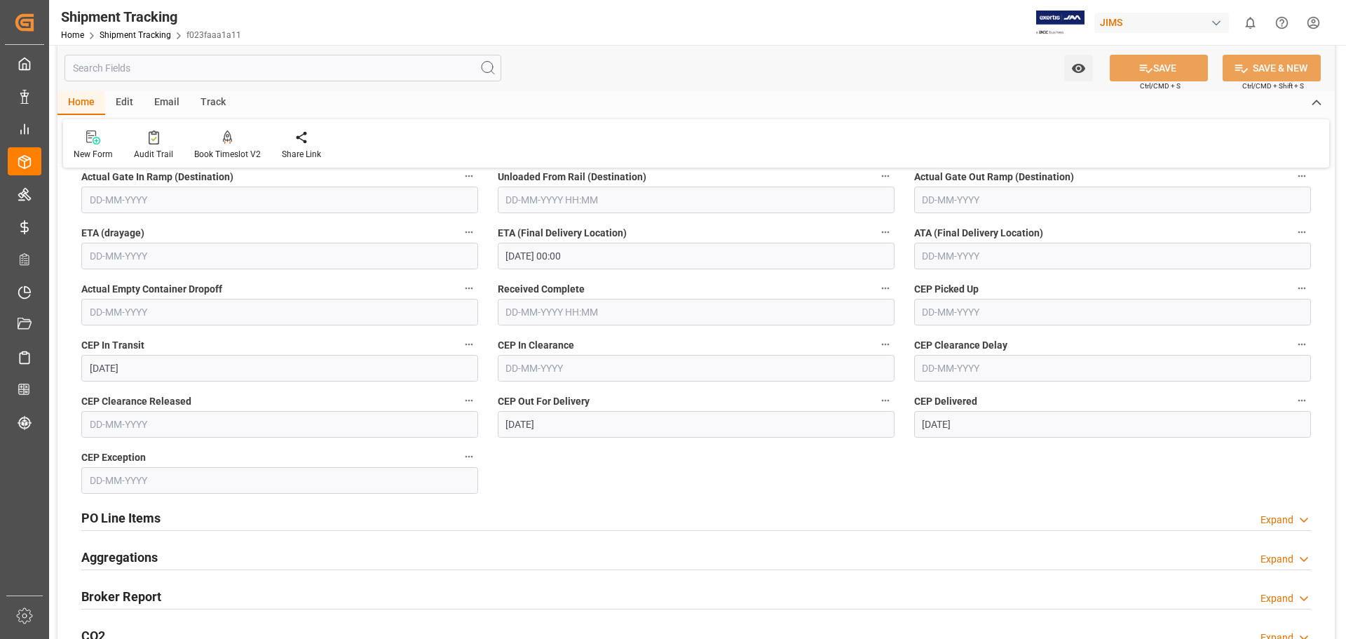
scroll to position [584, 0]
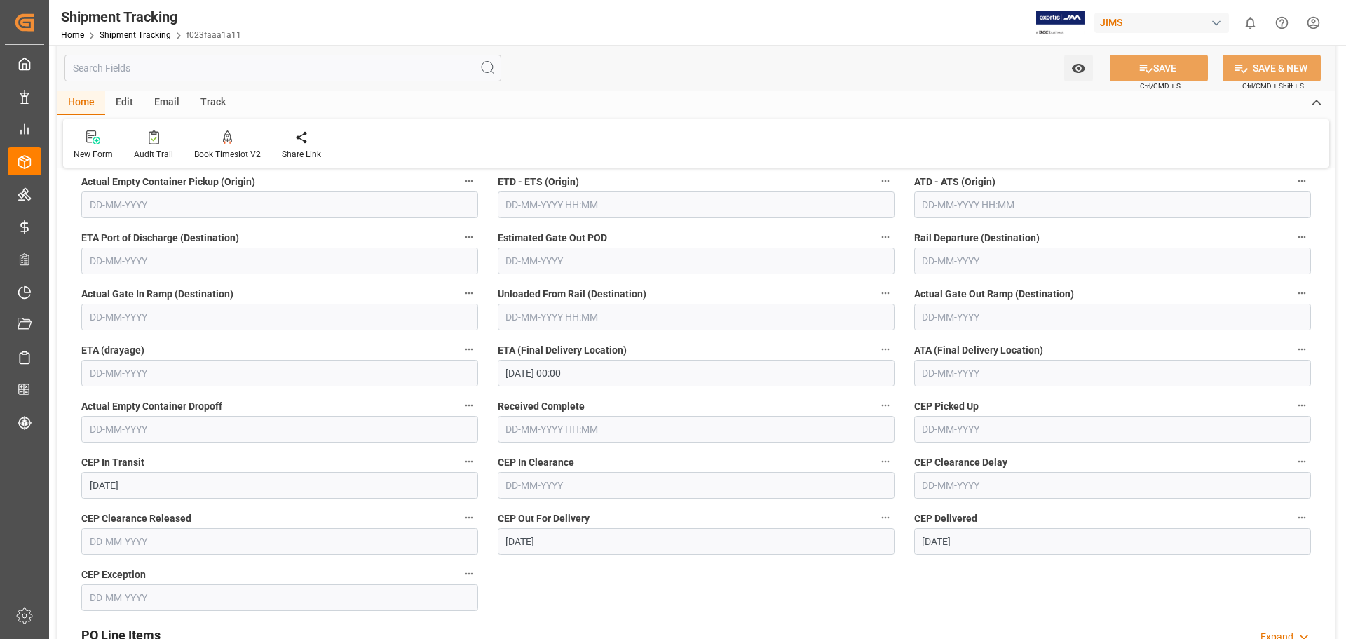
click at [525, 372] on input "[DATE] 00:00" at bounding box center [696, 373] width 397 height 27
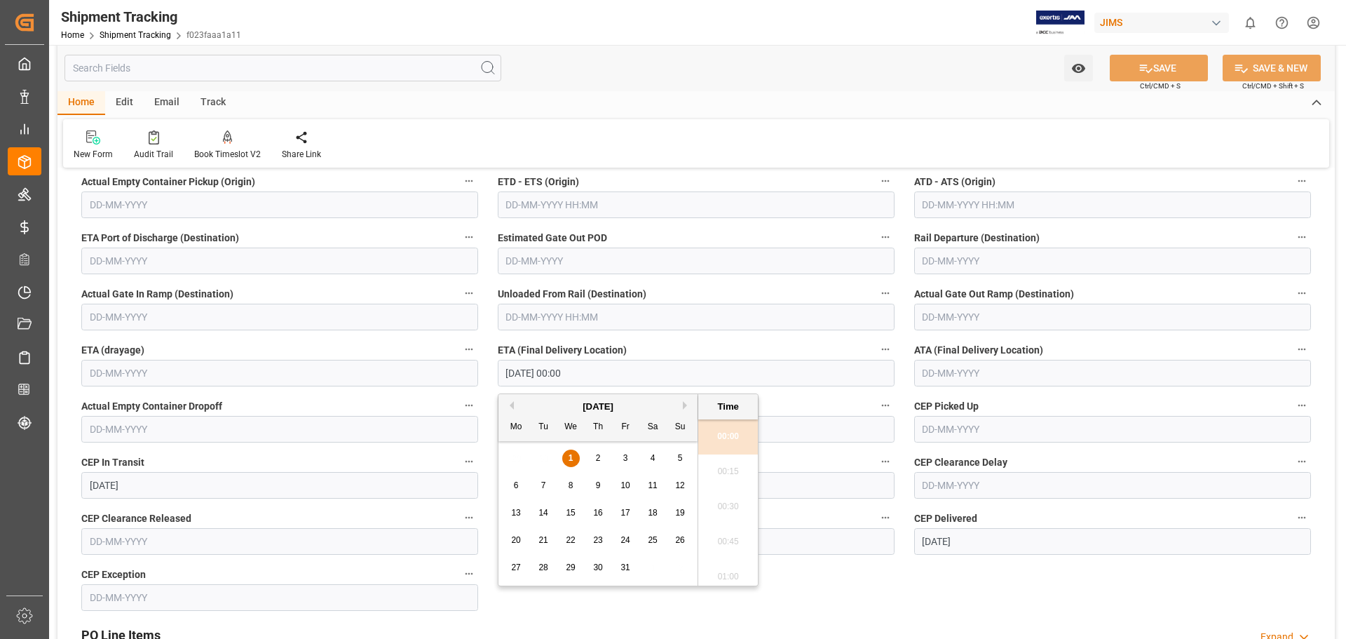
click at [515, 407] on div "[DATE]" at bounding box center [598, 407] width 199 height 14
click at [513, 407] on button "Previous Month" at bounding box center [510, 405] width 8 height 8
click at [541, 568] on span "30" at bounding box center [543, 567] width 9 height 10
type input "[DATE] 00:00"
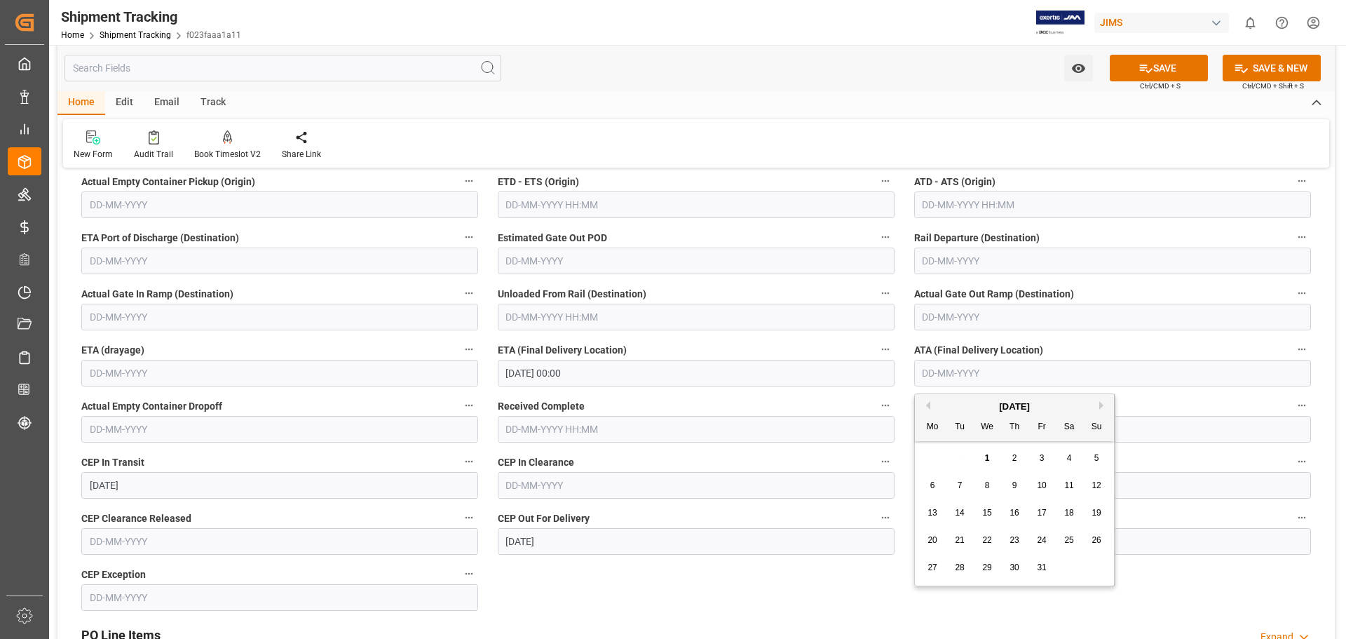
click at [949, 370] on input "text" at bounding box center [1112, 373] width 397 height 27
click at [928, 405] on button "Previous Month" at bounding box center [926, 405] width 8 height 8
click at [957, 571] on span "30" at bounding box center [959, 567] width 9 height 10
type input "[DATE]"
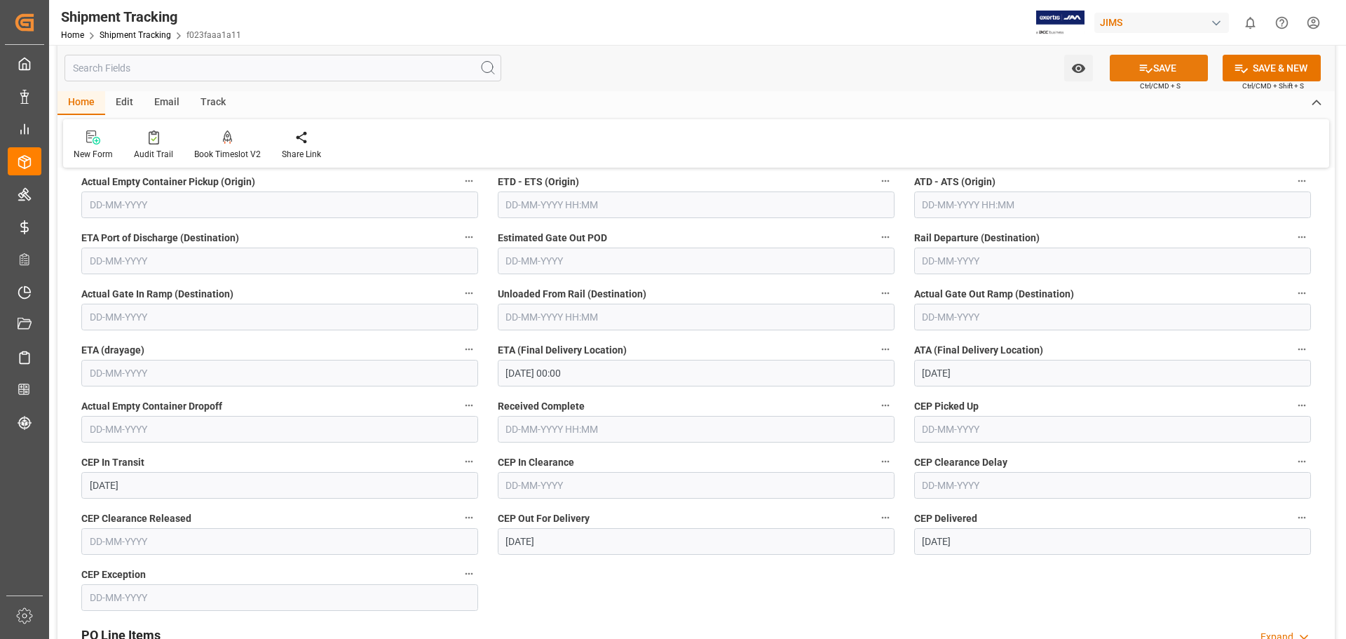
click at [1148, 75] on icon at bounding box center [1146, 68] width 15 height 15
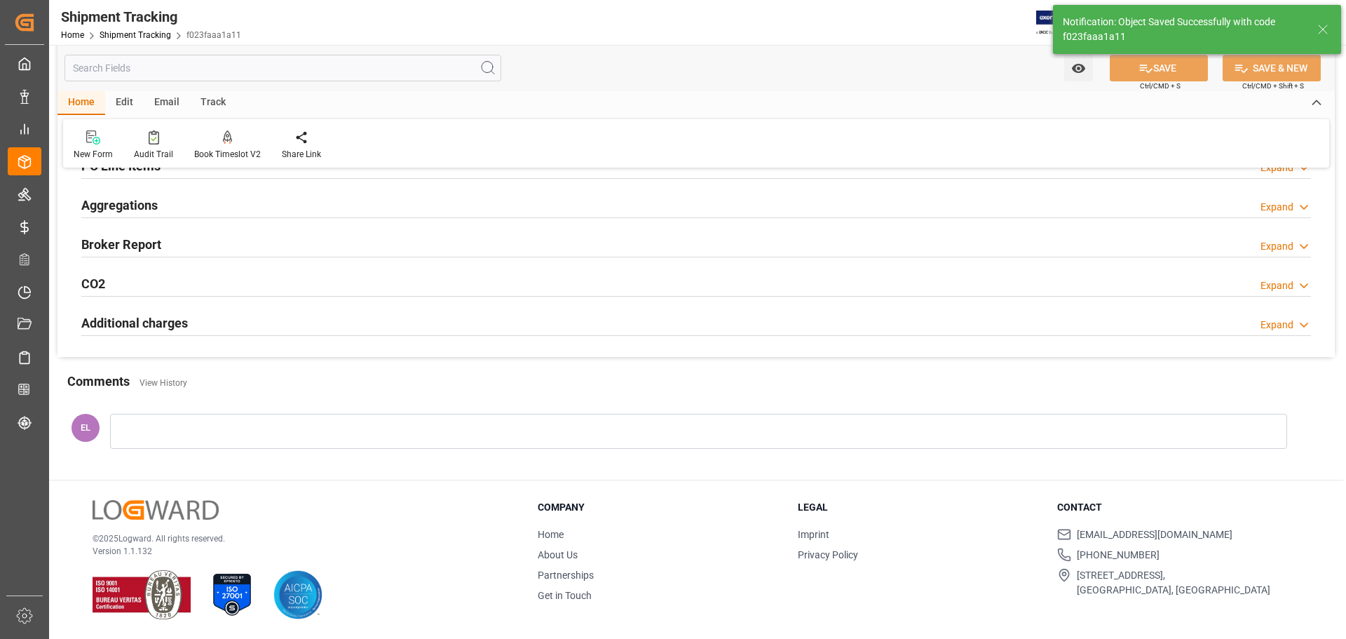
scroll to position [272, 0]
